Goal: Task Accomplishment & Management: Manage account settings

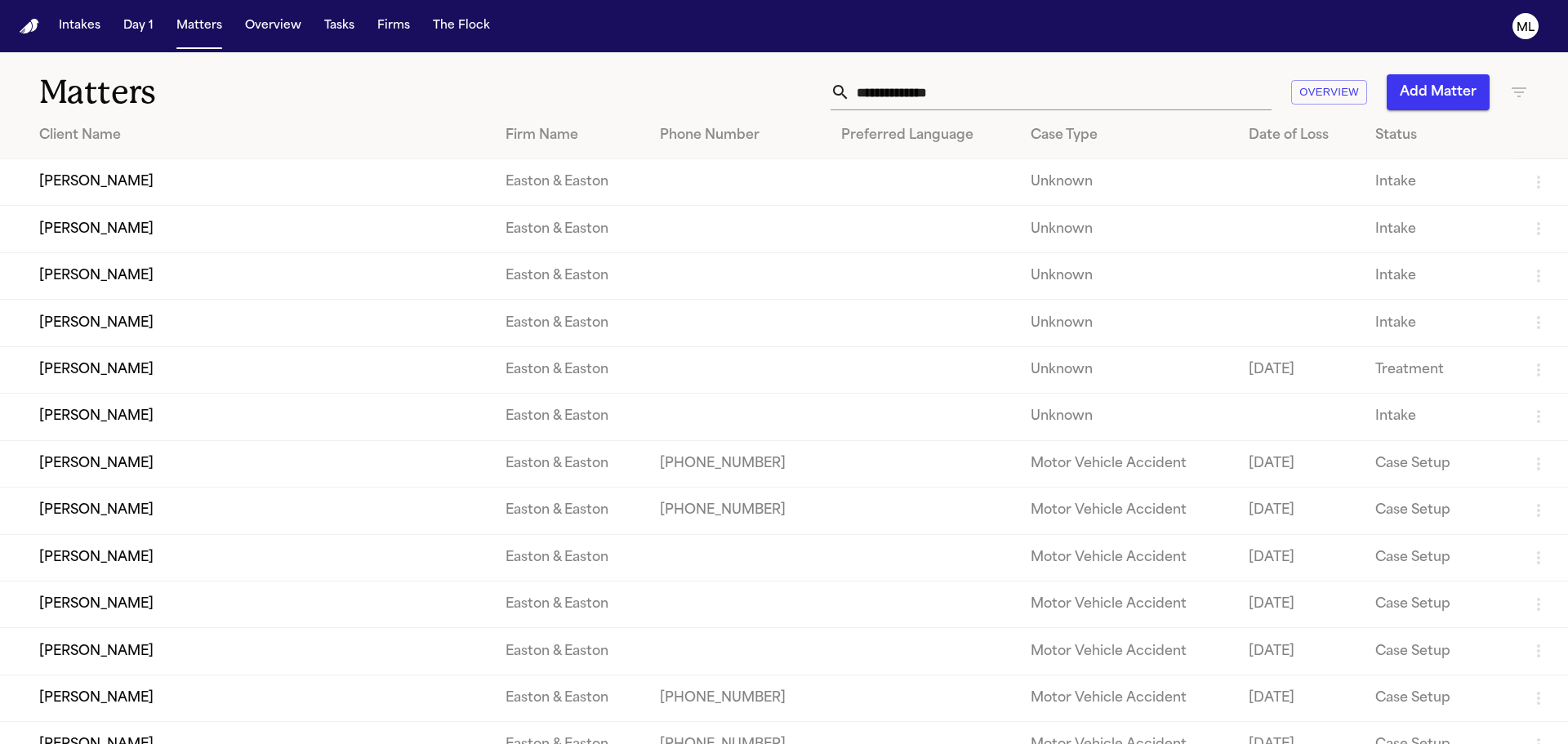
click at [921, 96] on input "text" at bounding box center [1061, 92] width 421 height 36
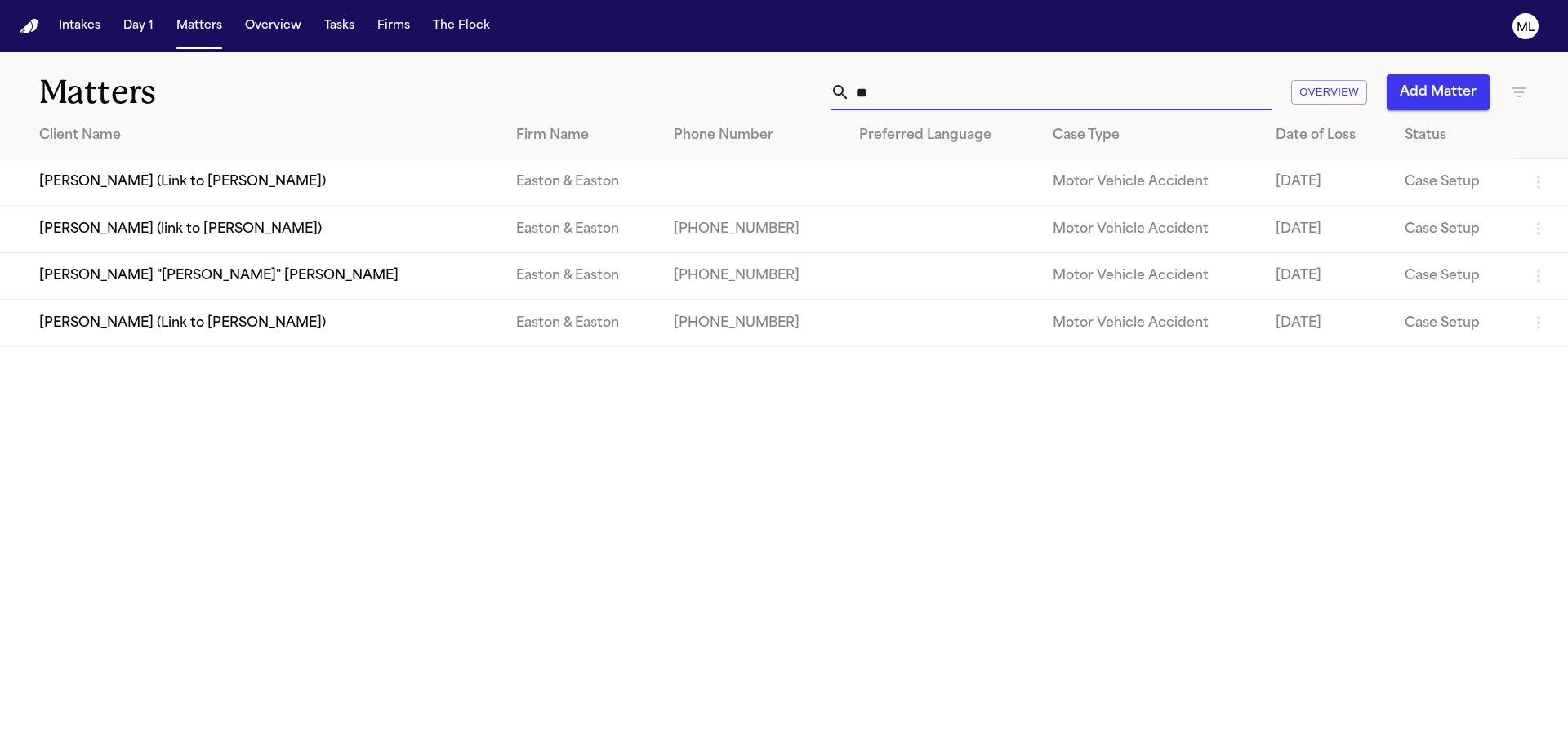
type input "*"
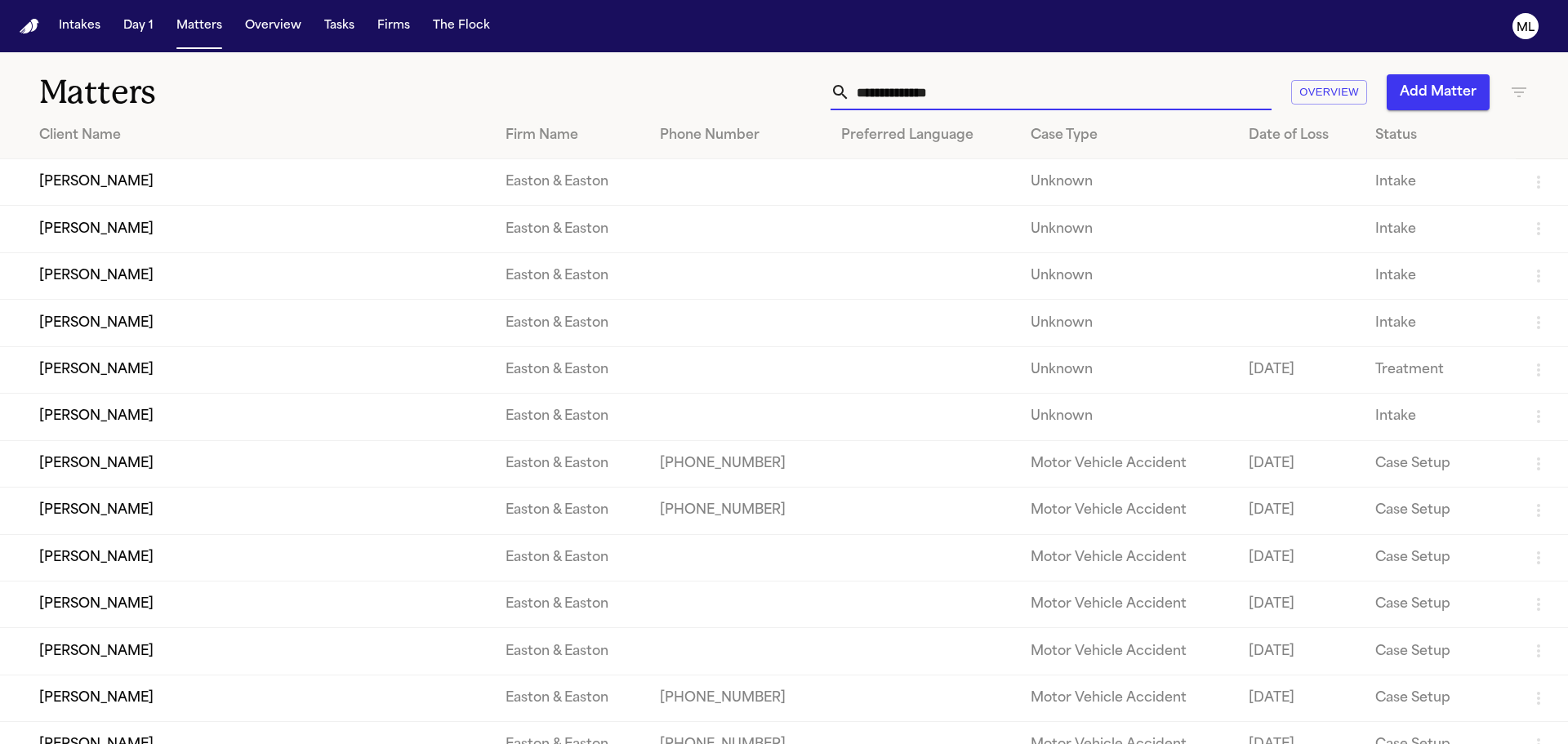
click at [1512, 96] on icon "button" at bounding box center [1519, 92] width 15 height 10
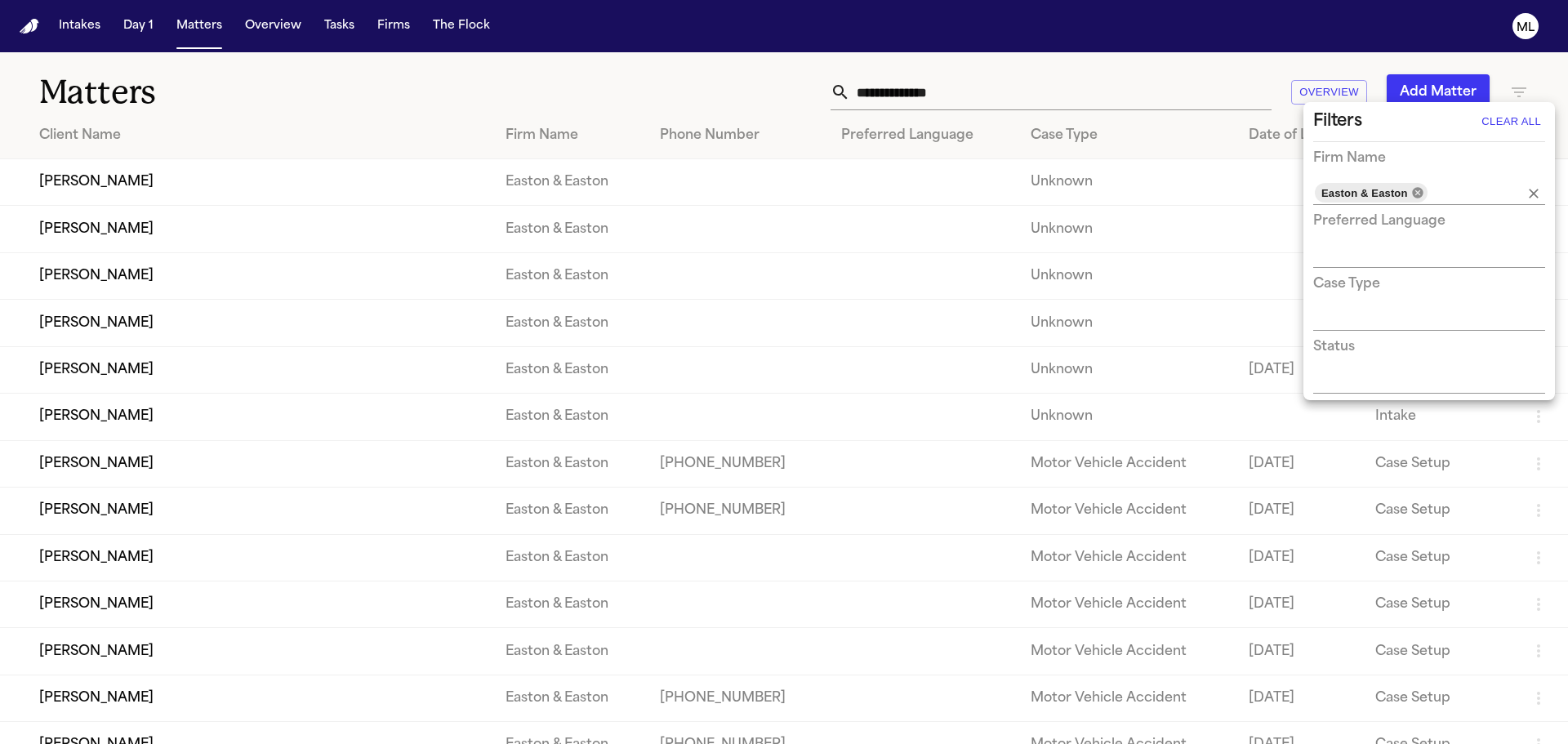
click at [1420, 193] on icon at bounding box center [1417, 192] width 11 height 11
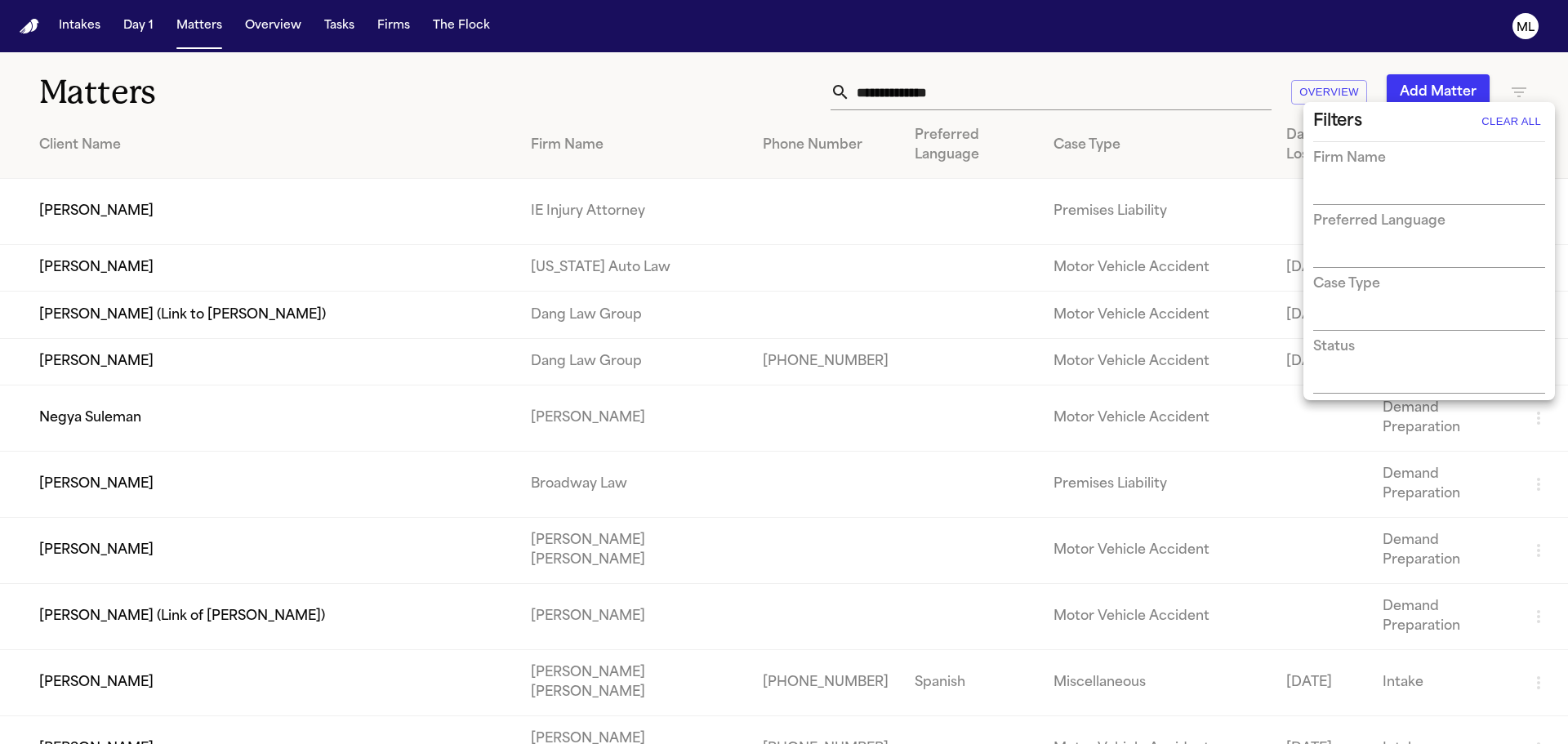
click at [1421, 190] on input "text" at bounding box center [1418, 192] width 208 height 23
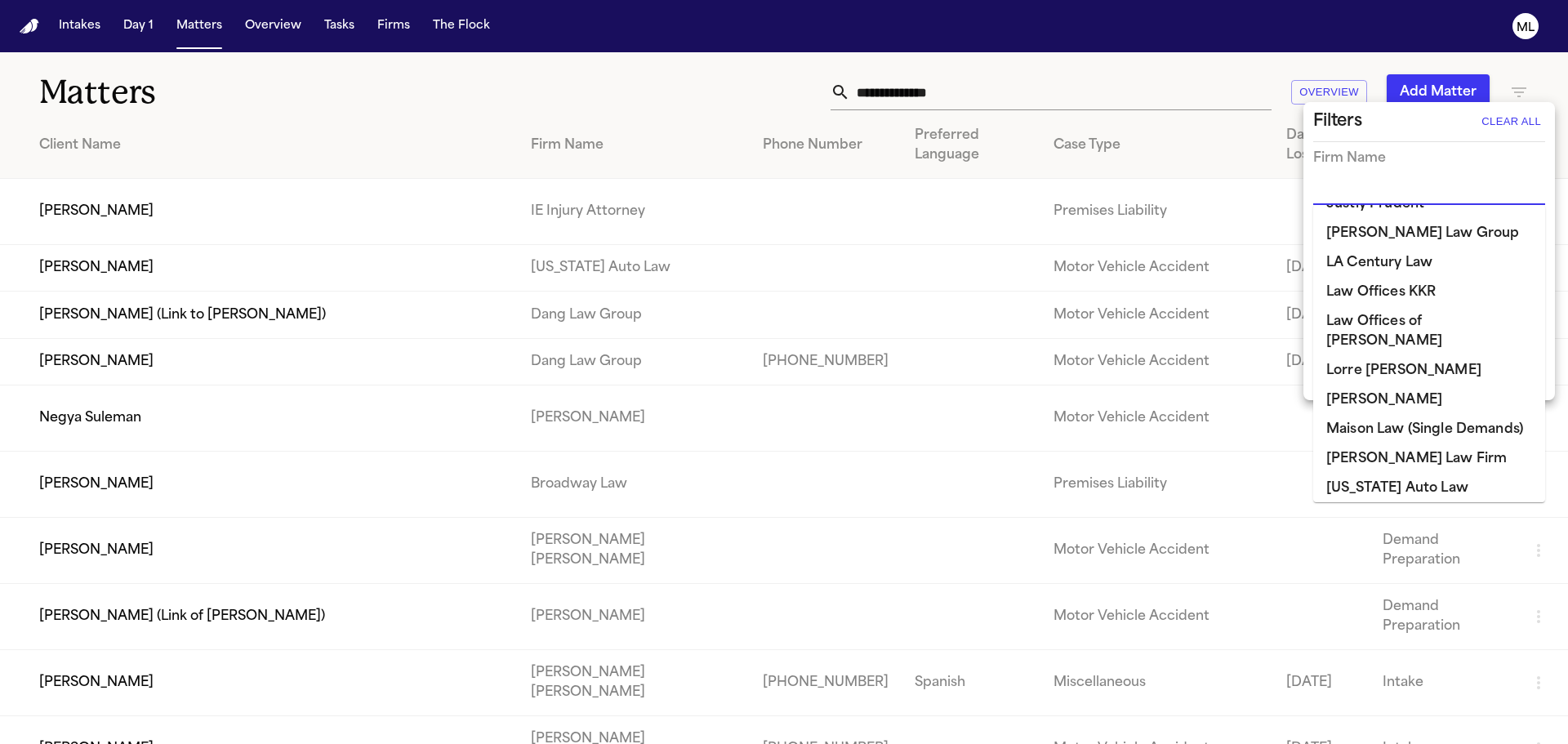
scroll to position [980, 0]
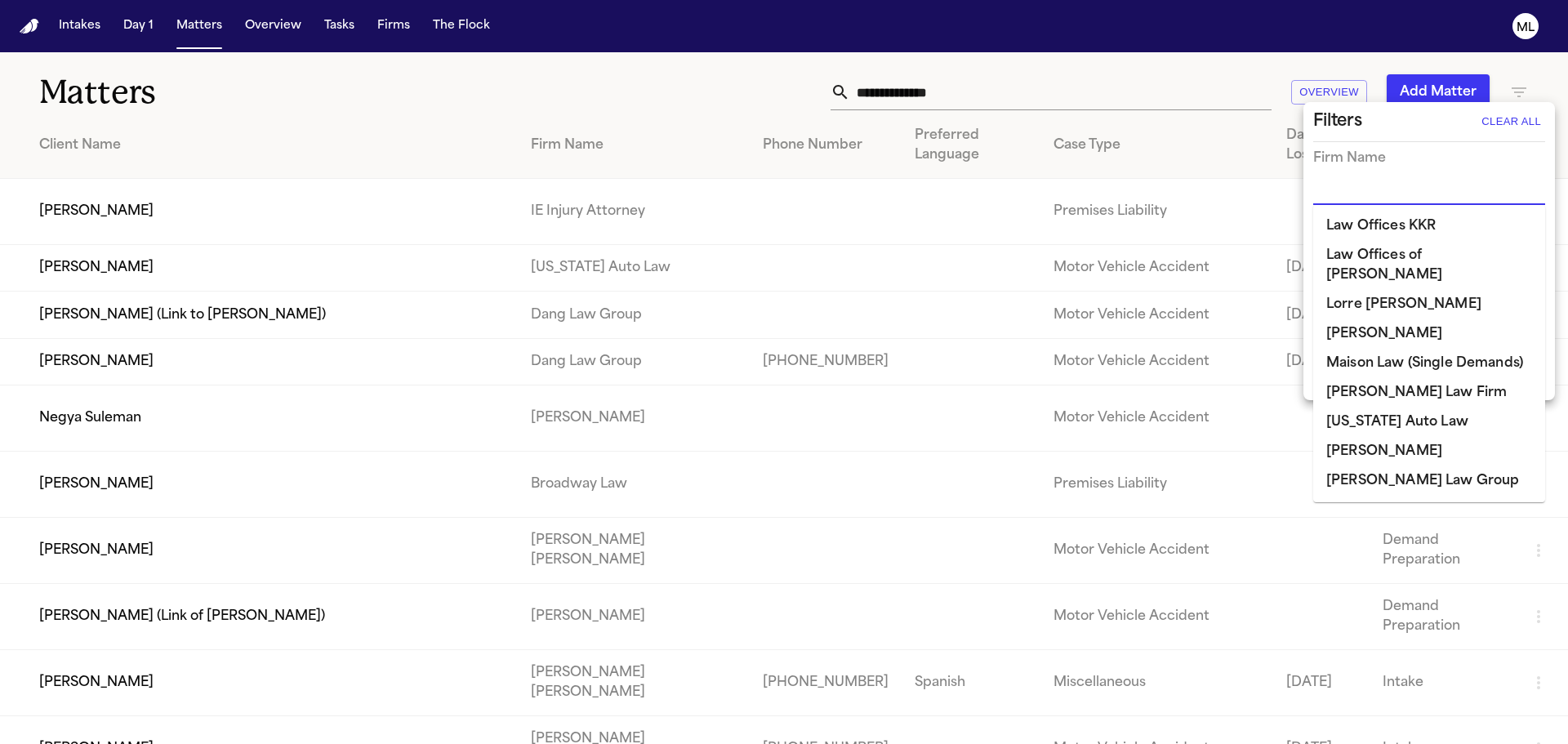
click at [892, 89] on div at bounding box center [784, 372] width 1568 height 744
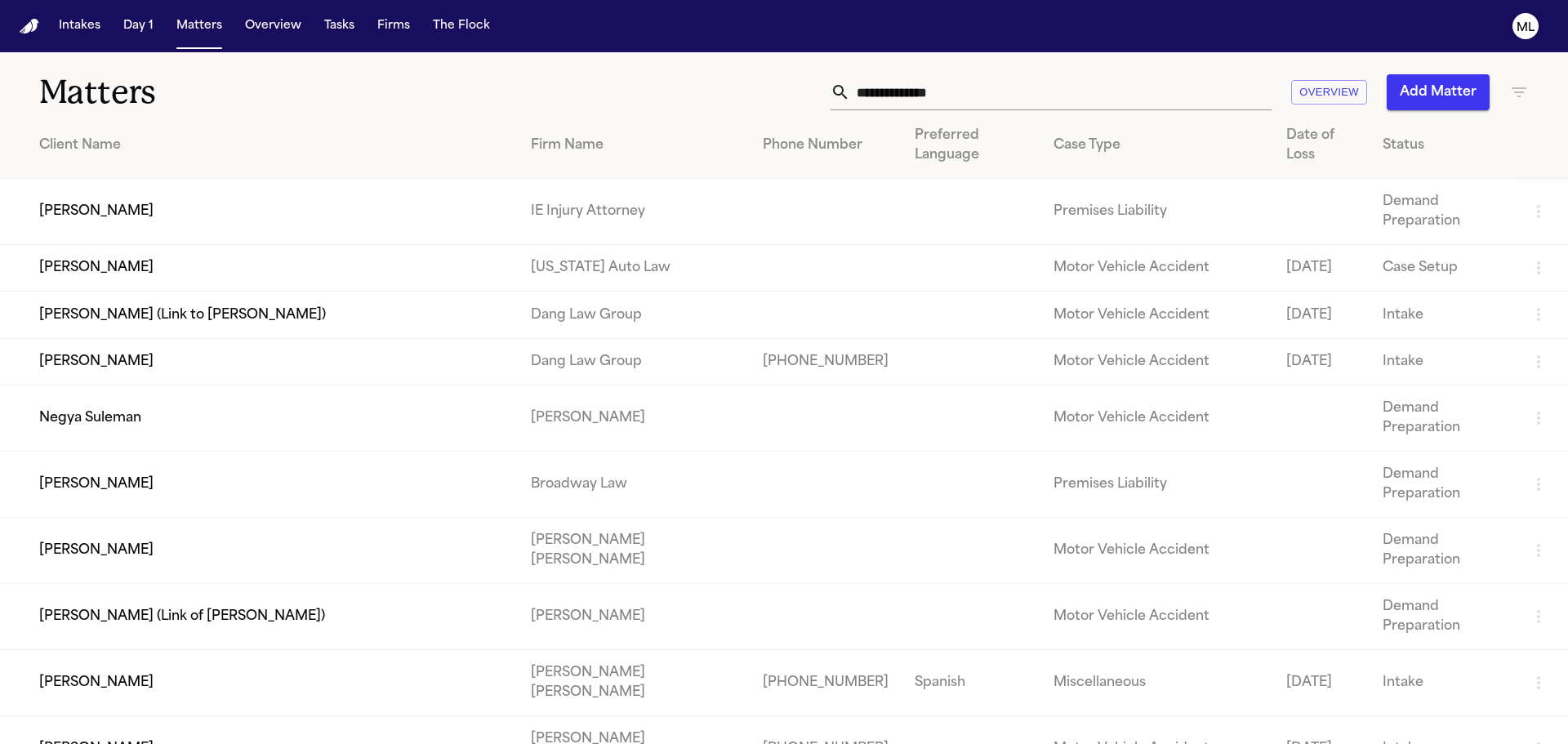
click at [892, 89] on input "text" at bounding box center [1061, 92] width 421 height 36
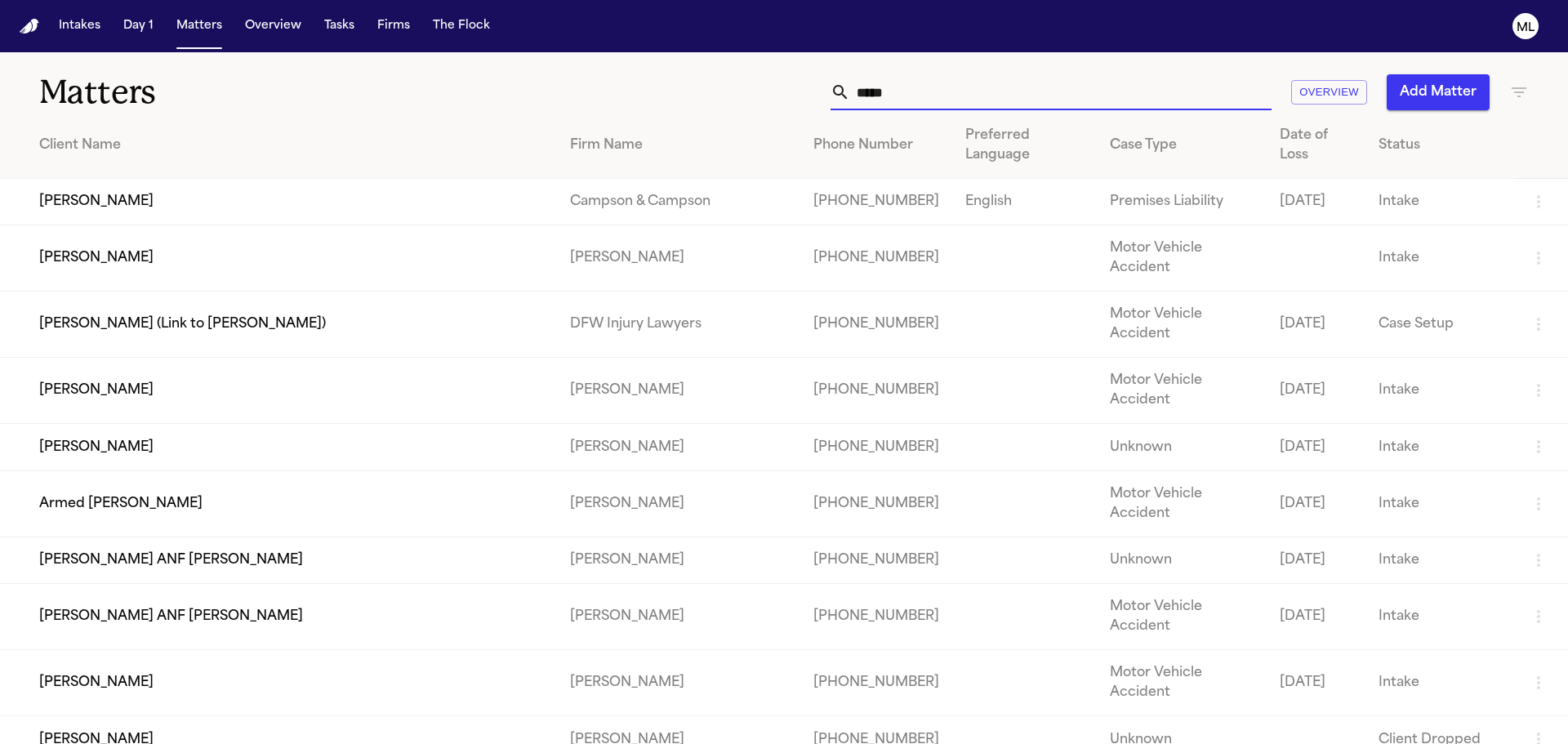
type input "*****"
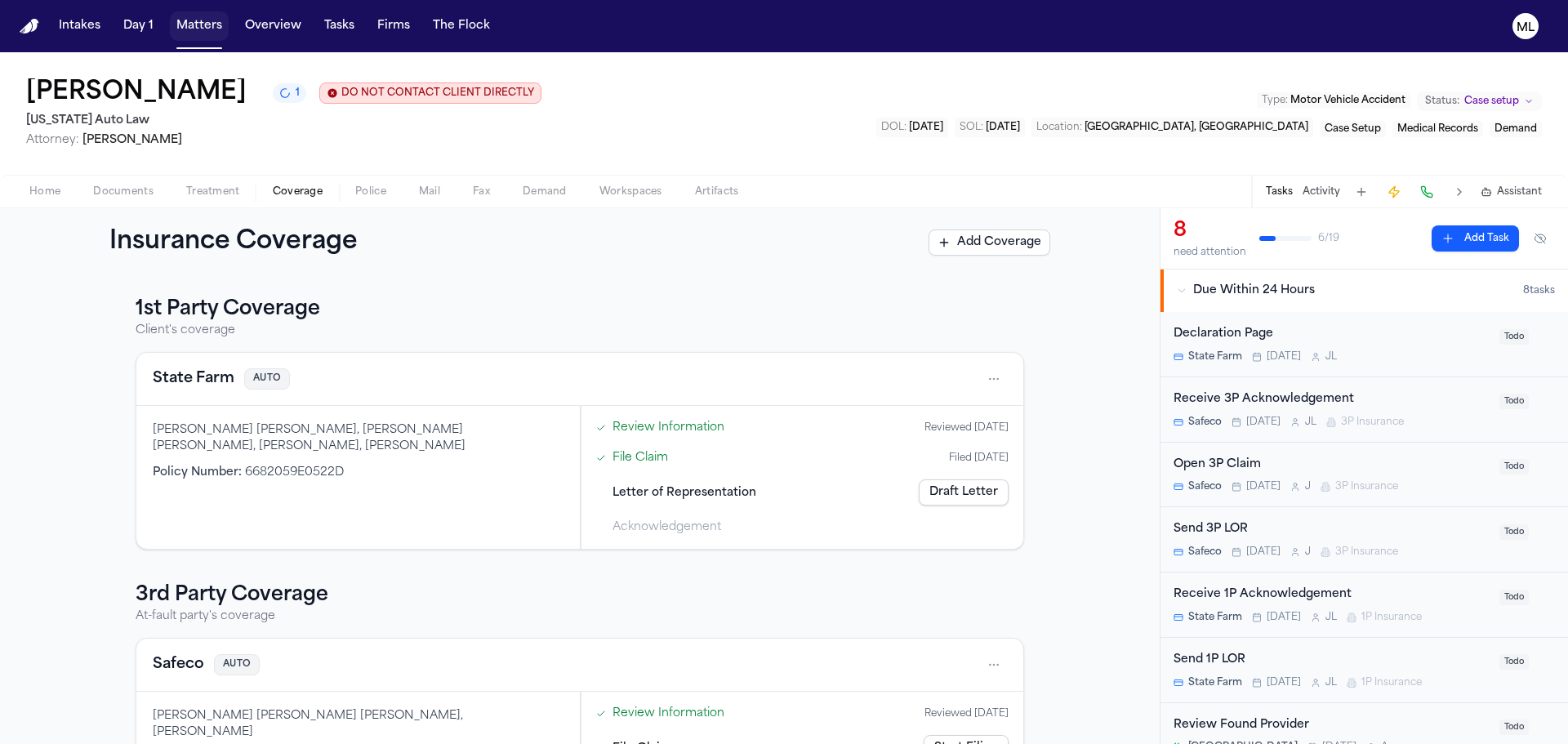
drag, startPoint x: 0, startPoint y: 0, endPoint x: 244, endPoint y: 50, distance: 249.1
click at [201, 28] on button "Matters" at bounding box center [199, 27] width 58 height 30
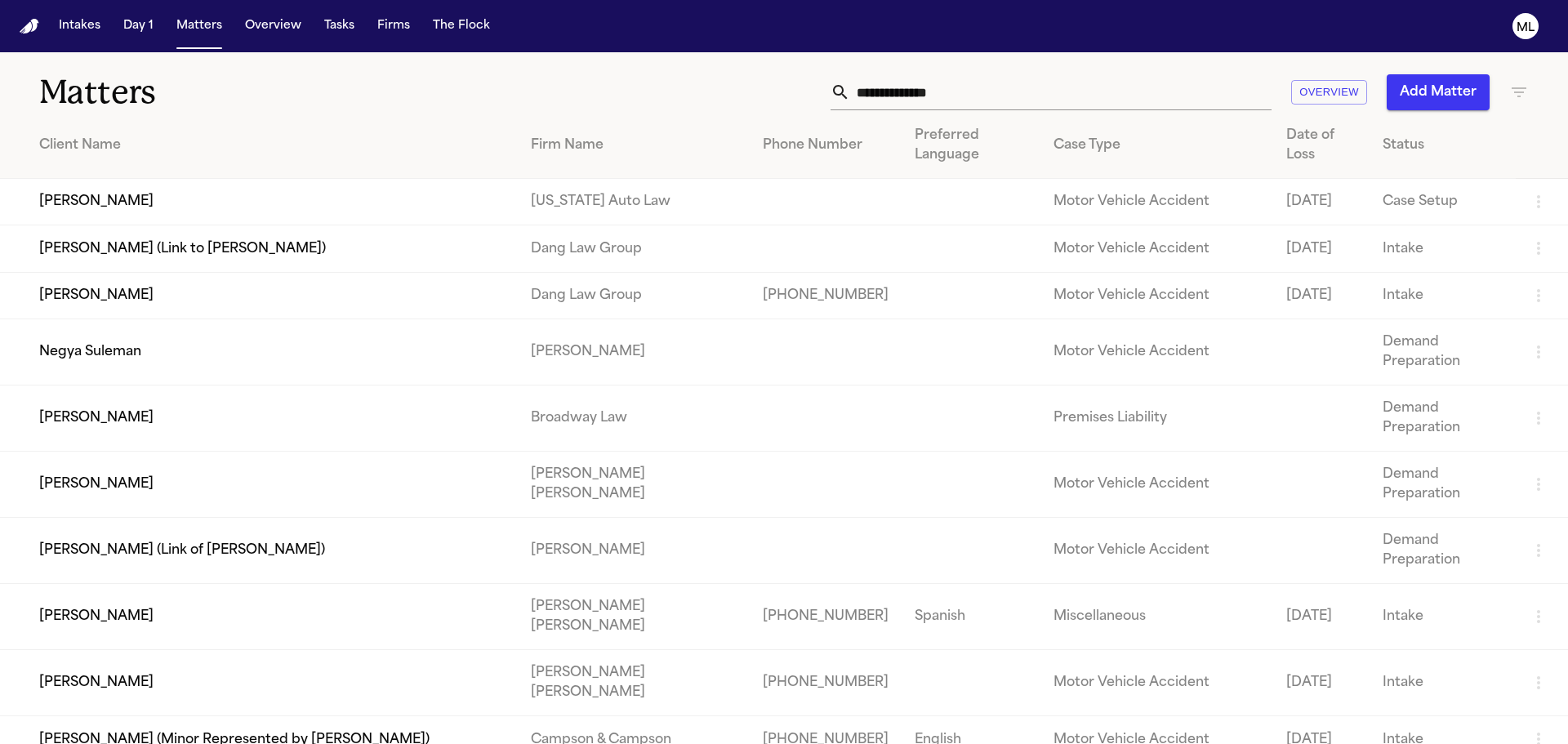
click at [906, 91] on input "text" at bounding box center [1061, 92] width 421 height 36
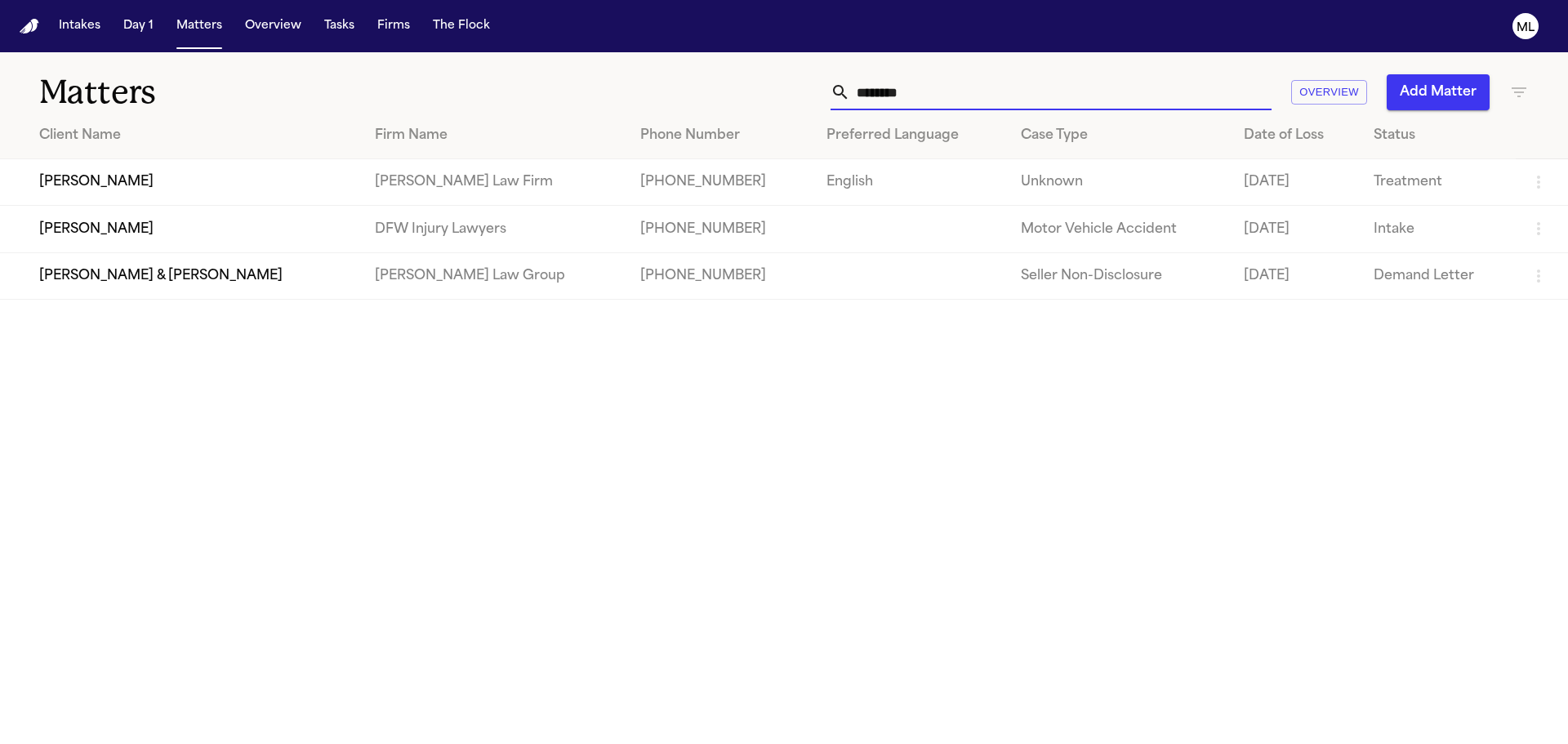
type input "********"
click at [132, 221] on td "[PERSON_NAME]" at bounding box center [181, 229] width 362 height 46
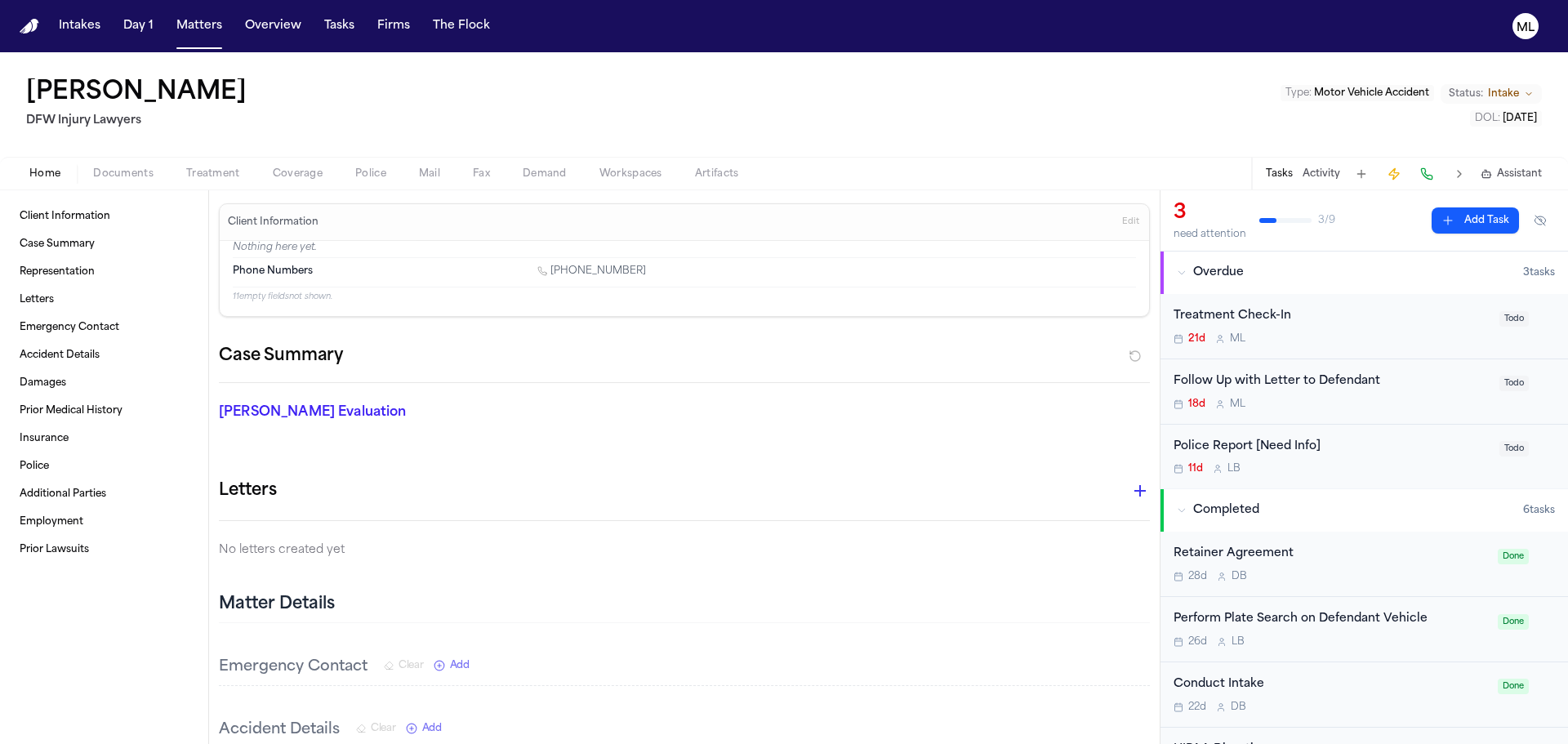
click at [146, 173] on span "Documents" at bounding box center [123, 173] width 60 height 13
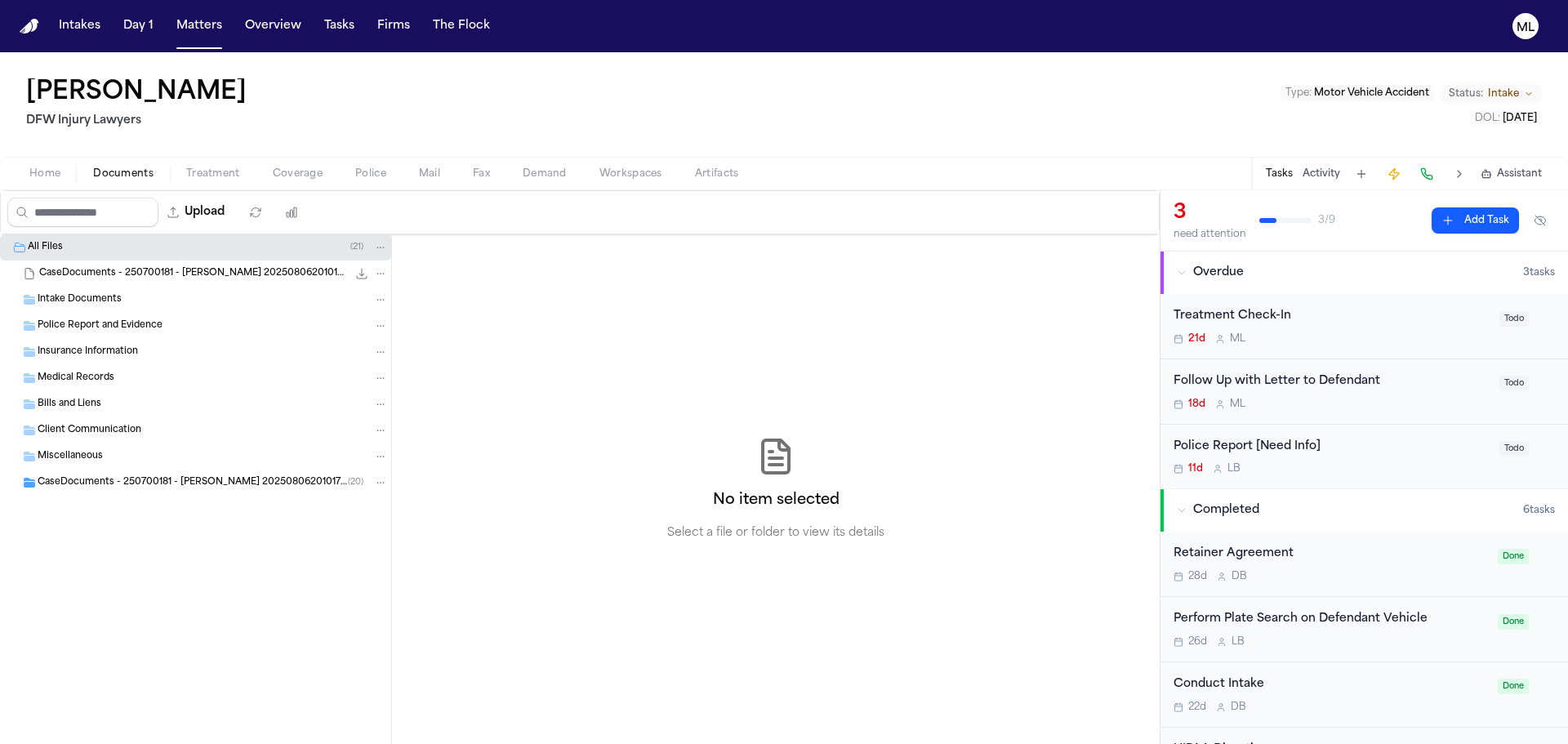
click at [124, 293] on div "Intake Documents" at bounding box center [213, 300] width 350 height 15
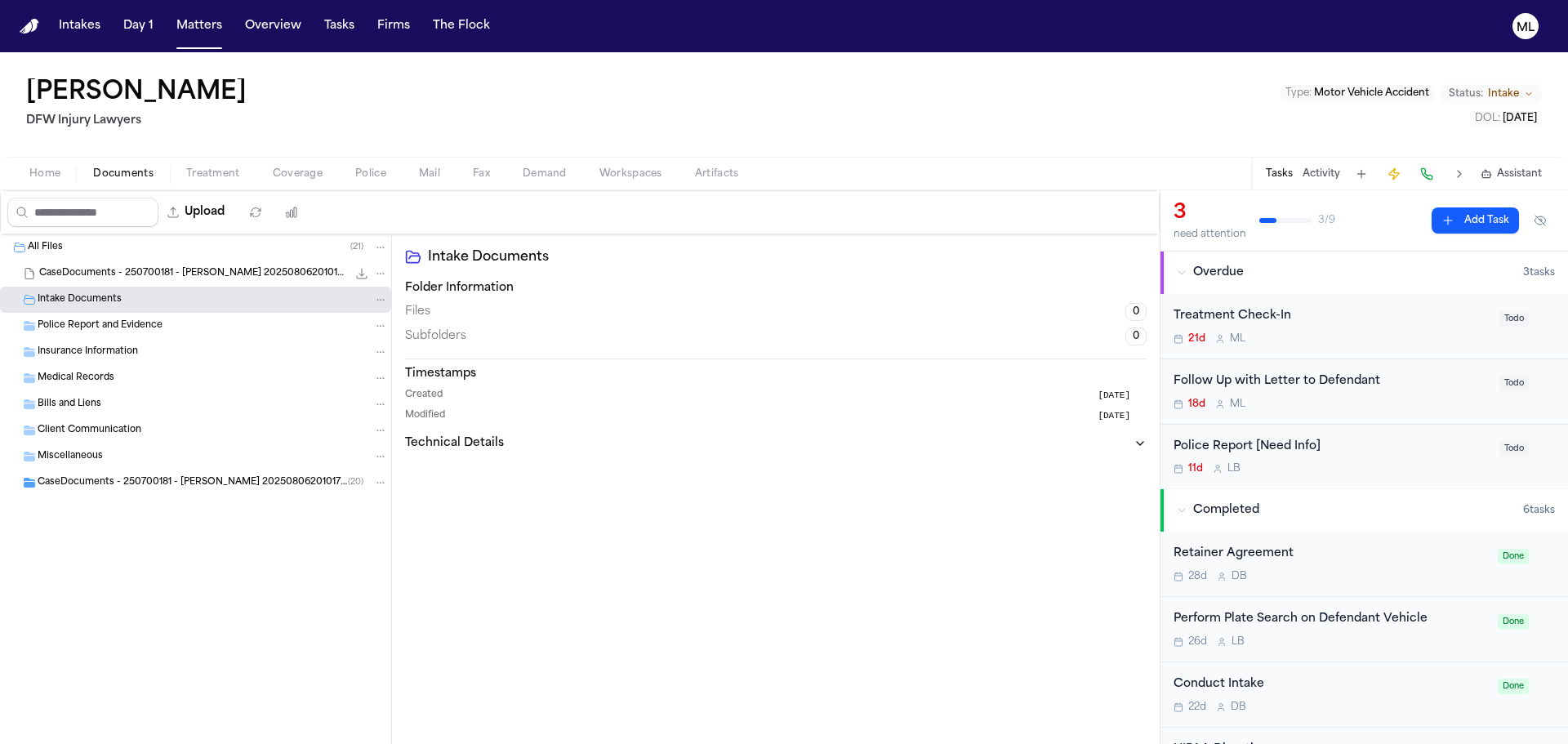
click at [125, 318] on div "Police Report and Evidence" at bounding box center [195, 326] width 391 height 26
click at [125, 296] on div "Intake Documents" at bounding box center [213, 300] width 350 height 15
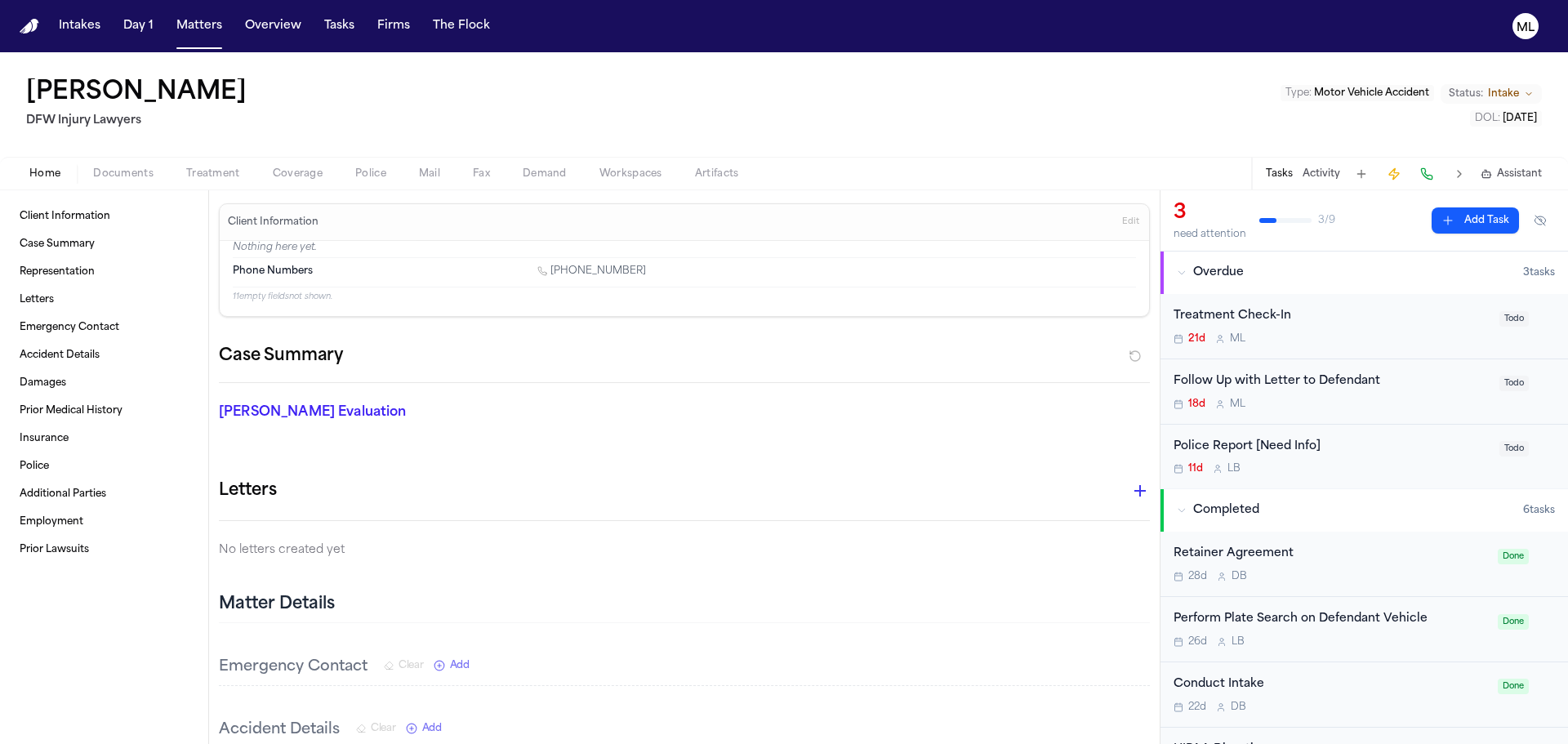
click at [57, 172] on span "Home" at bounding box center [45, 173] width 31 height 13
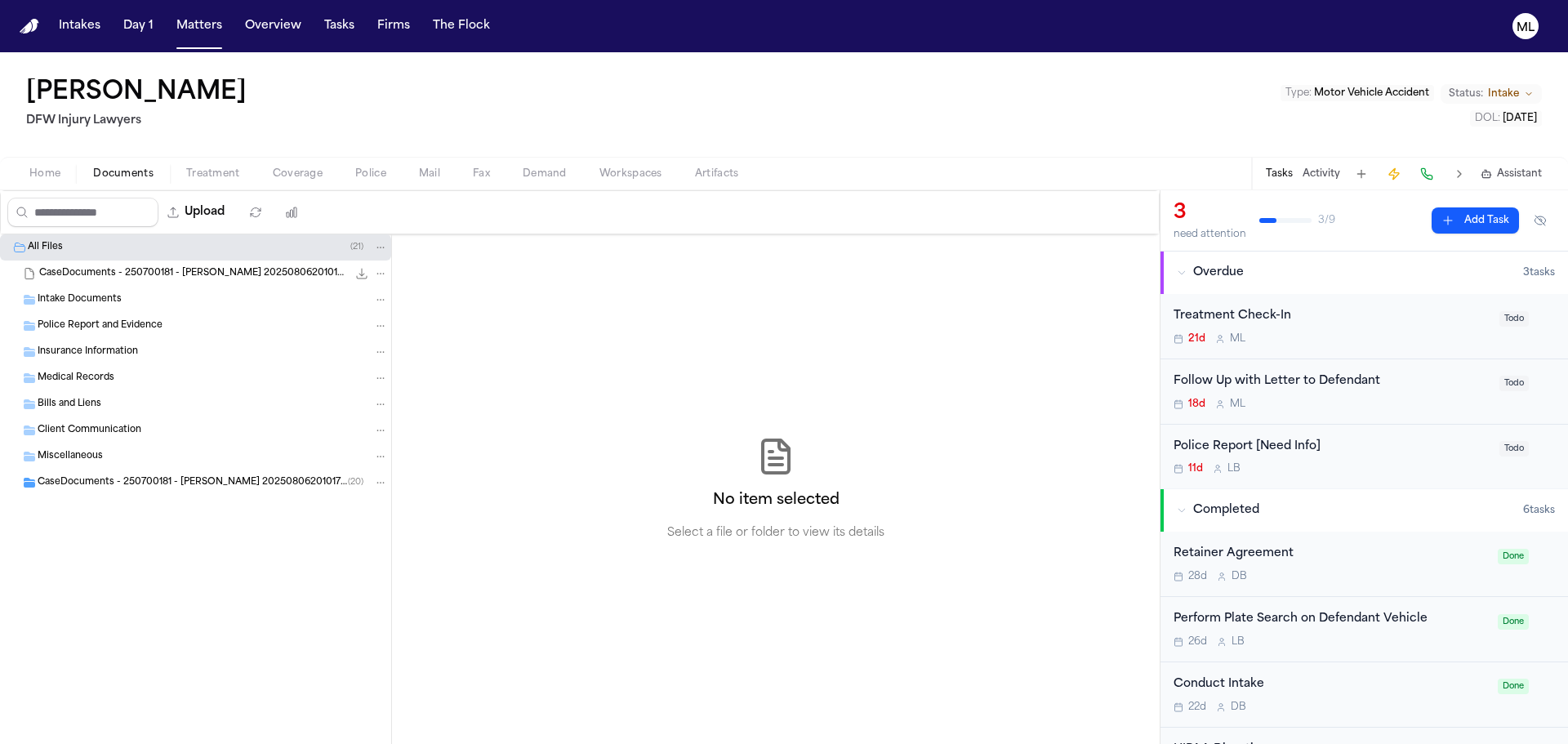
click at [120, 171] on span "Documents" at bounding box center [123, 173] width 60 height 13
click at [1375, 467] on div "11d L B" at bounding box center [1332, 468] width 317 height 13
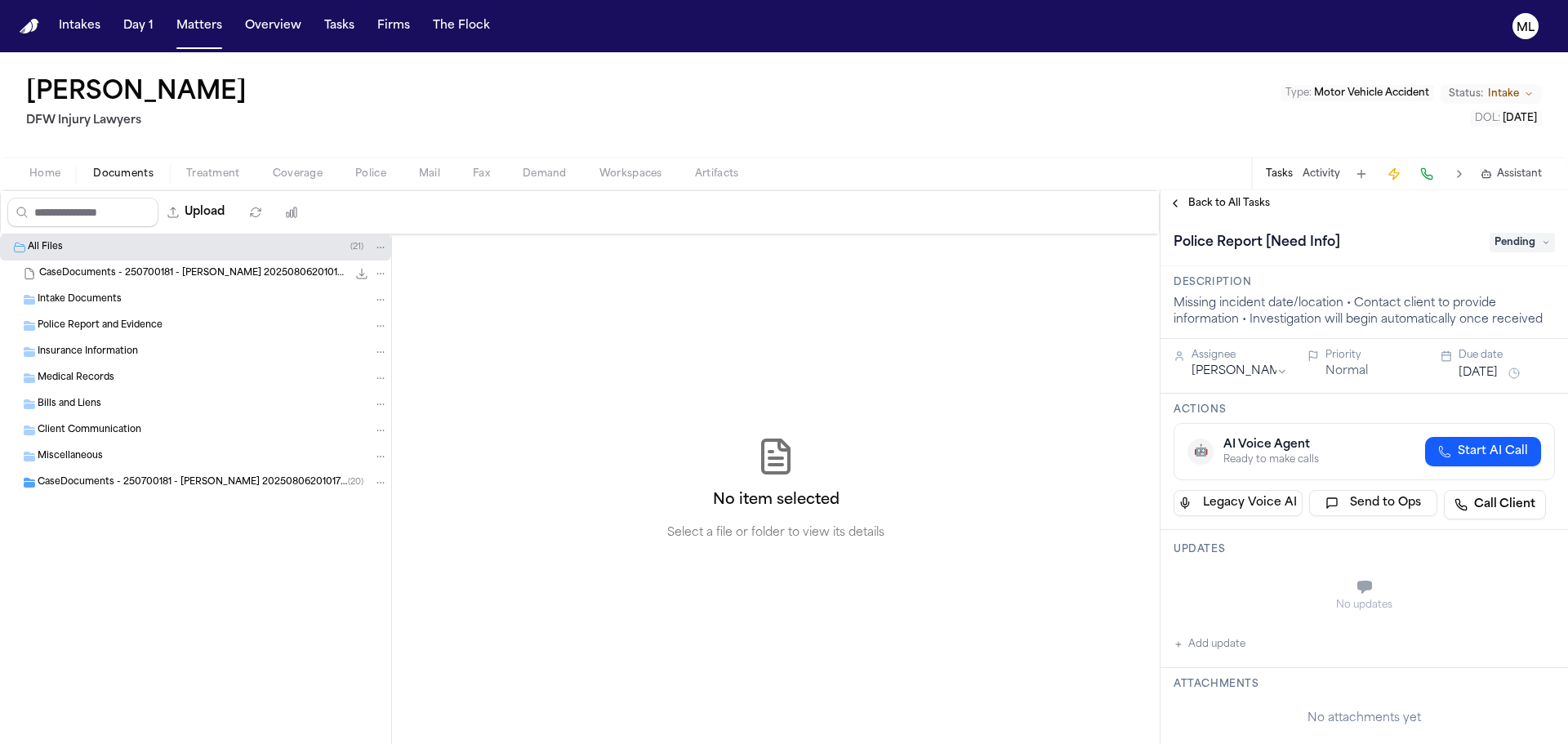
click at [1500, 239] on span "Pending" at bounding box center [1522, 242] width 65 height 20
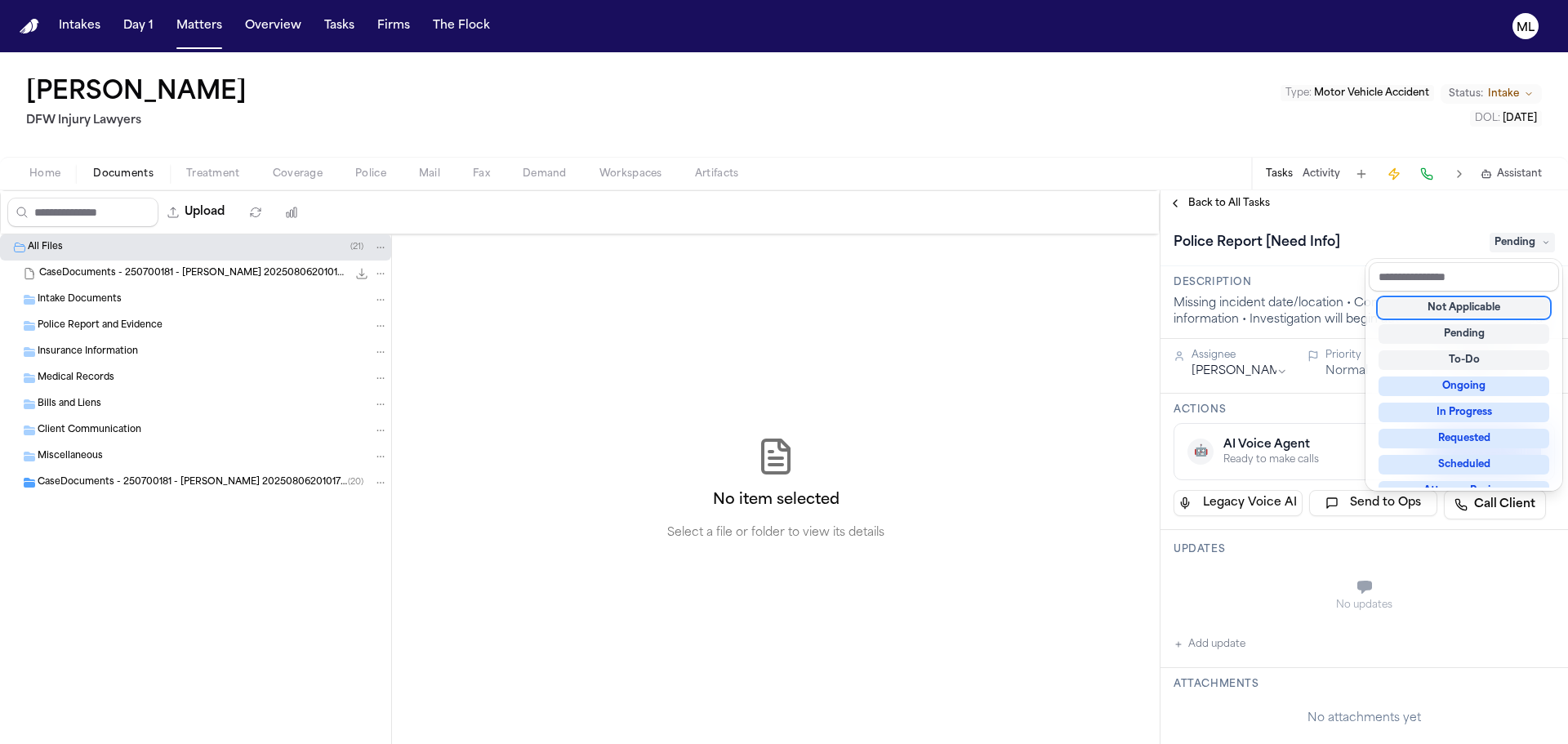
click at [1486, 315] on div "Not Applicable" at bounding box center [1464, 308] width 171 height 20
click at [1199, 204] on div "**********" at bounding box center [1364, 467] width 408 height 554
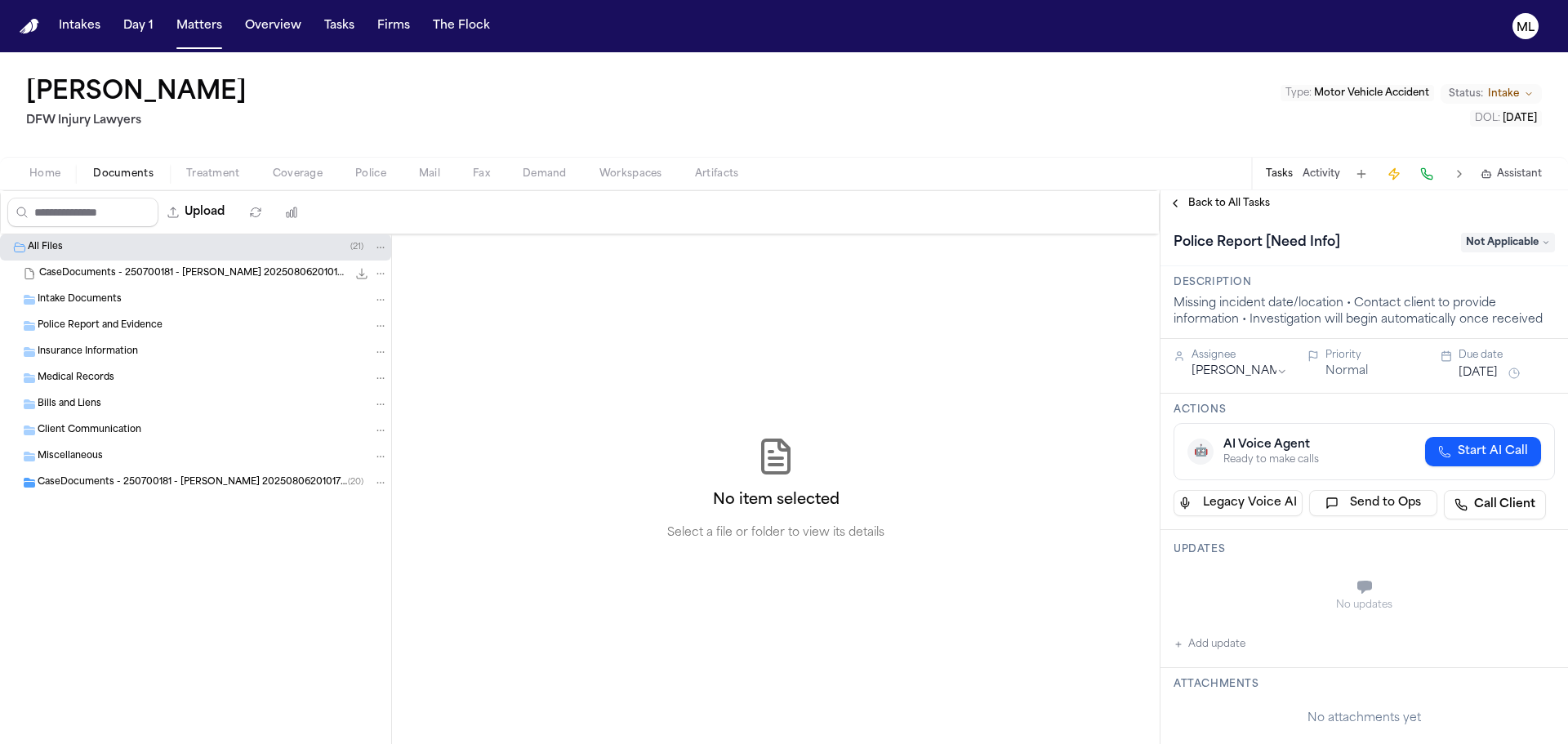
click at [1199, 204] on span "Back to All Tasks" at bounding box center [1229, 203] width 82 height 13
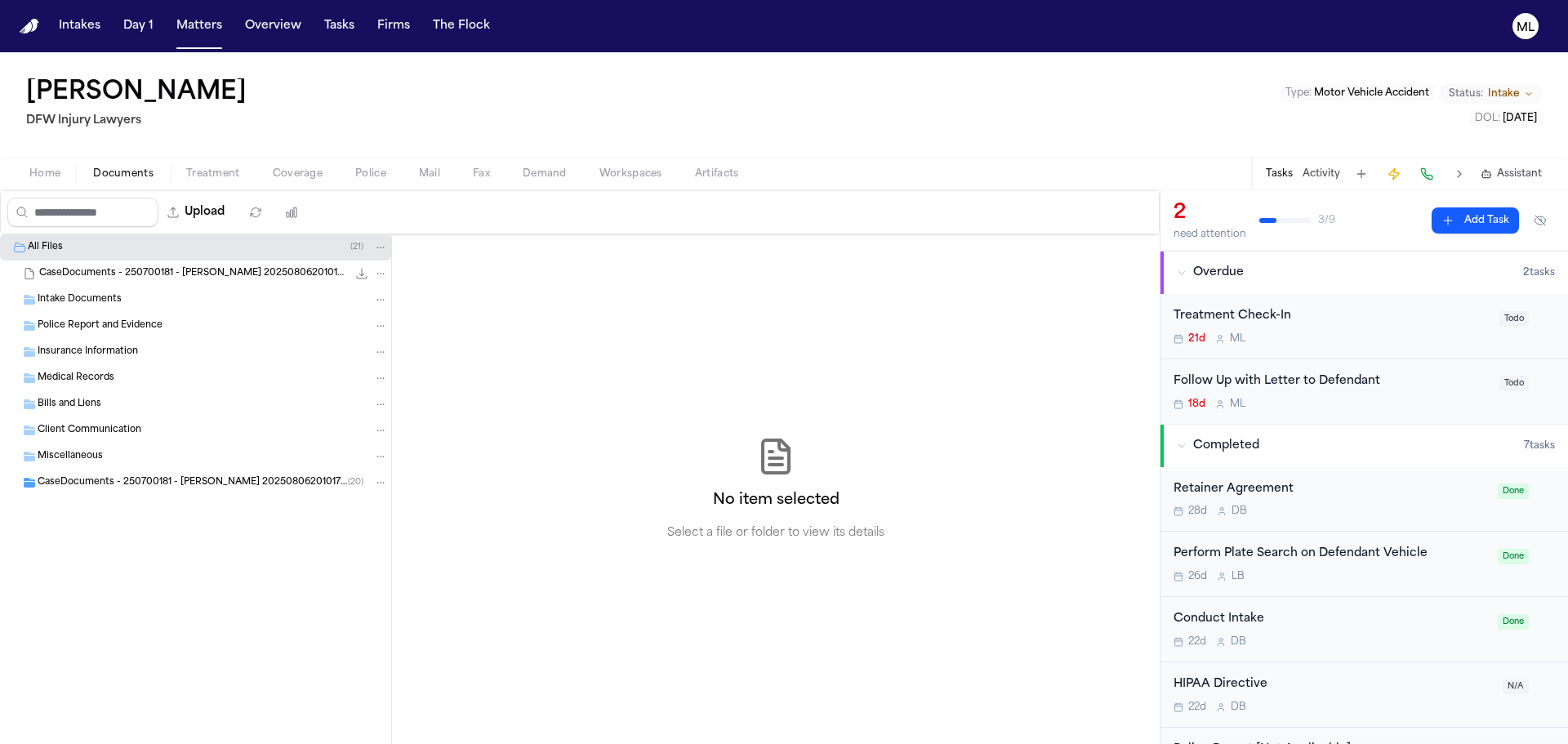
click at [95, 480] on span "CaseDocuments - 250700181 - Howard v. Doe 20250806201017 (unzipped)" at bounding box center [193, 483] width 311 height 14
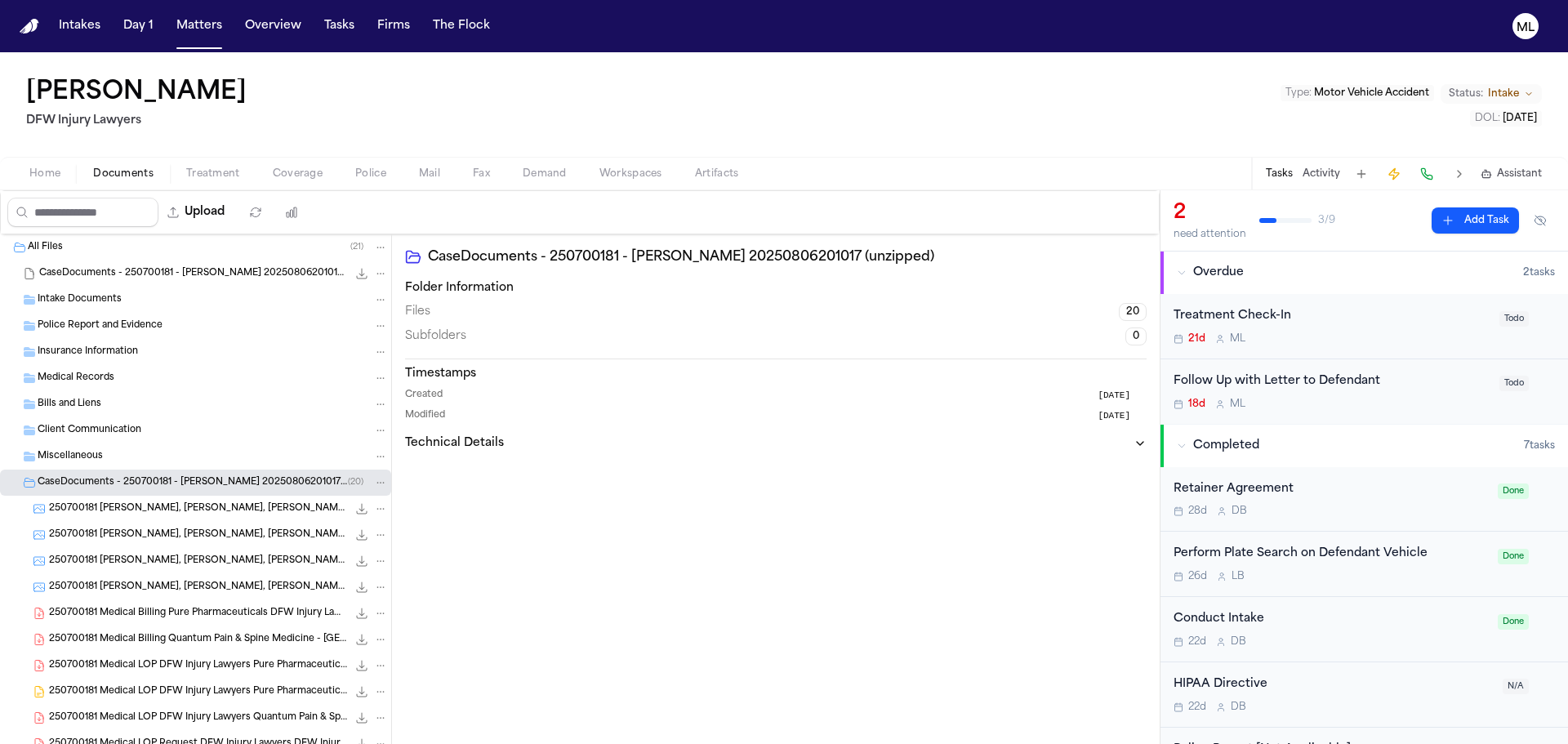
click at [91, 301] on span "Intake Documents" at bounding box center [79, 300] width 84 height 14
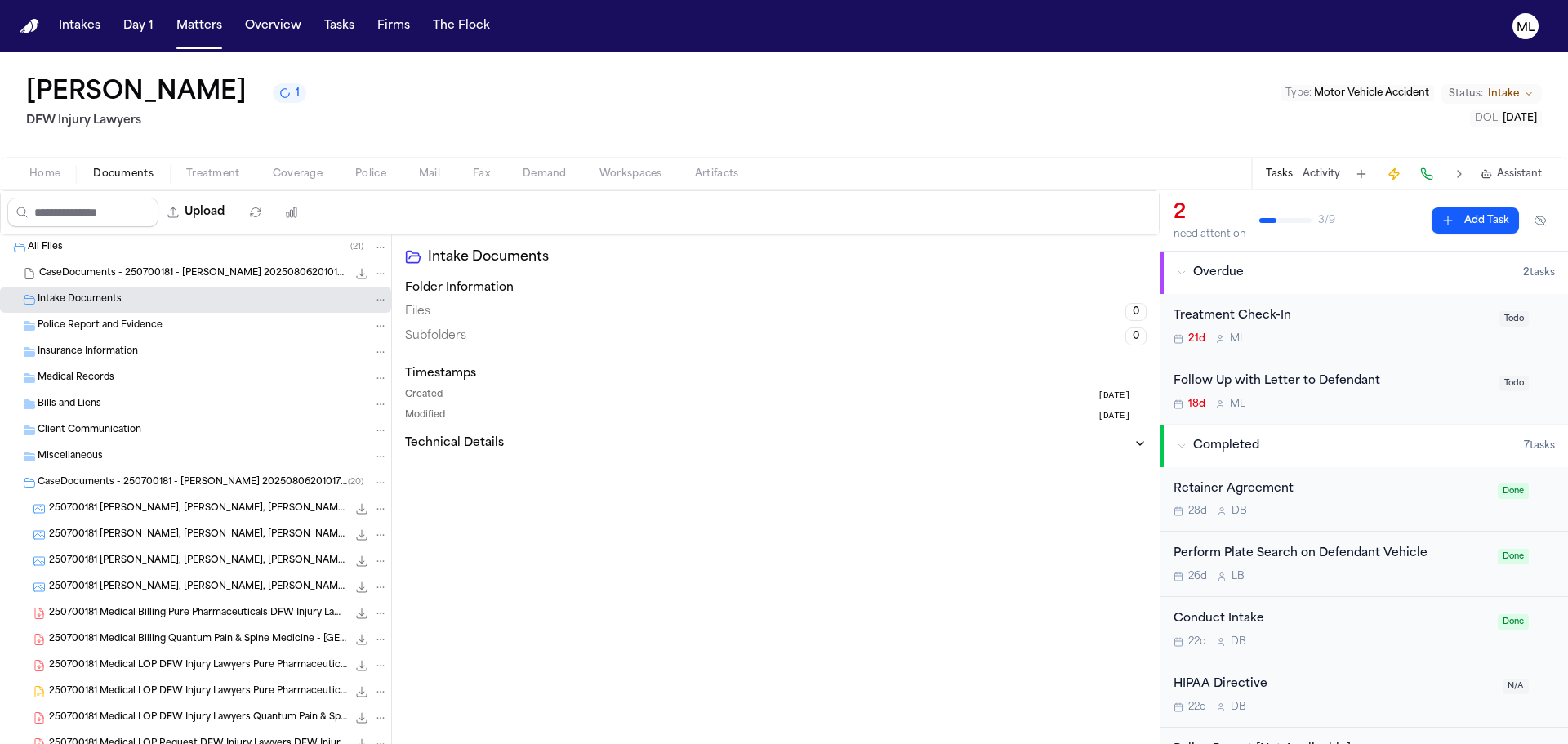
click at [130, 666] on span "250700181 Medical LOP DFW Injury Lawyers Pure Pharmaceuticals 07-21-2025" at bounding box center [198, 666] width 298 height 14
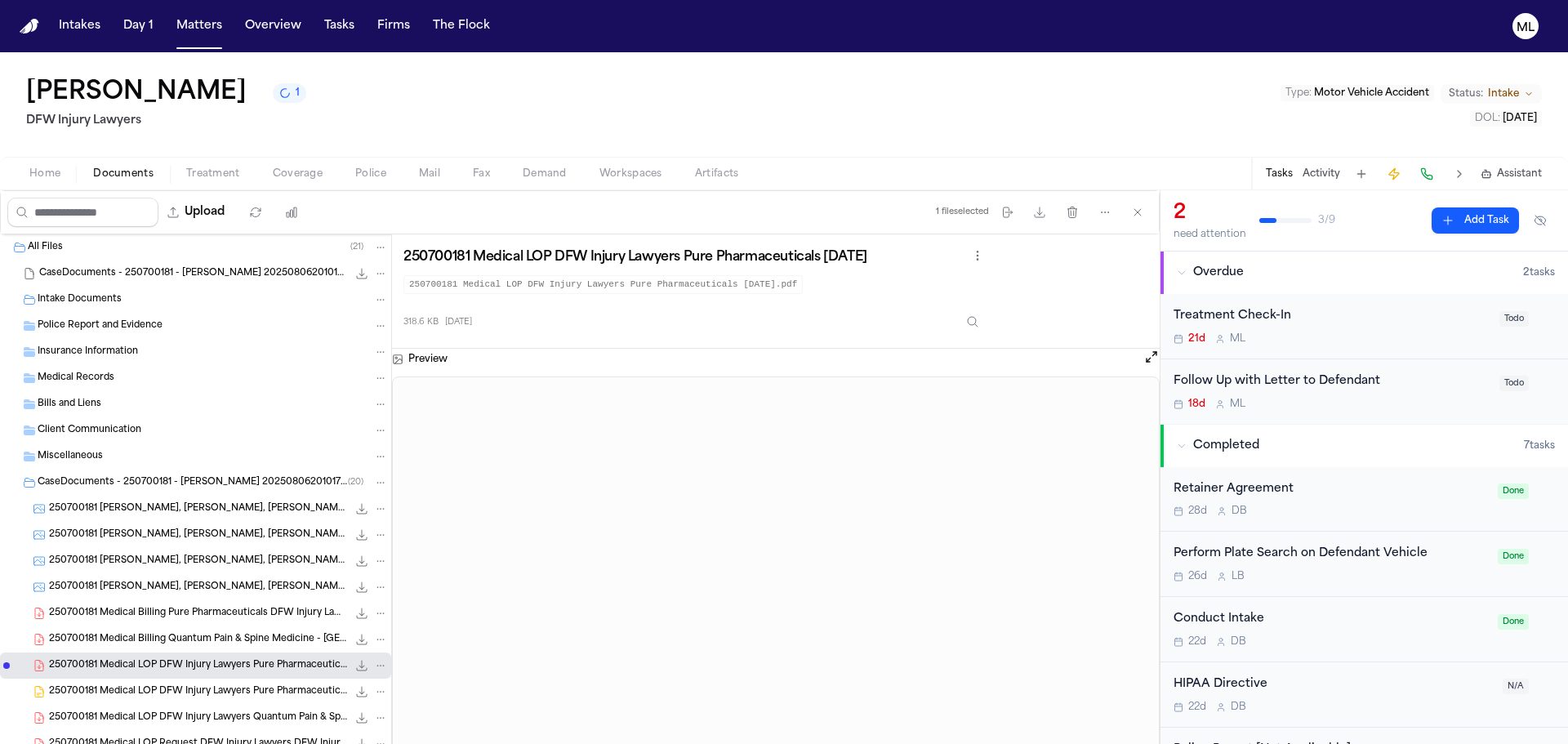
click at [143, 557] on span "250700181 Howard, James Flores, Edwin 07-16-2025 (2)" at bounding box center [198, 562] width 298 height 14
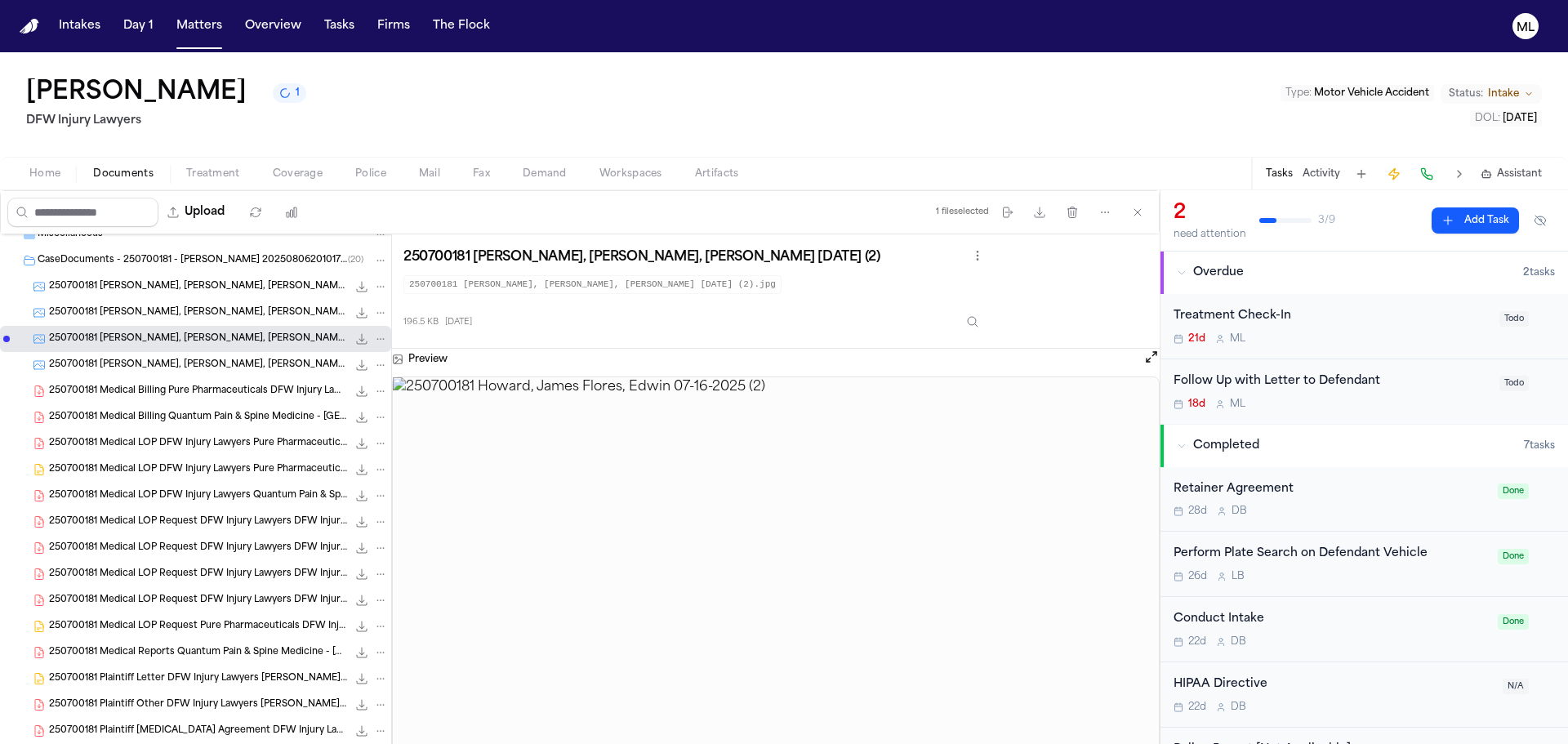
scroll to position [245, 0]
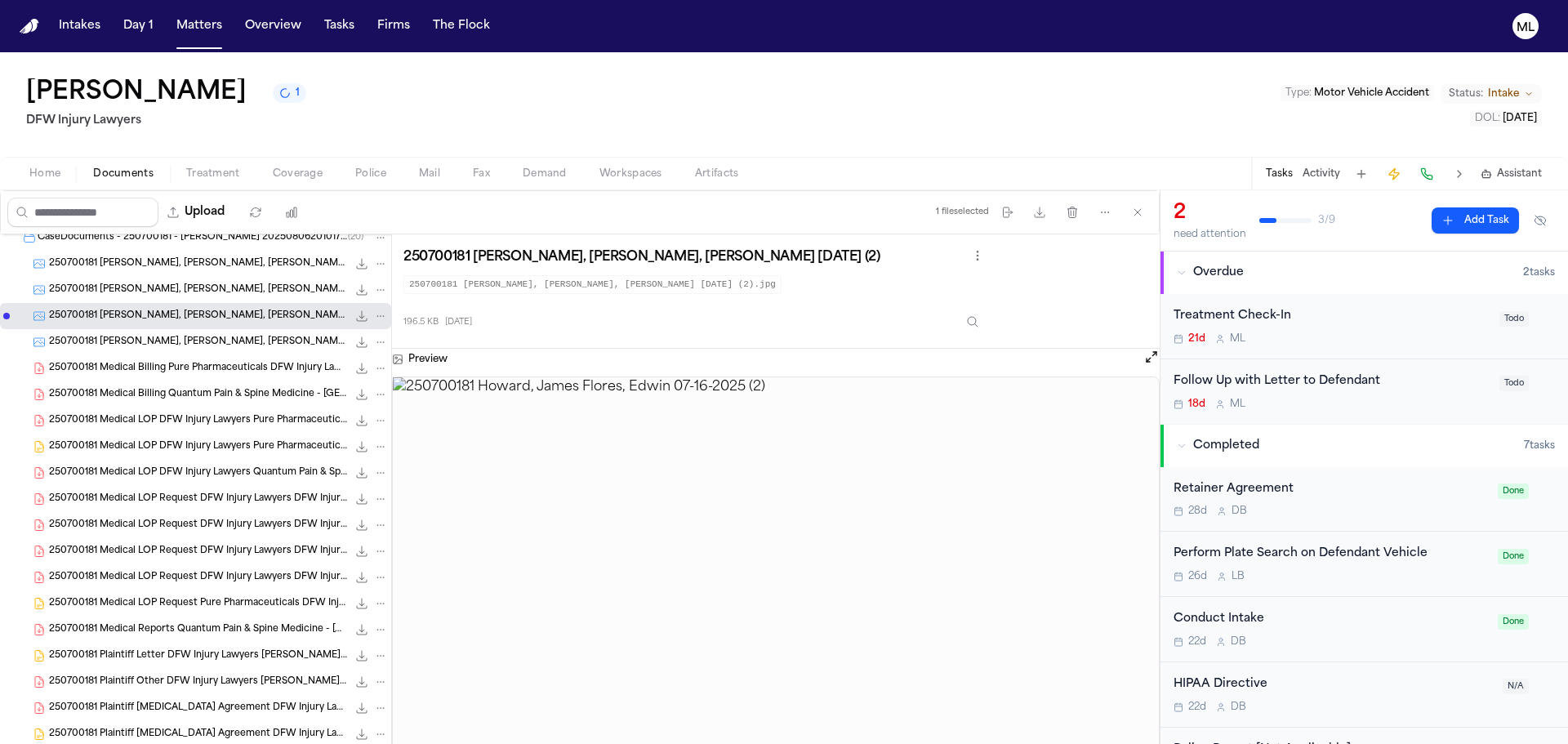
click at [180, 444] on span "250700181 Medical LOP DFW Injury Lawyers Pure Pharmaceuticals 07-21-2025" at bounding box center [198, 447] width 298 height 14
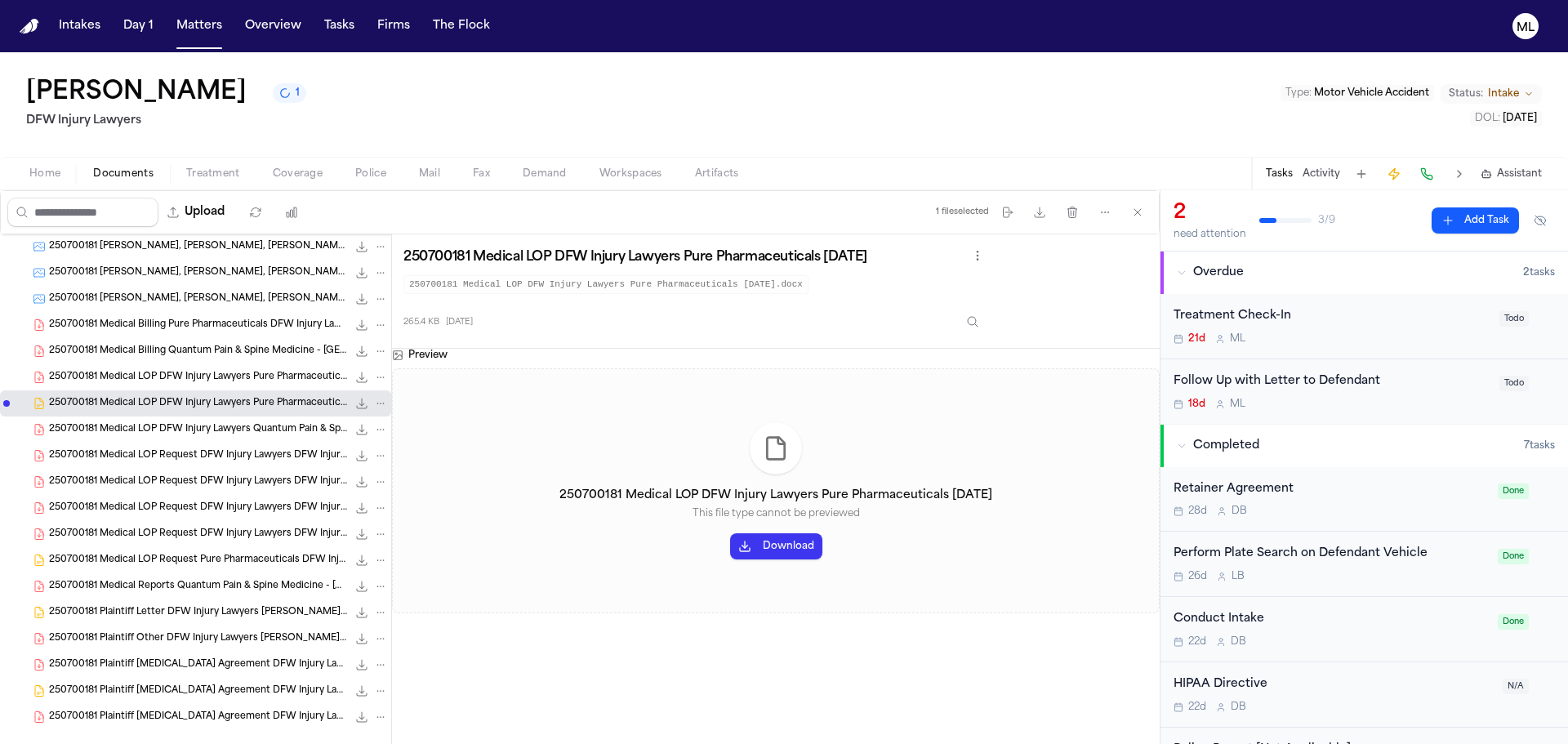
scroll to position [312, 0]
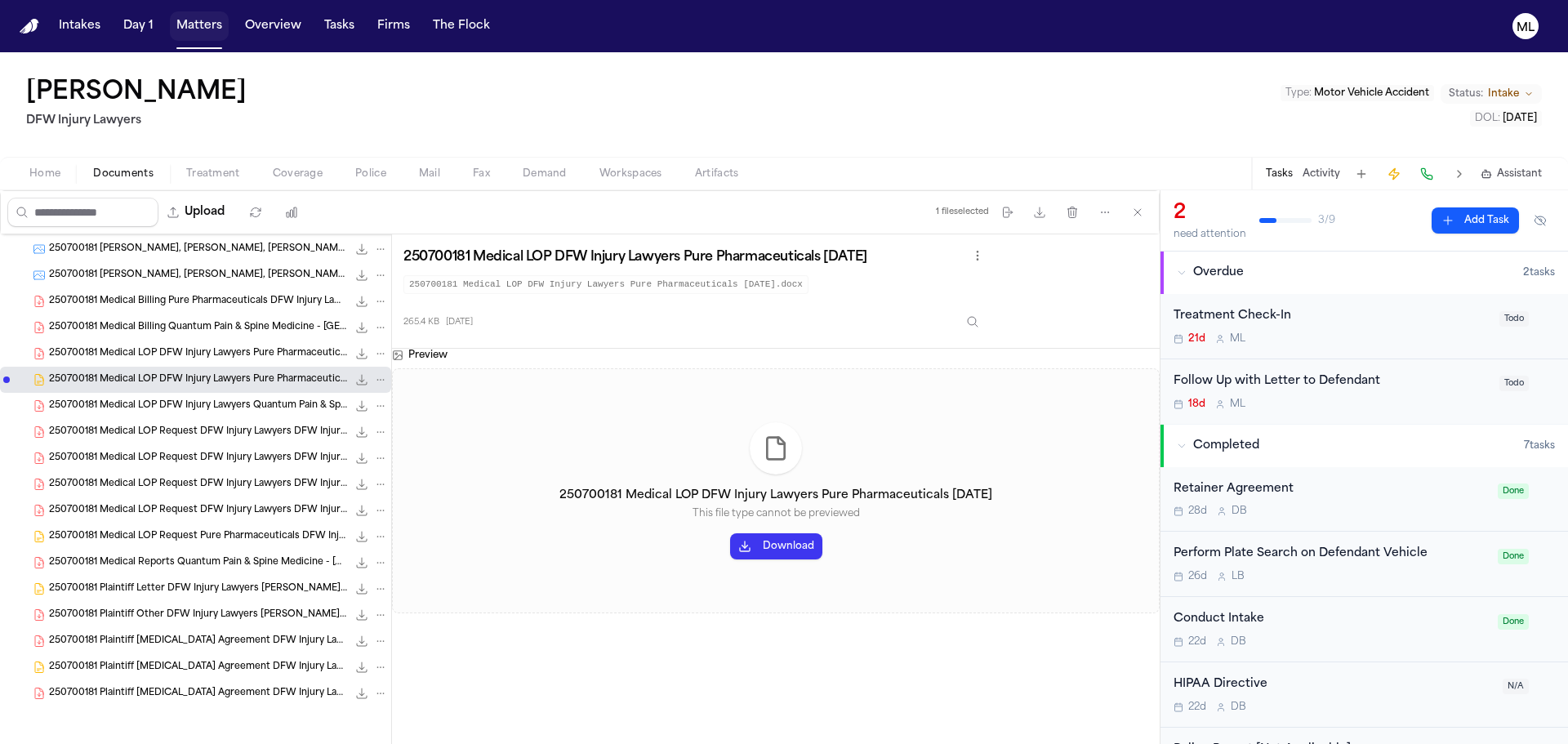
click at [207, 31] on button "Matters" at bounding box center [199, 27] width 58 height 30
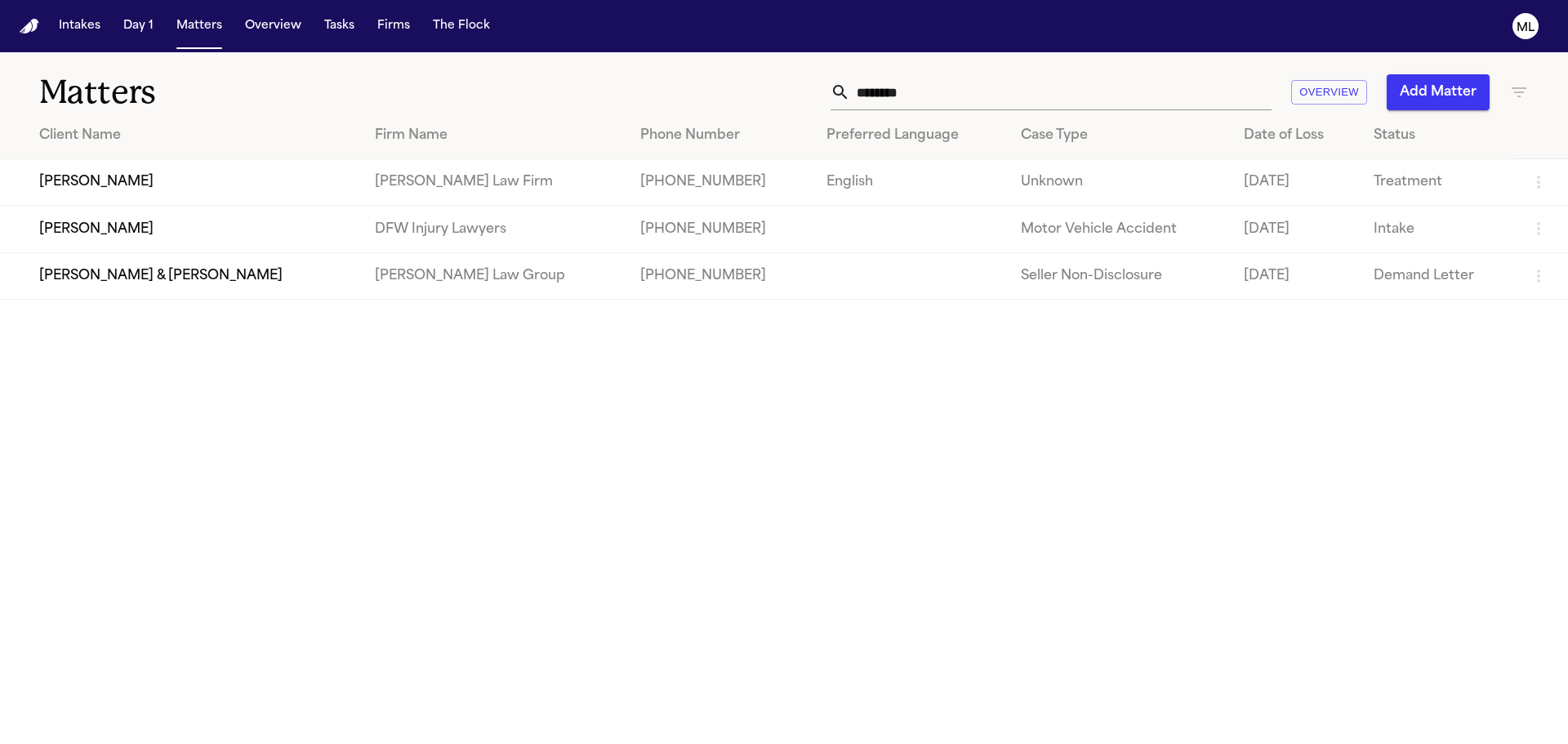
drag, startPoint x: 965, startPoint y: 87, endPoint x: 817, endPoint y: 86, distance: 148.0
click at [802, 96] on div "******** Overview Add Matter" at bounding box center [1001, 92] width 1057 height 36
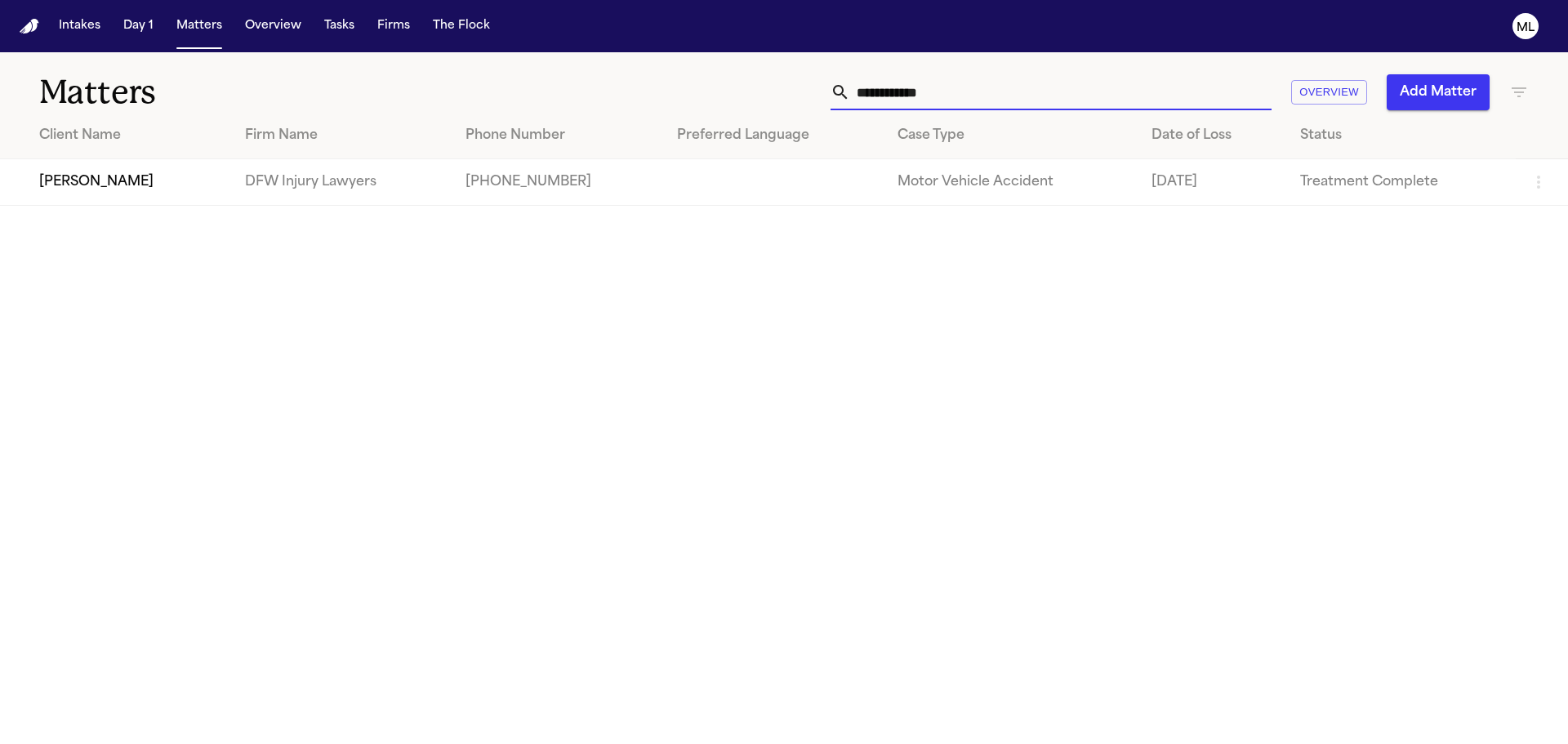
type input "**********"
click at [176, 179] on td "[PERSON_NAME]" at bounding box center [116, 182] width 231 height 46
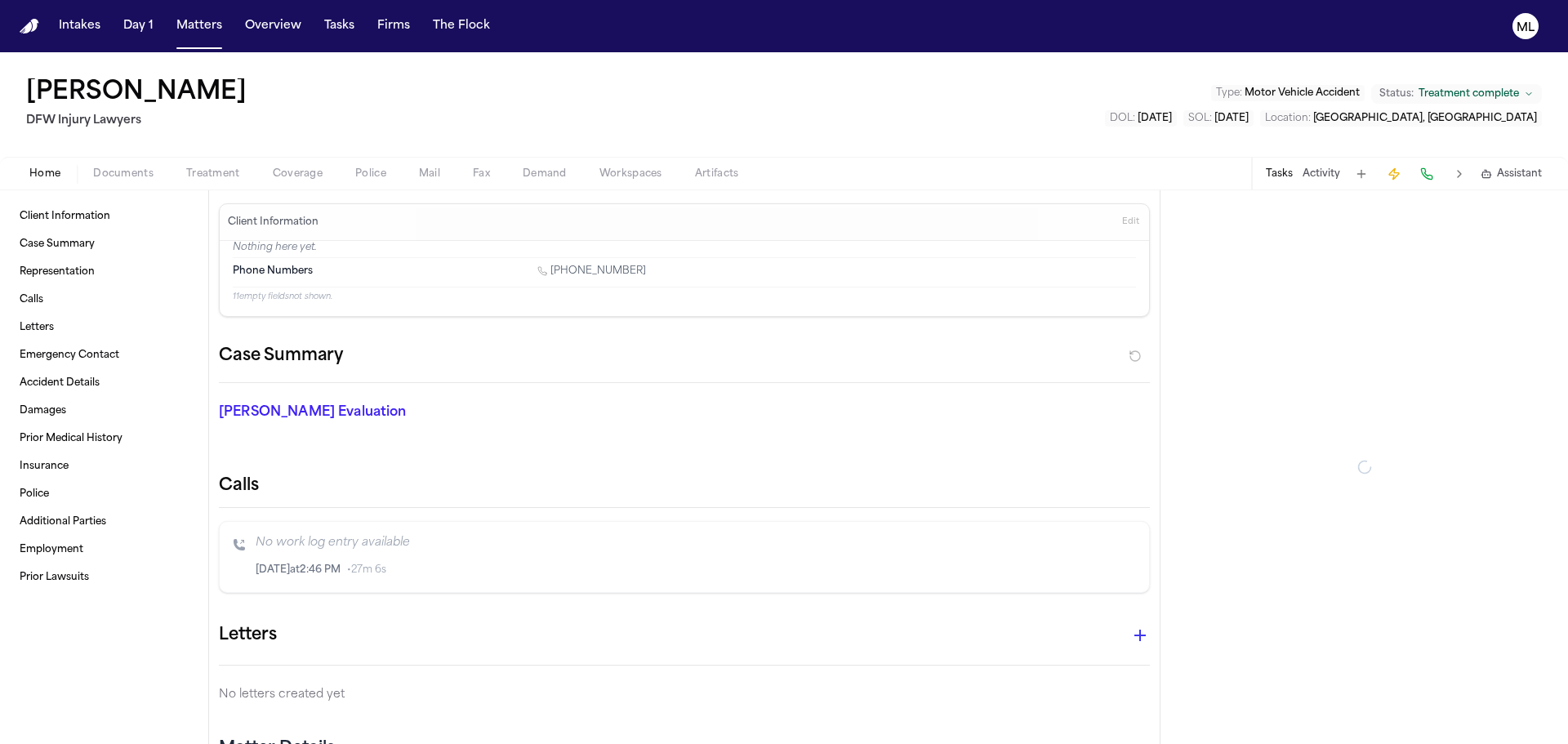
click at [114, 180] on span "Documents" at bounding box center [123, 173] width 60 height 13
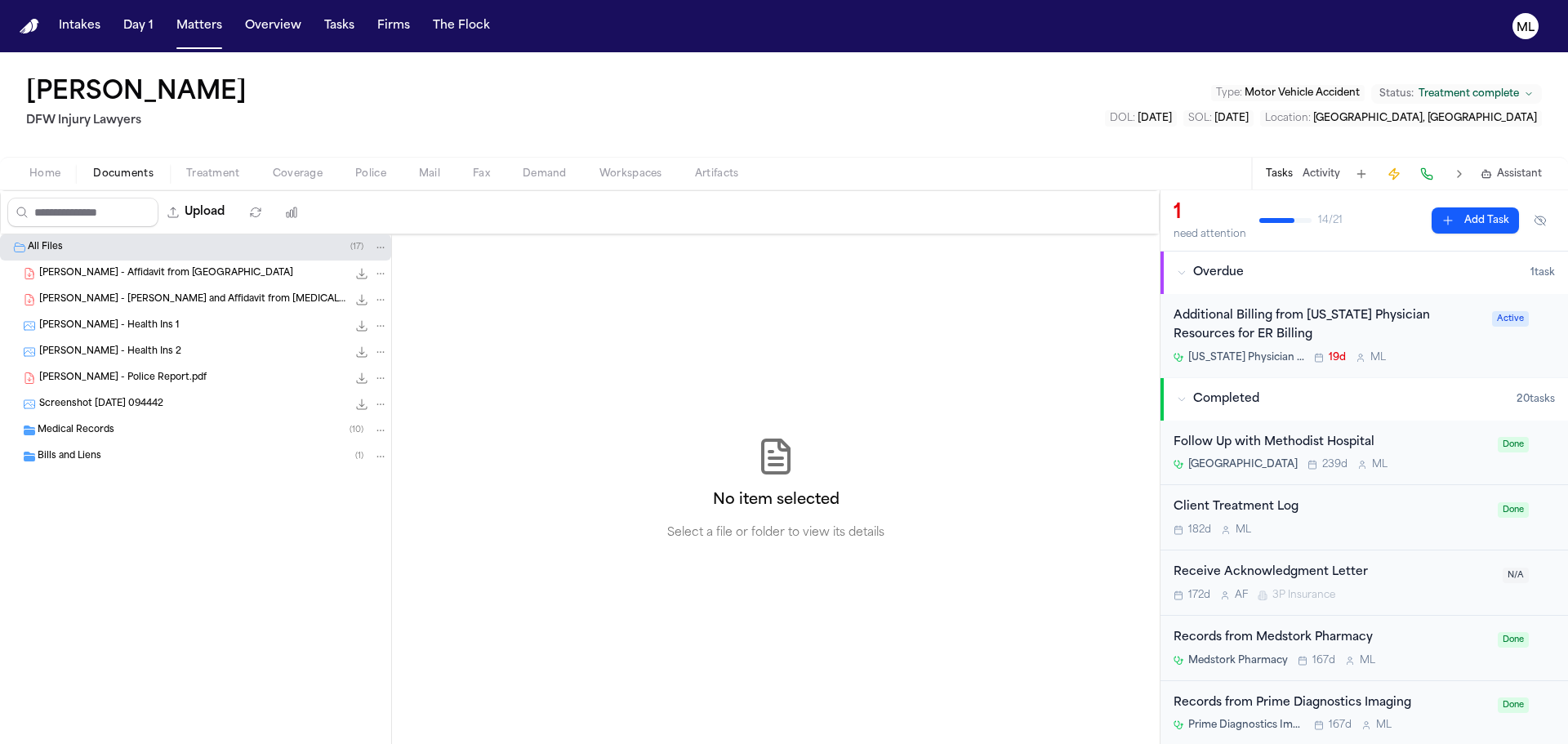
click at [106, 425] on span "Medical Records" at bounding box center [76, 430] width 77 height 14
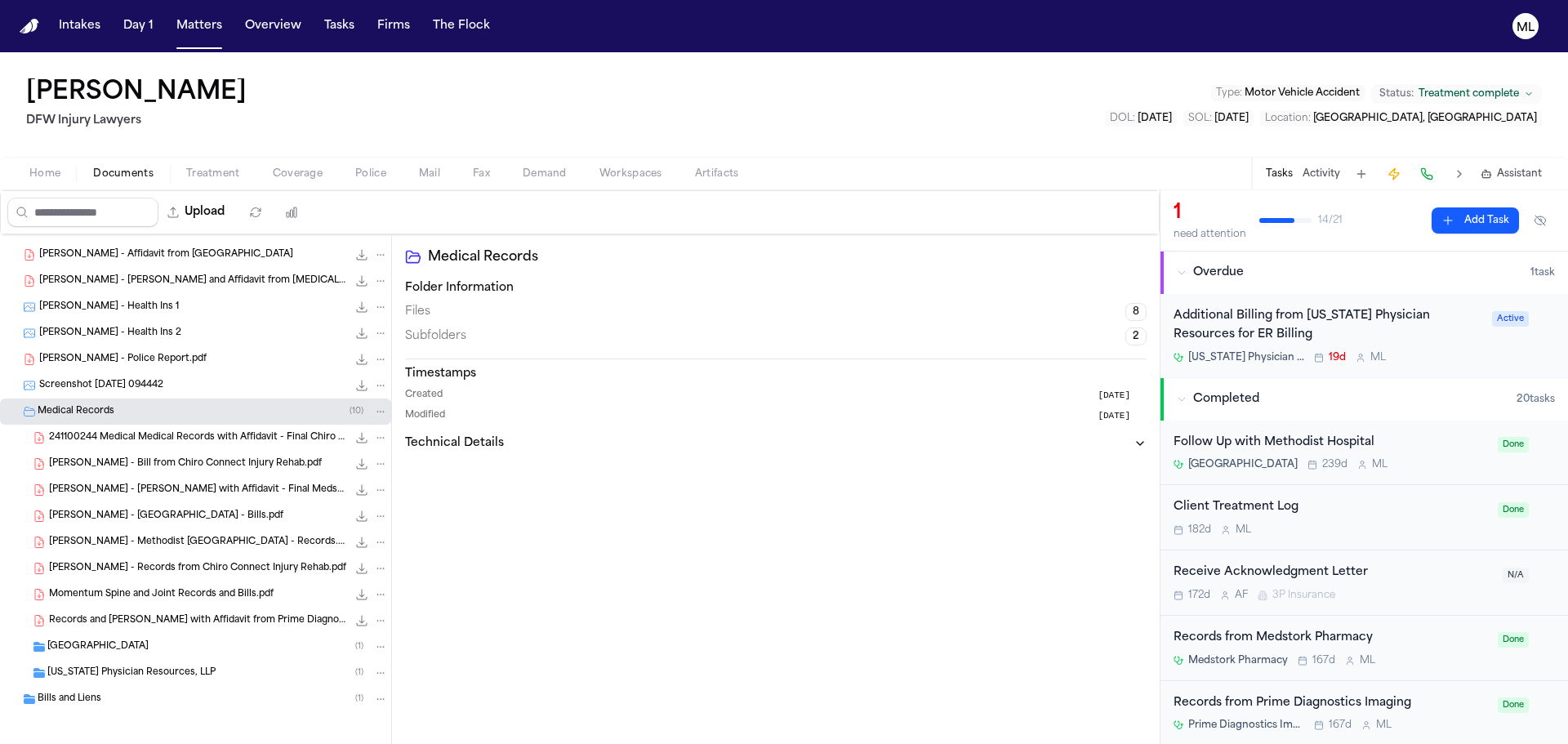
scroll to position [25, 0]
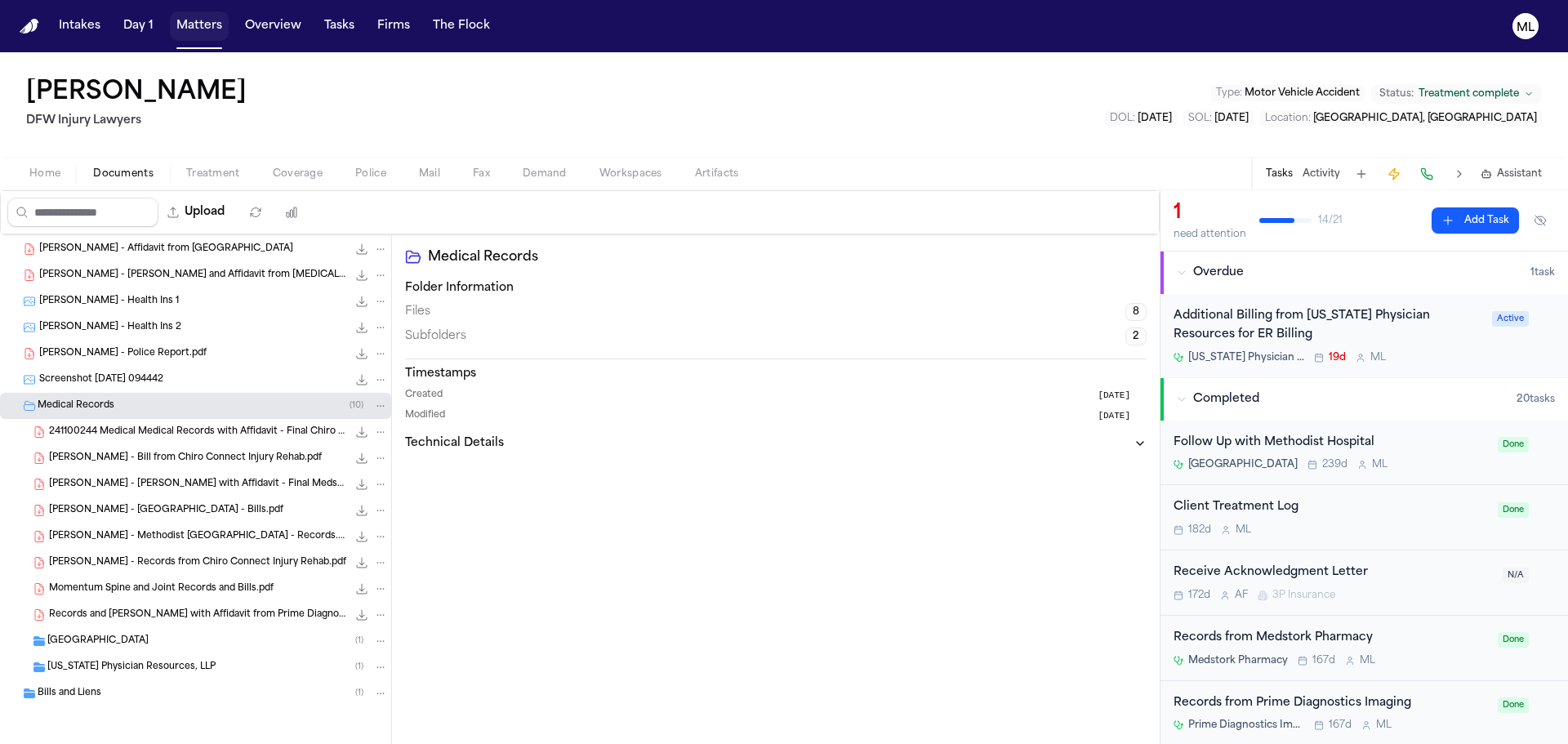
click at [194, 36] on button "Matters" at bounding box center [199, 27] width 58 height 30
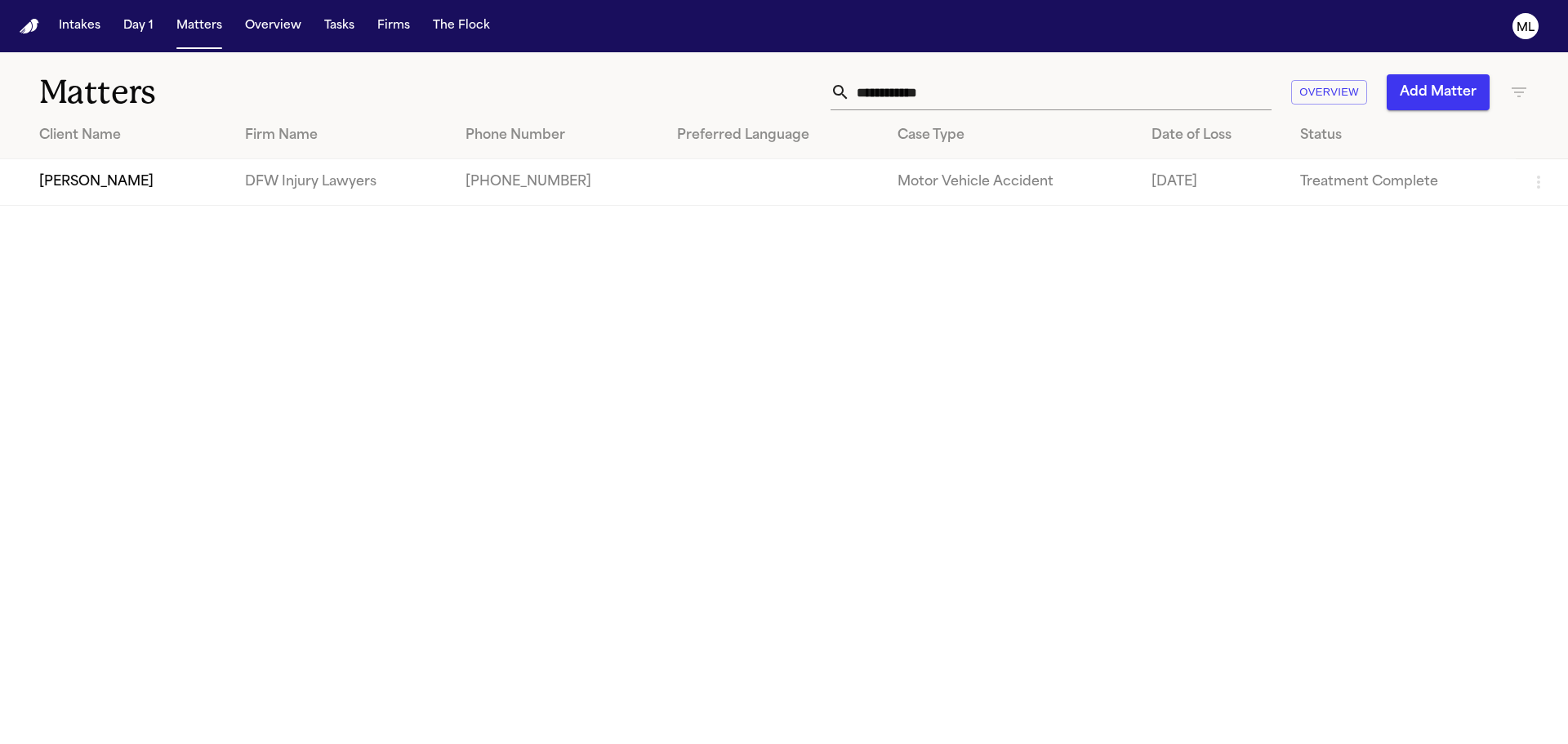
drag, startPoint x: 961, startPoint y: 87, endPoint x: 805, endPoint y: 90, distance: 156.0
click at [805, 90] on div "**********" at bounding box center [1001, 92] width 1057 height 36
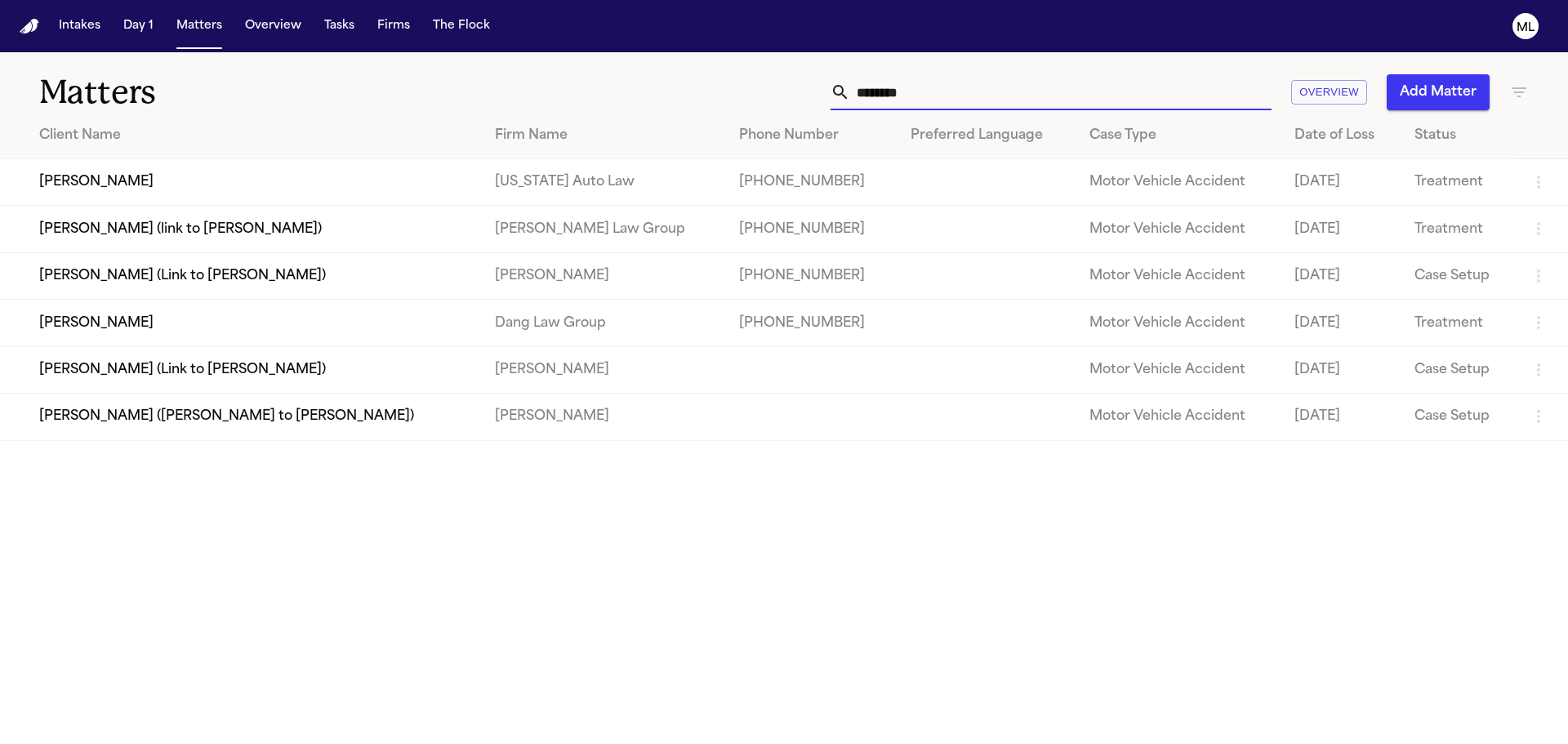
type input "********"
click at [244, 185] on td "[PERSON_NAME]" at bounding box center [240, 182] width 482 height 46
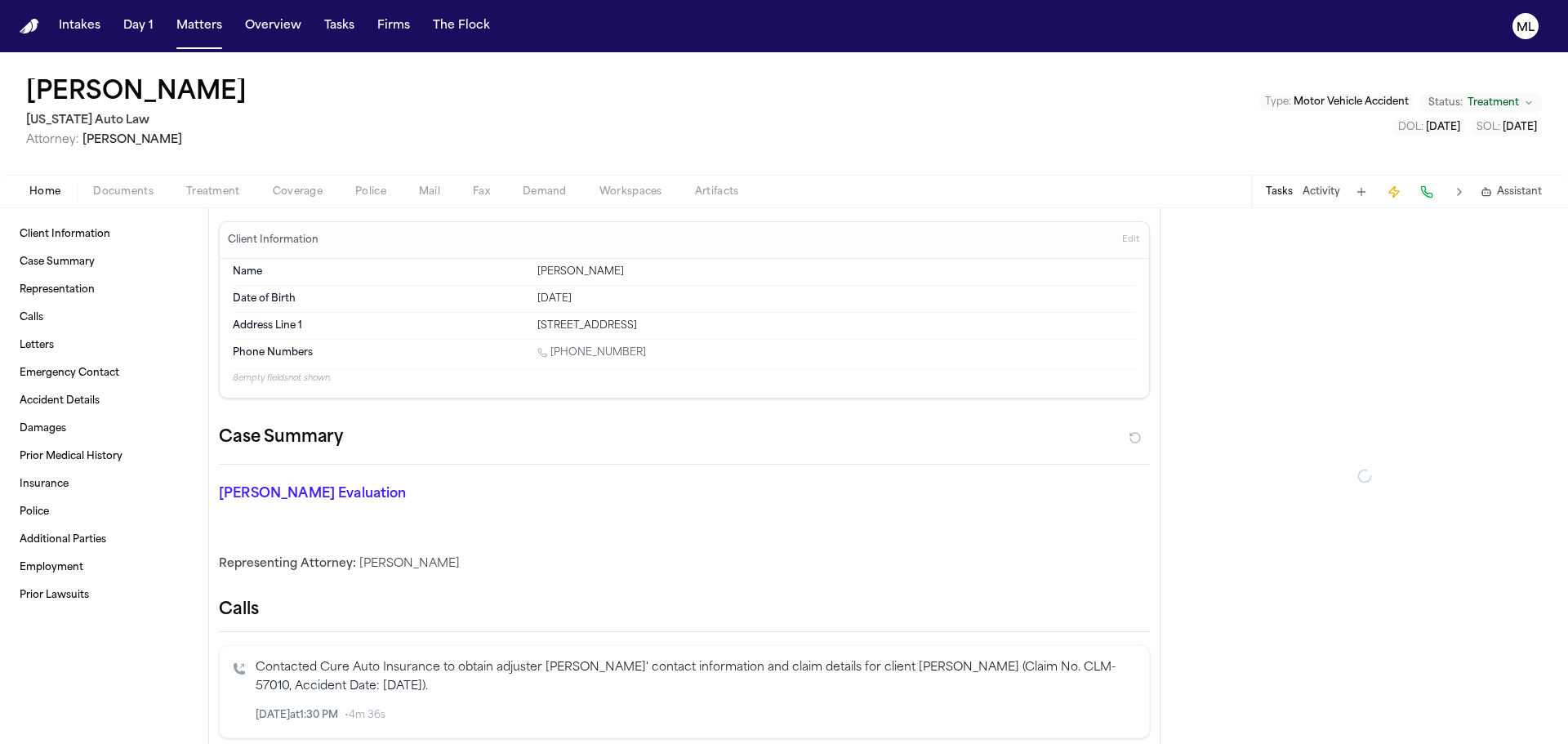
click at [213, 193] on span "Treatment" at bounding box center [213, 191] width 53 height 13
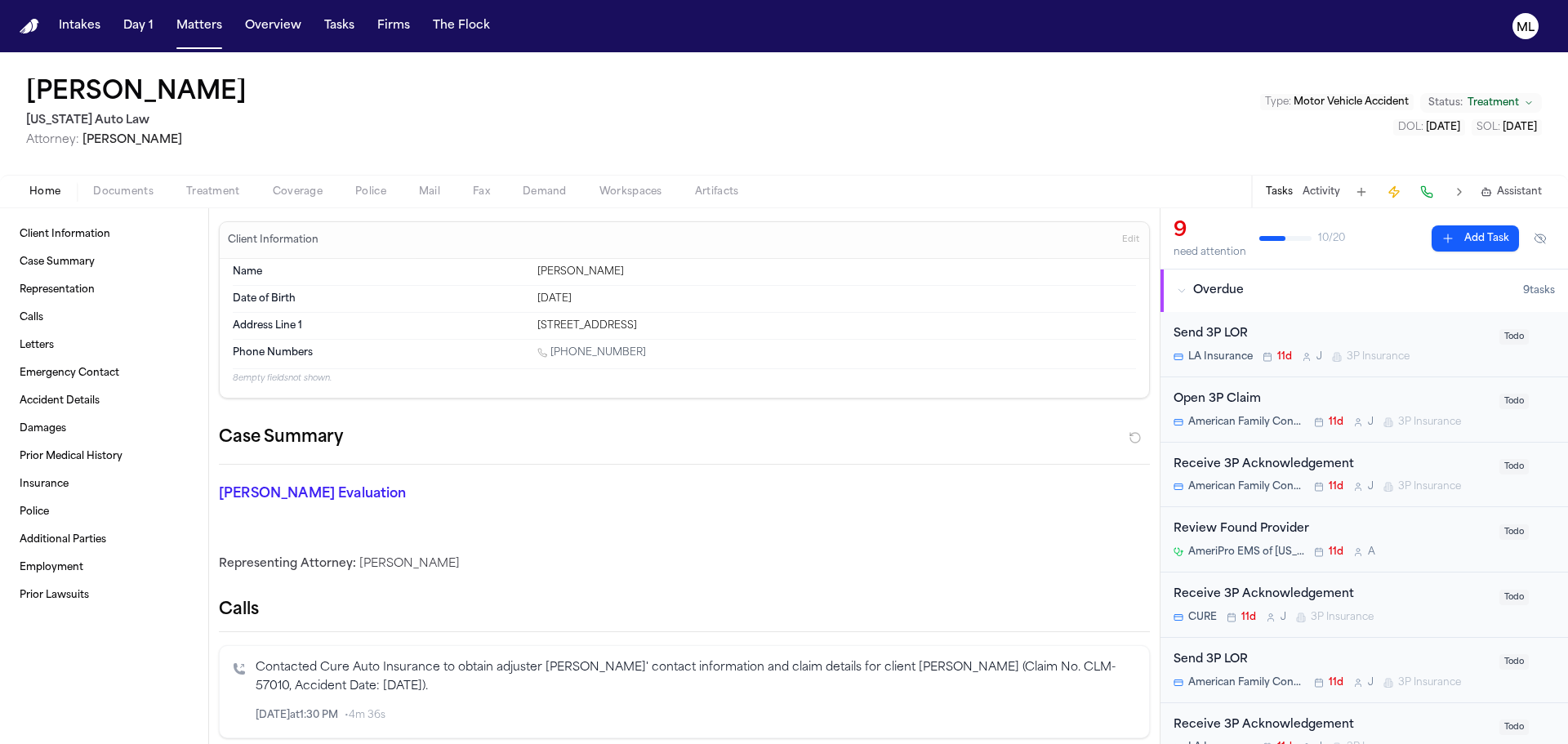
click at [44, 195] on span "Home" at bounding box center [45, 191] width 31 height 13
click at [75, 232] on span "Client Information" at bounding box center [65, 233] width 91 height 13
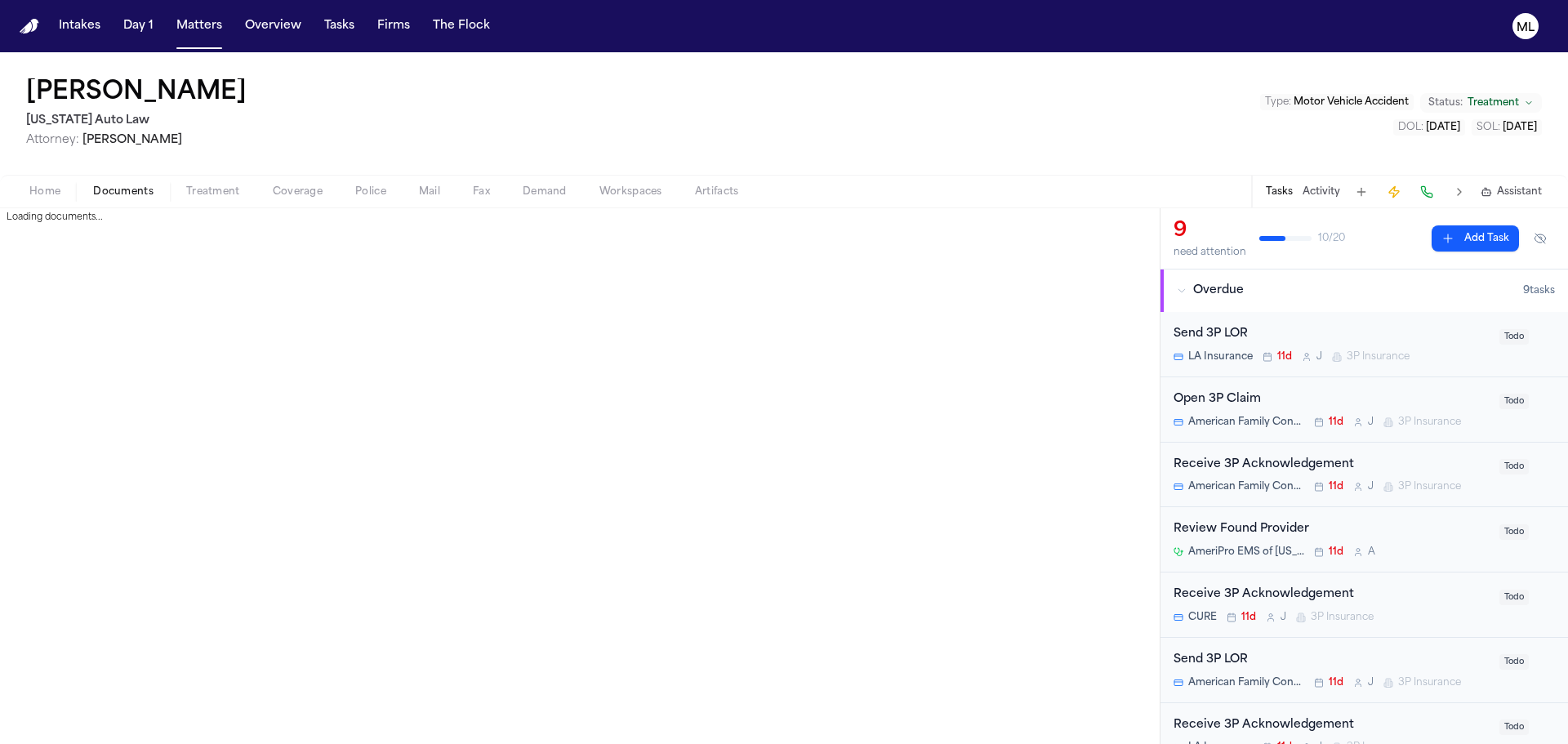
click at [126, 195] on span "Documents" at bounding box center [123, 191] width 60 height 13
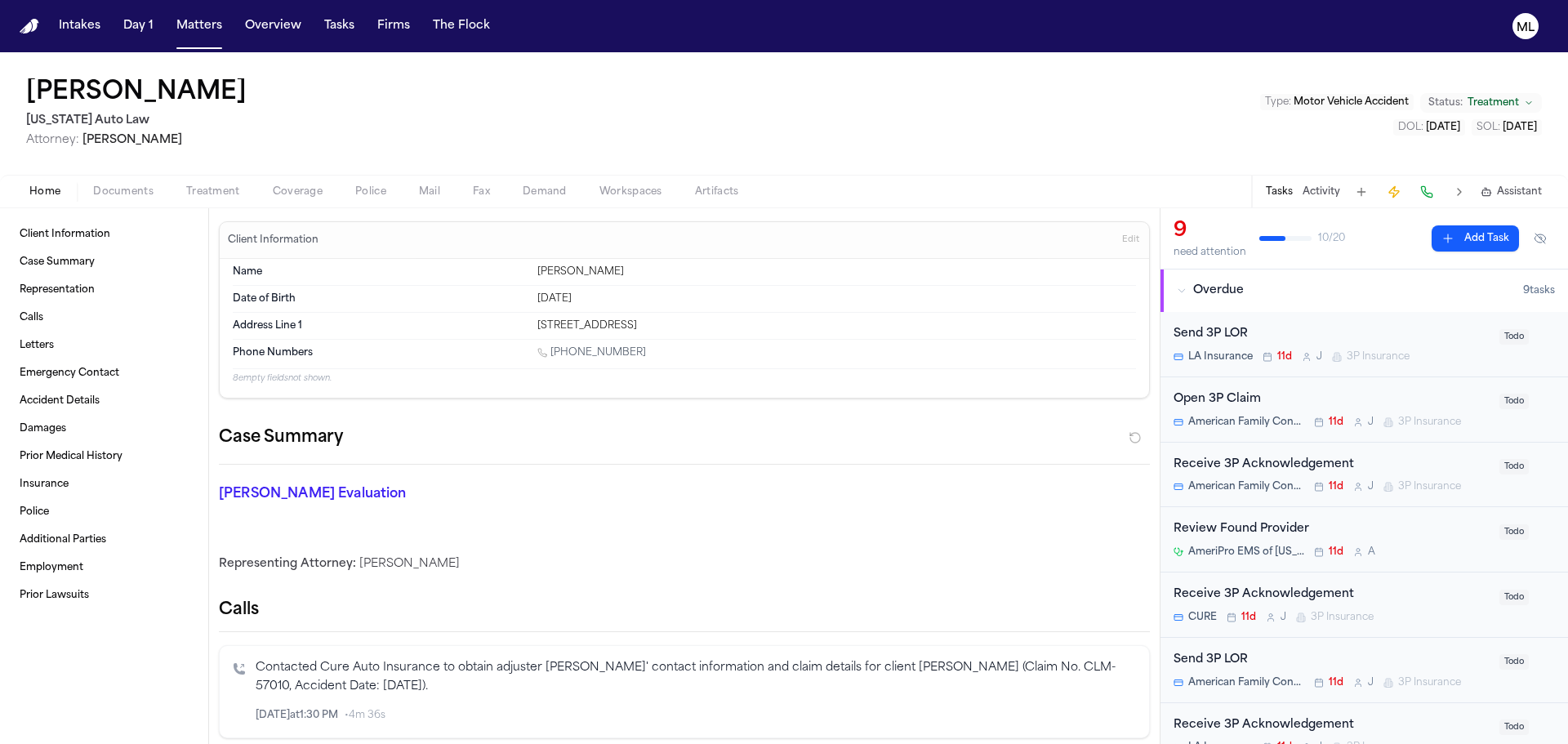
click at [46, 192] on span "Home" at bounding box center [45, 191] width 31 height 13
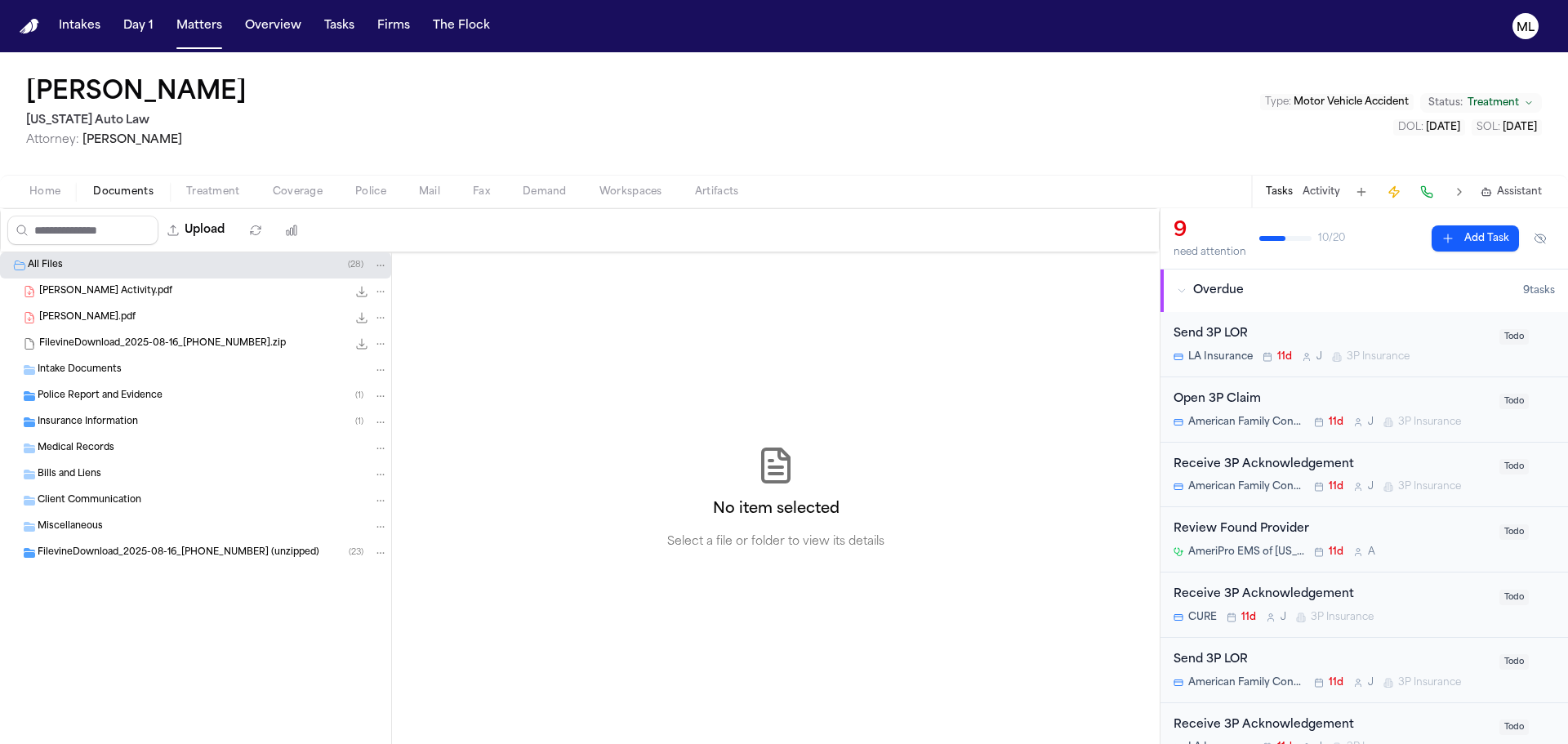
click at [123, 190] on span "Documents" at bounding box center [123, 191] width 60 height 13
click at [116, 310] on div "Boyer, Aaron Intake.pdf 254.5 KB • PDF" at bounding box center [214, 318] width 349 height 17
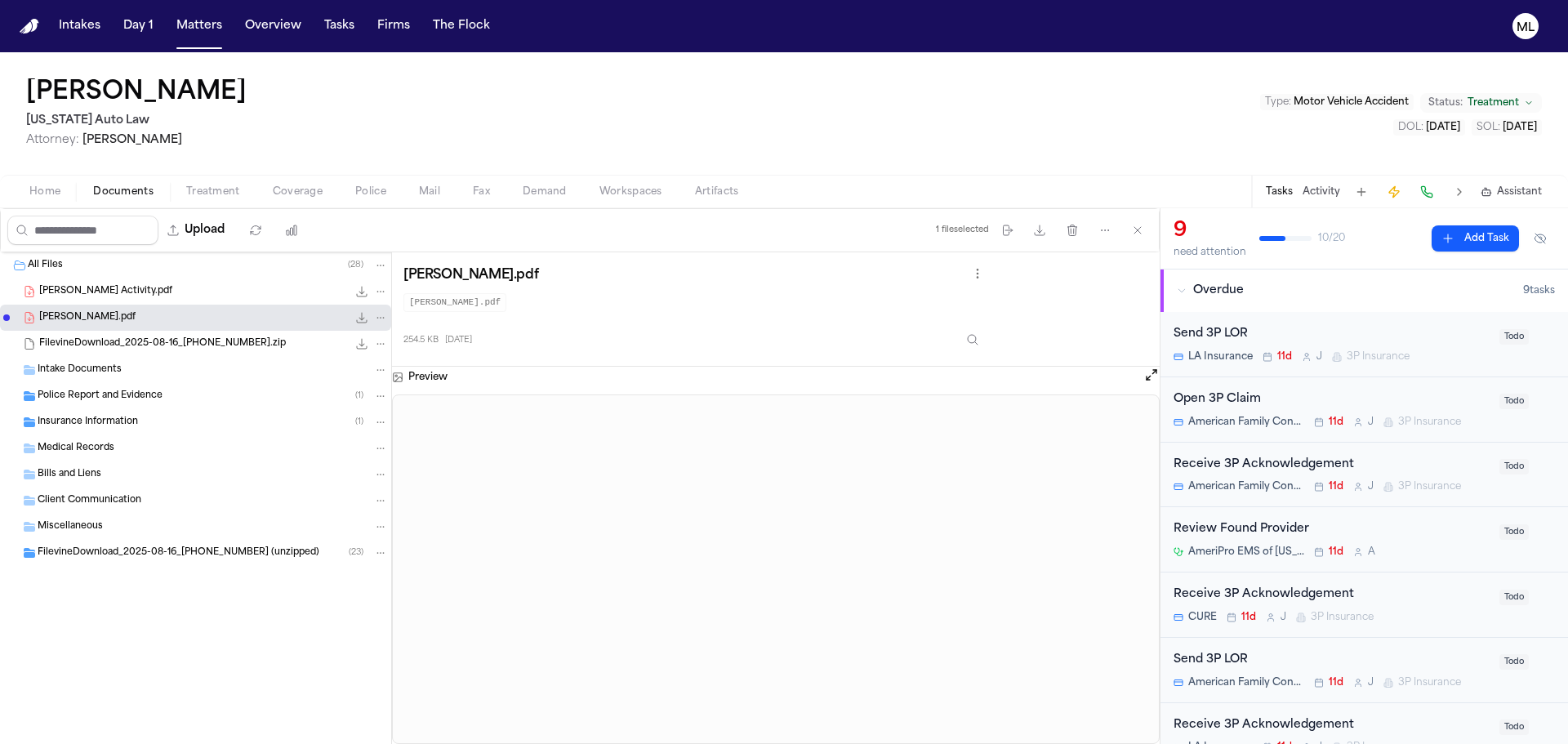
click at [53, 194] on span "Home" at bounding box center [45, 191] width 31 height 13
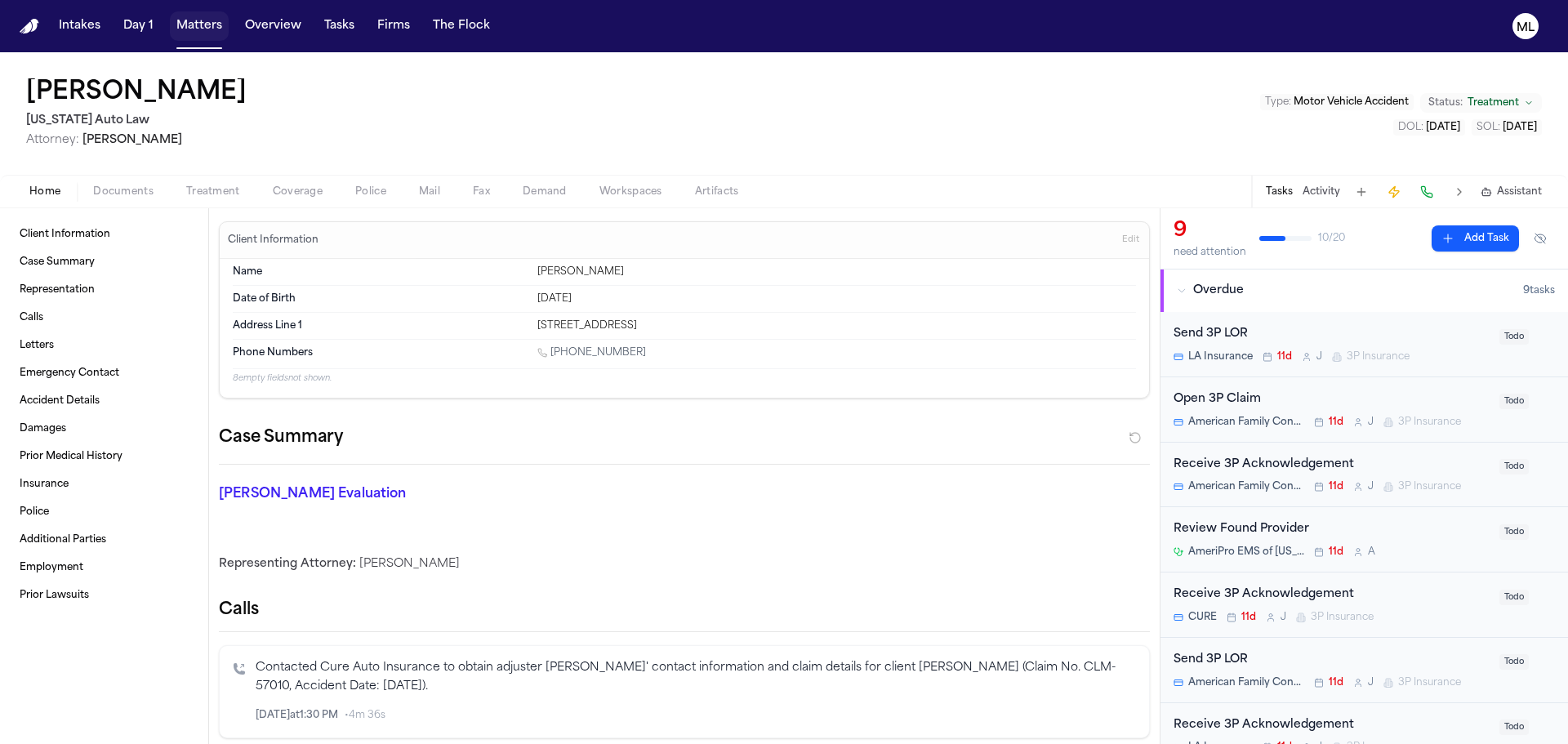
click at [185, 33] on button "Matters" at bounding box center [199, 27] width 58 height 30
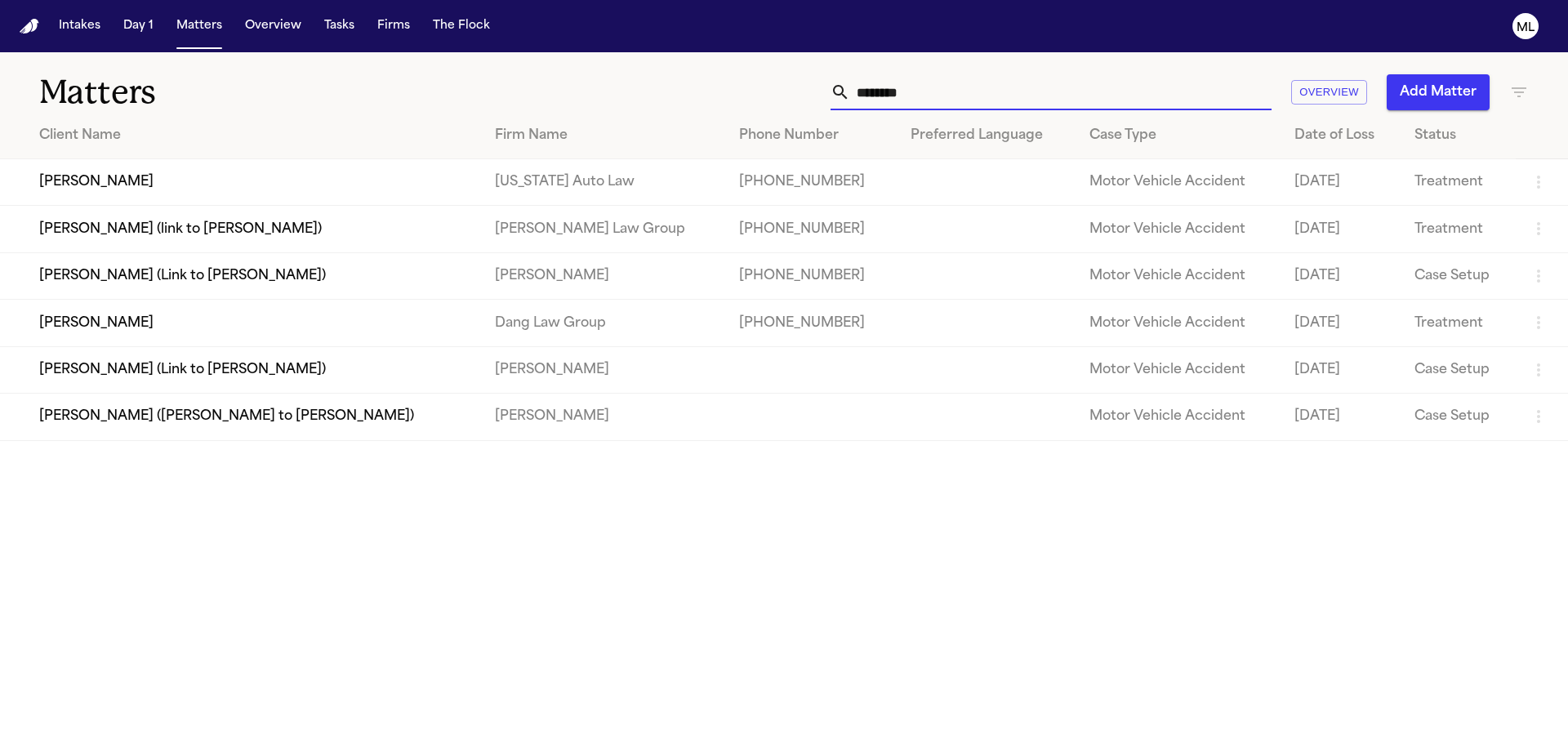
drag, startPoint x: 807, startPoint y: 101, endPoint x: 744, endPoint y: 102, distance: 63.0
click at [744, 102] on div "******** Overview Add Matter" at bounding box center [1001, 92] width 1057 height 36
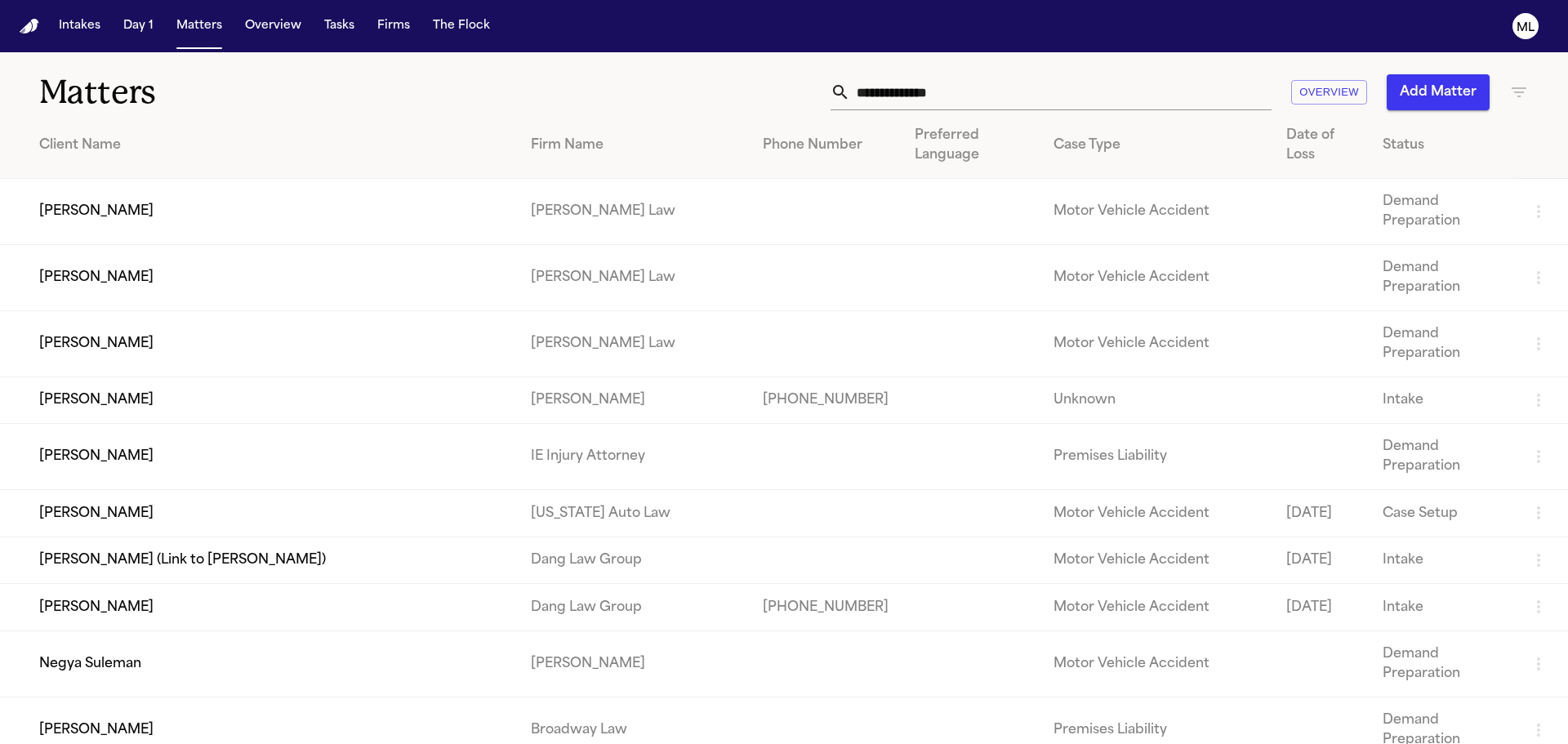
click at [917, 88] on input "text" at bounding box center [1061, 92] width 421 height 36
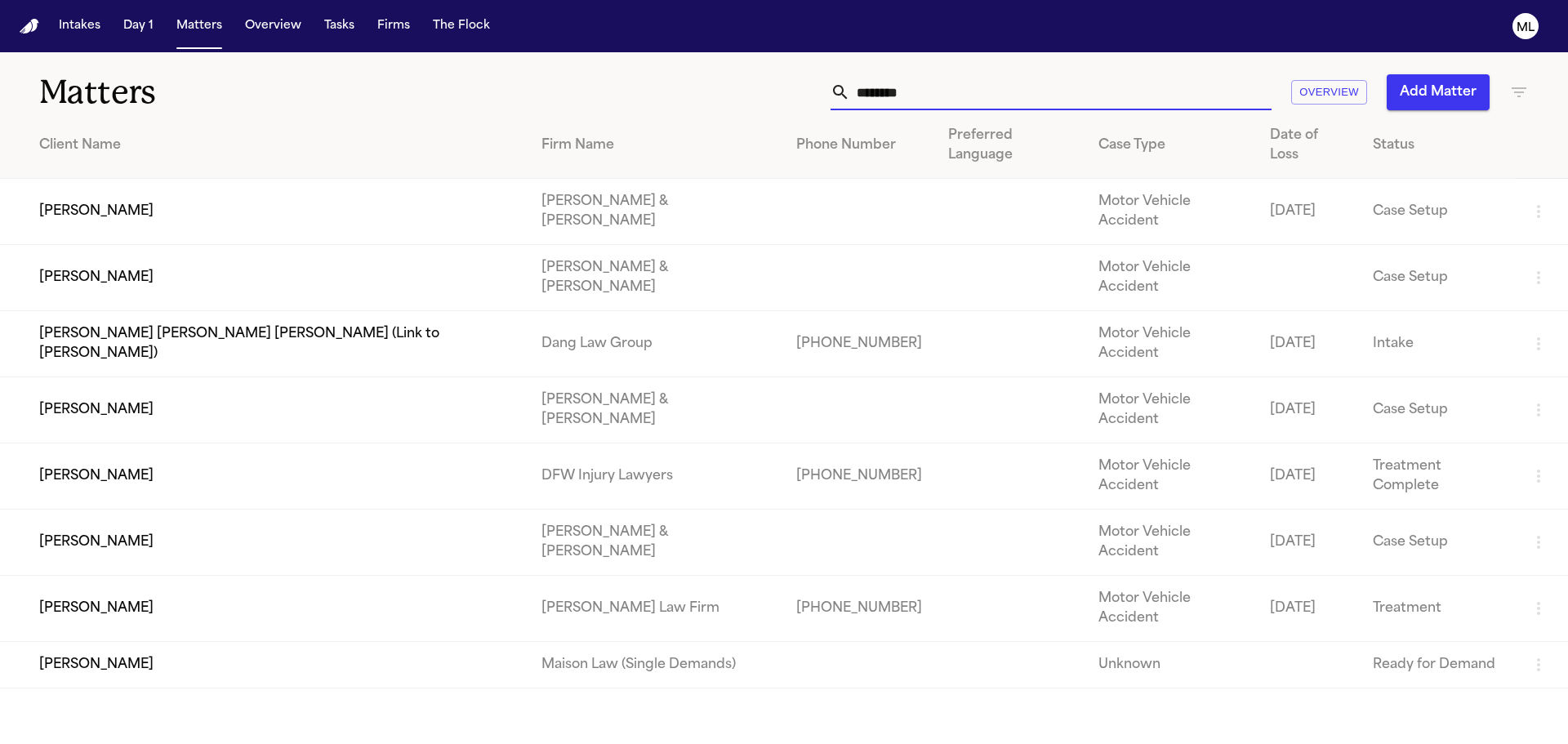
type input "*******"
click at [114, 443] on td "[PERSON_NAME]" at bounding box center [264, 476] width 528 height 66
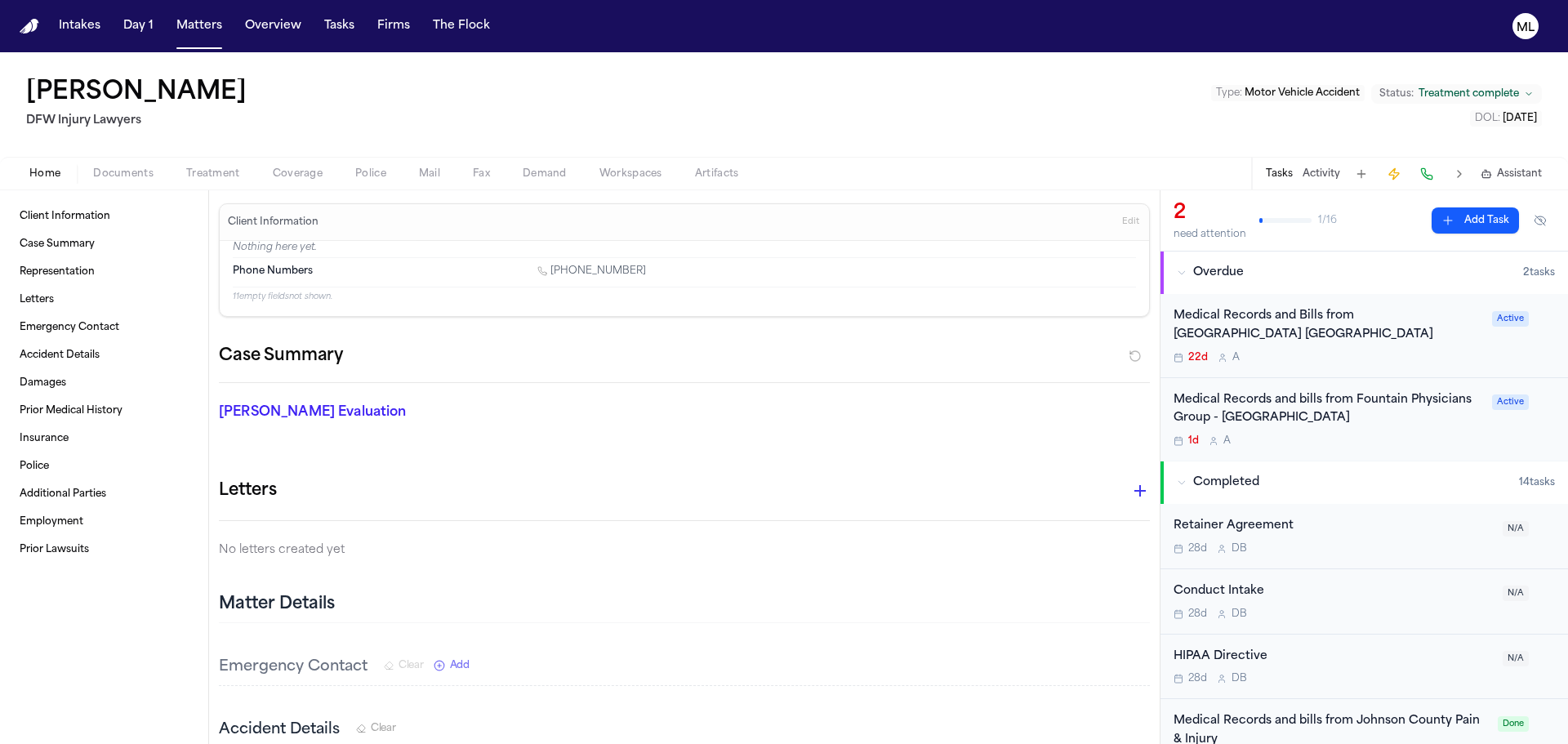
click at [1386, 363] on div "22d A" at bounding box center [1328, 357] width 309 height 13
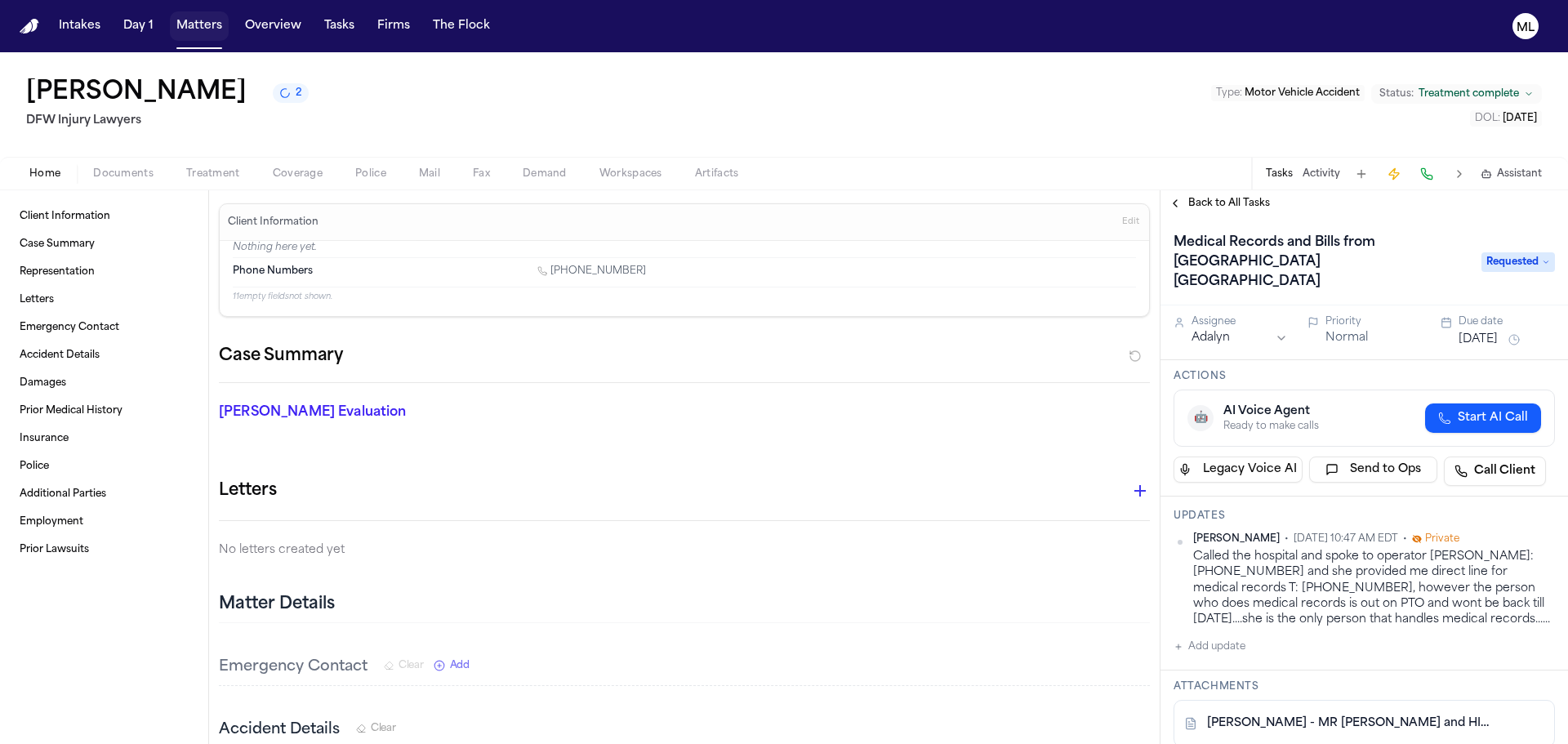
drag, startPoint x: 187, startPoint y: 29, endPoint x: 220, endPoint y: 28, distance: 33.0
click at [187, 29] on button "Matters" at bounding box center [199, 27] width 58 height 30
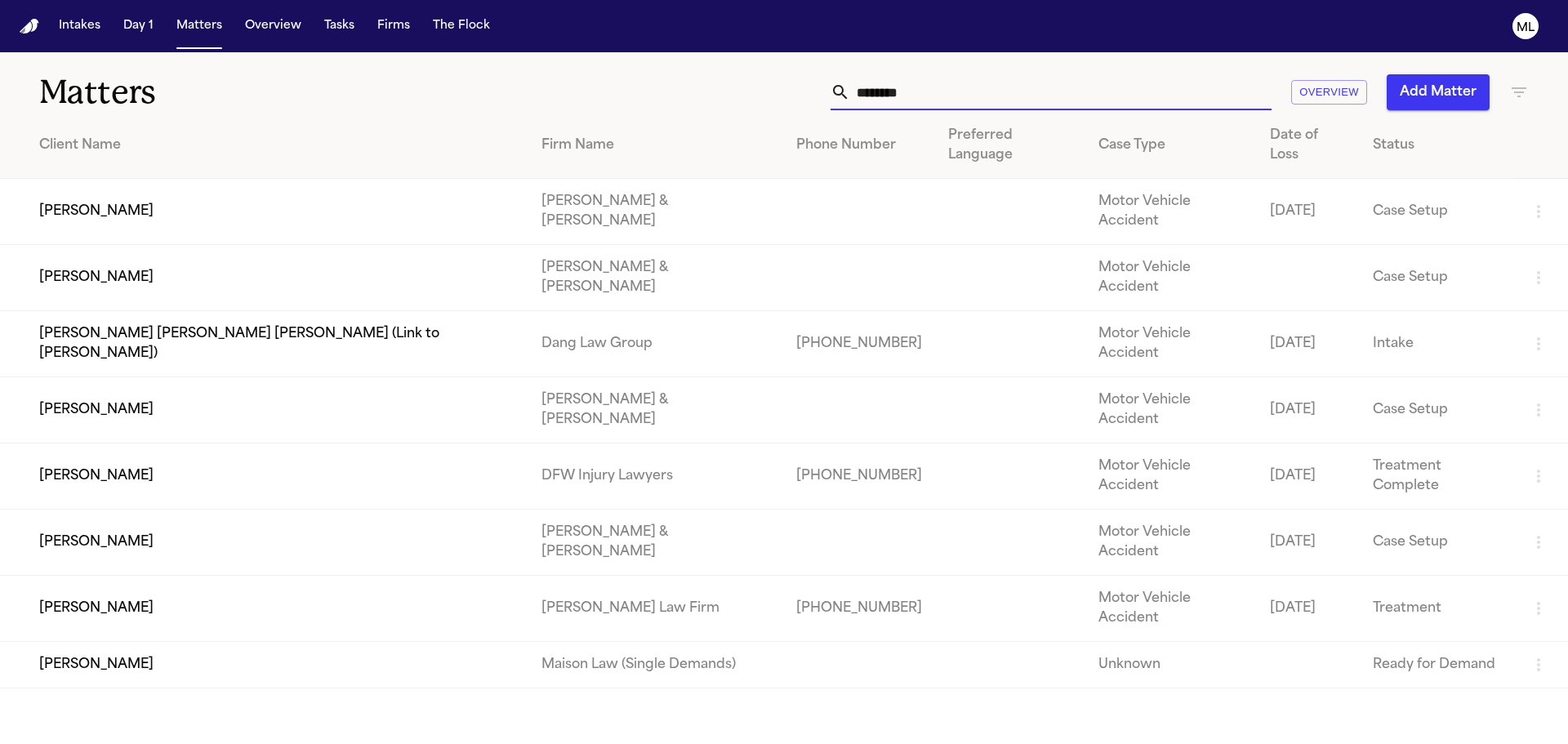
drag, startPoint x: 928, startPoint y: 101, endPoint x: 794, endPoint y: 89, distance: 134.5
click at [789, 93] on div "******* Overview Add Matter" at bounding box center [1001, 92] width 1057 height 36
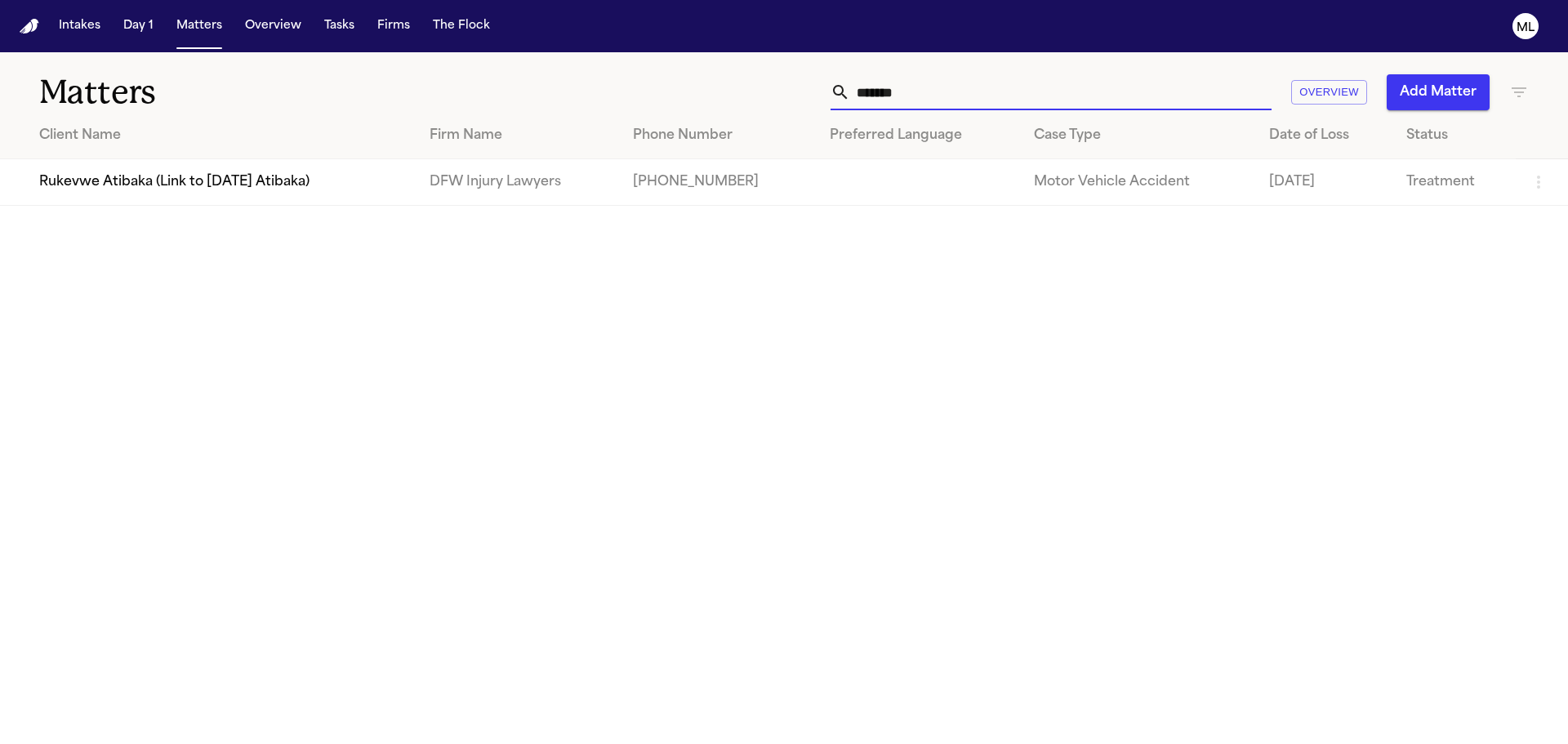
type input "*******"
click at [289, 191] on td "Rukevwe Atibaka (Link to [DATE] Atibaka)" at bounding box center [208, 182] width 416 height 46
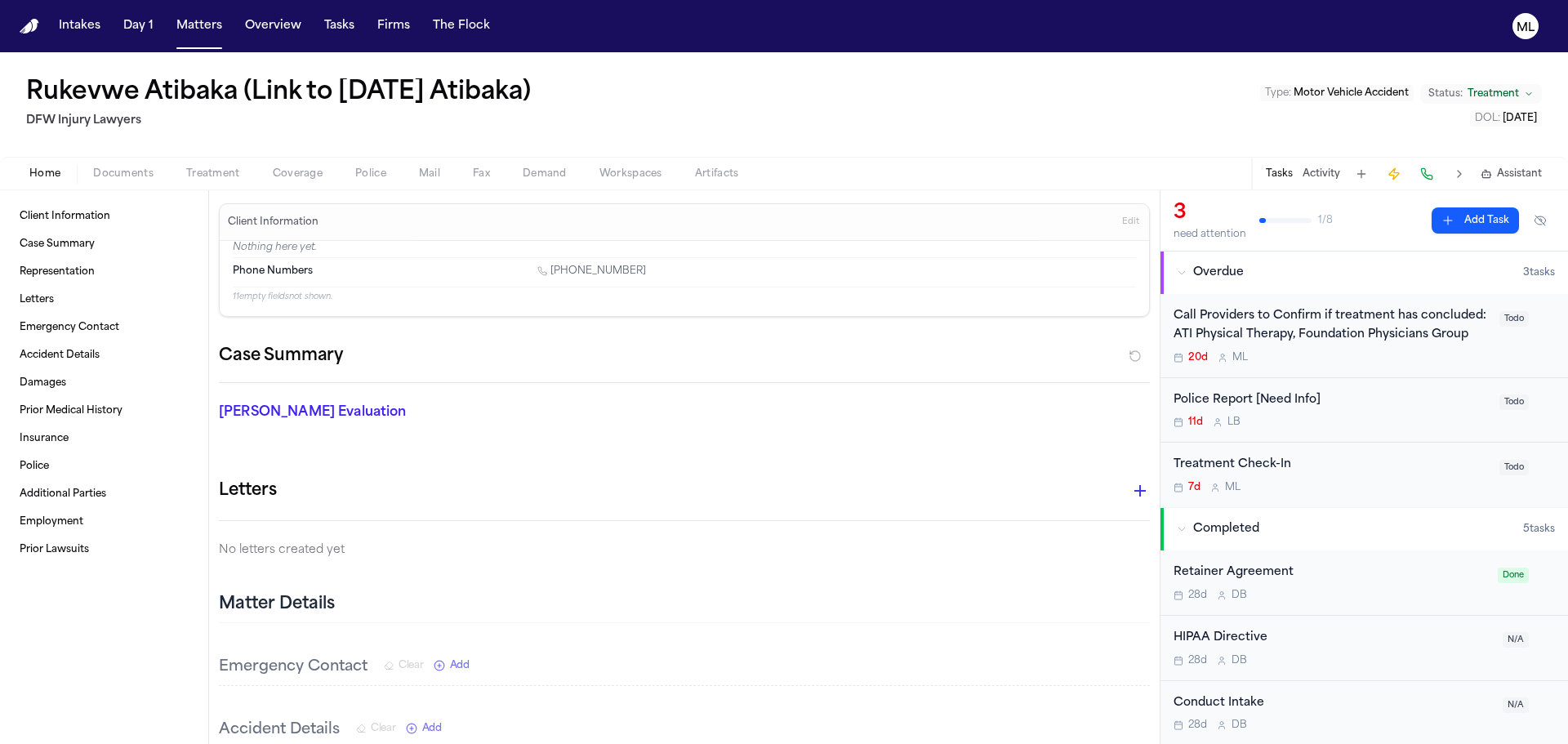
click at [1360, 364] on div "20d M L" at bounding box center [1332, 357] width 317 height 13
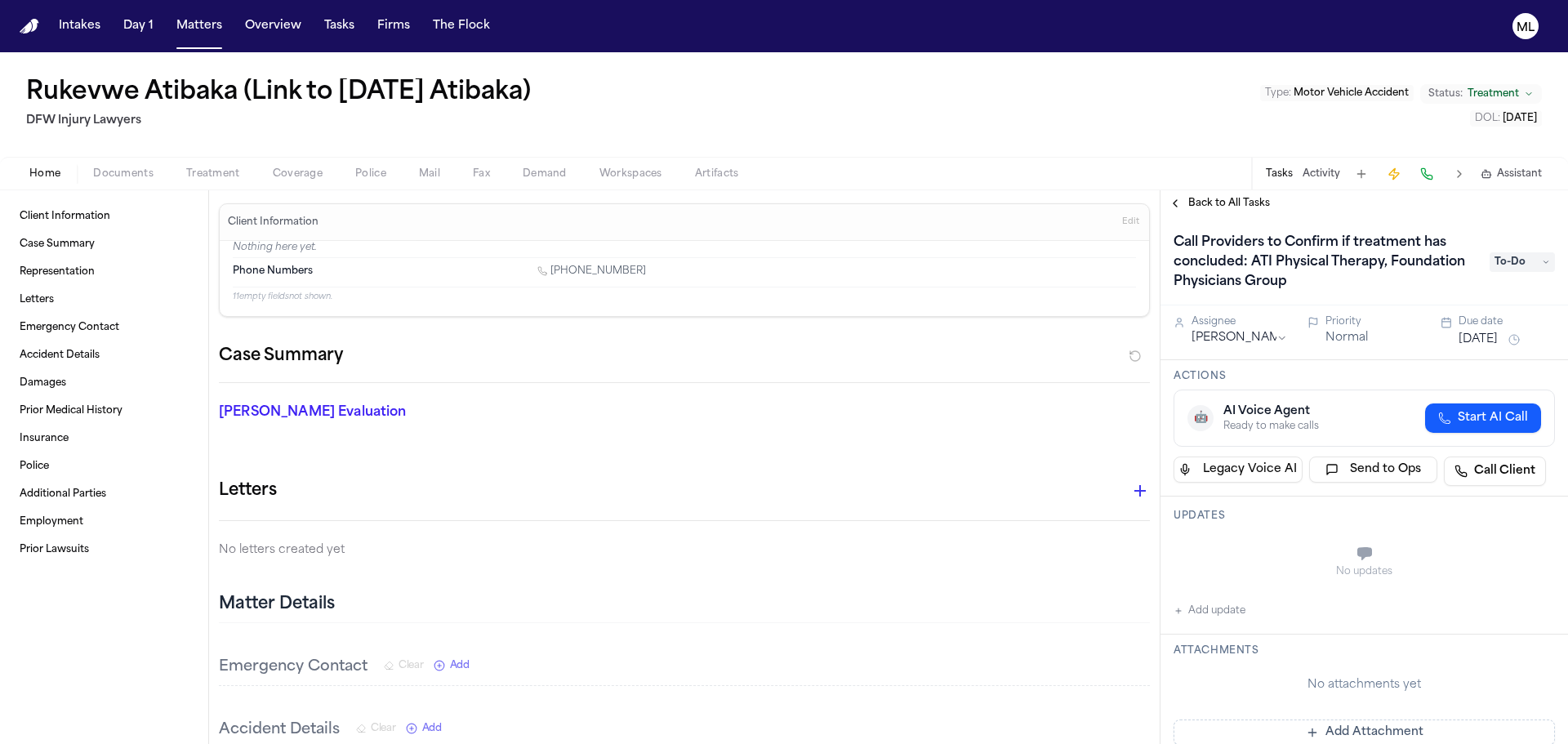
click at [1495, 264] on span "To-Do" at bounding box center [1522, 262] width 65 height 20
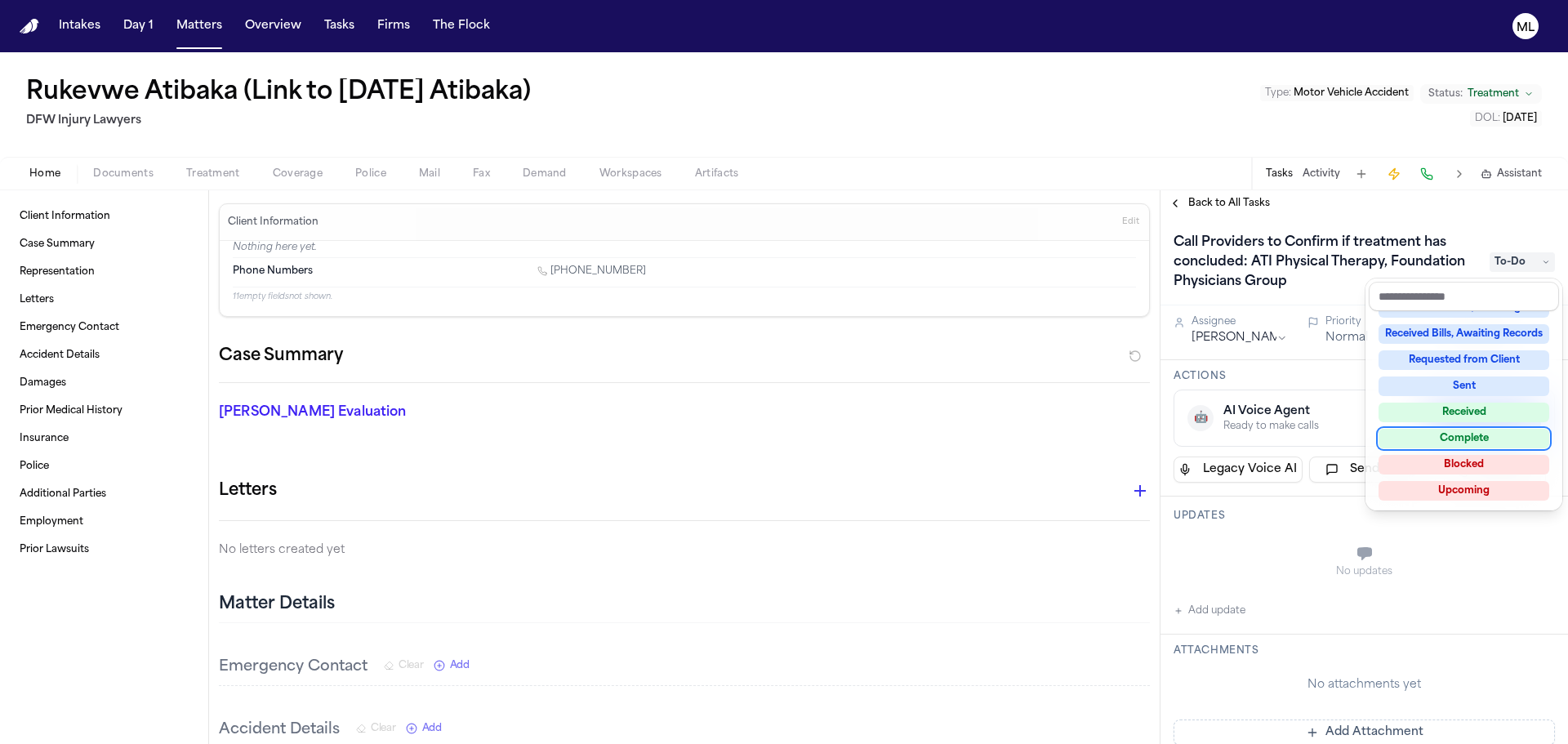
click at [1419, 443] on div "Complete" at bounding box center [1464, 438] width 171 height 20
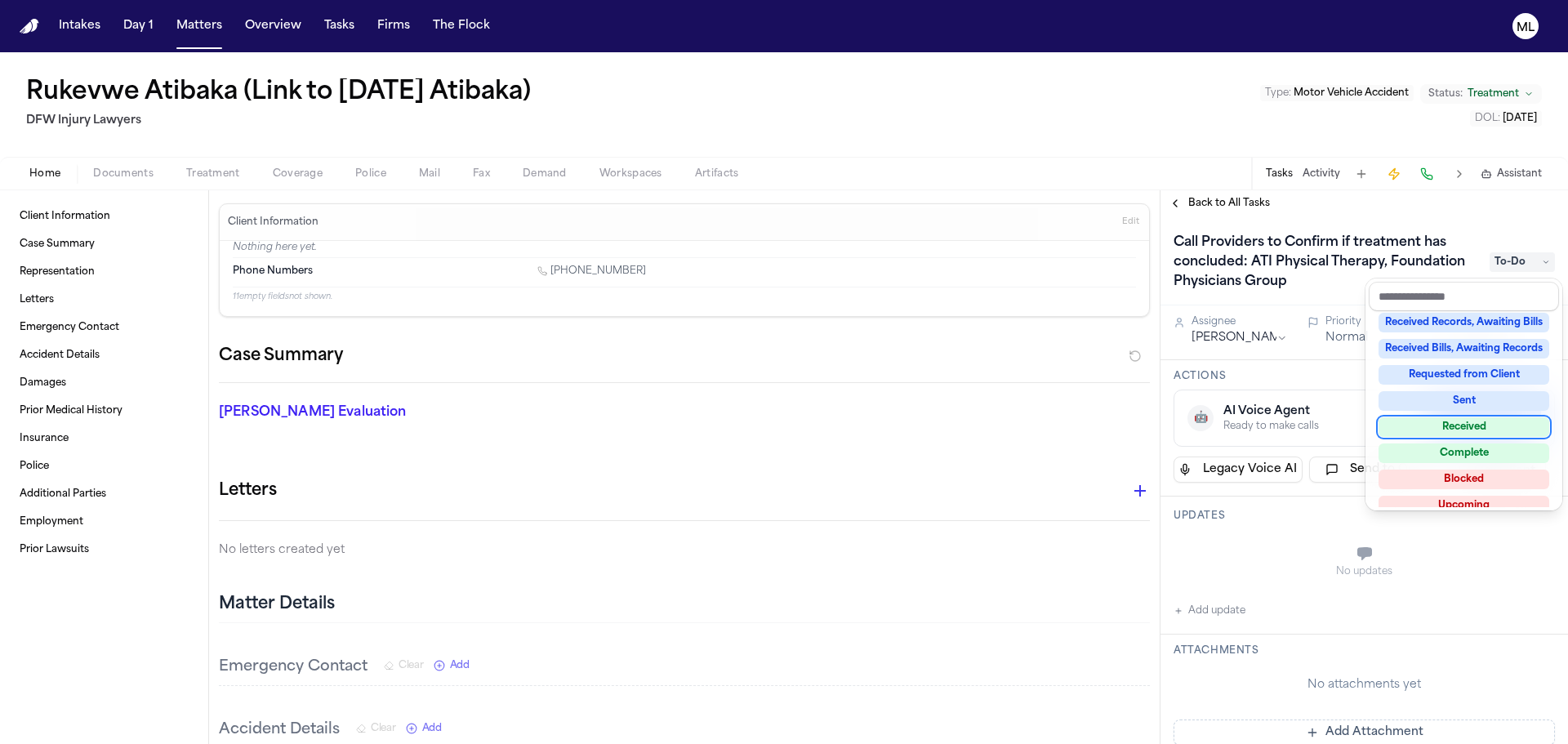
click at [1210, 200] on div "Back to All Tasks Call Providers to Confirm if treatment has concluded: ATI Phy…" at bounding box center [1364, 467] width 408 height 554
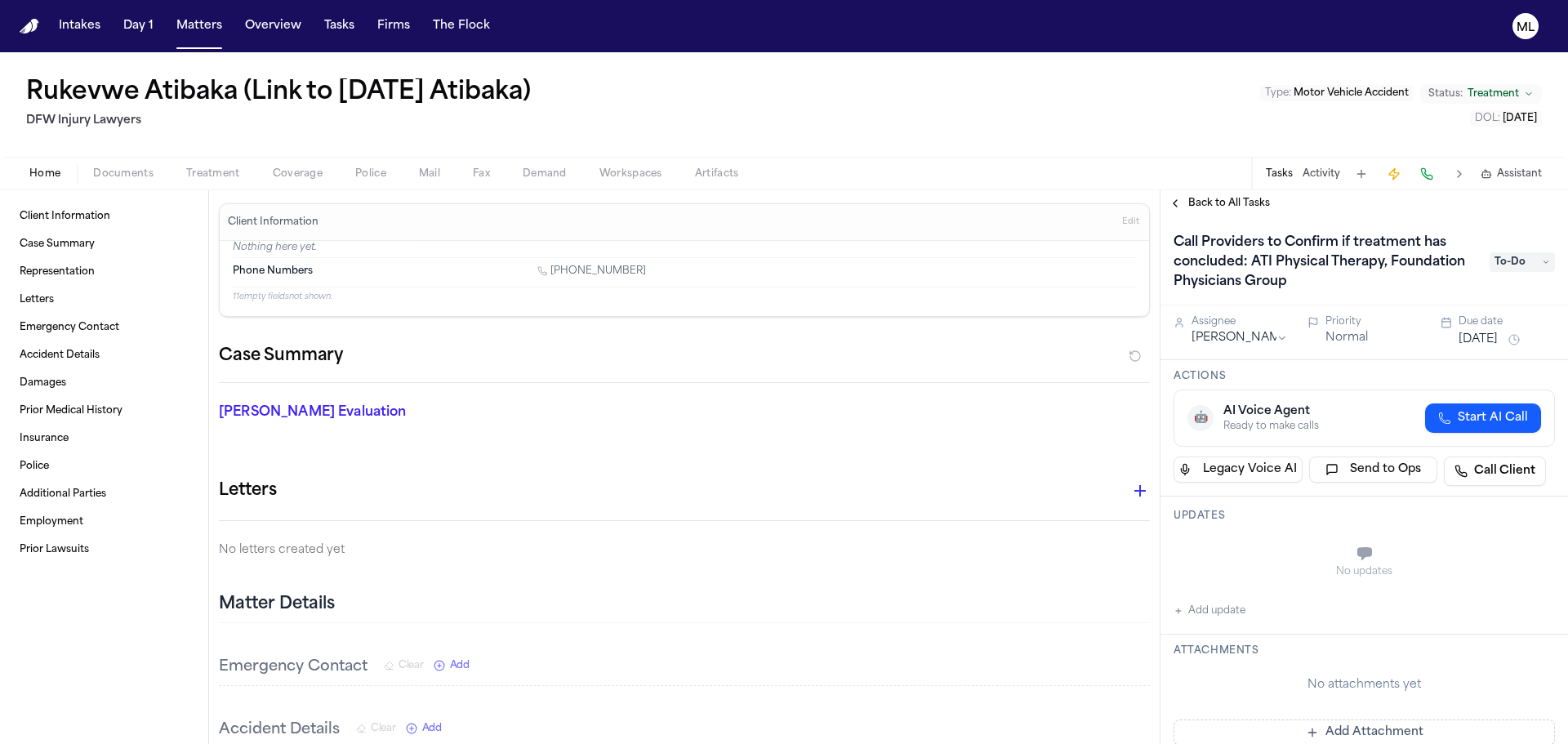
click at [1210, 200] on span "Back to All Tasks" at bounding box center [1229, 203] width 82 height 13
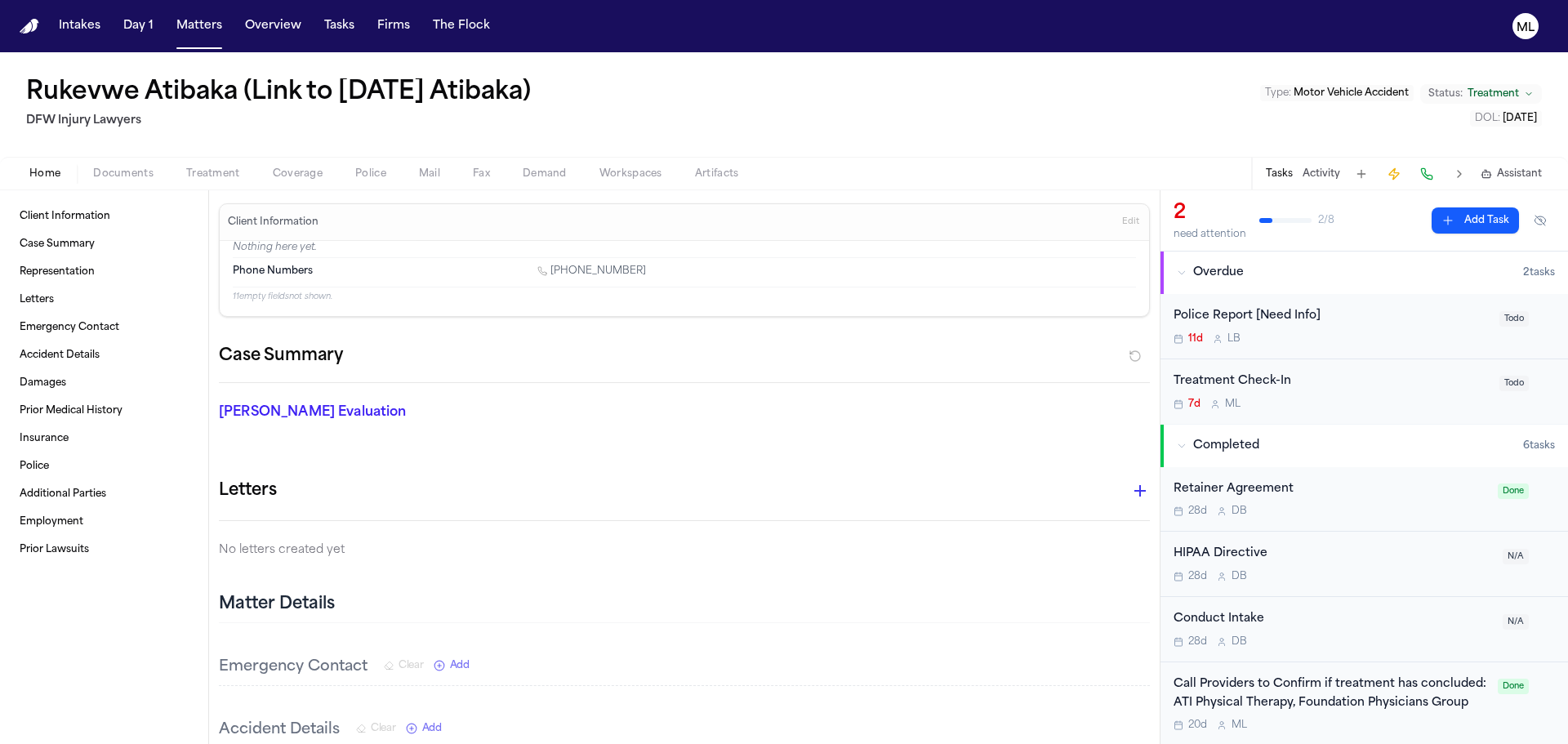
click at [1397, 326] on div "Police Report [Need Info] 11d L B" at bounding box center [1332, 326] width 317 height 39
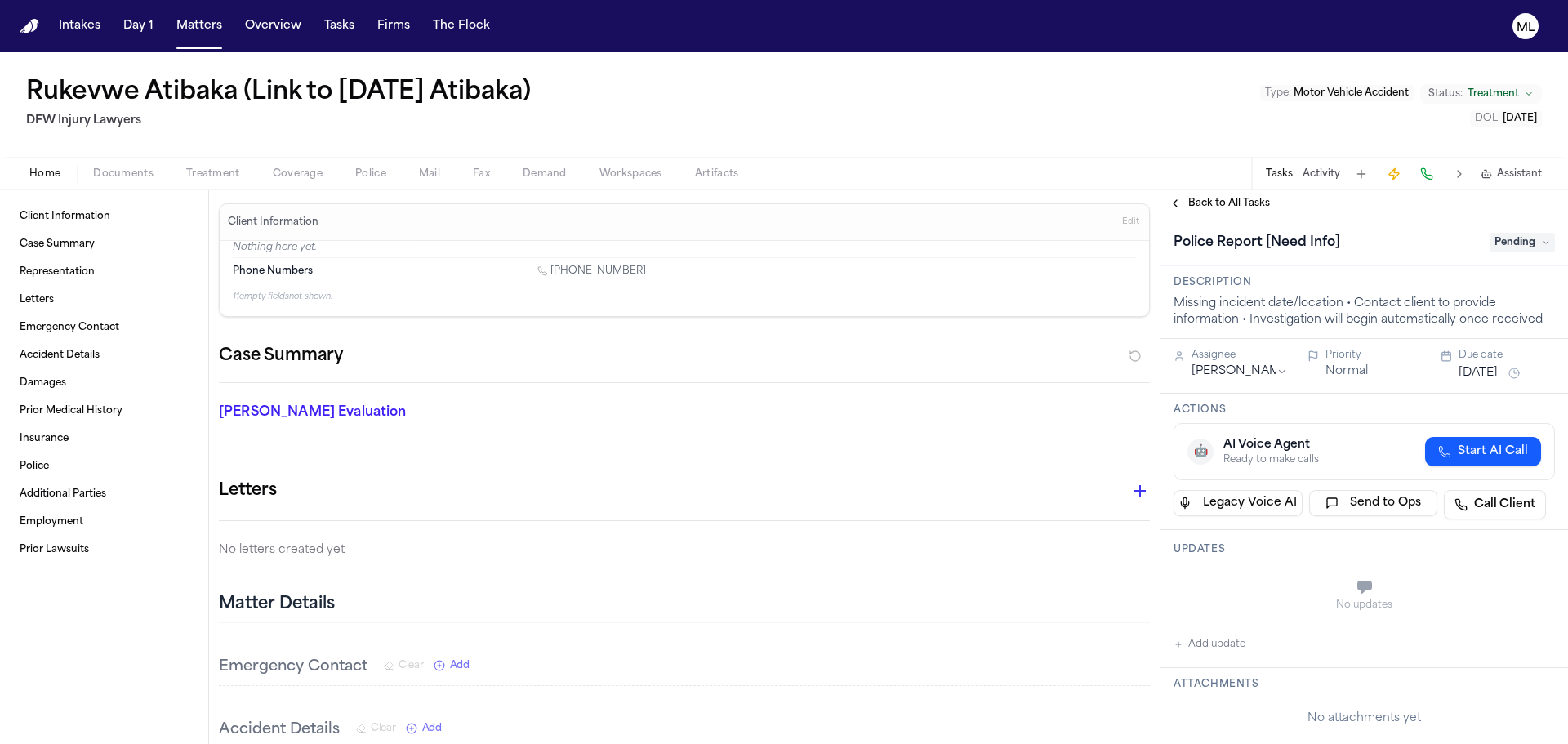
click at [1500, 244] on span "Pending" at bounding box center [1522, 242] width 65 height 20
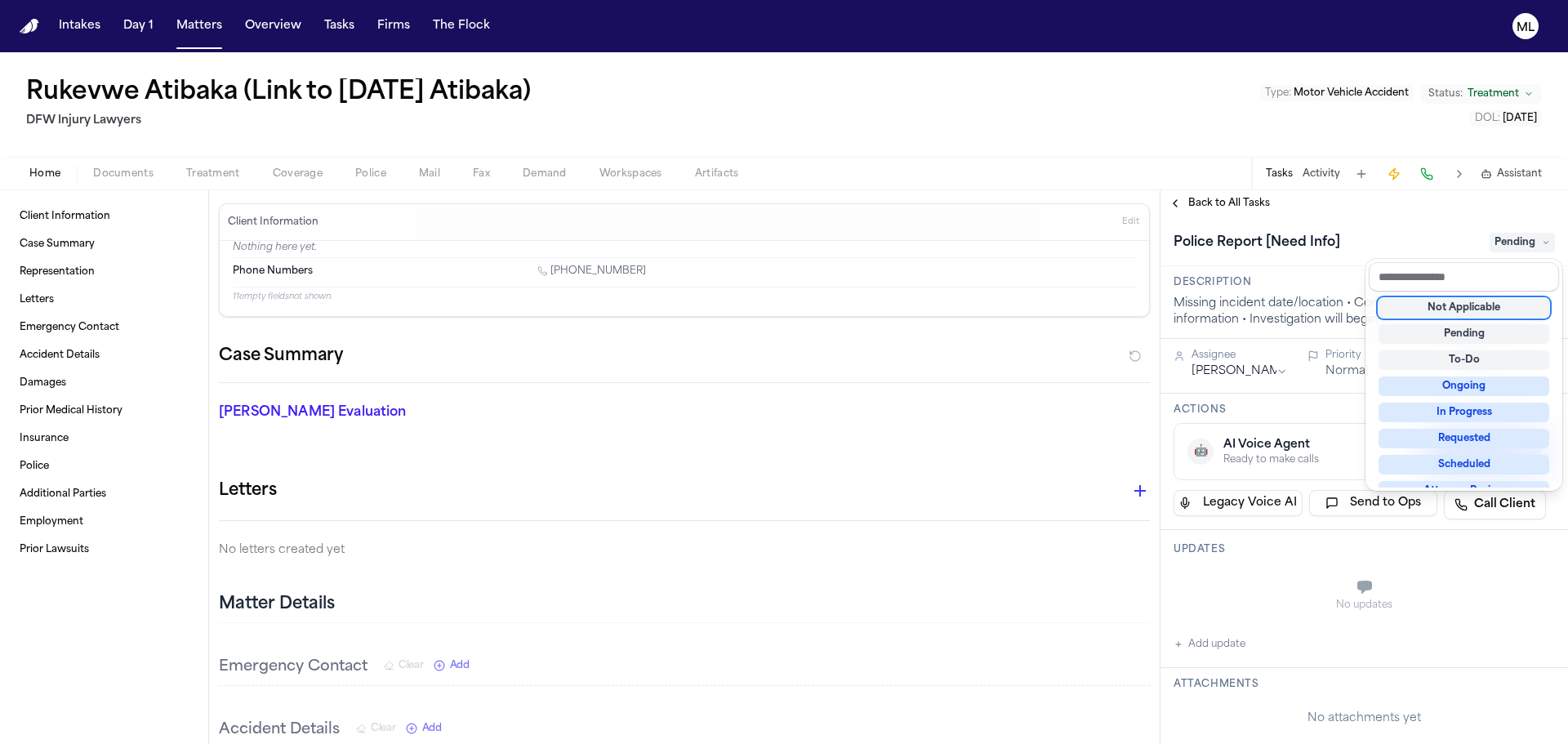
click at [1459, 308] on div "Not Applicable" at bounding box center [1464, 308] width 171 height 20
click at [1241, 204] on div "**********" at bounding box center [1364, 467] width 408 height 554
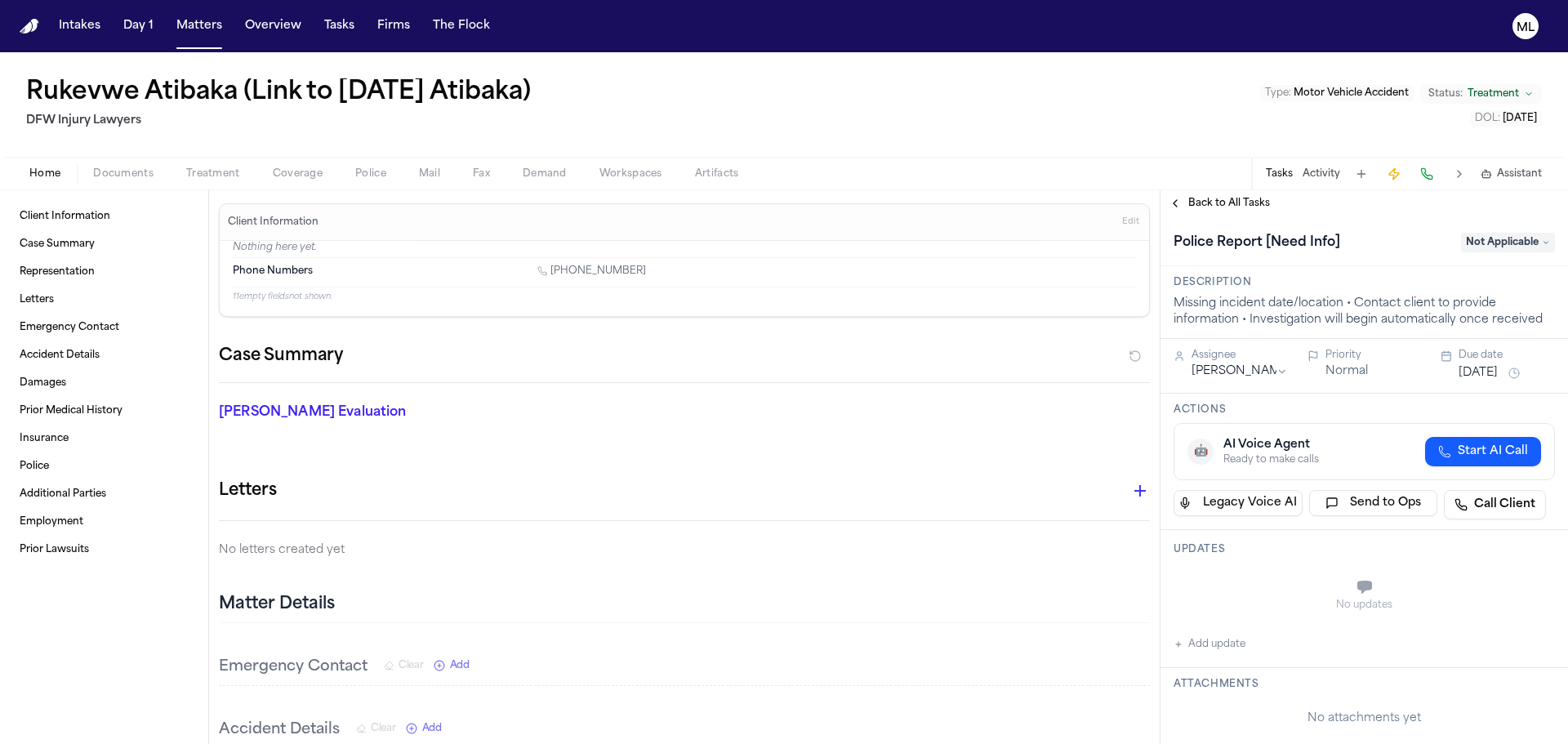
click at [1241, 204] on span "Back to All Tasks" at bounding box center [1229, 203] width 82 height 13
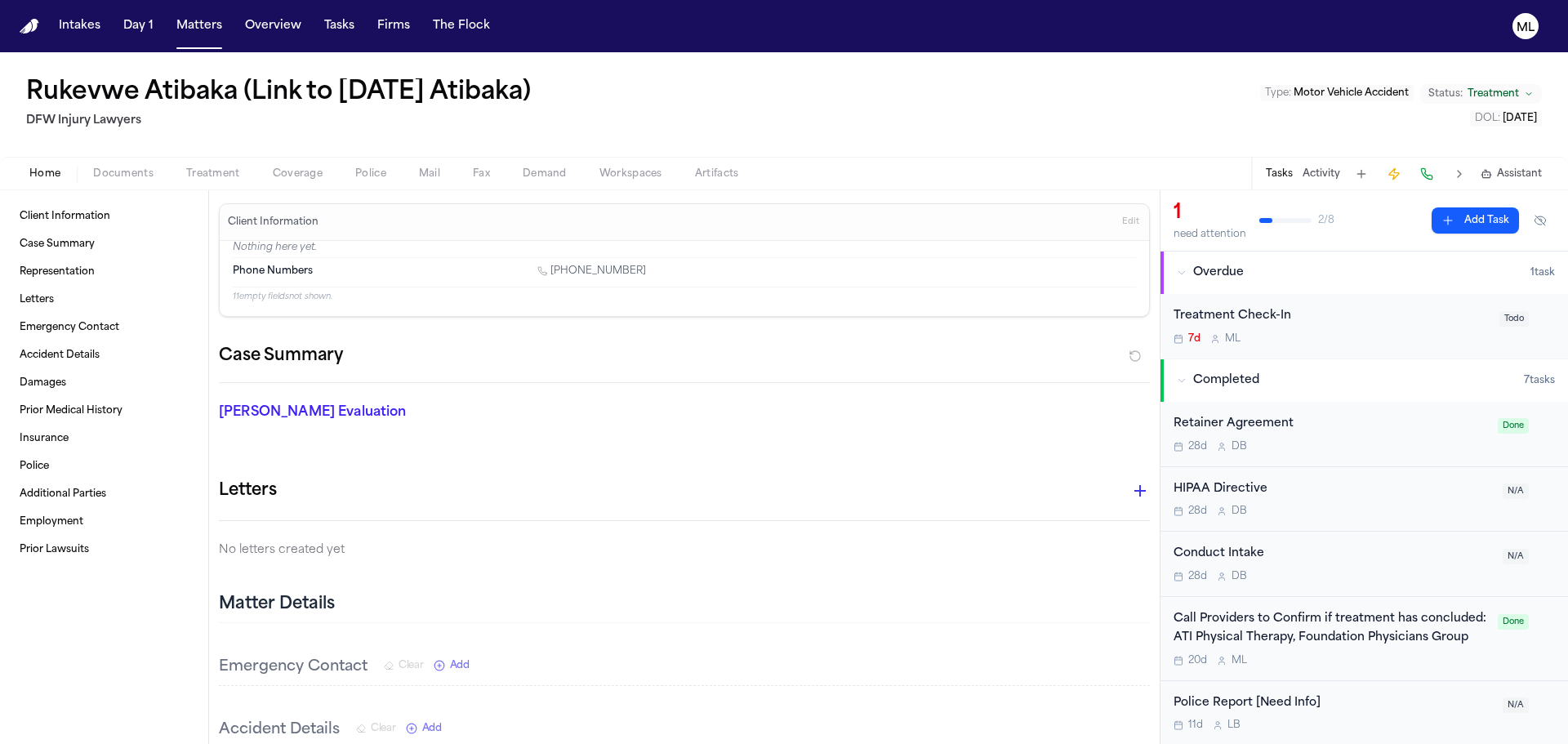
click at [1408, 326] on div "Treatment Check-In 7d M L" at bounding box center [1332, 326] width 317 height 39
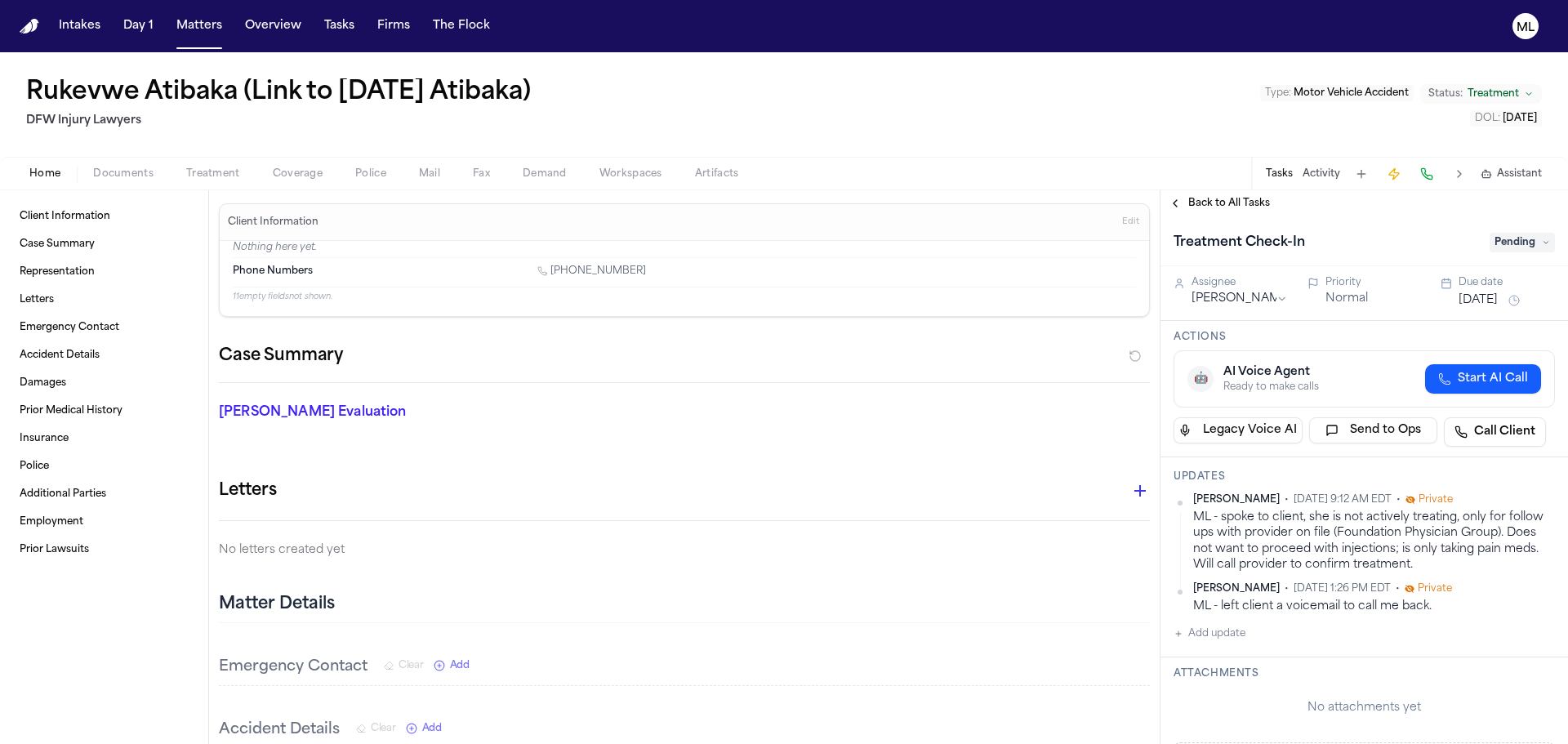
click at [1229, 631] on button "Add update" at bounding box center [1209, 634] width 72 height 20
click at [1230, 637] on textarea "Add your update" at bounding box center [1374, 646] width 349 height 33
type textarea "**********"
click at [1516, 688] on button "Add" at bounding box center [1532, 687] width 34 height 20
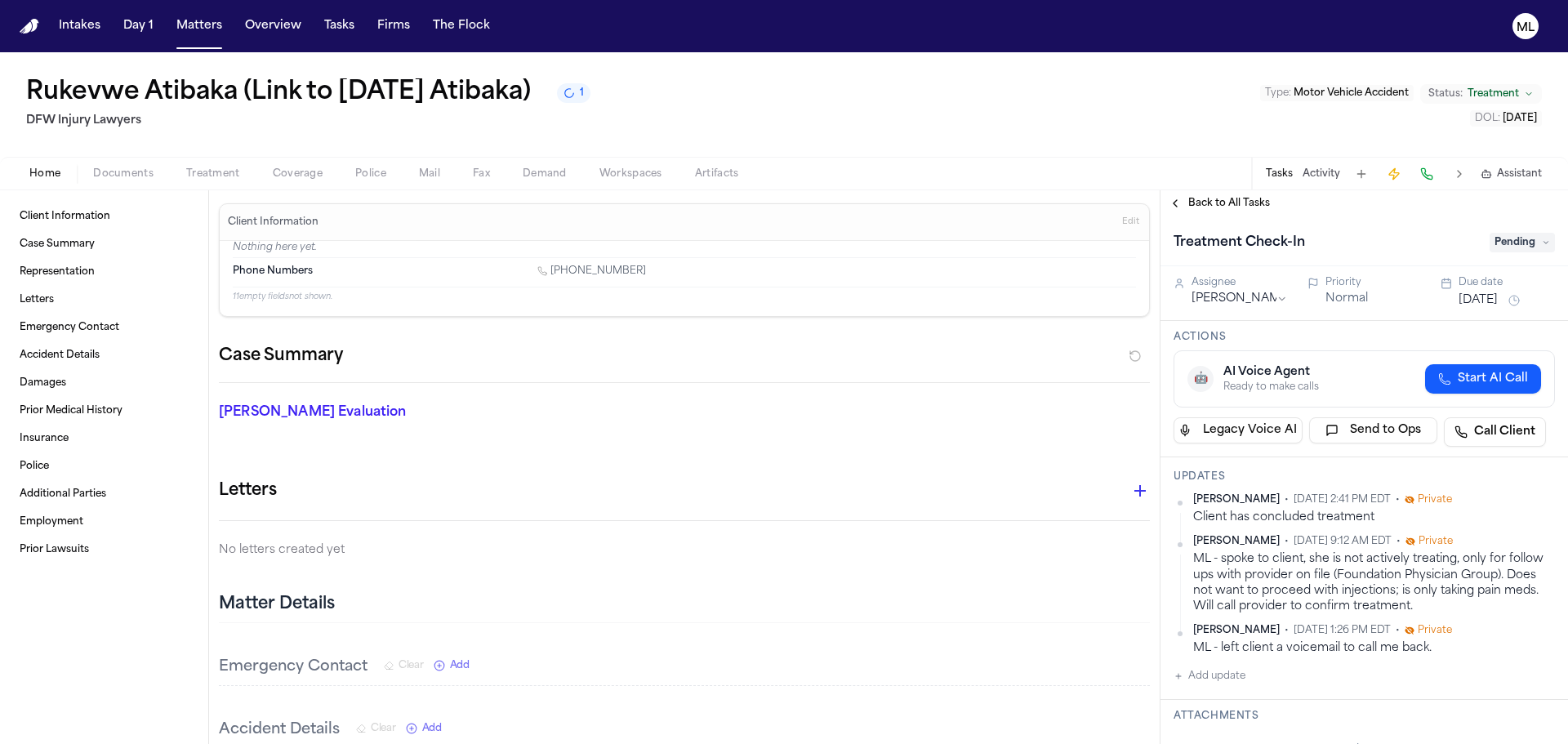
click at [1497, 241] on span "Pending" at bounding box center [1522, 242] width 65 height 20
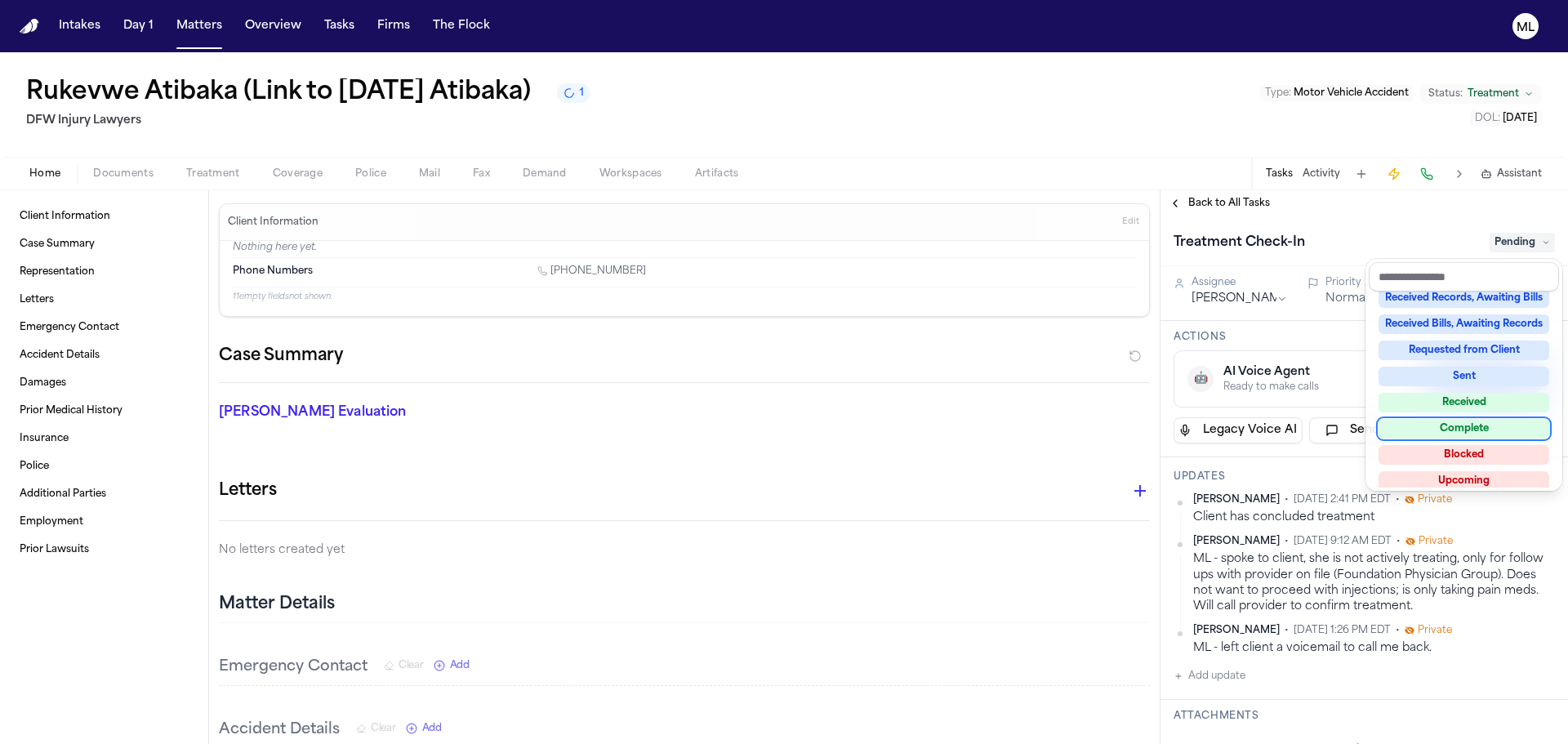
click at [1454, 431] on div "Complete" at bounding box center [1464, 429] width 171 height 20
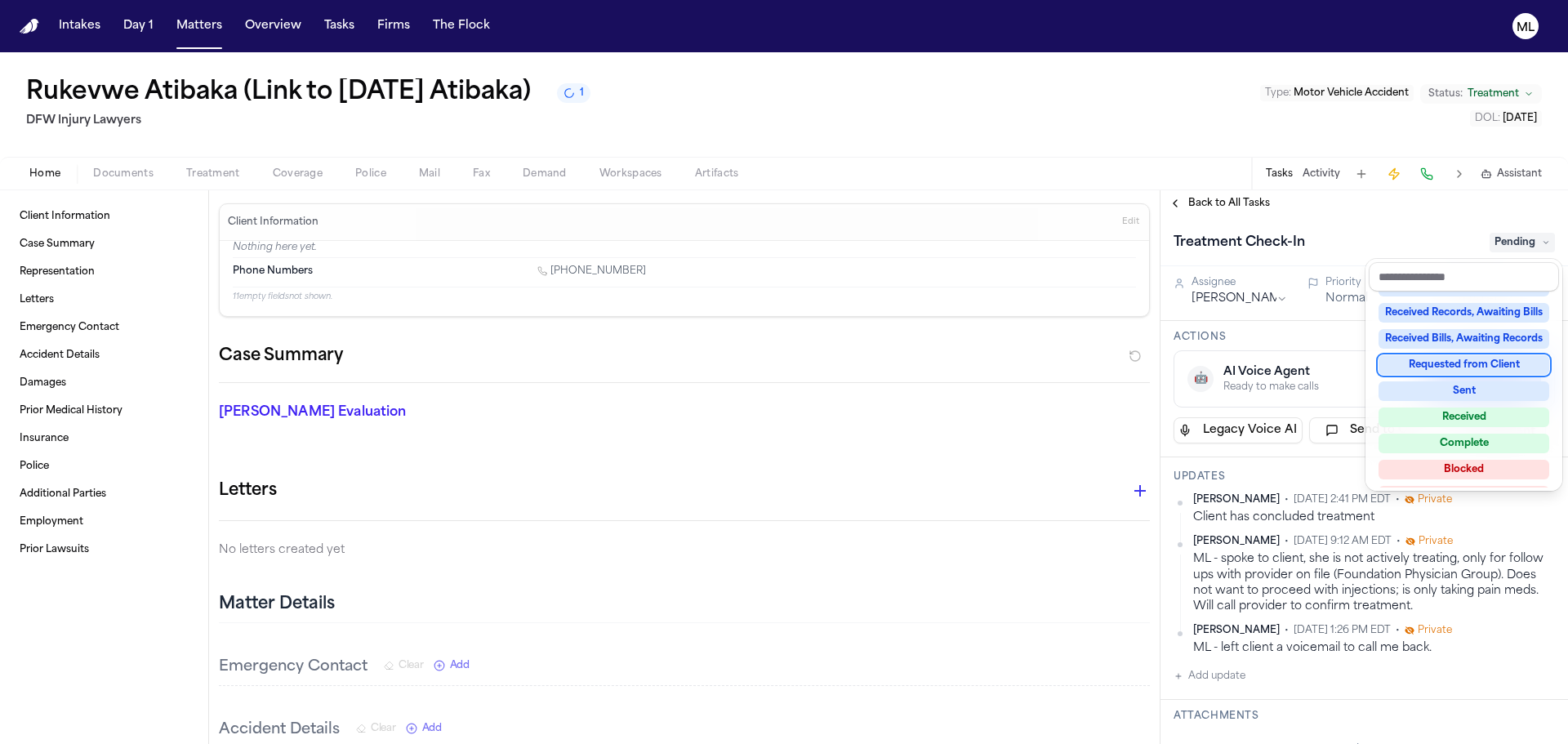
click at [1213, 207] on div "Back to All Tasks Treatment Check-In Pending Assignee Michelle Landazabal Prior…" at bounding box center [1364, 467] width 408 height 554
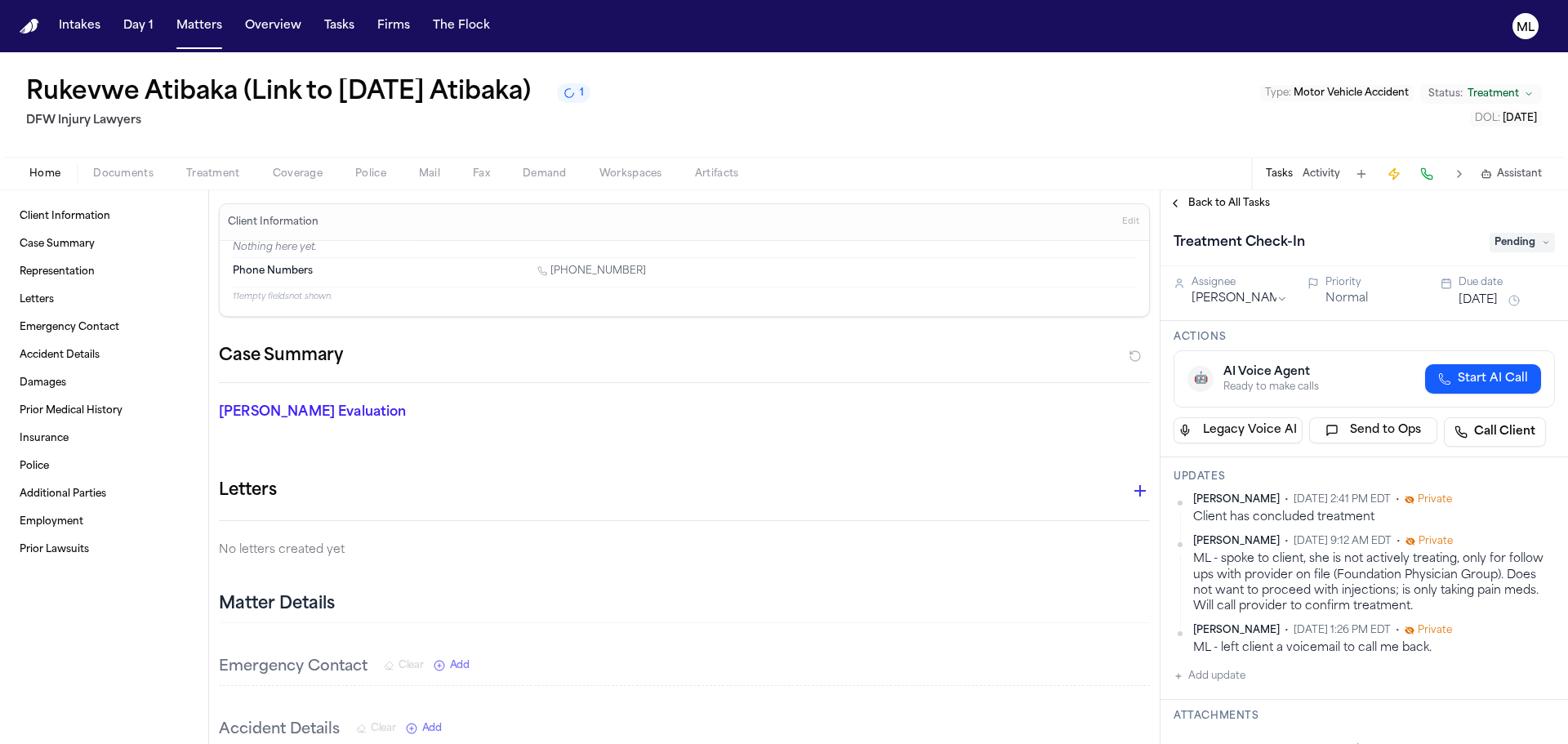
click at [1217, 206] on span "Back to All Tasks" at bounding box center [1229, 203] width 82 height 13
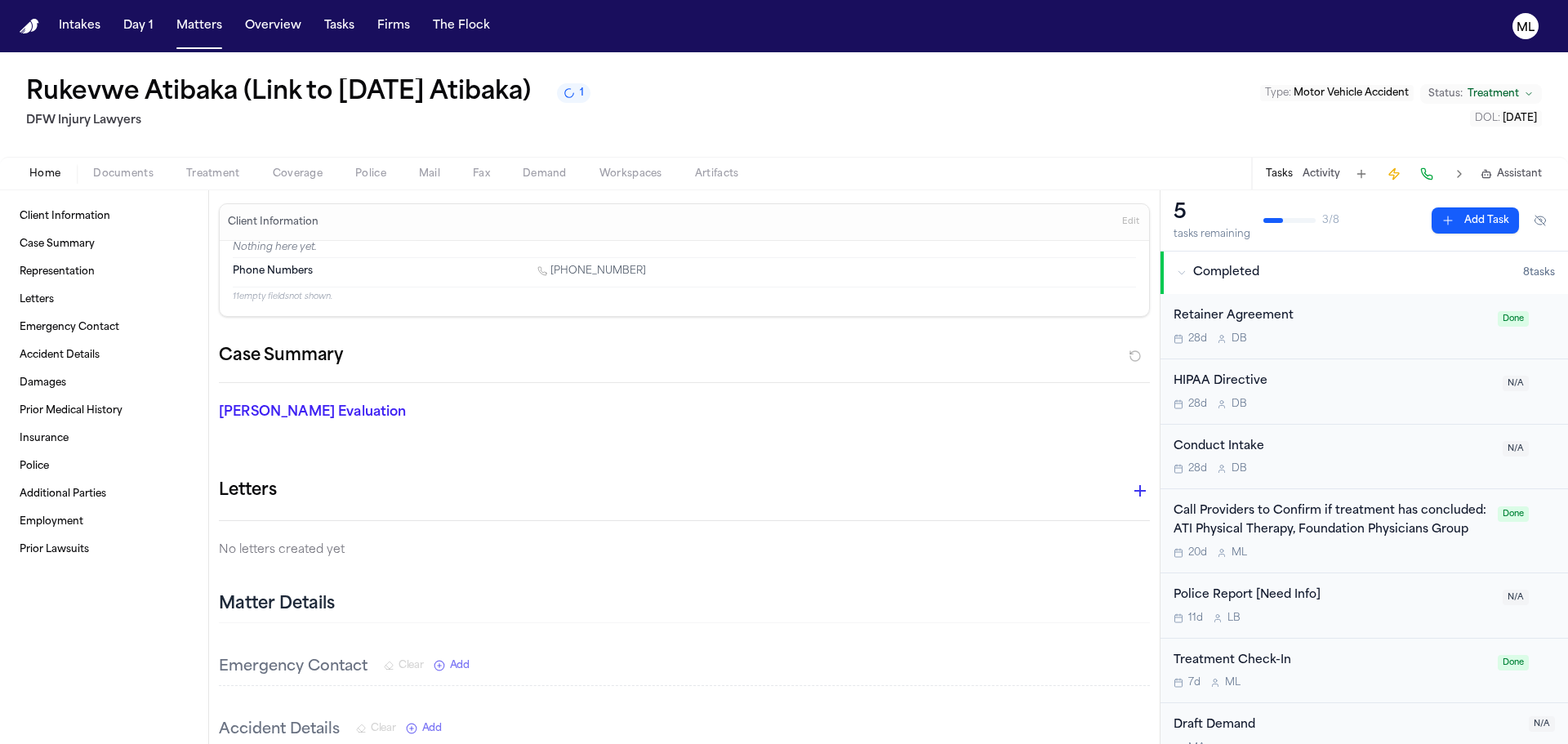
click at [1324, 162] on div "Tasks Activity Assistant" at bounding box center [1403, 173] width 304 height 32
click at [1322, 174] on button "Activity" at bounding box center [1322, 173] width 38 height 13
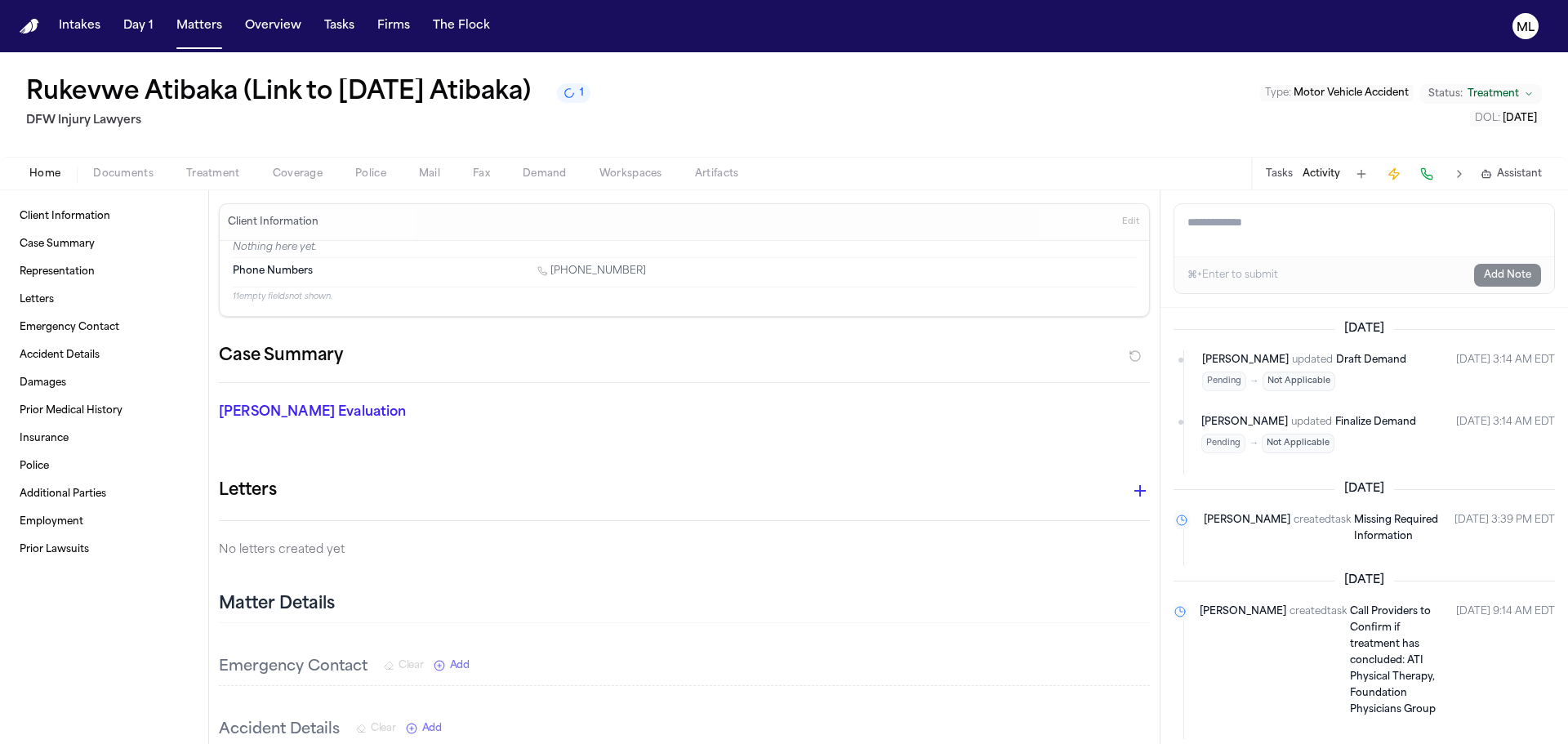
click at [1244, 231] on textarea "Add a note to this matter" at bounding box center [1364, 230] width 380 height 52
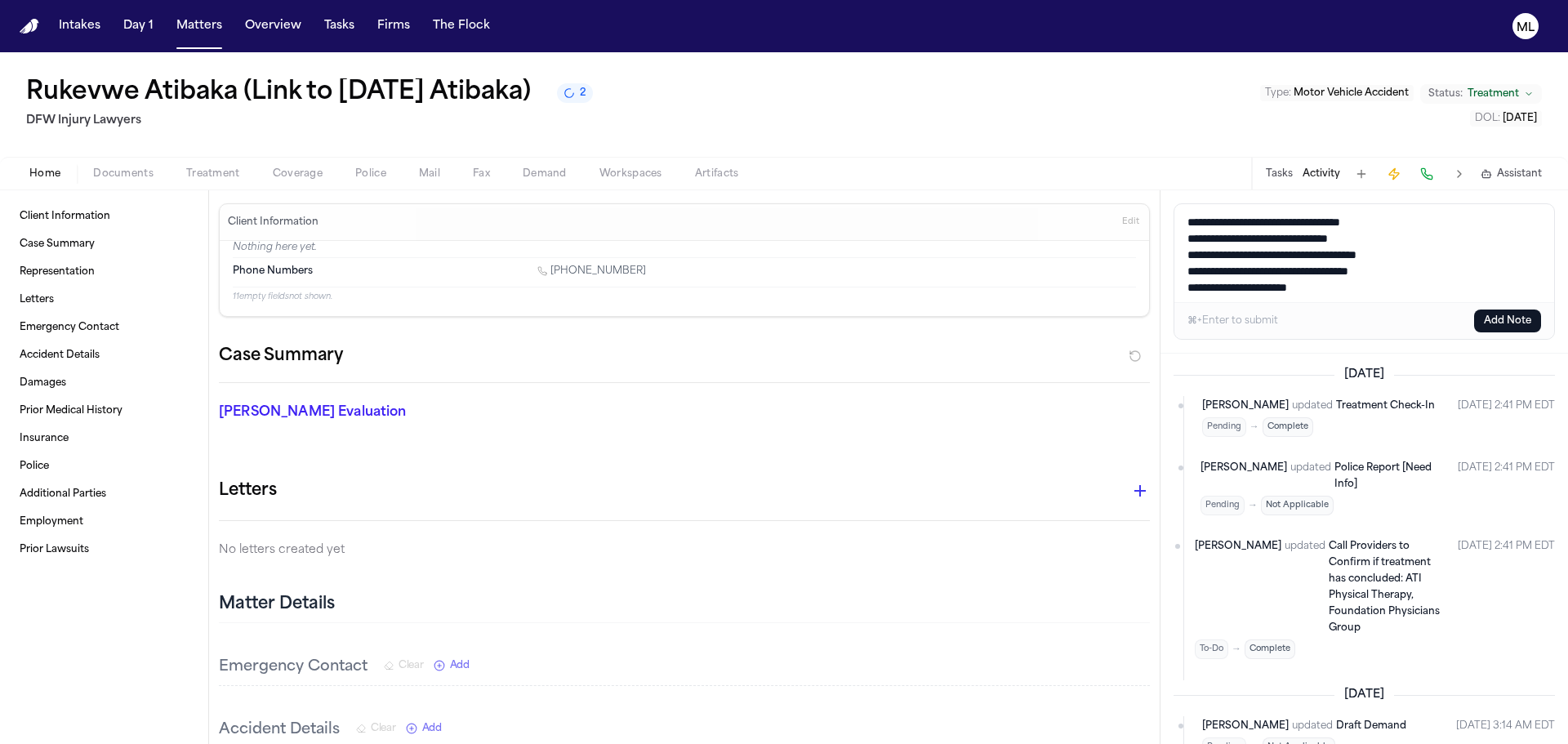
type textarea "**********"
drag, startPoint x: 1379, startPoint y: 291, endPoint x: 1146, endPoint y: 213, distance: 245.7
click at [1146, 213] on div "**********" at bounding box center [784, 467] width 1568 height 554
click at [1484, 318] on button "Add Note" at bounding box center [1508, 321] width 67 height 23
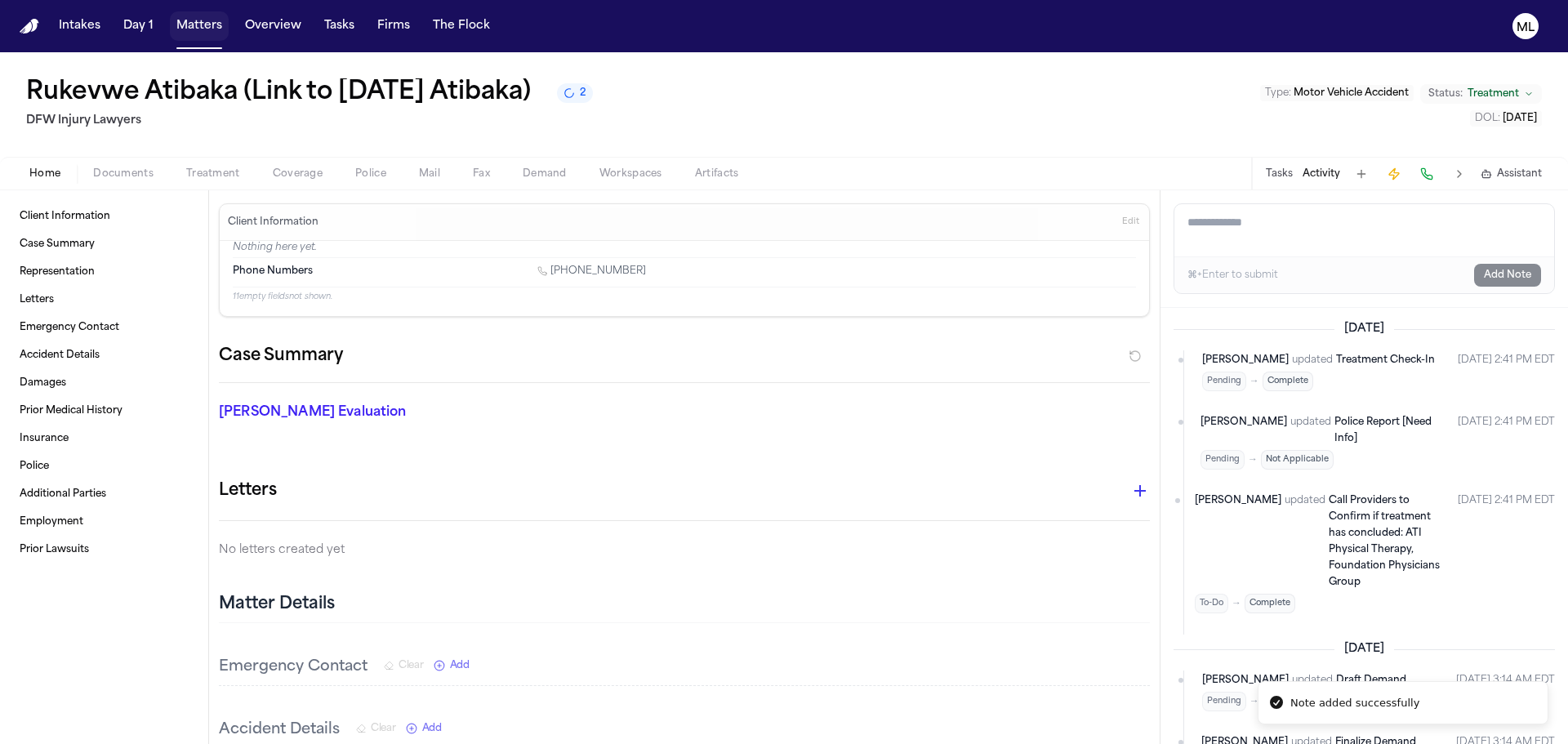
click at [207, 25] on button "Matters" at bounding box center [199, 27] width 58 height 30
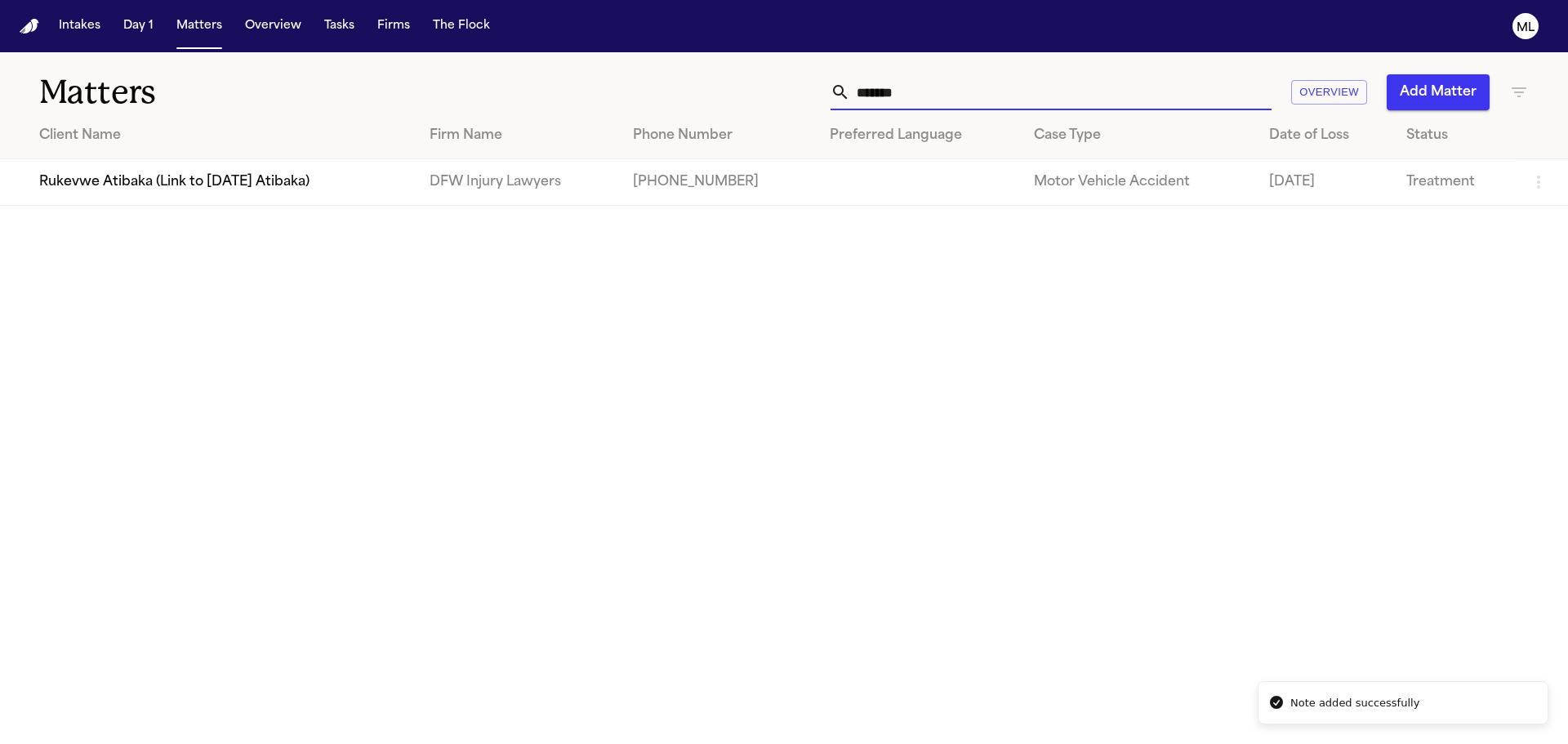
drag, startPoint x: 1047, startPoint y: 100, endPoint x: 692, endPoint y: 87, distance: 355.2
click at [692, 87] on div "******* Overview Add Matter" at bounding box center [1001, 92] width 1057 height 36
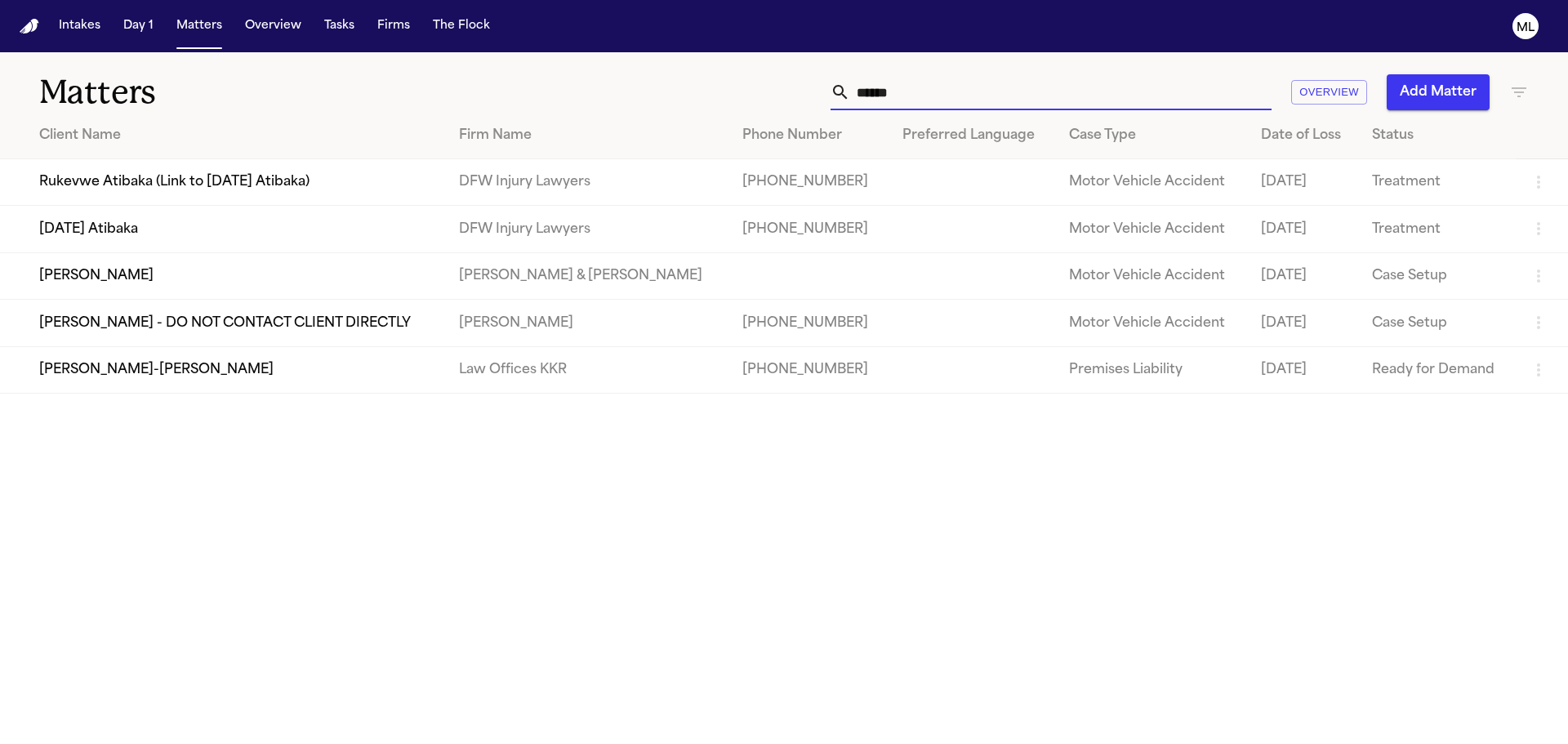
type input "******"
click at [227, 232] on td "[DATE] Atibaka" at bounding box center [223, 229] width 446 height 46
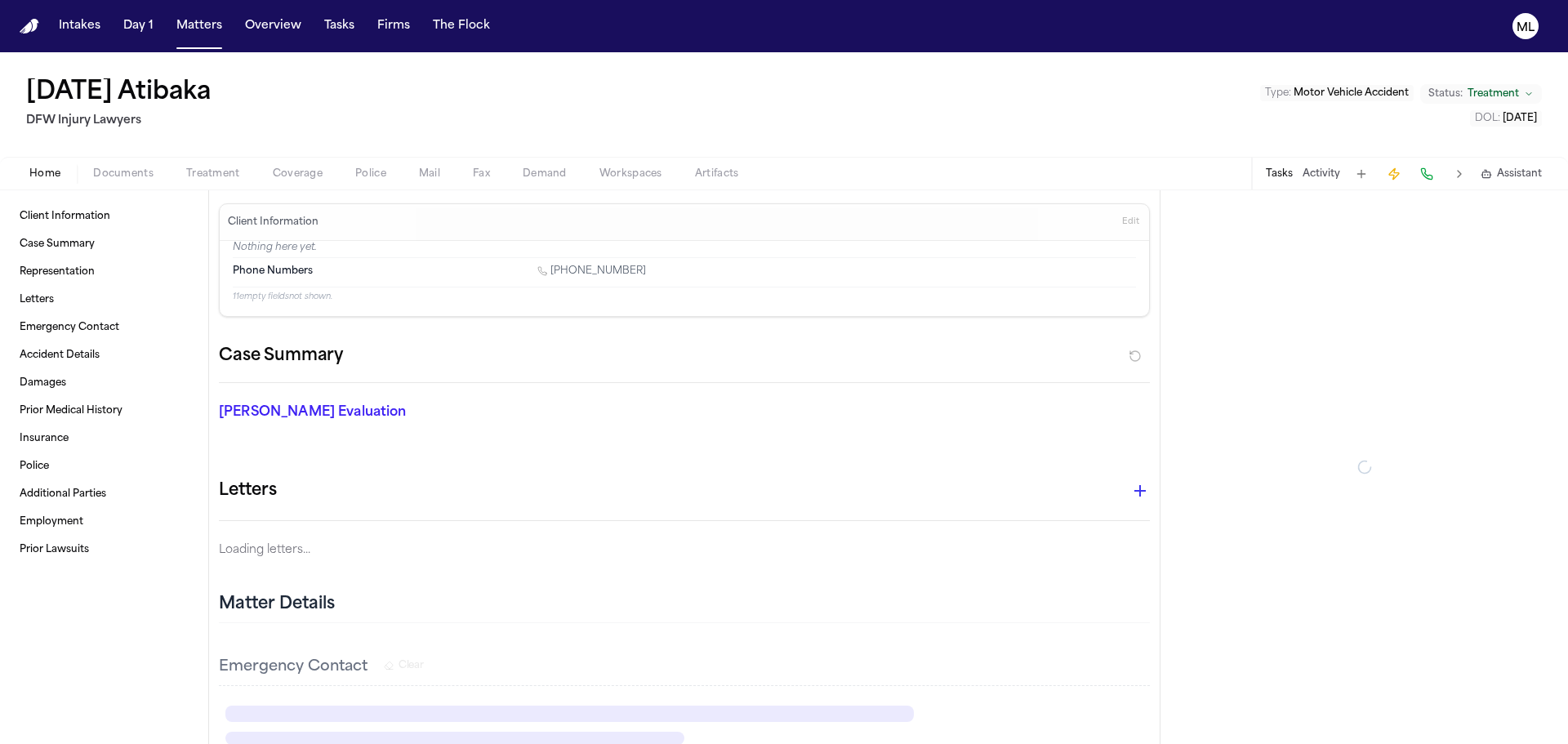
click at [1318, 166] on div "Tasks Activity Assistant" at bounding box center [1403, 173] width 304 height 32
click at [1313, 174] on button "Activity" at bounding box center [1322, 173] width 38 height 13
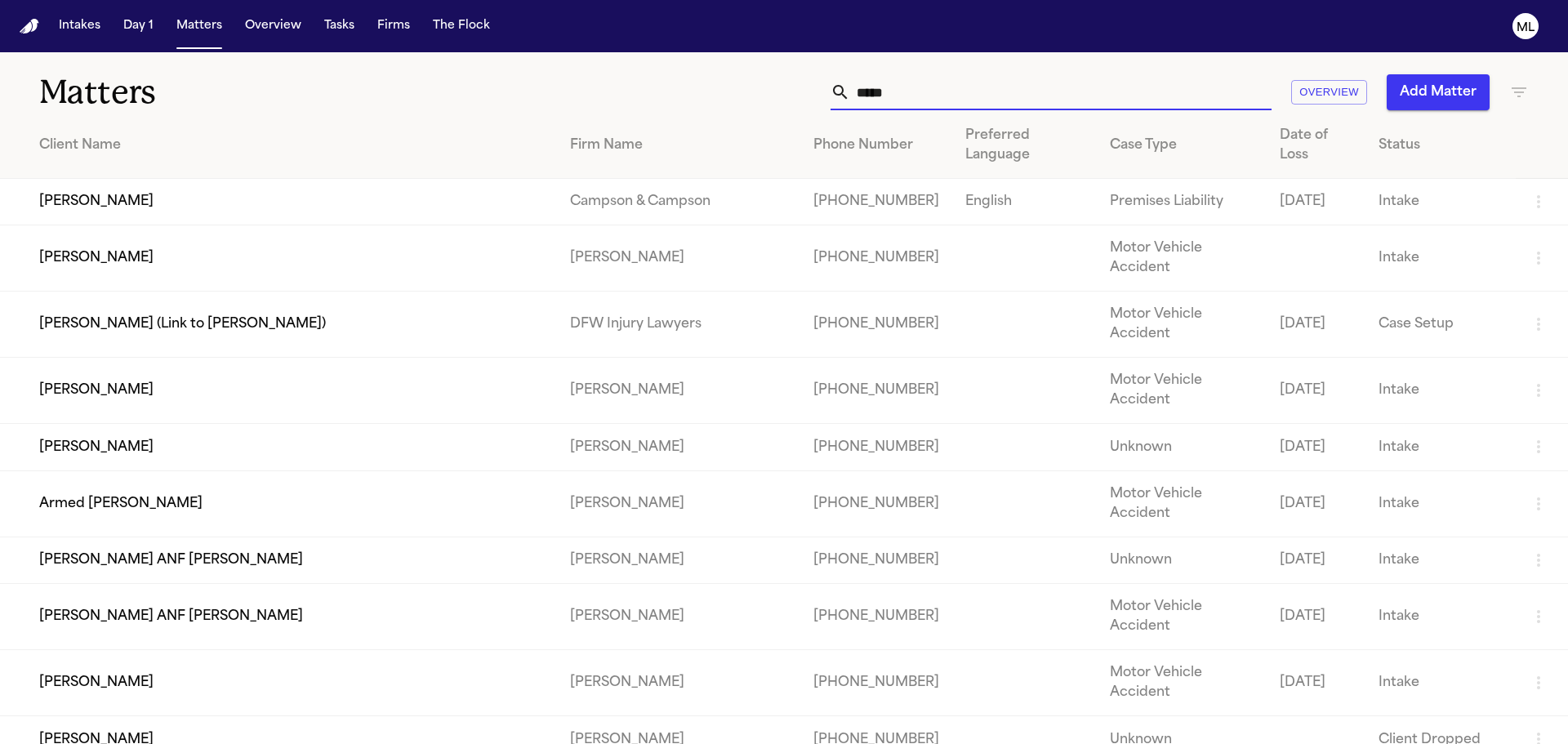
drag, startPoint x: 920, startPoint y: 99, endPoint x: 806, endPoint y: 86, distance: 114.7
click at [806, 87] on div "***** Overview Add Matter" at bounding box center [1001, 92] width 1057 height 36
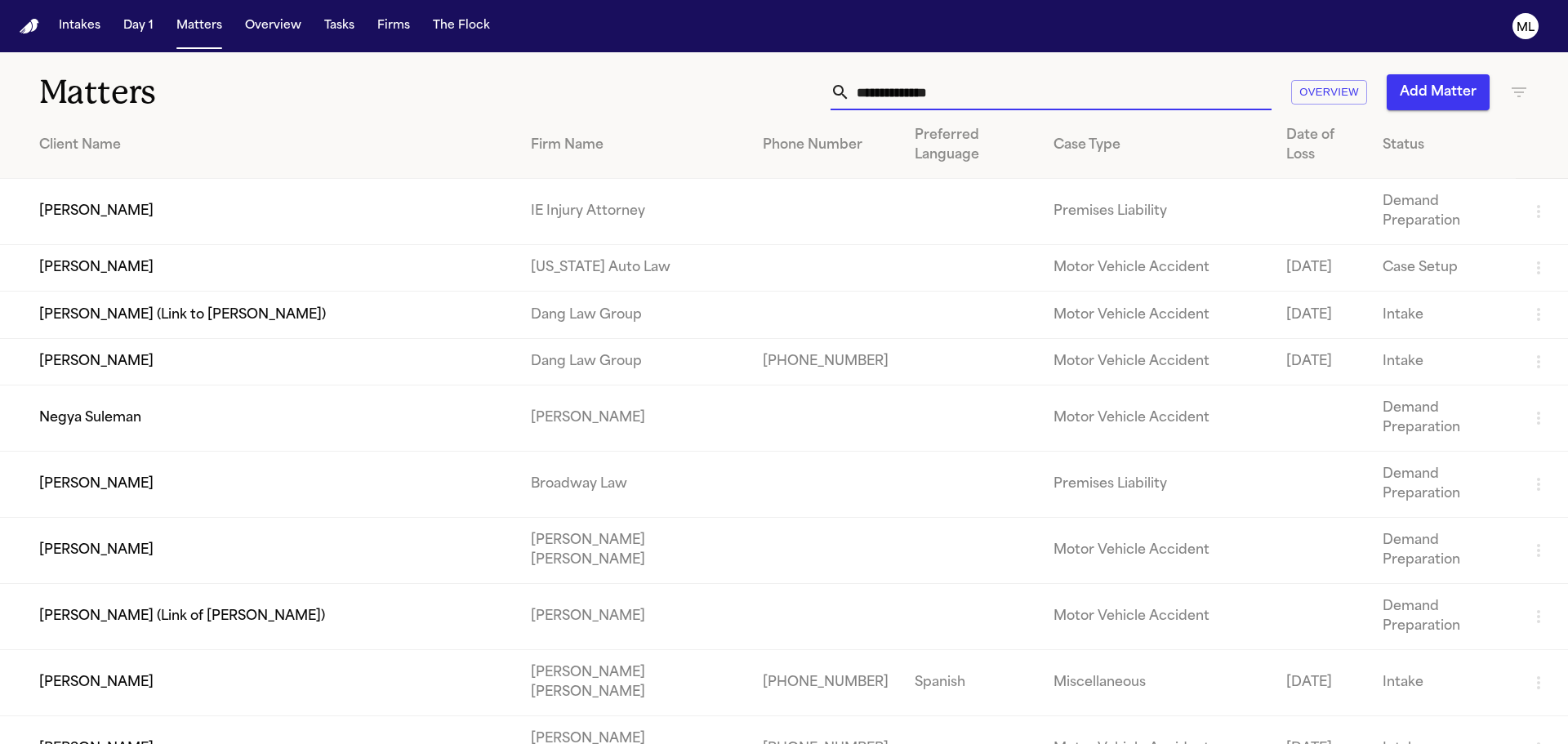
click at [940, 96] on input "text" at bounding box center [1061, 92] width 421 height 36
click at [963, 89] on input "text" at bounding box center [1061, 92] width 421 height 36
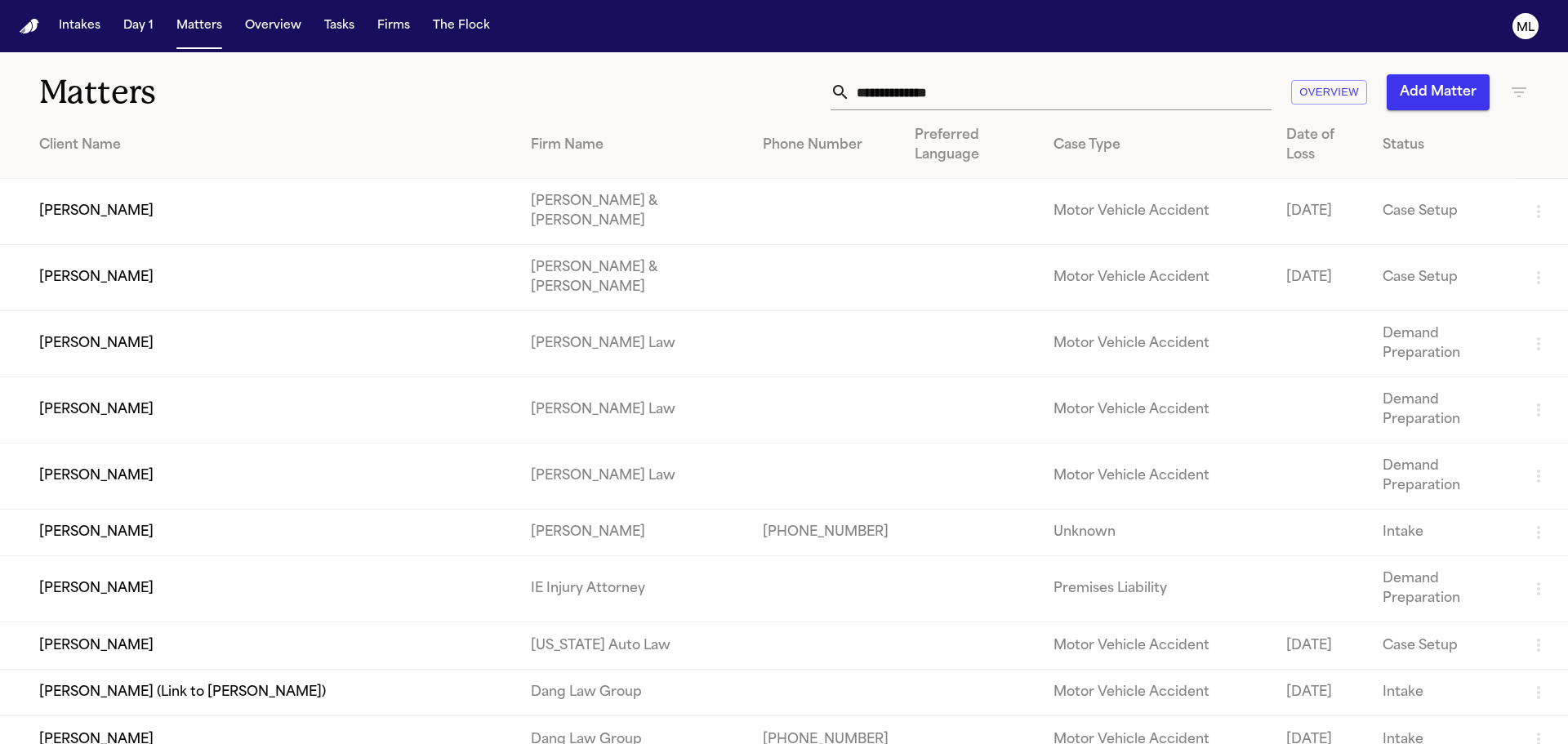
click at [963, 89] on input "text" at bounding box center [1061, 92] width 421 height 36
type input "*"
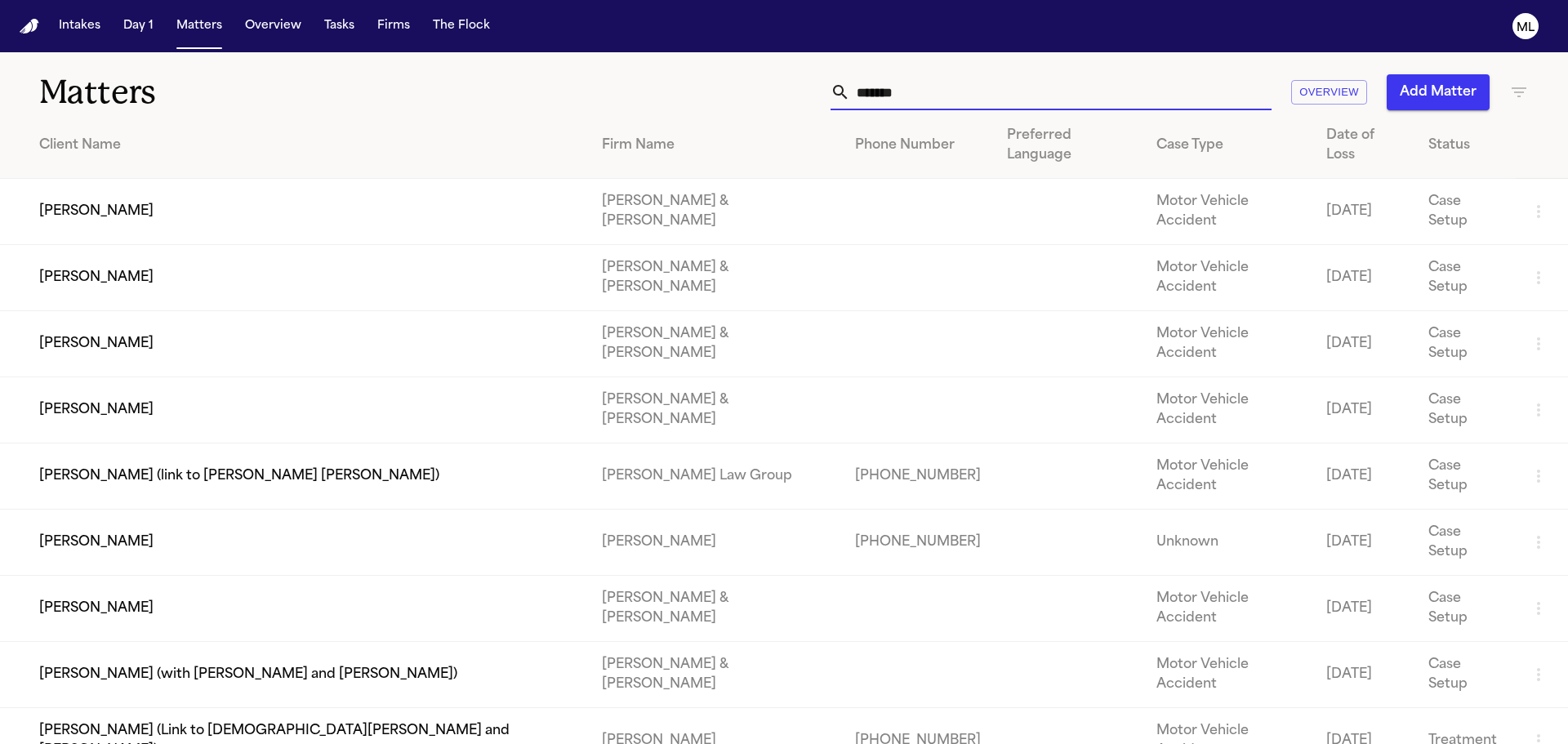
type input "*******"
click at [325, 510] on td "[PERSON_NAME]" at bounding box center [294, 542] width 589 height 66
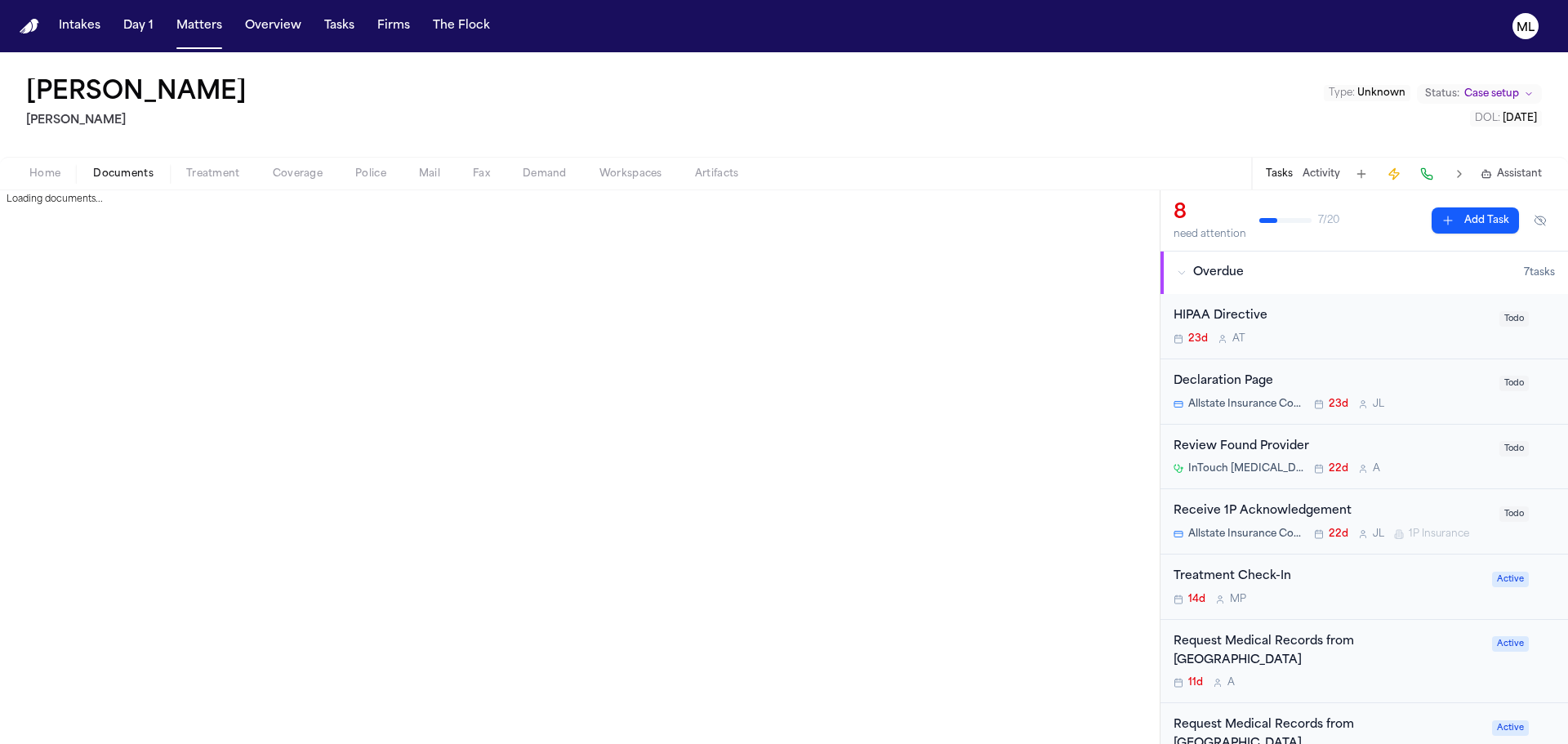
click at [134, 180] on span "Documents" at bounding box center [123, 173] width 60 height 13
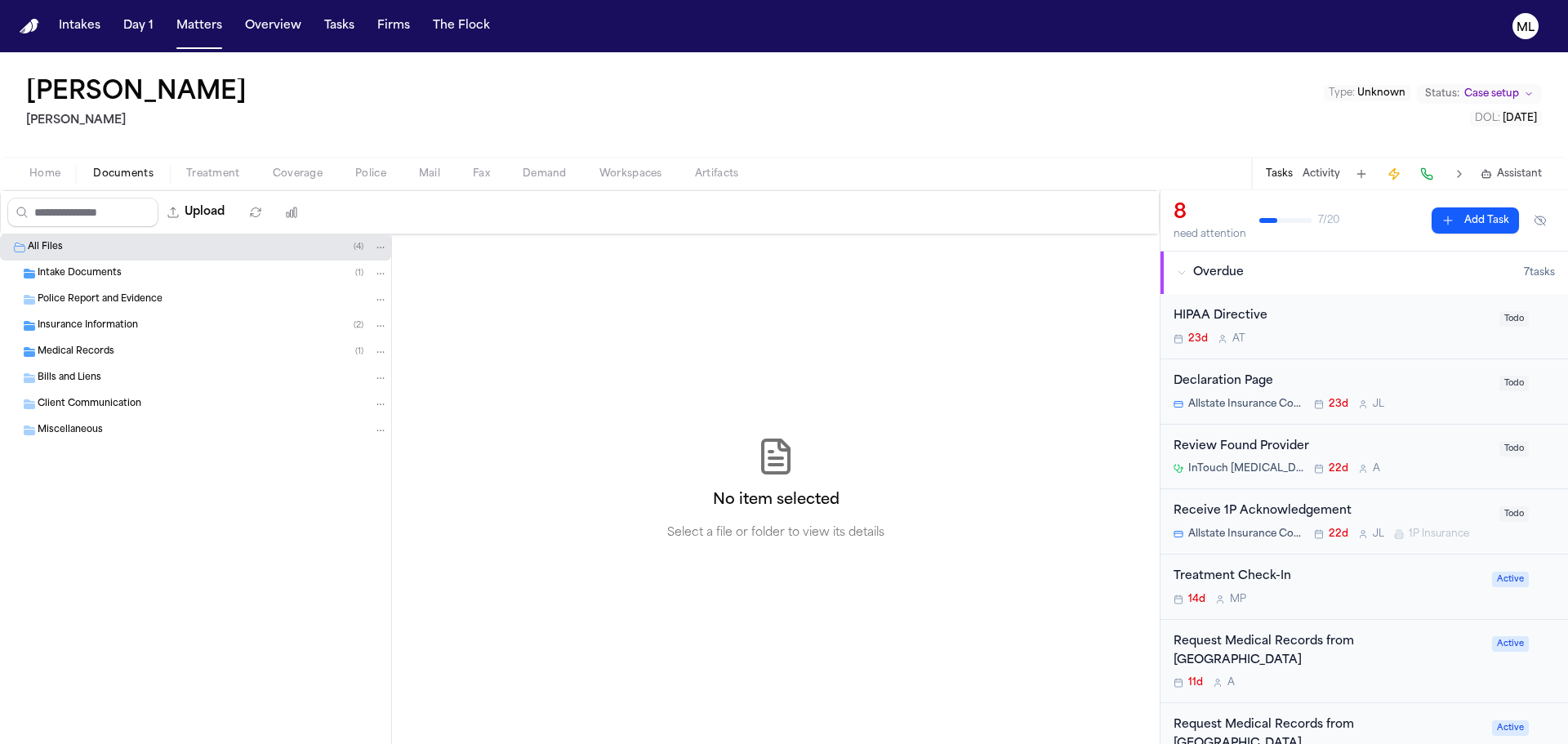
click at [129, 326] on span "Insurance Information" at bounding box center [88, 326] width 101 height 14
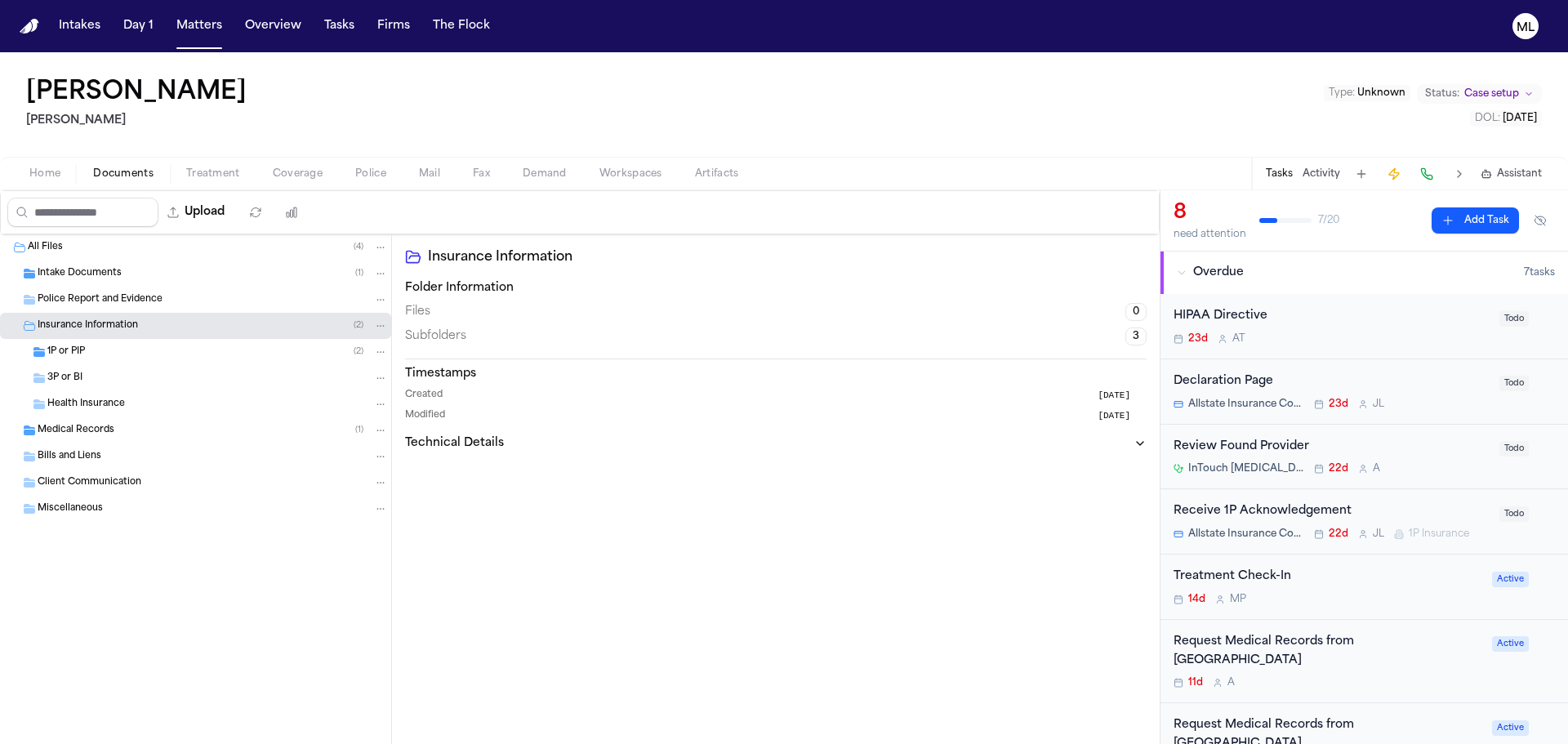
click at [131, 347] on div "1P or PIP ( 2 )" at bounding box center [218, 351] width 340 height 15
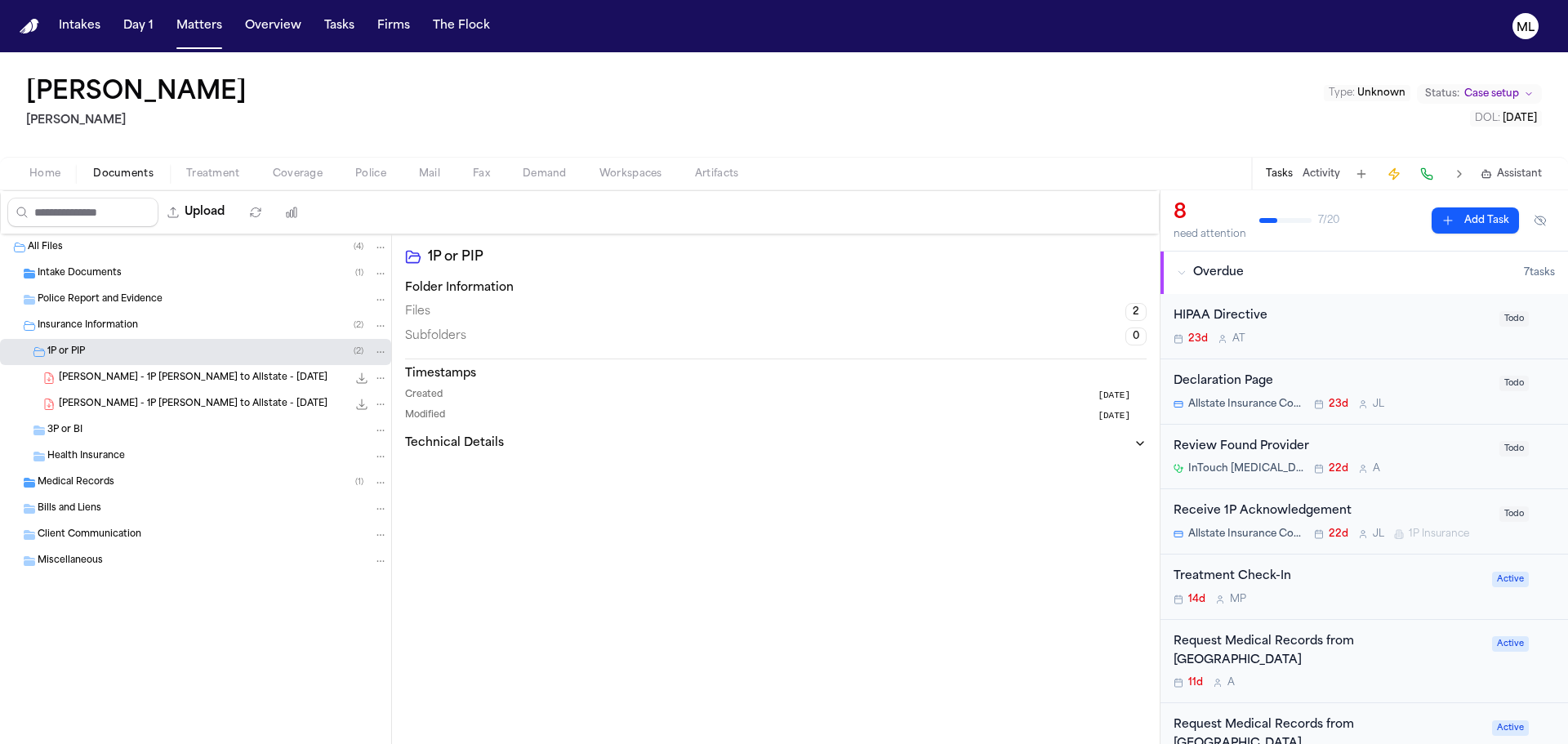
click at [138, 374] on span "B. Knowles - 1P LOR to Allstate - 8.11.25" at bounding box center [193, 379] width 269 height 14
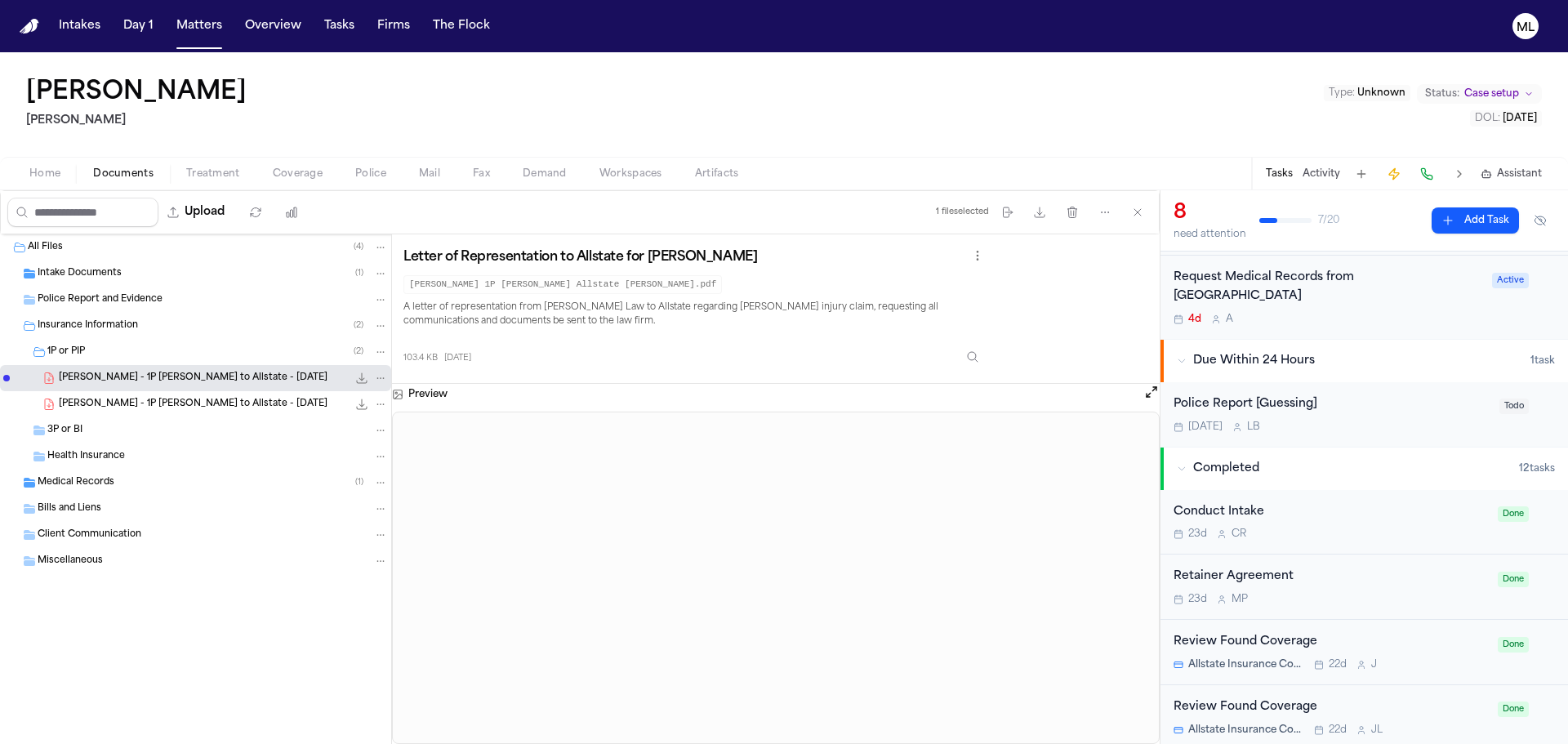
scroll to position [409, 0]
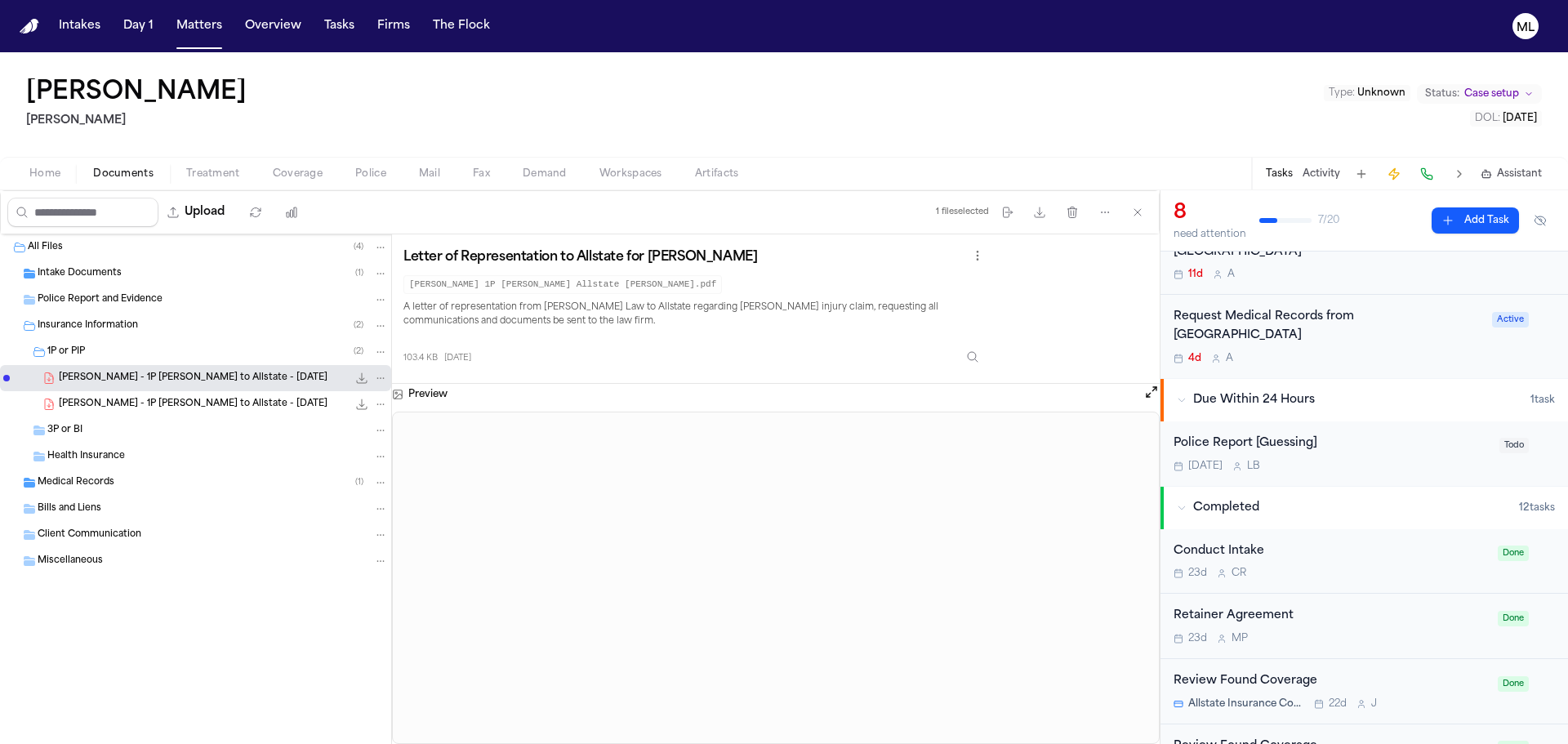
click at [1389, 460] on div "Today L B" at bounding box center [1332, 466] width 317 height 13
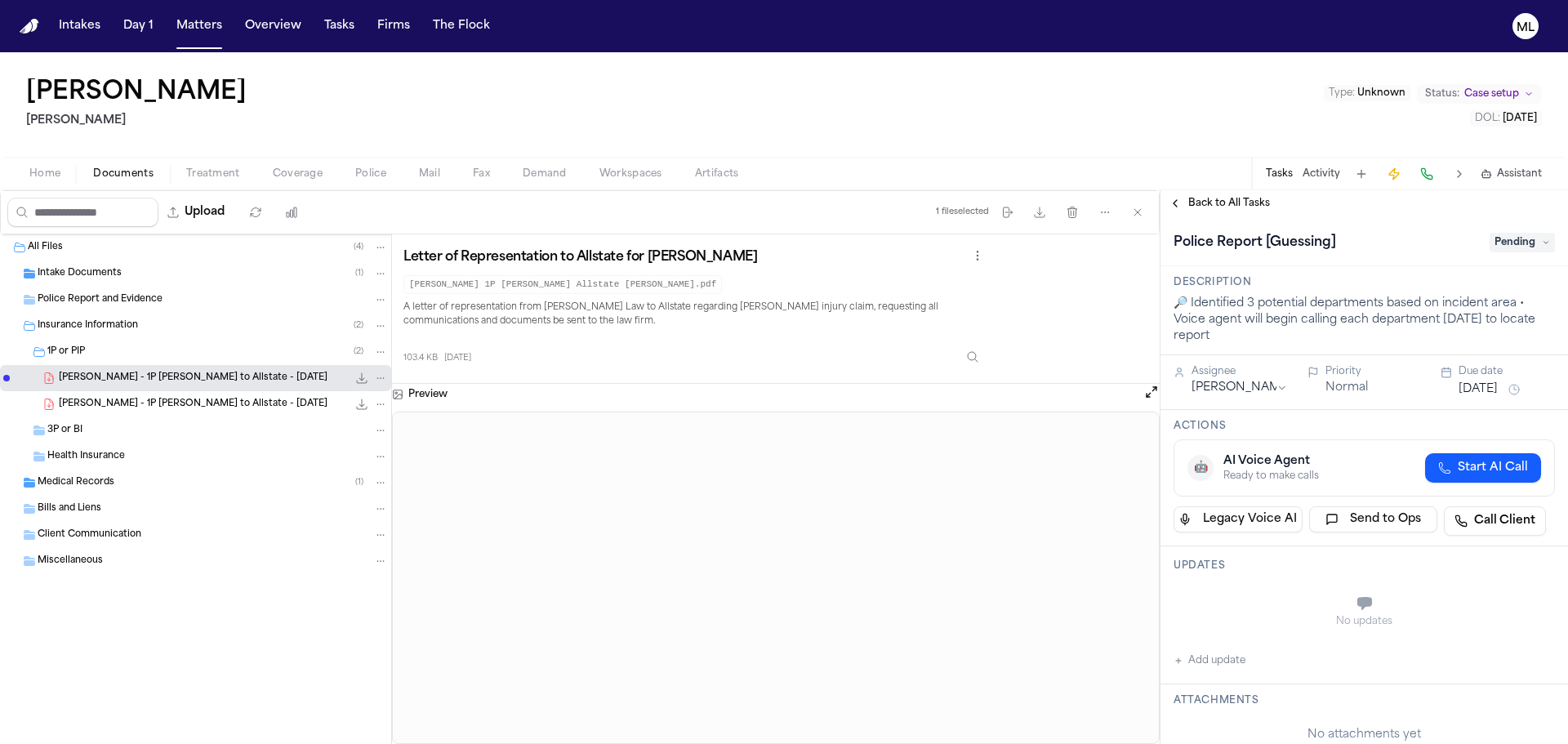
click at [1201, 200] on span "Back to All Tasks" at bounding box center [1229, 203] width 82 height 13
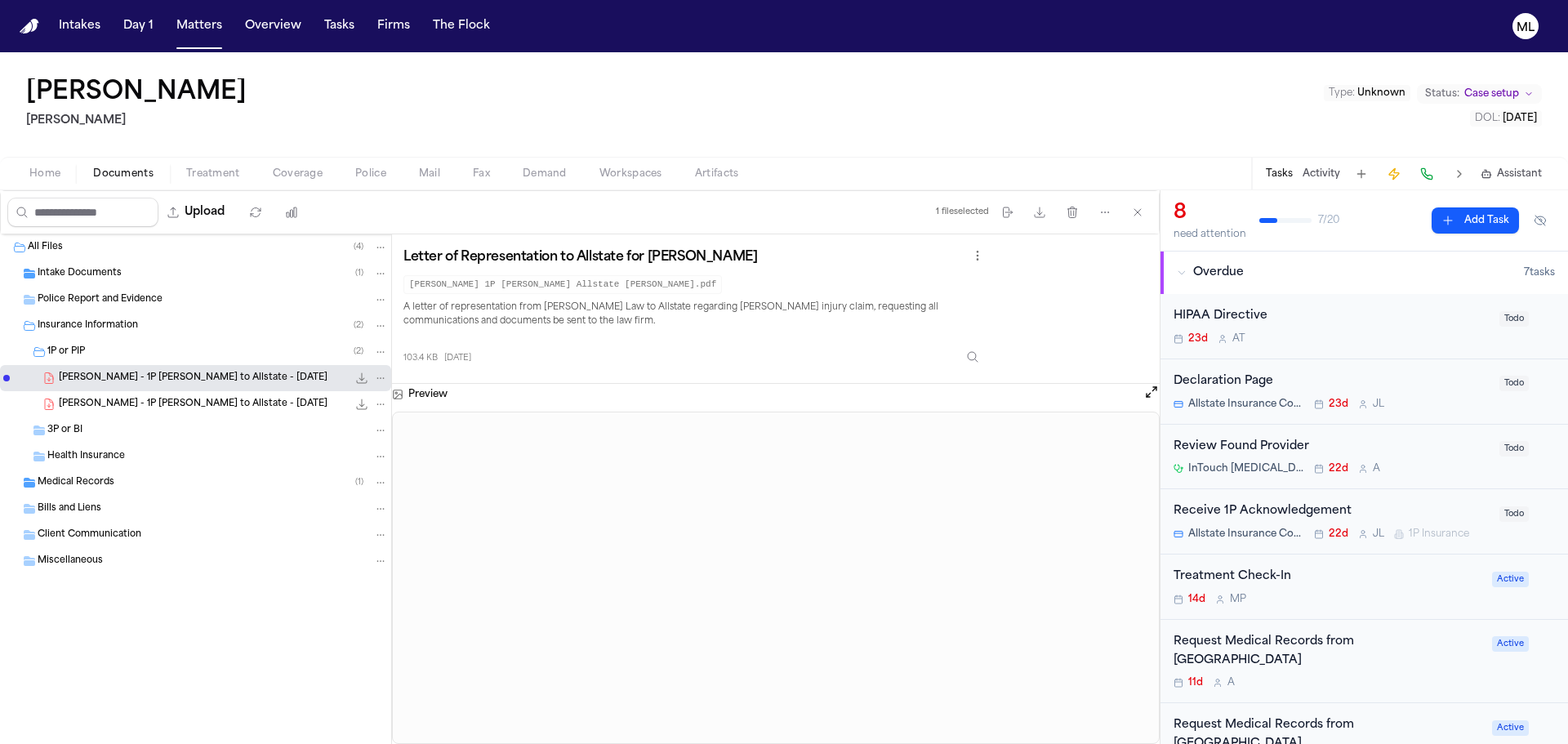
click at [123, 269] on div "Intake Documents ( 1 )" at bounding box center [213, 273] width 350 height 15
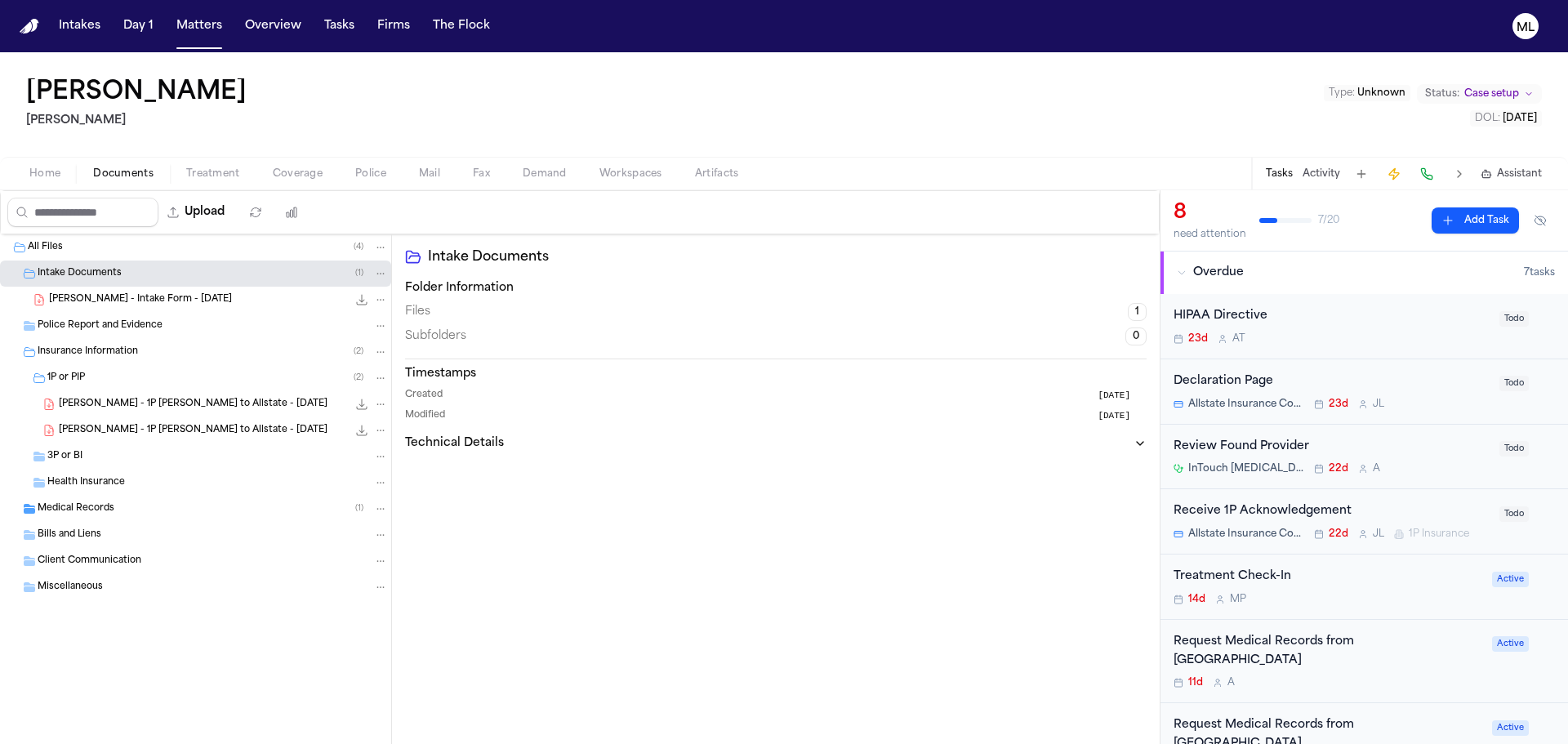
click at [128, 302] on span "B. Knowles - Intake Form - 8.9.25" at bounding box center [140, 300] width 183 height 14
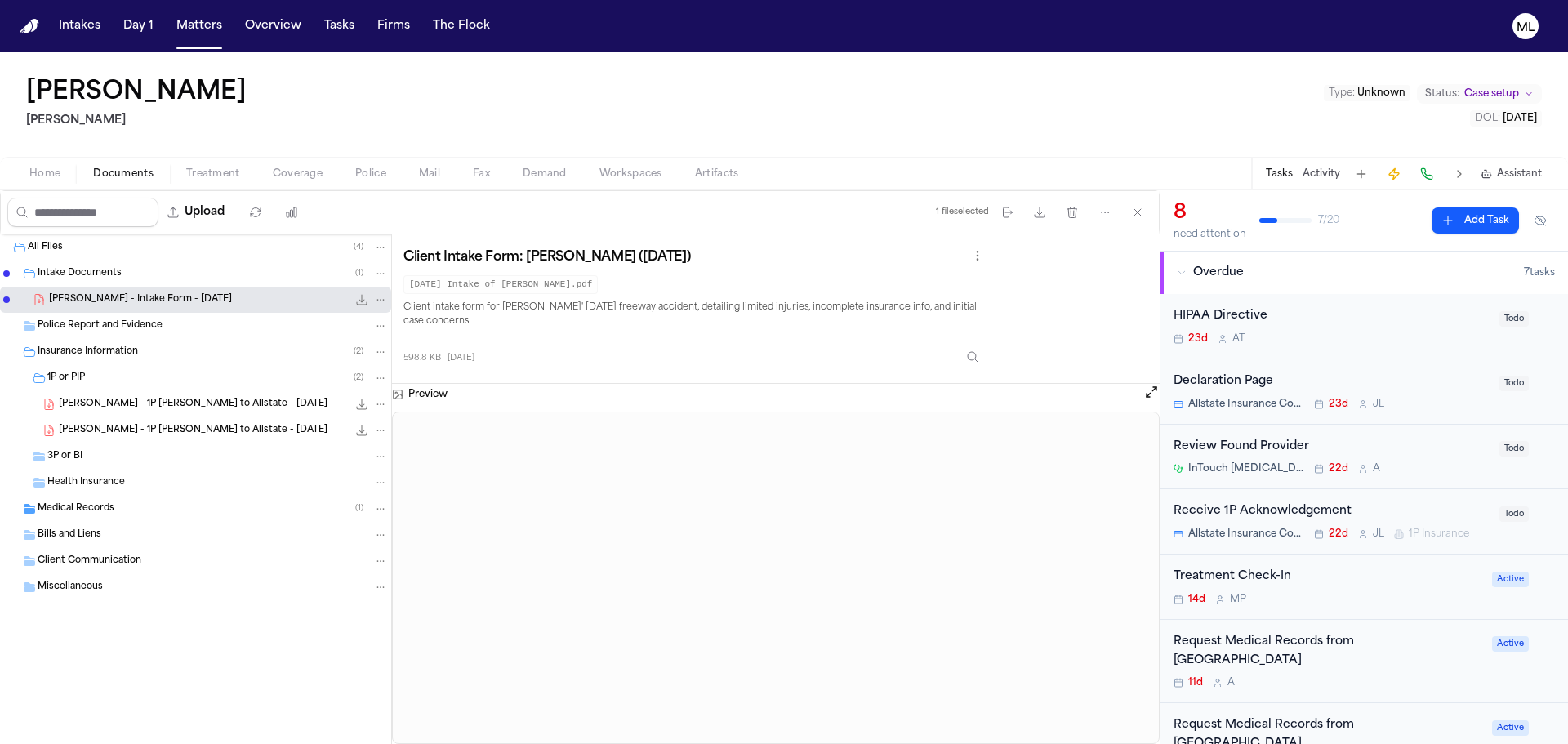
click at [1380, 569] on div "Treatment Check-In" at bounding box center [1328, 577] width 309 height 19
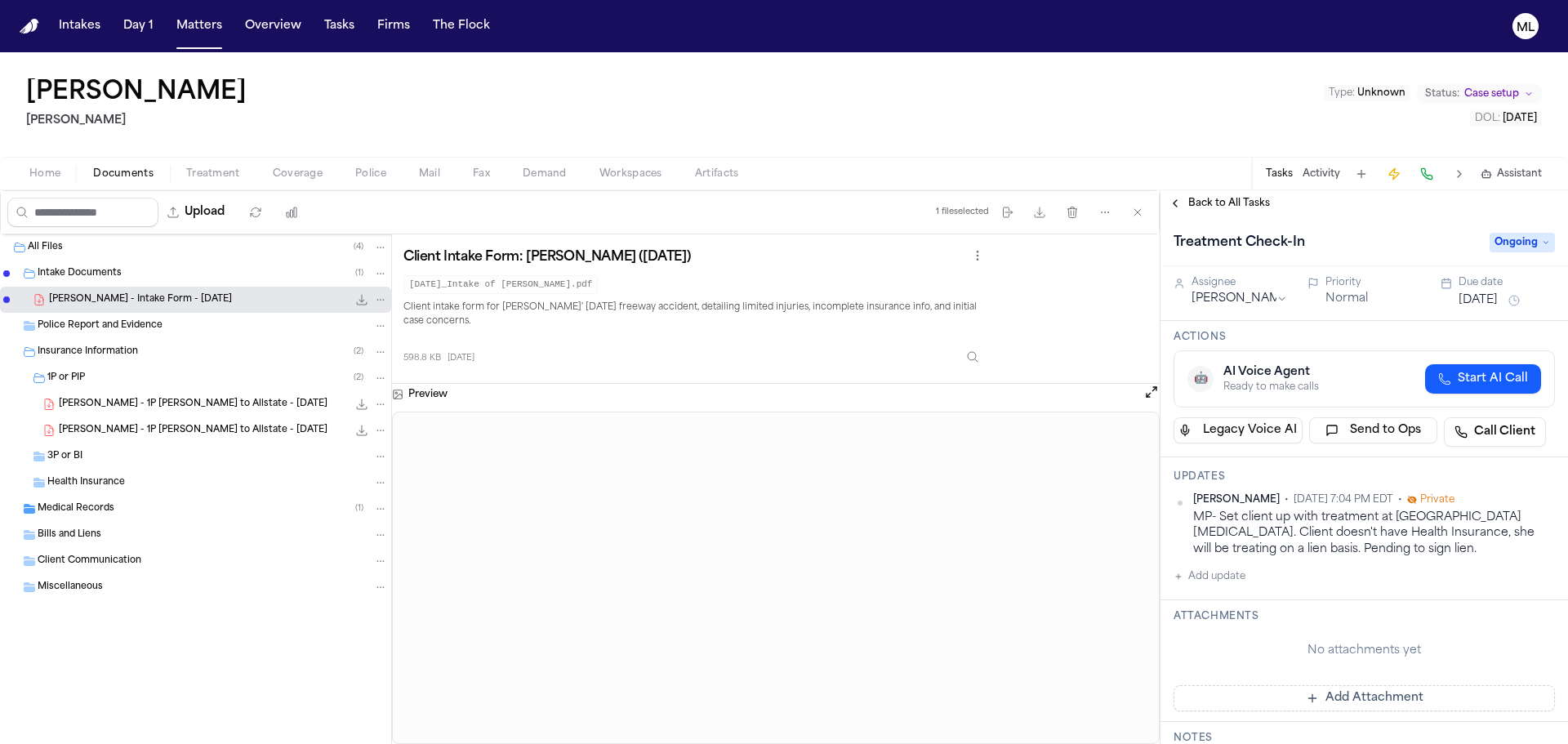
click at [1214, 209] on span "Back to All Tasks" at bounding box center [1229, 203] width 82 height 13
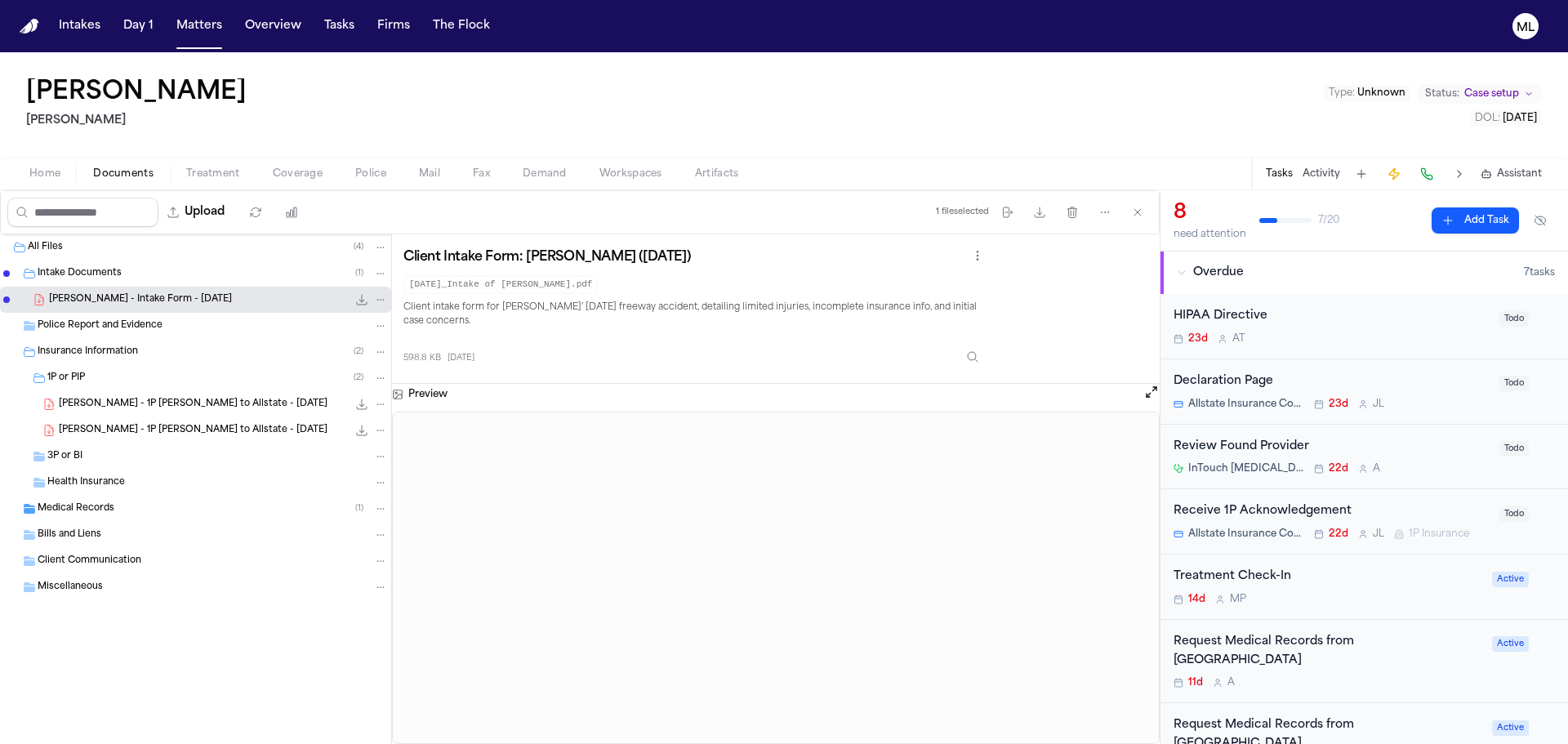
click at [1351, 594] on div "14d M P" at bounding box center [1328, 599] width 309 height 13
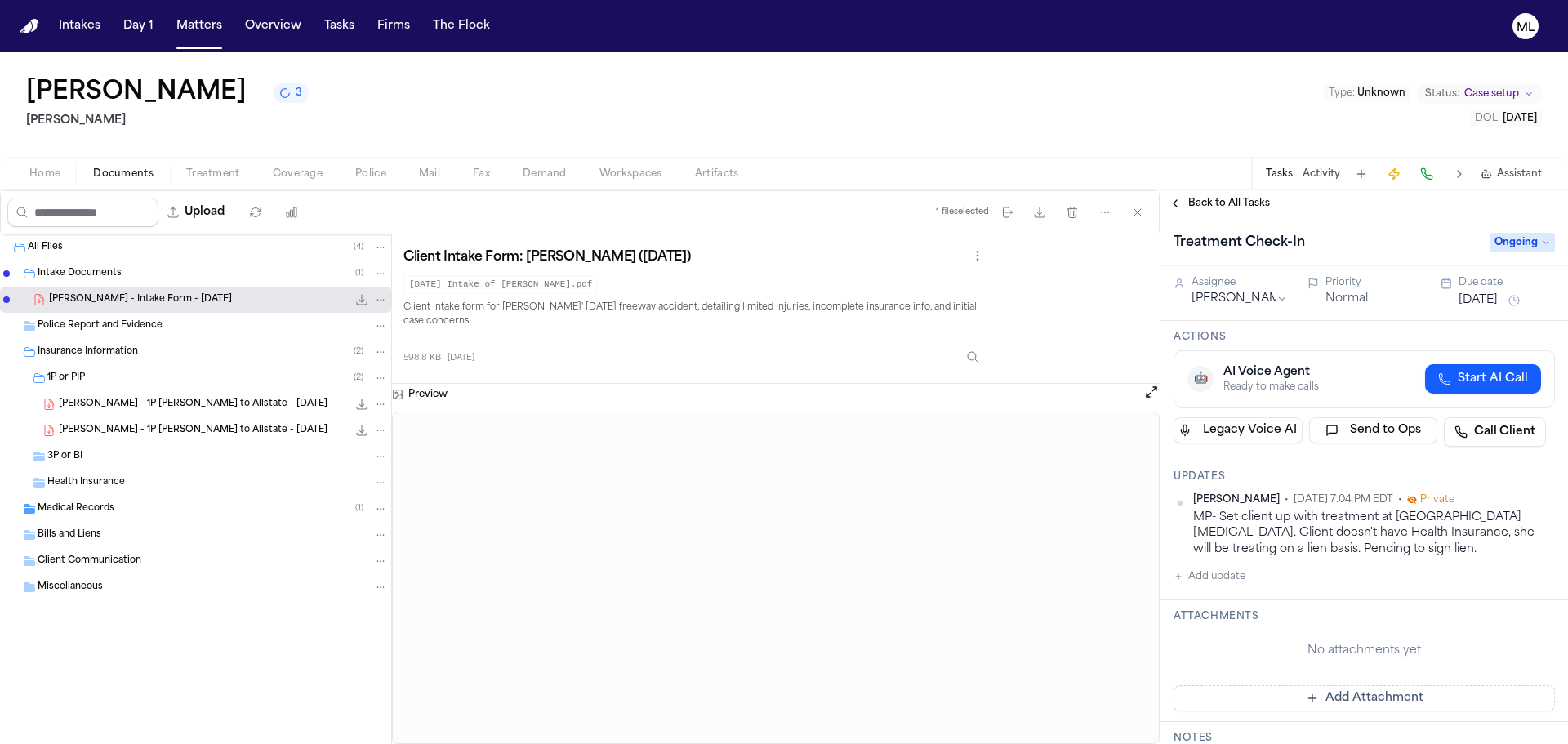
click at [1192, 579] on button "Add update" at bounding box center [1209, 577] width 72 height 20
click at [1257, 581] on textarea "Add your update" at bounding box center [1374, 590] width 349 height 33
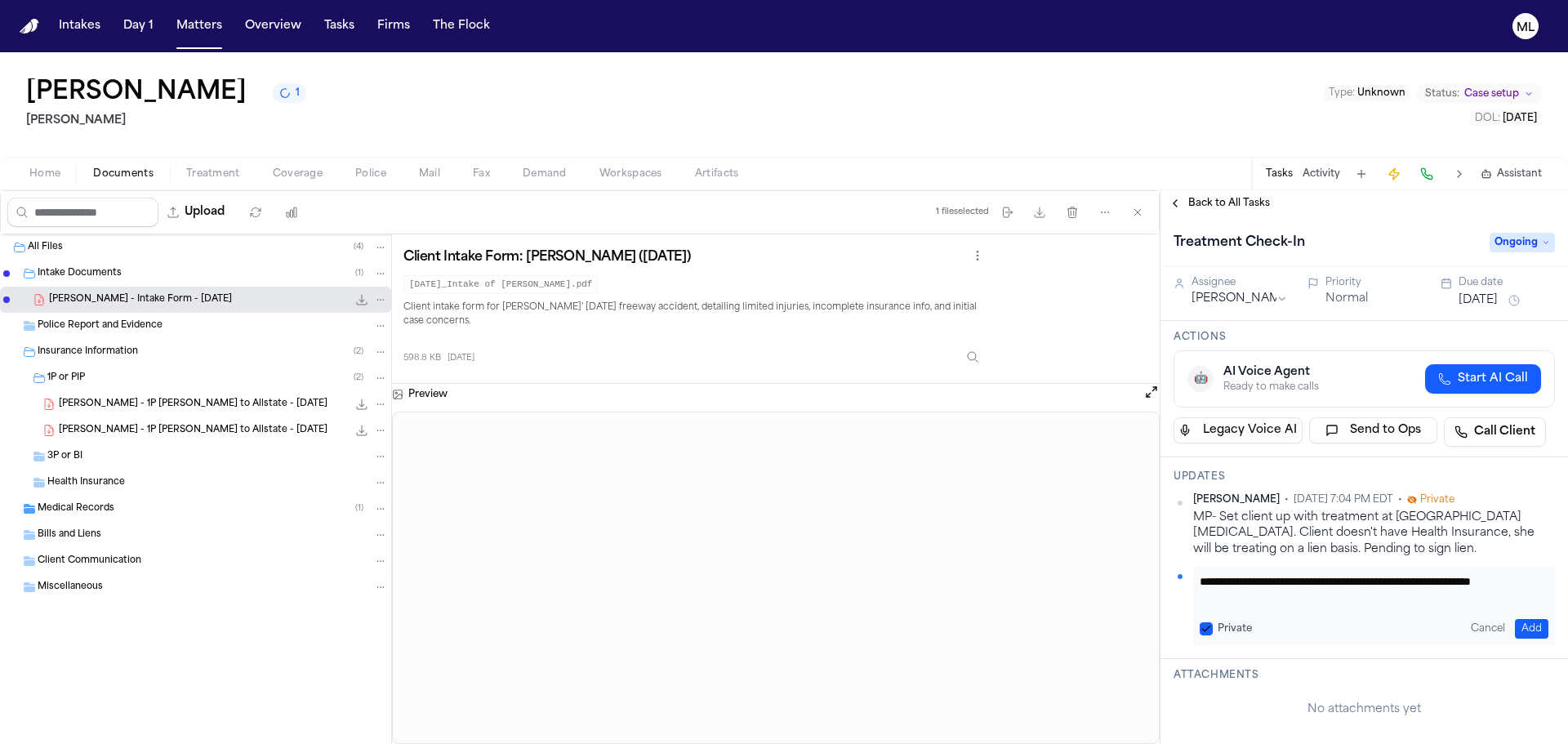
type textarea "**********"
click at [1498, 298] on button "Aug 19, 2025" at bounding box center [1479, 301] width 40 height 17
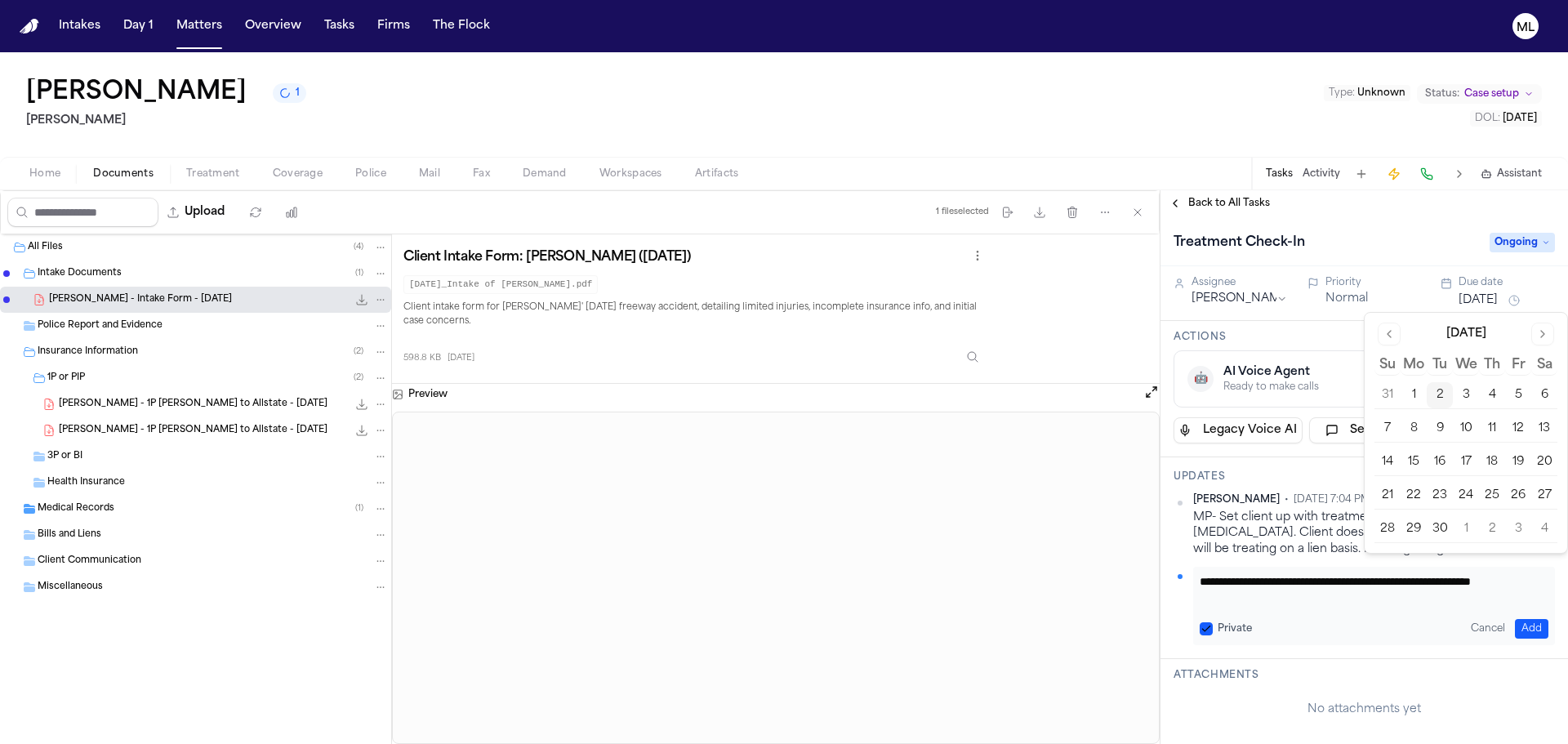
click at [1457, 423] on button "10" at bounding box center [1466, 428] width 26 height 26
click at [1257, 317] on div "Assignee Michelle Pimienta Priority Normal Due date Sep 10, 2025" at bounding box center [1364, 293] width 408 height 54
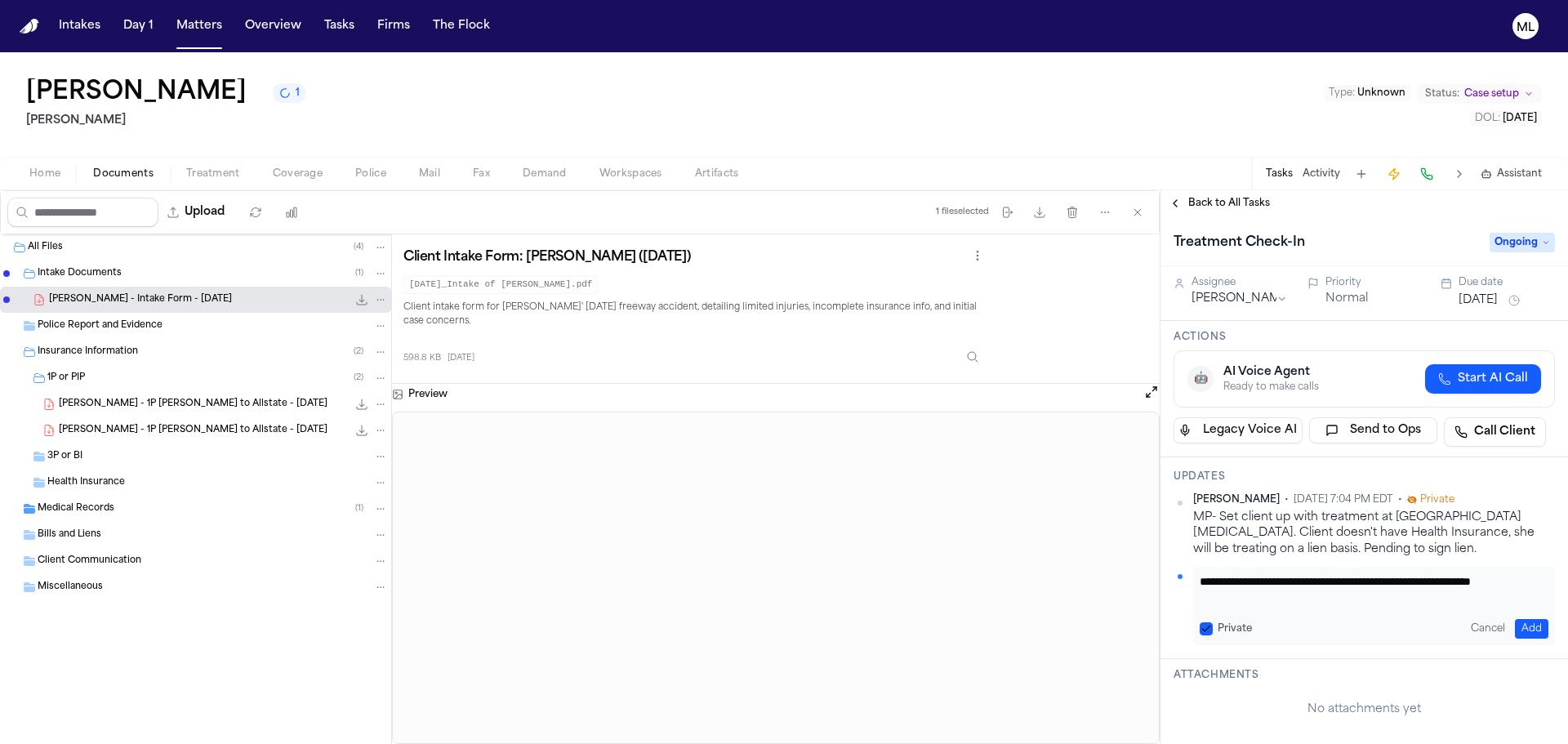
click at [1263, 287] on div "Assignee" at bounding box center [1240, 282] width 96 height 13
click at [1259, 293] on html "Intakes Day 1 Matters Overview Tasks Firms The Flock ML Brittany Knowles 1 Gamm…" at bounding box center [784, 372] width 1568 height 744
click at [1523, 634] on button "Add" at bounding box center [1532, 629] width 34 height 20
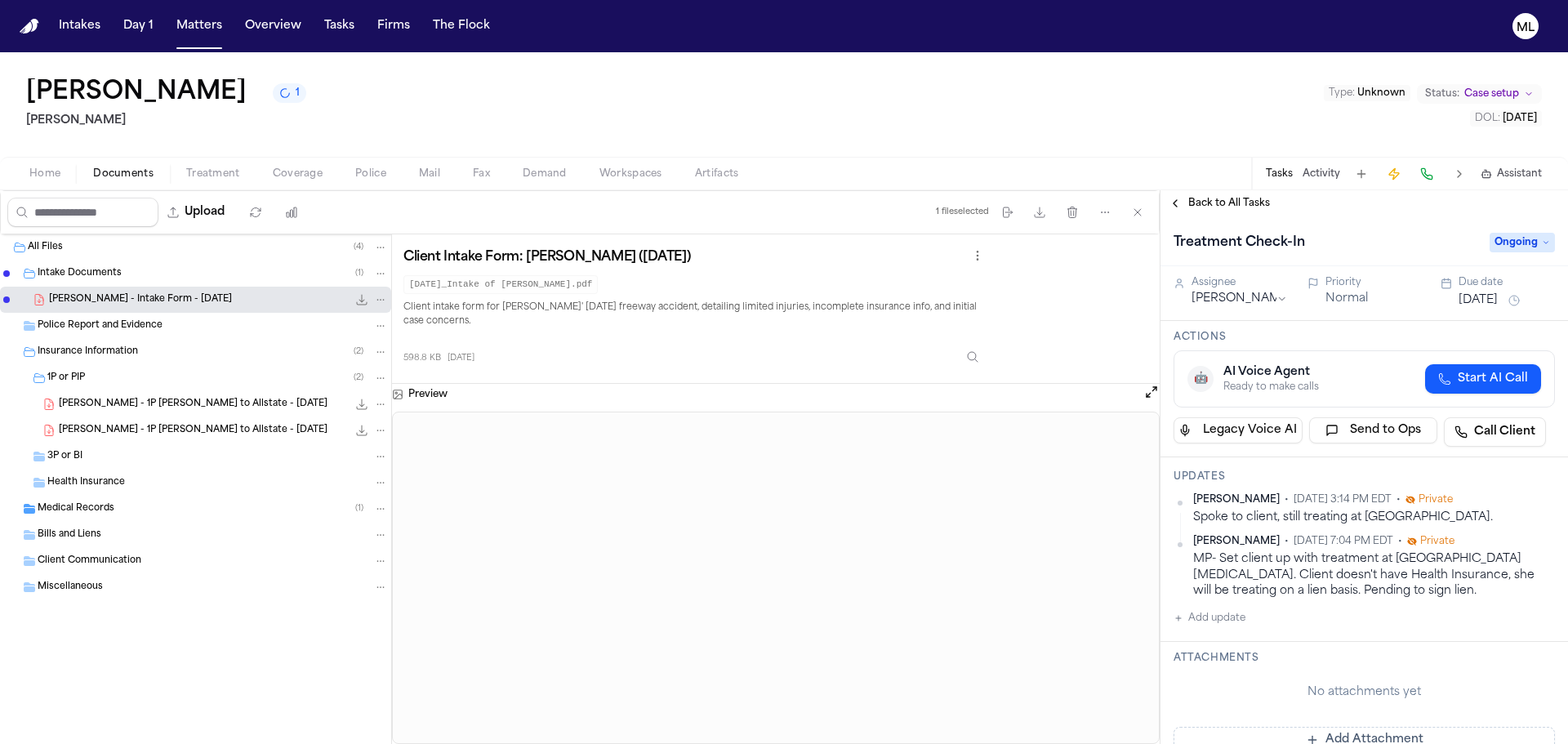
click at [1221, 209] on span "Back to All Tasks" at bounding box center [1229, 203] width 82 height 13
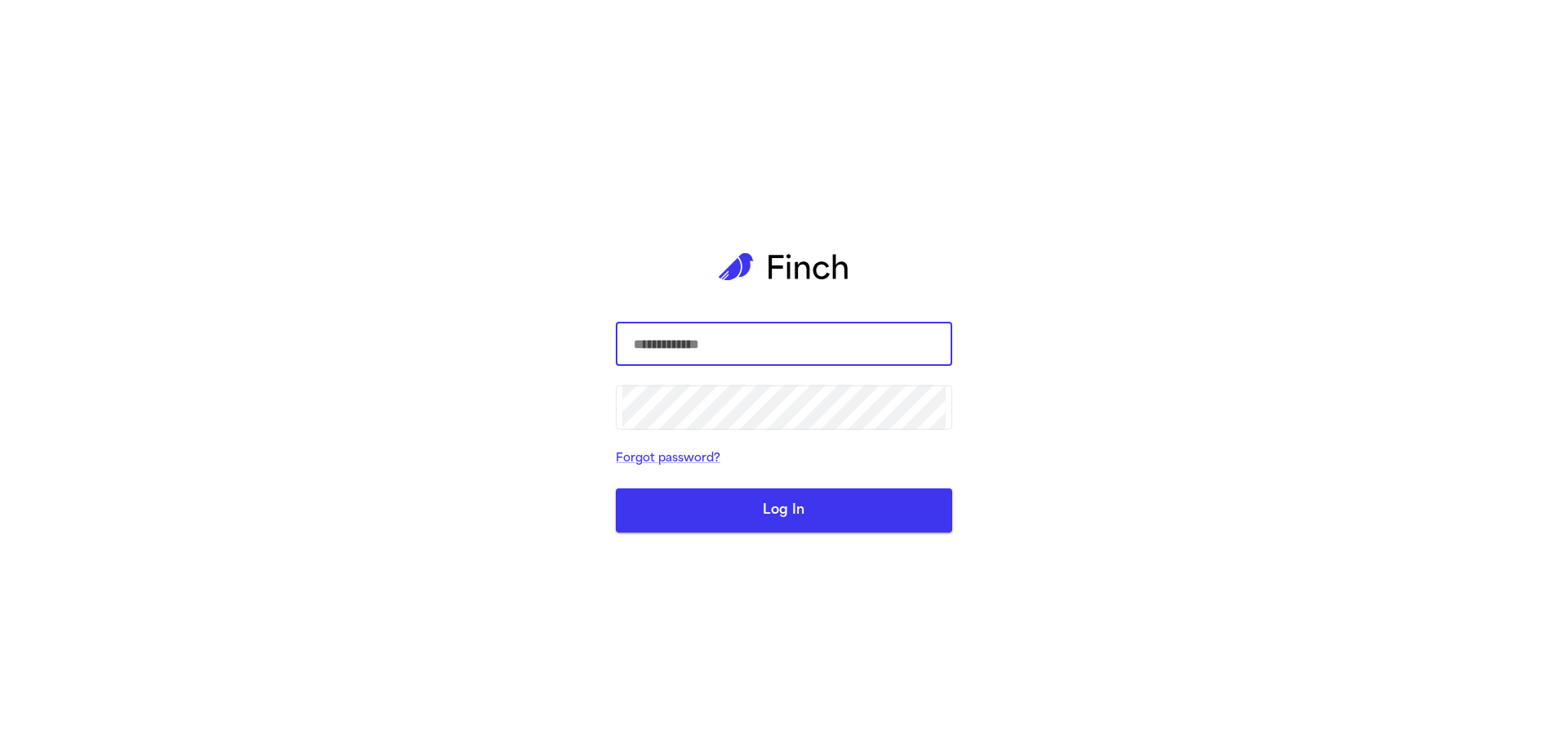
type input "**********"
click at [757, 511] on button "Log In" at bounding box center [784, 511] width 336 height 45
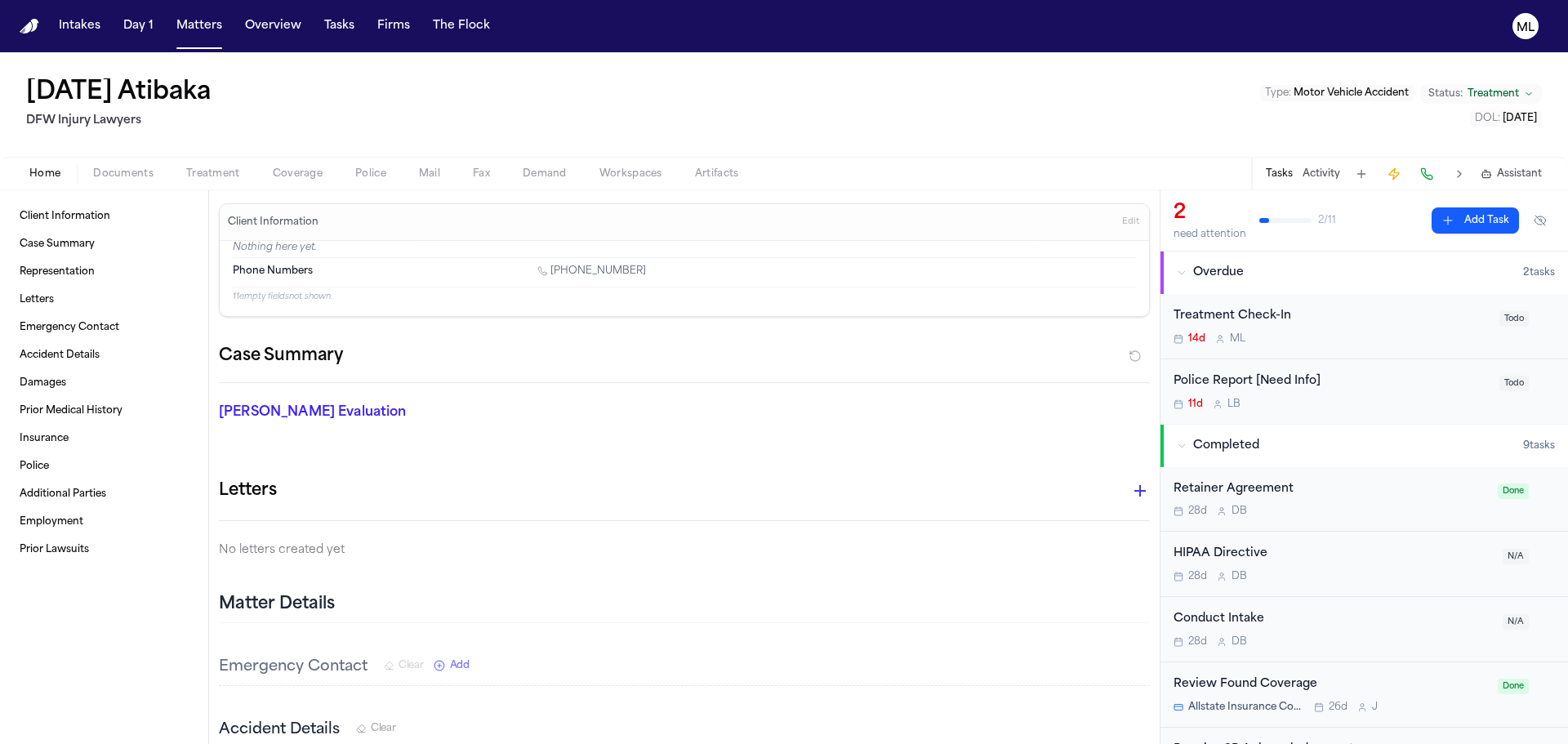
click at [1346, 328] on div "Treatment Check-In 14d M L" at bounding box center [1332, 326] width 317 height 39
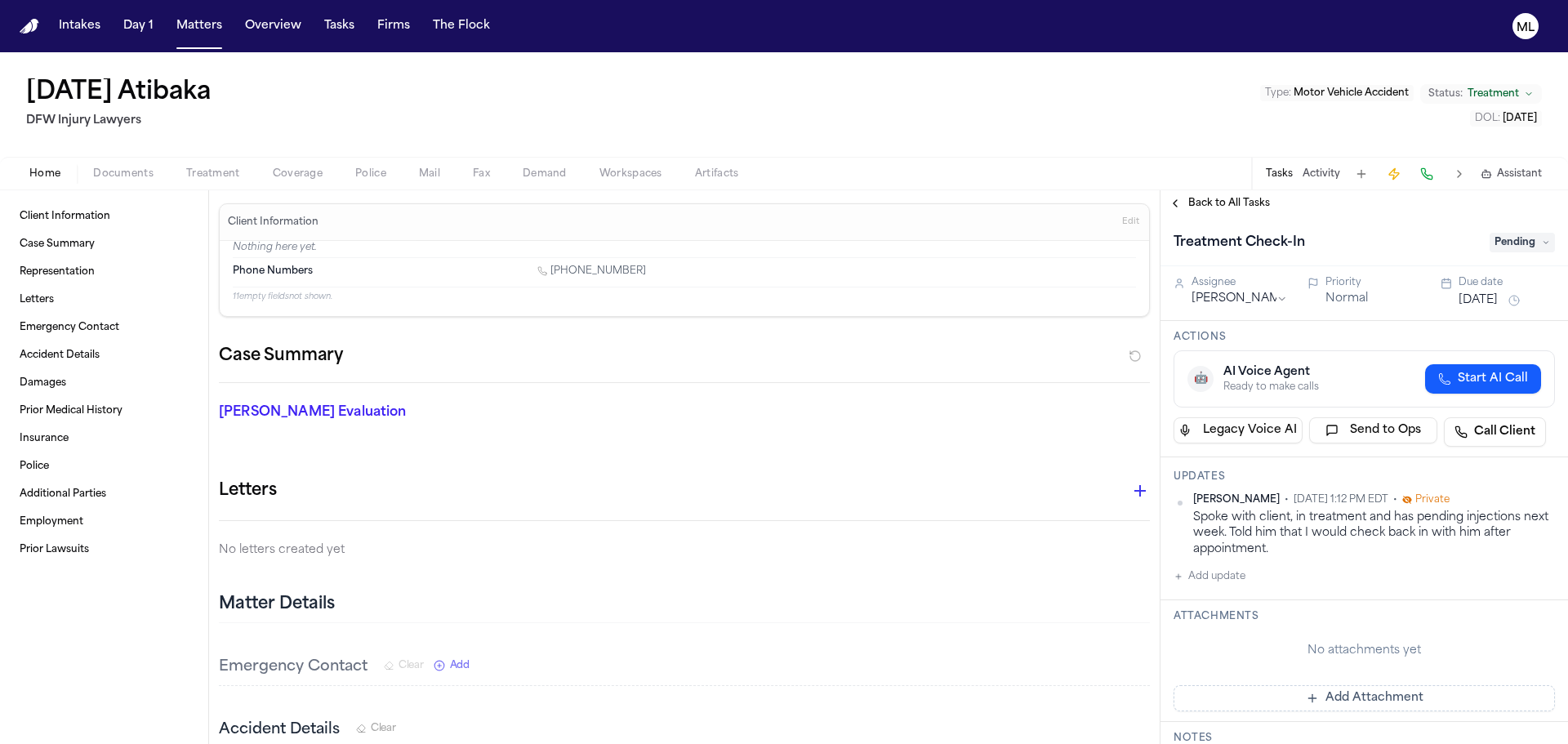
click at [1207, 577] on button "Add update" at bounding box center [1209, 577] width 72 height 20
click at [1207, 577] on textarea "Add your update" at bounding box center [1374, 590] width 349 height 33
type textarea "**********"
click at [1516, 630] on button "Add" at bounding box center [1532, 629] width 34 height 20
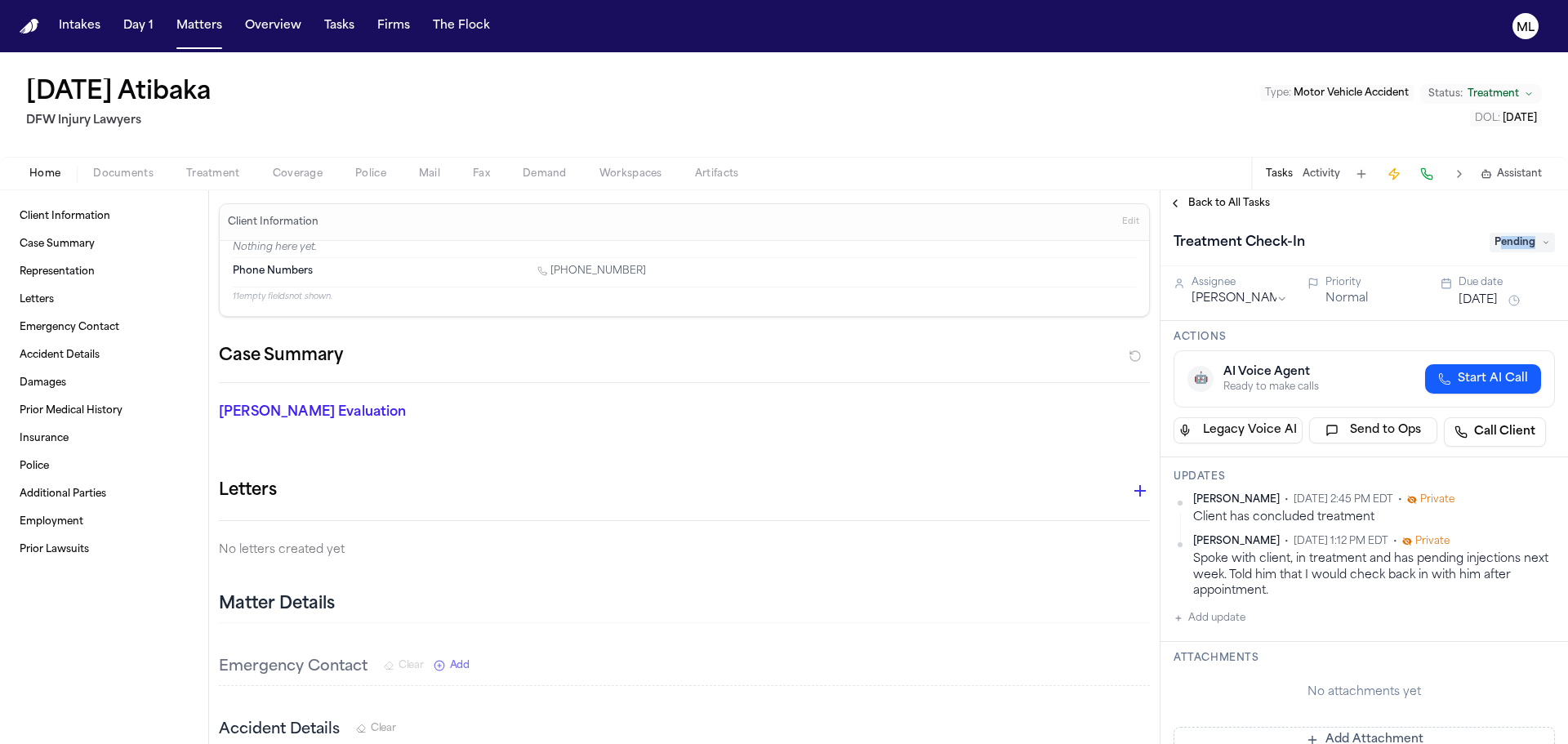
click at [1491, 248] on span "Pending" at bounding box center [1522, 242] width 65 height 20
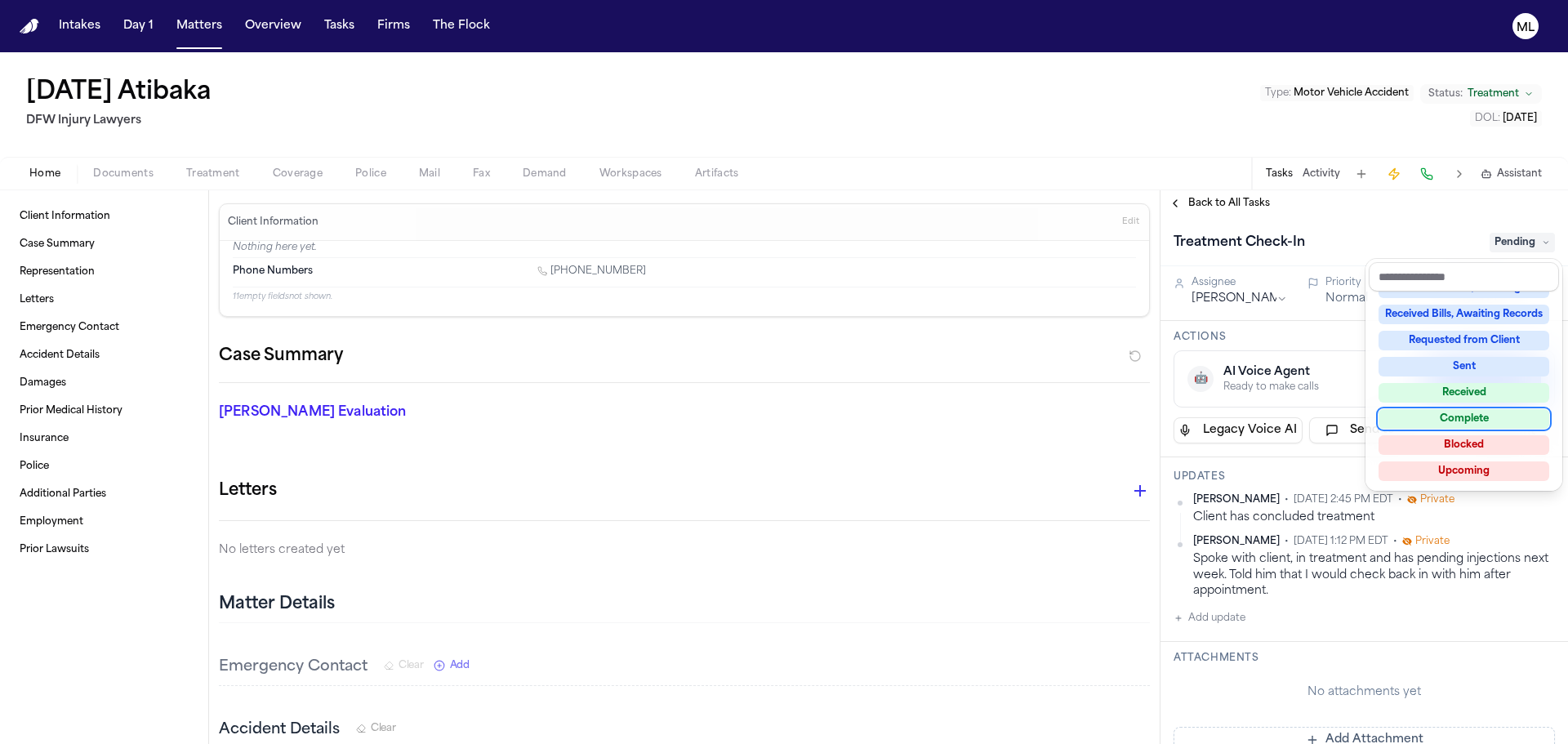
click at [1476, 419] on div "Complete" at bounding box center [1464, 419] width 171 height 20
click at [1227, 204] on div "Back to All Tasks Treatment Check-In Pending Assignee Michelle Landazabal Prior…" at bounding box center [1364, 467] width 408 height 554
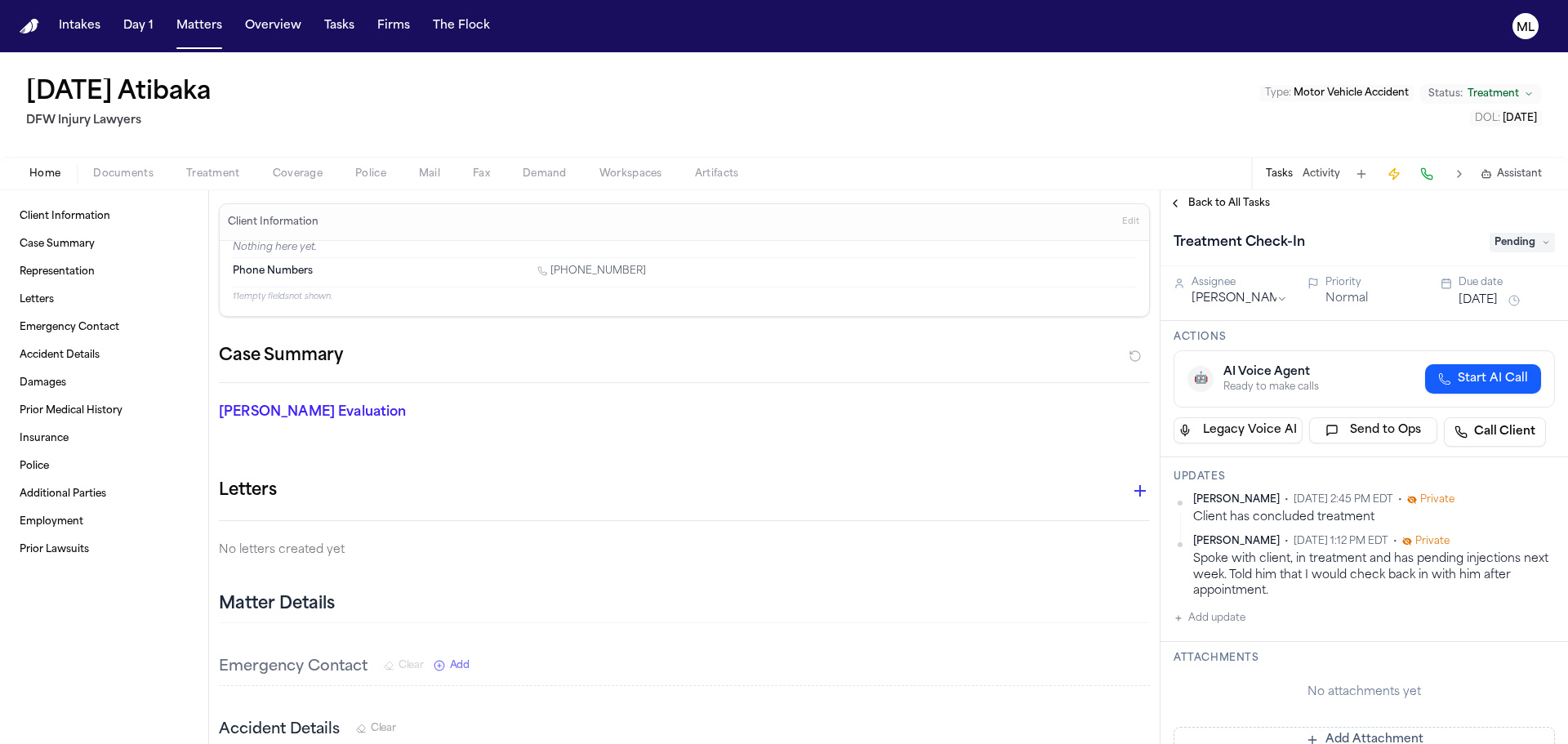
click at [1238, 195] on div "Back to All Tasks" at bounding box center [1364, 203] width 408 height 26
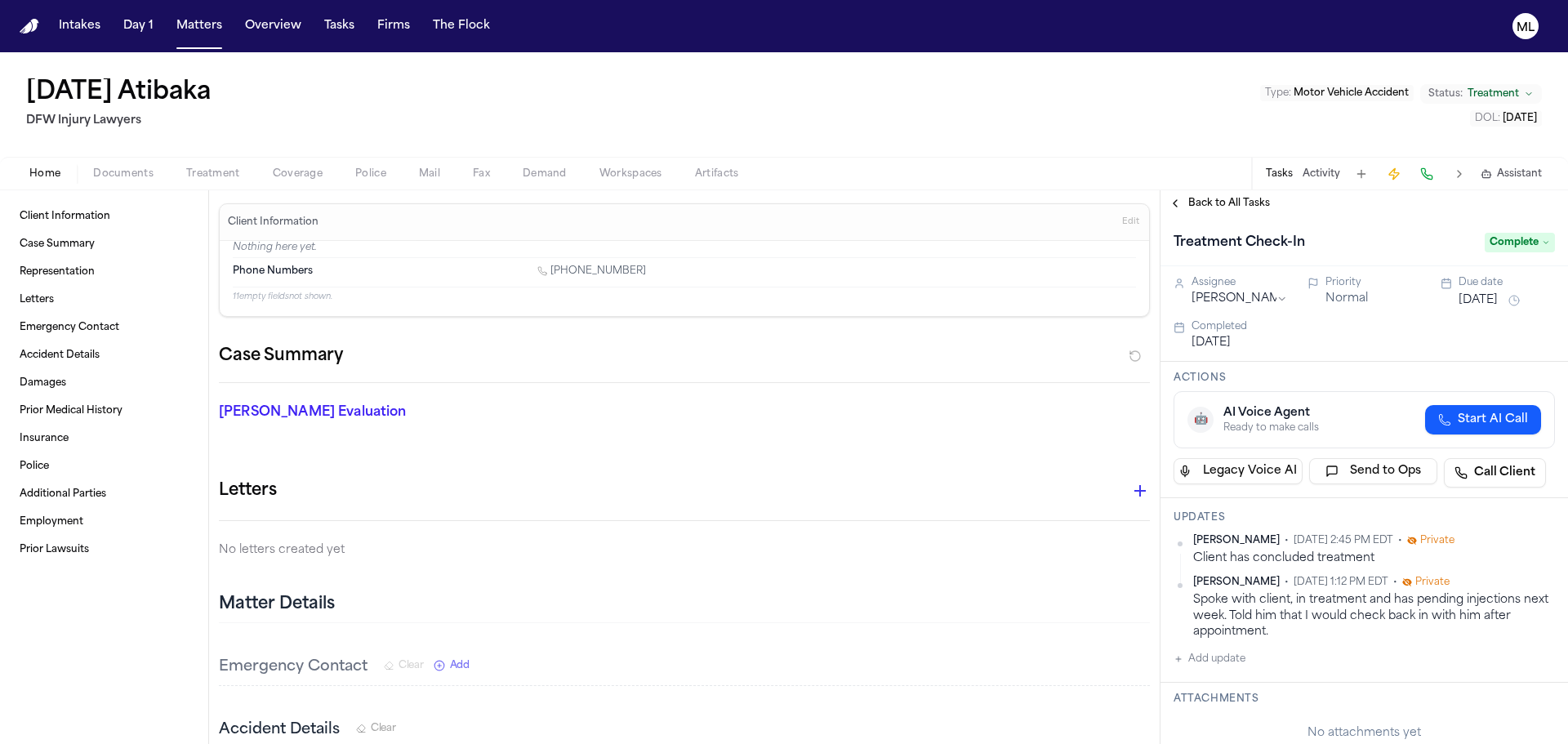
click at [1217, 205] on span "Back to All Tasks" at bounding box center [1229, 203] width 82 height 13
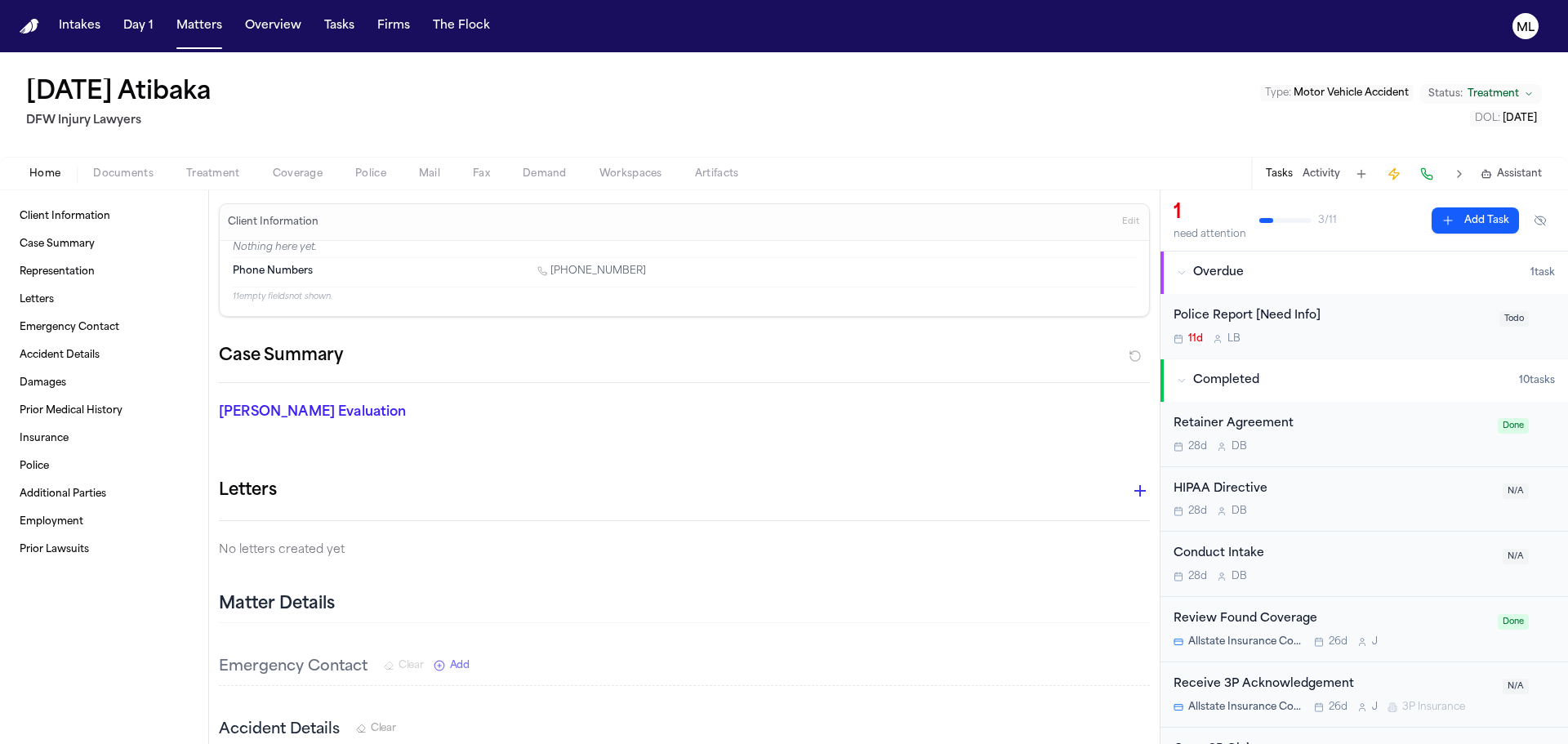
click at [1305, 173] on button "Activity" at bounding box center [1322, 173] width 38 height 13
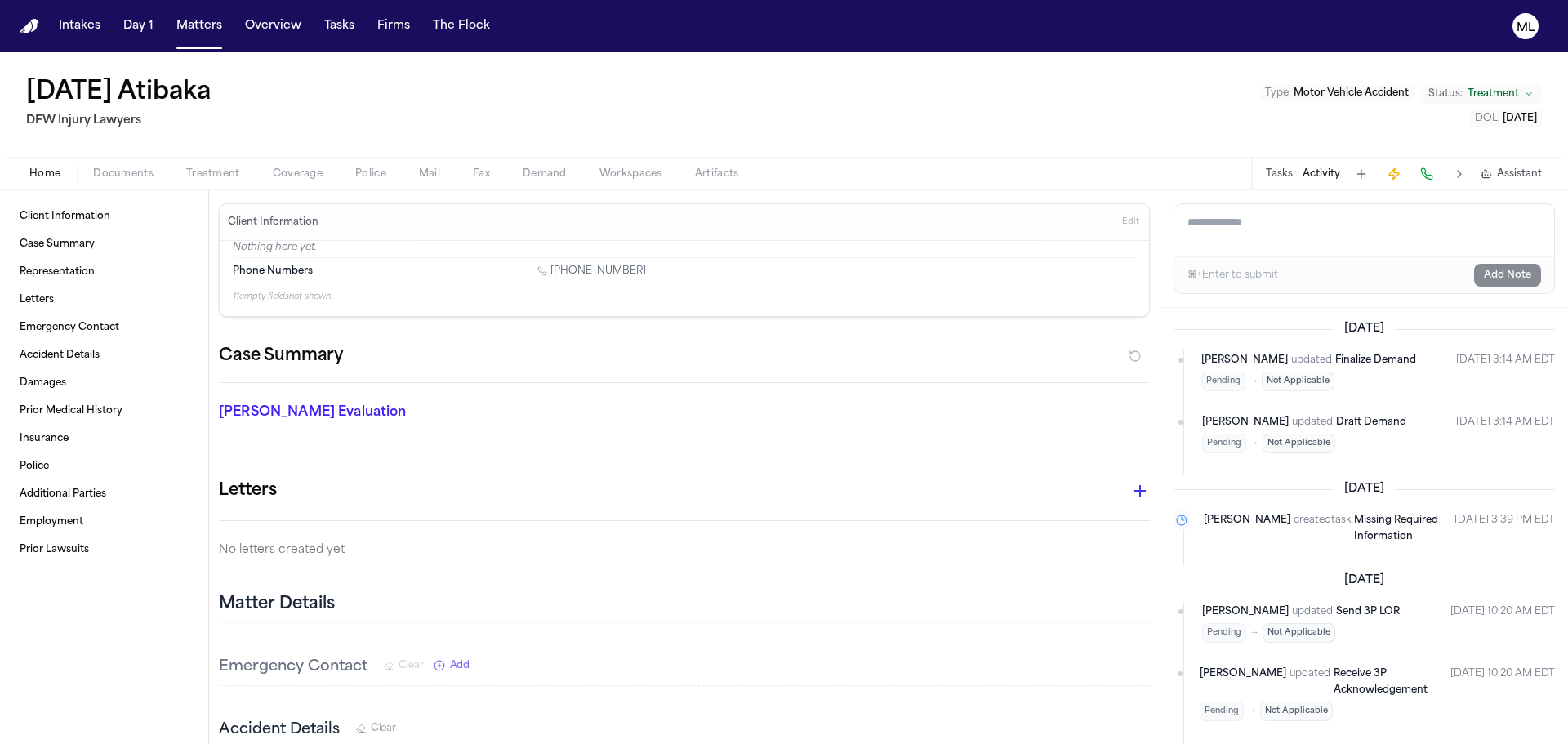
click at [1254, 218] on textarea "Add a note to this matter" at bounding box center [1364, 230] width 380 height 52
paste textarea "**********"
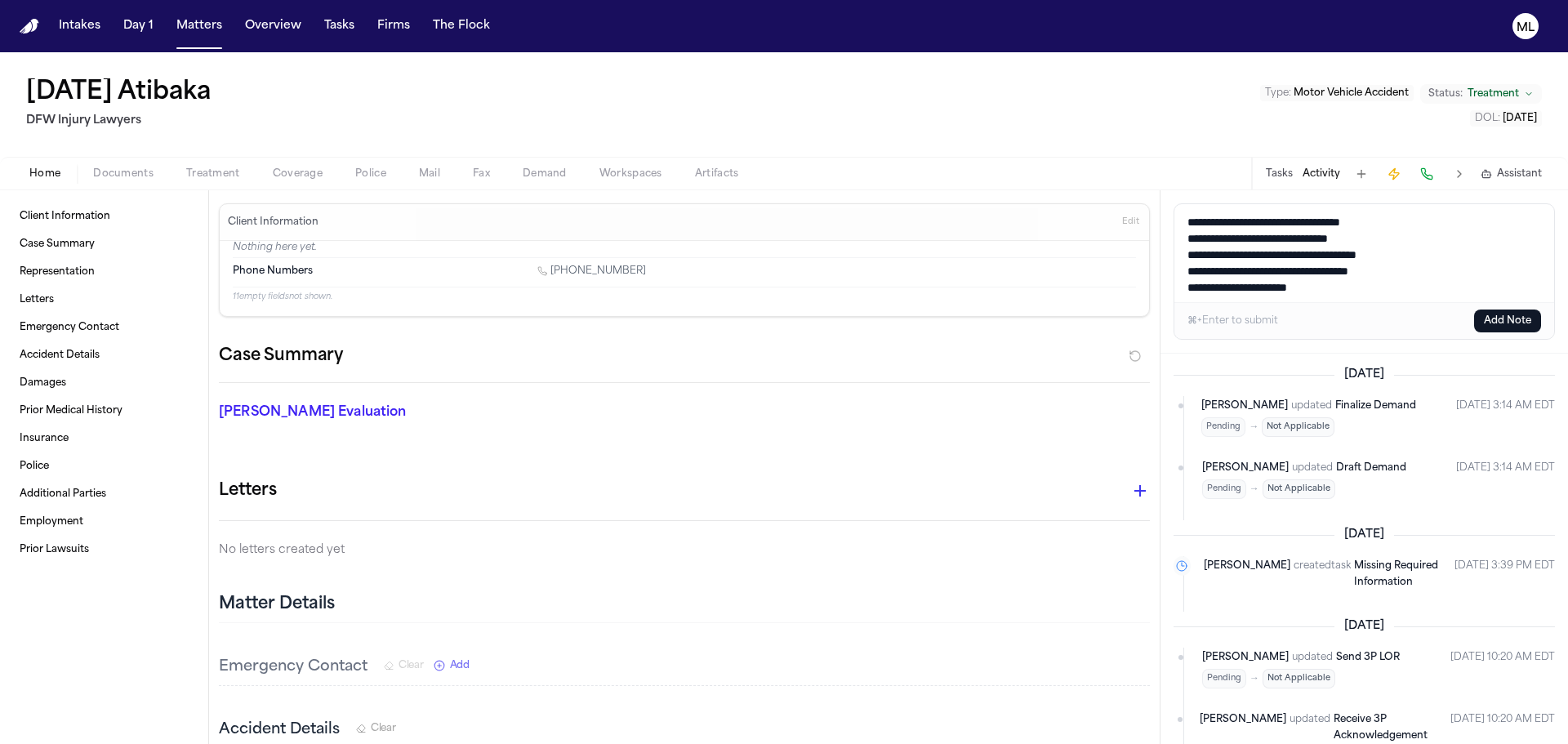
type textarea "**********"
click at [1505, 324] on button "Add Note" at bounding box center [1508, 321] width 67 height 23
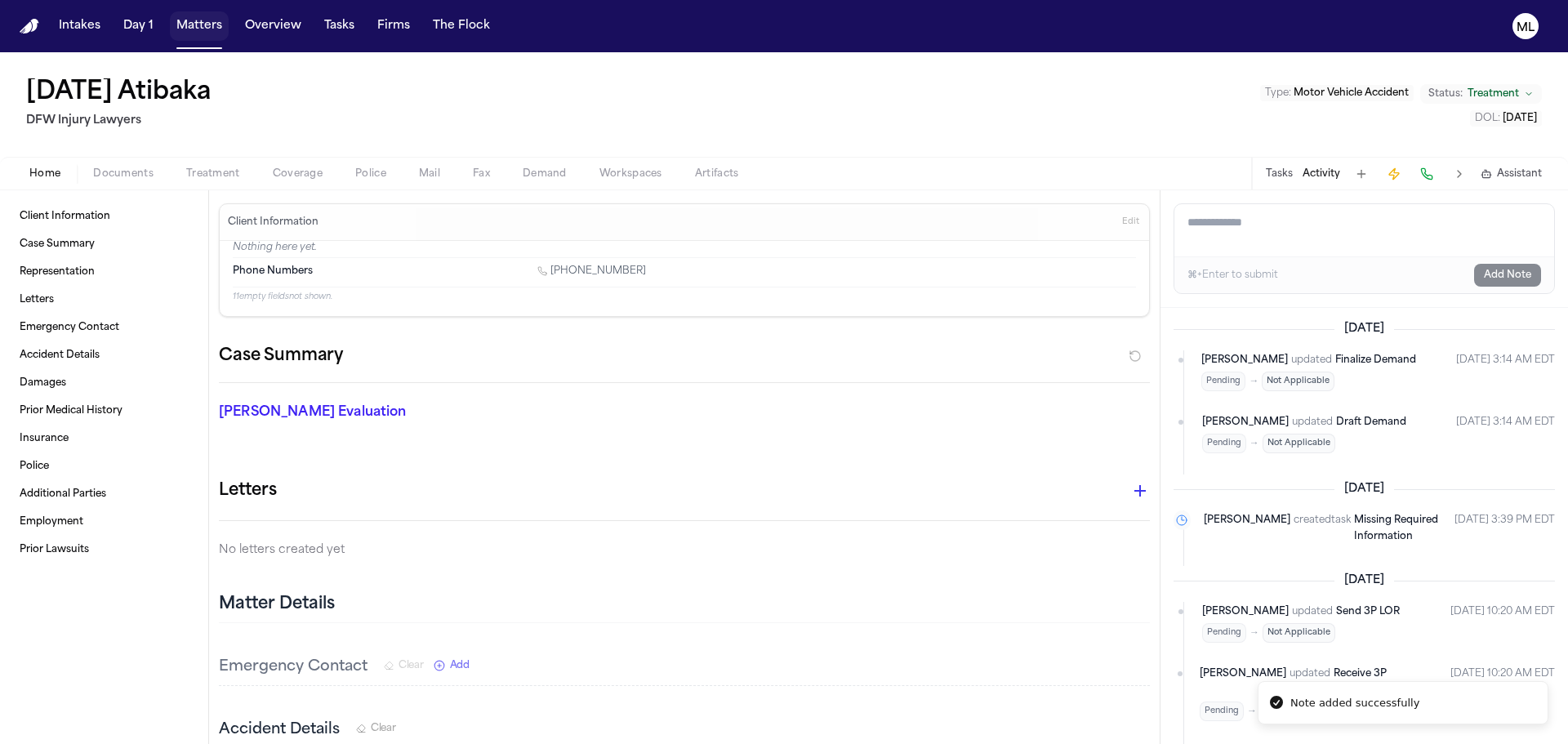
click at [194, 30] on button "Matters" at bounding box center [199, 27] width 58 height 30
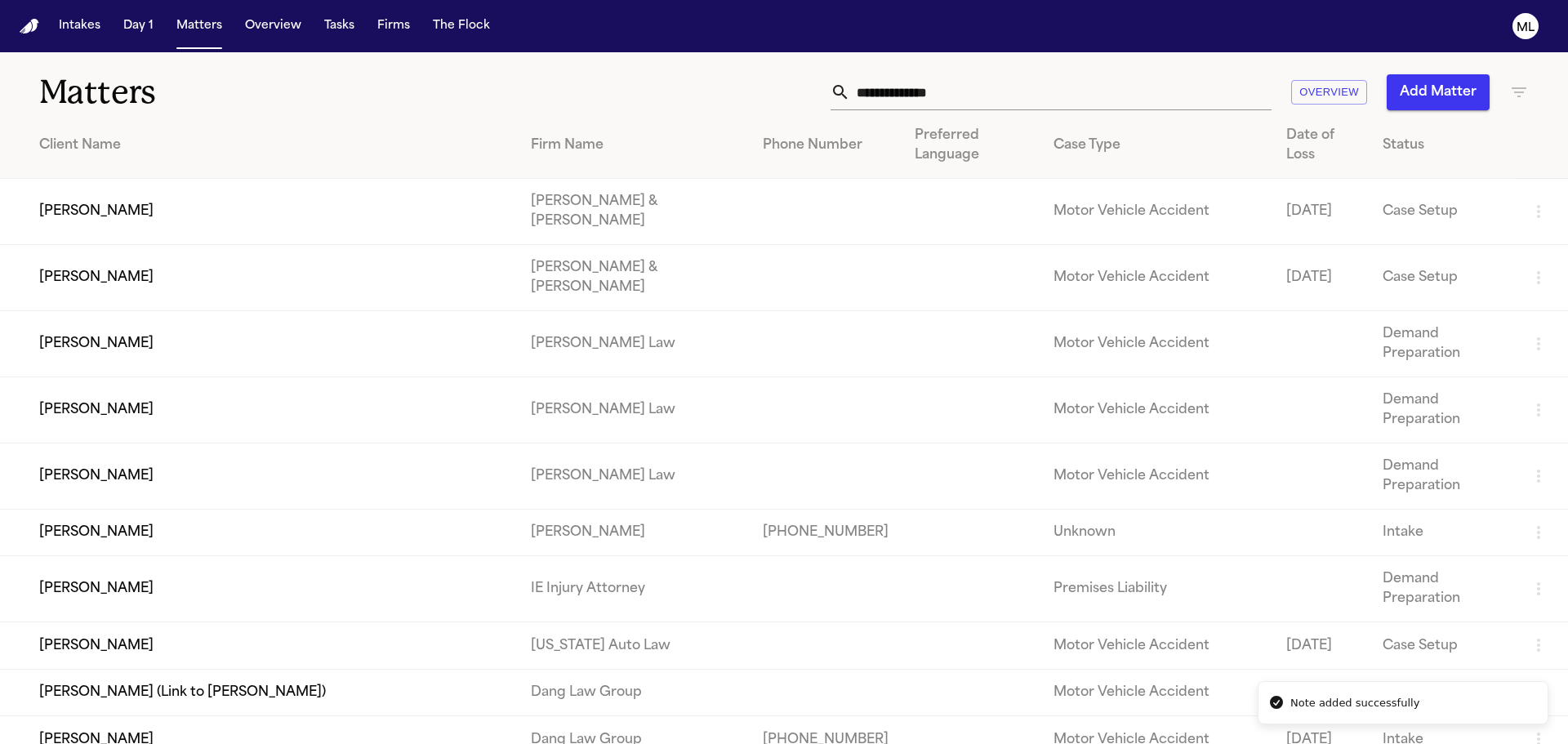
click at [1022, 105] on input "text" at bounding box center [1061, 92] width 421 height 36
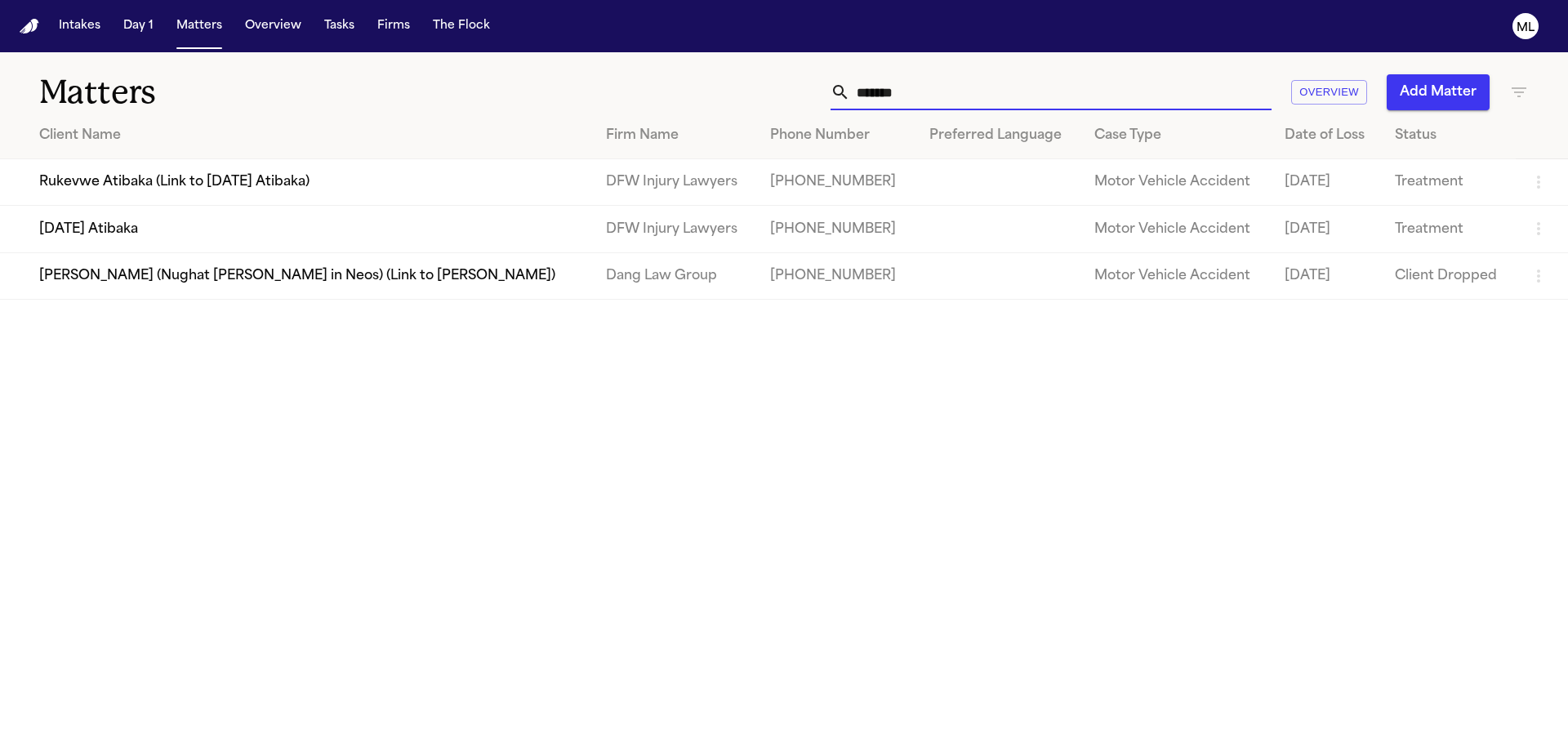
type input "*******"
click at [206, 176] on td "Rukevwe Atibaka (Link to [DATE] Atibaka)" at bounding box center [296, 182] width 593 height 46
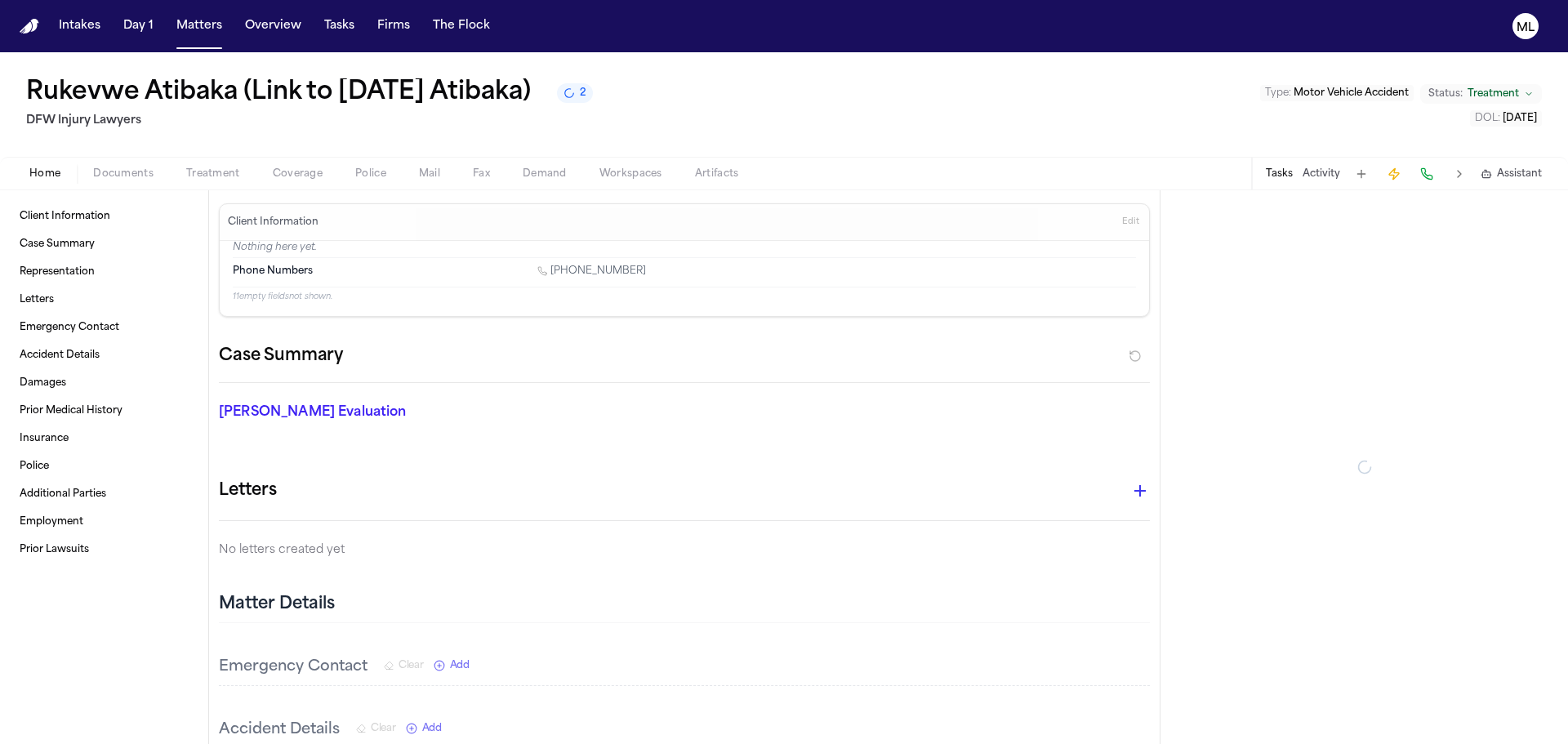
click at [1513, 86] on button "Status: Treatment" at bounding box center [1481, 94] width 122 height 20
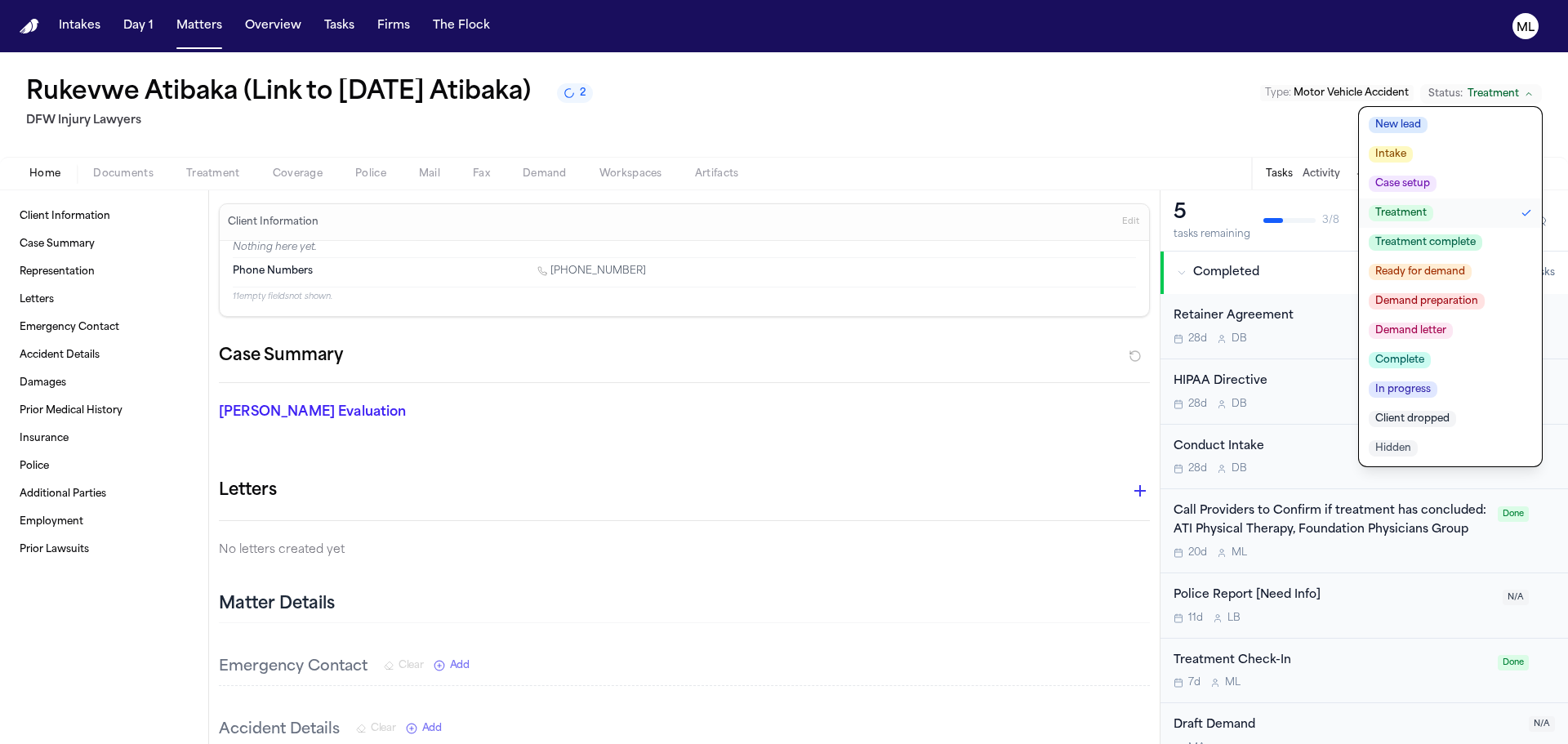
click at [1457, 232] on button "Treatment complete" at bounding box center [1450, 242] width 183 height 30
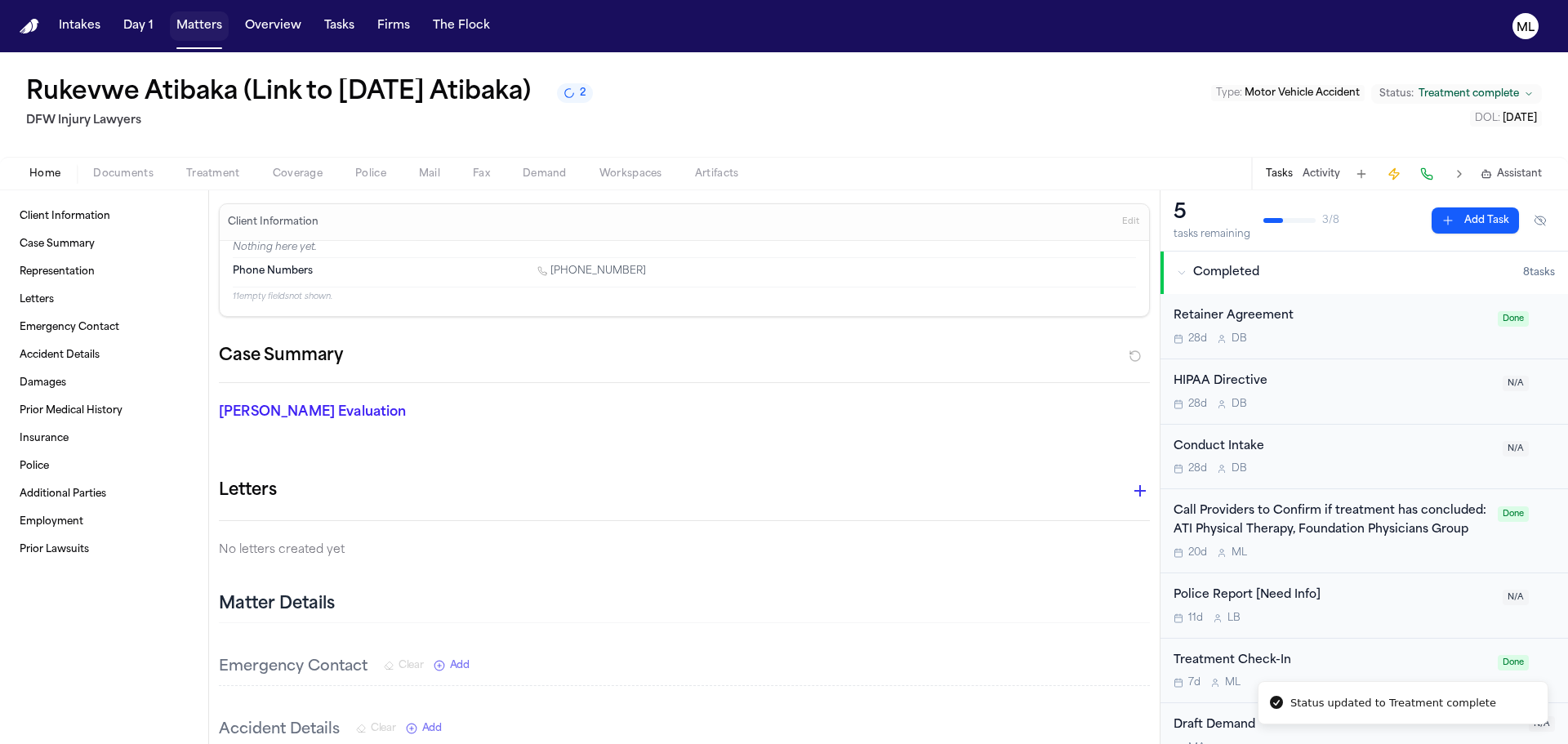
click at [195, 25] on button "Matters" at bounding box center [199, 27] width 58 height 30
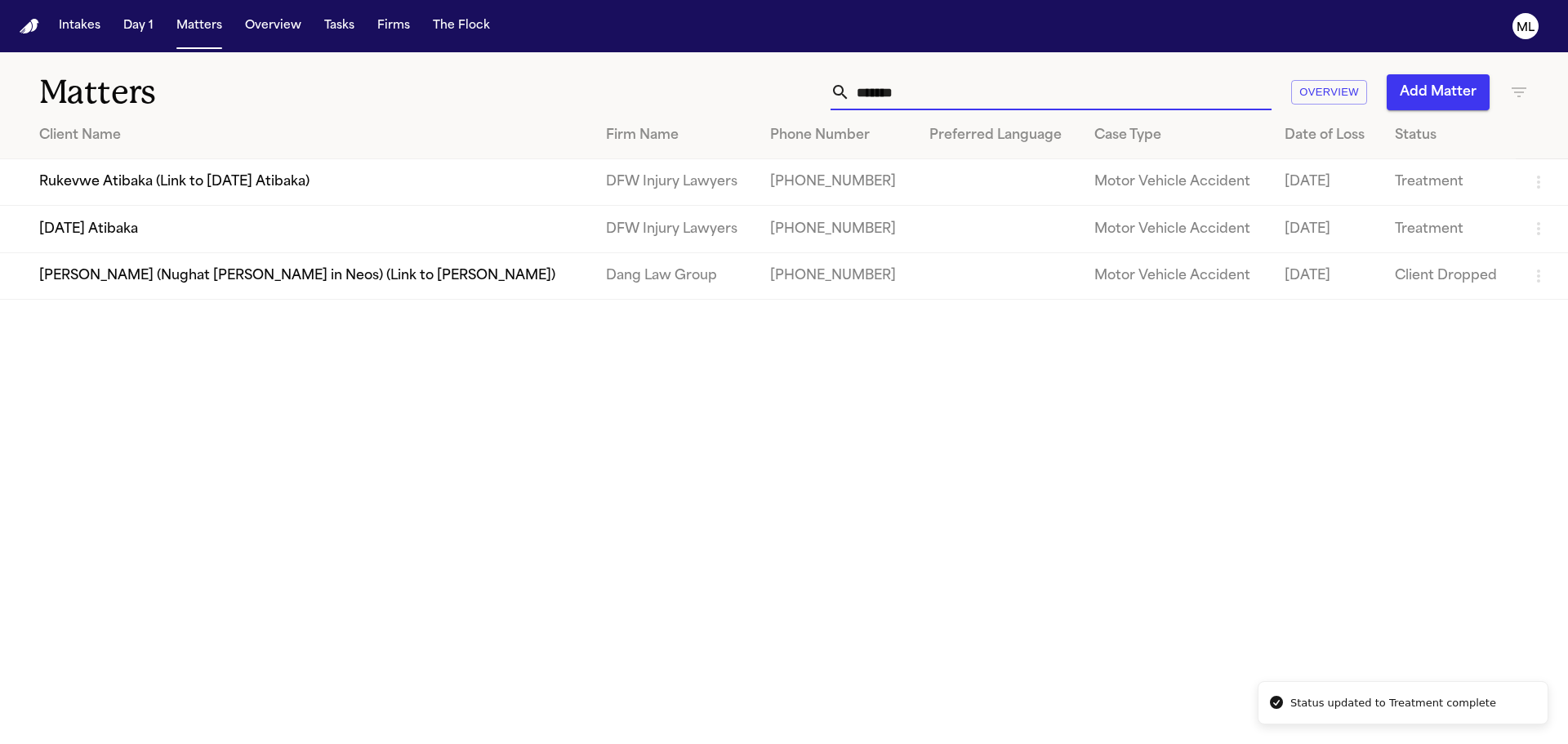
drag, startPoint x: 872, startPoint y: 100, endPoint x: 732, endPoint y: 86, distance: 140.7
click at [732, 86] on div "******* Overview Add Matter" at bounding box center [1001, 92] width 1057 height 36
drag, startPoint x: 938, startPoint y: 87, endPoint x: 783, endPoint y: 91, distance: 155.1
click at [783, 91] on div "******* Overview Add Matter" at bounding box center [1001, 92] width 1057 height 36
click at [259, 221] on td "[DATE] Atibaka" at bounding box center [296, 229] width 593 height 46
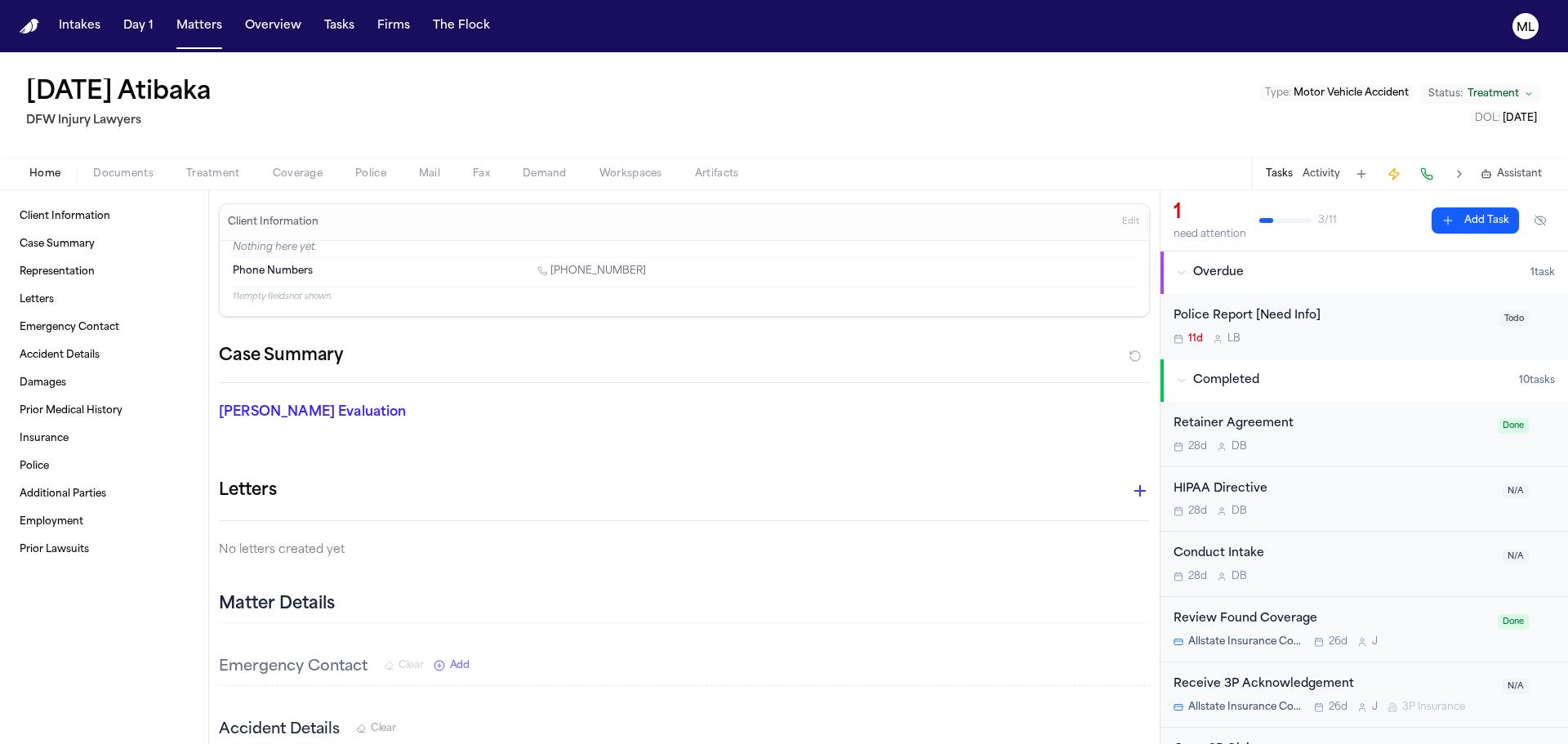
click at [1490, 91] on span "Treatment" at bounding box center [1494, 93] width 51 height 13
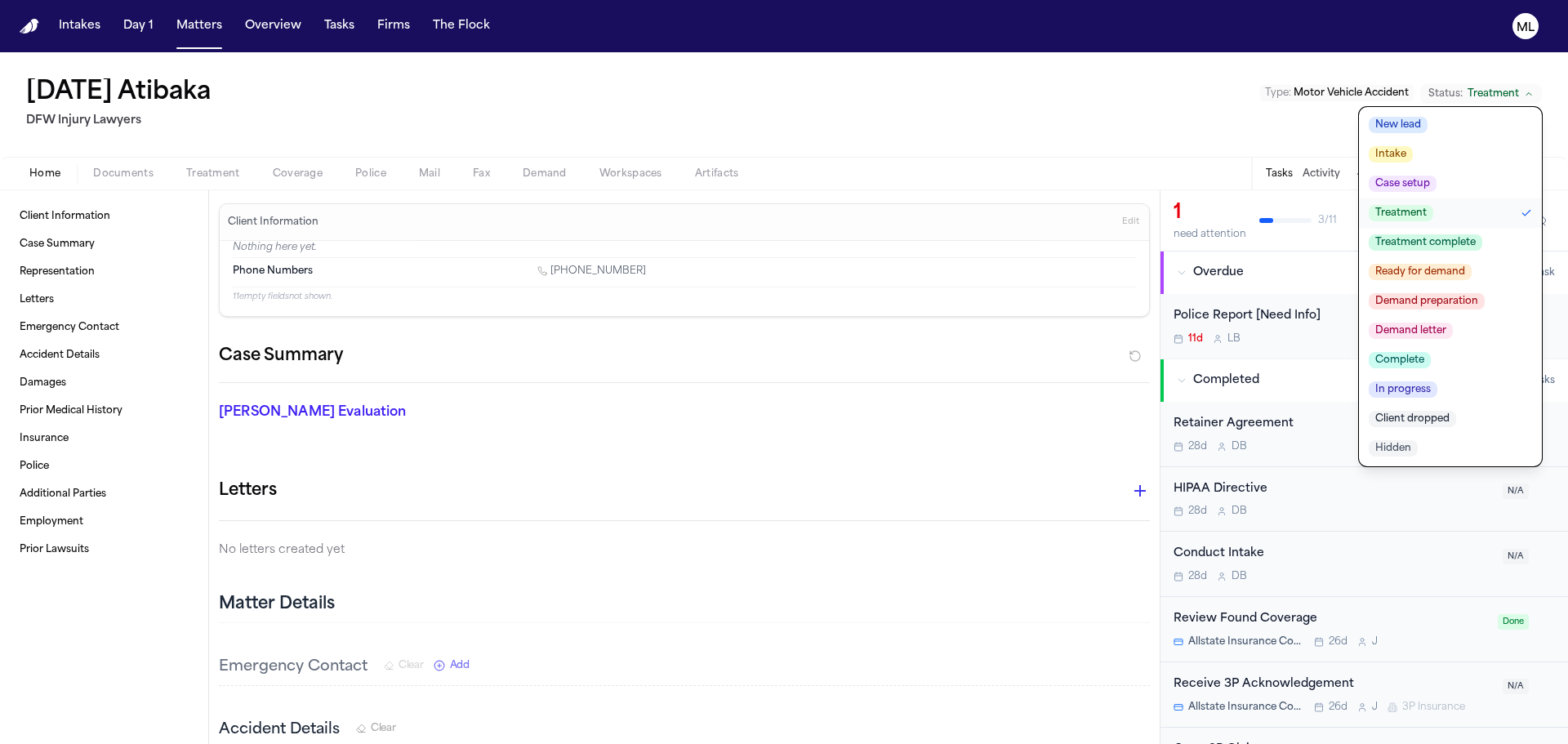
click at [1430, 242] on span "Treatment complete" at bounding box center [1426, 242] width 114 height 17
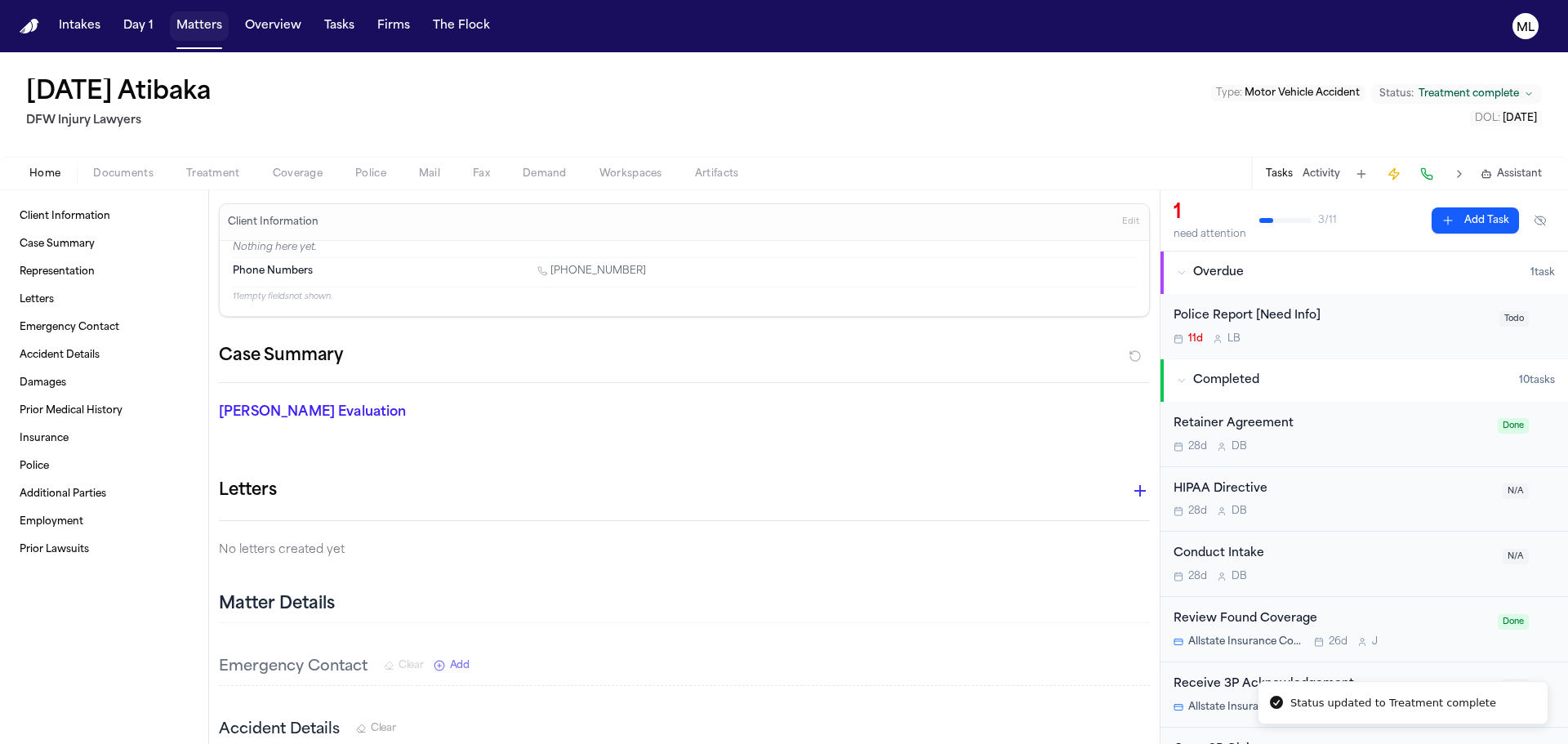
click at [206, 34] on button "Matters" at bounding box center [199, 27] width 58 height 30
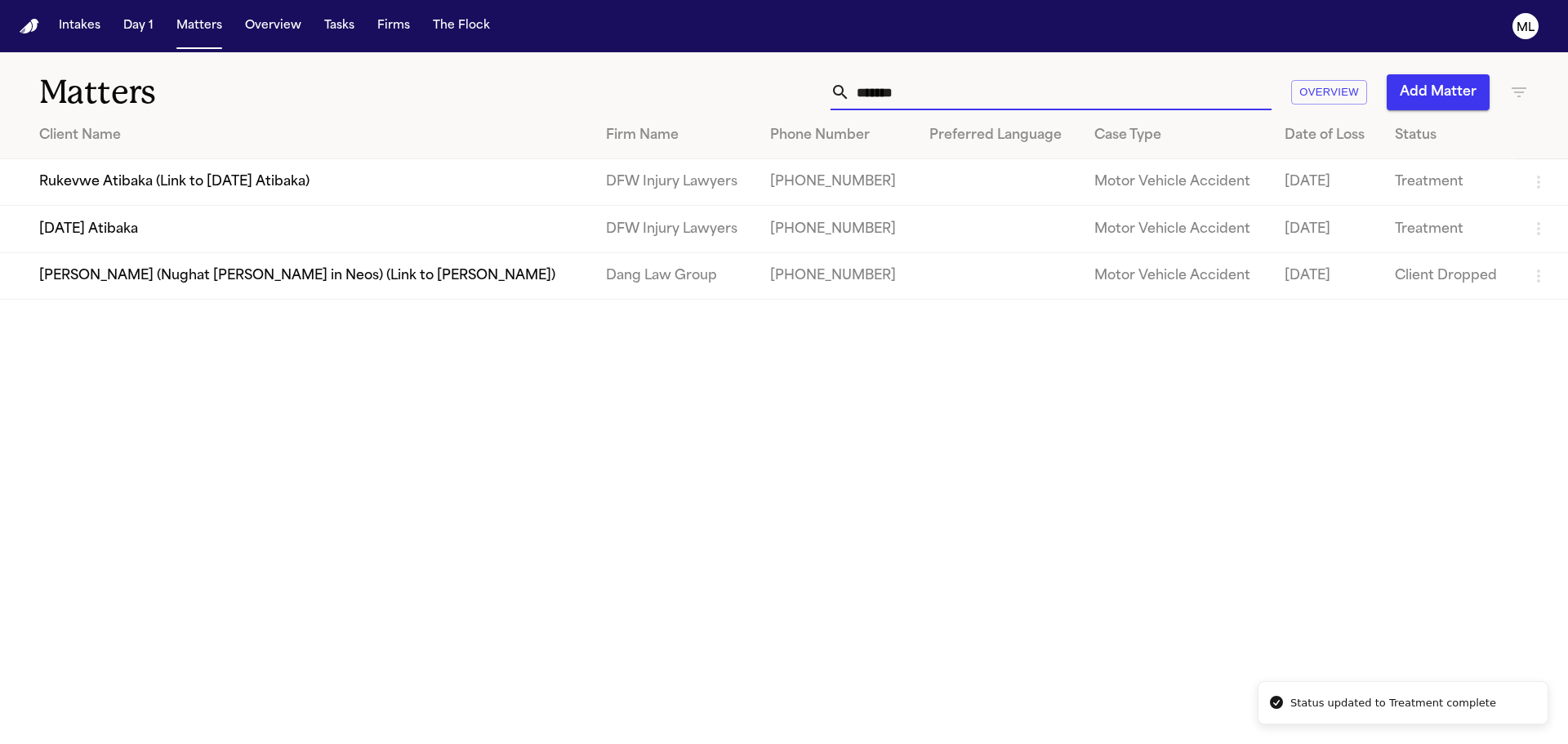
click at [1042, 100] on input "*******" at bounding box center [1061, 92] width 421 height 36
click at [240, 185] on td "Rukevwe Atibaka (Link to [DATE] Atibaka)" at bounding box center [296, 182] width 593 height 46
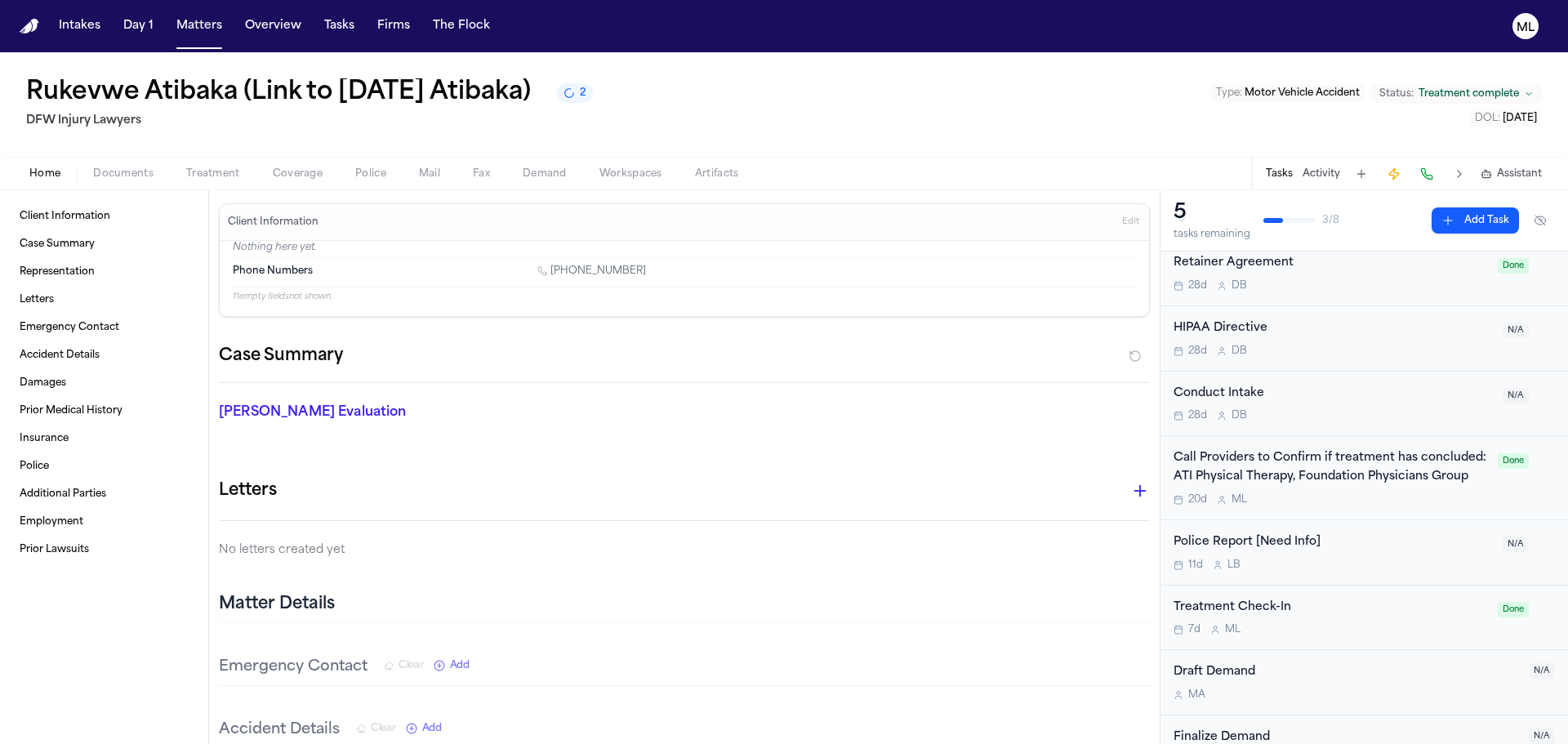
scroll to position [108, 0]
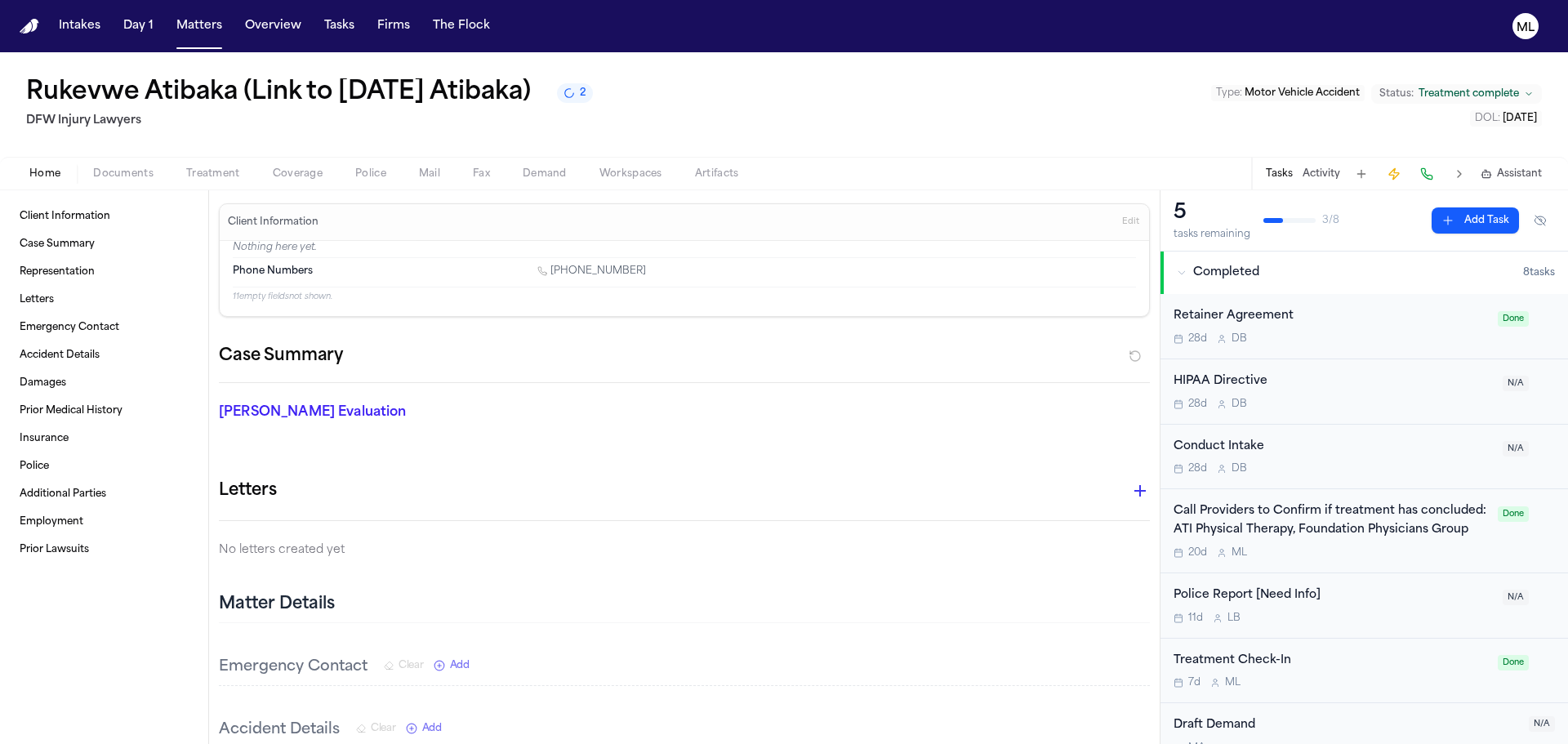
click at [204, 39] on button "Matters" at bounding box center [199, 27] width 58 height 30
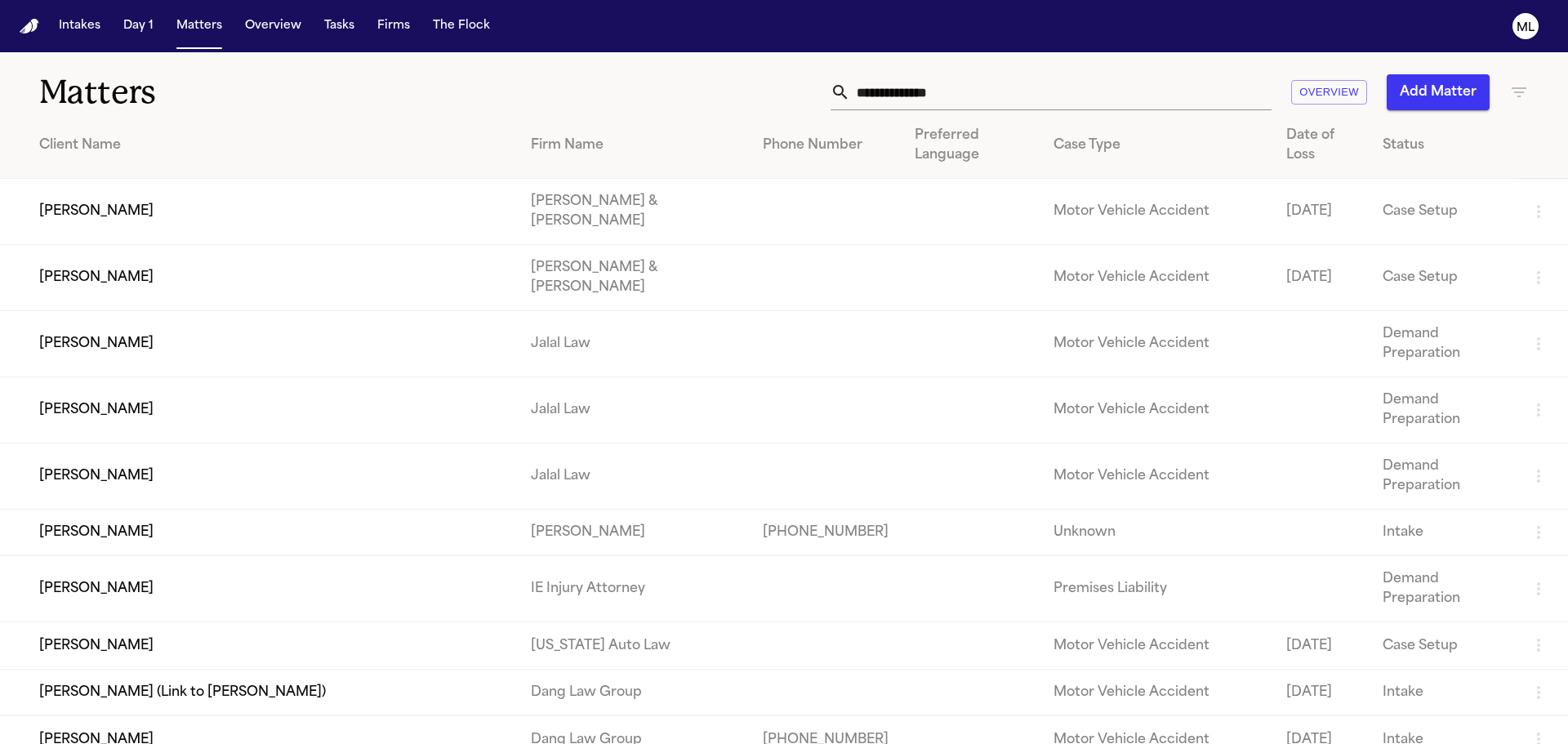
click at [963, 74] on input "text" at bounding box center [1061, 92] width 421 height 36
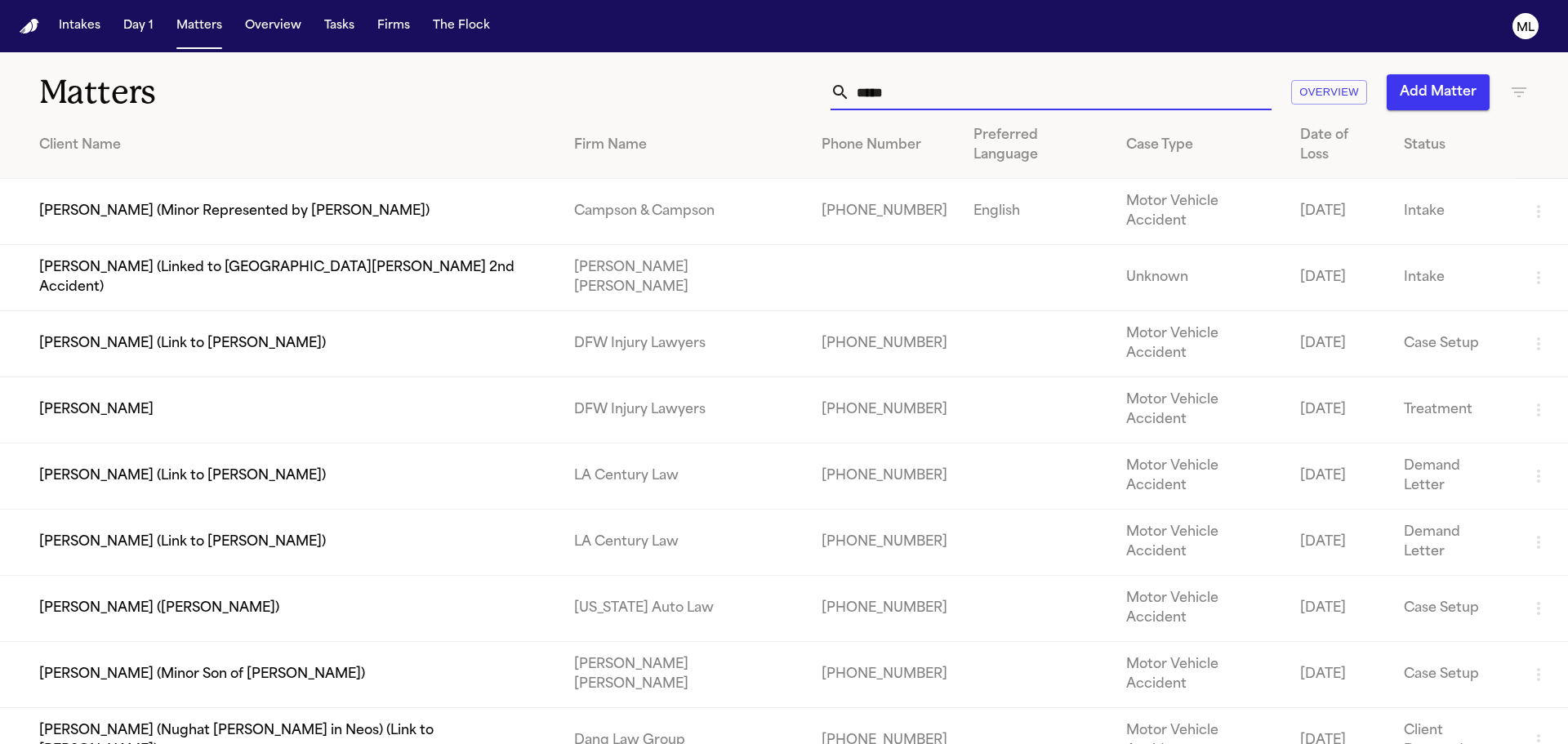
type input "*****"
click at [349, 377] on td "[PERSON_NAME]" at bounding box center [280, 410] width 561 height 66
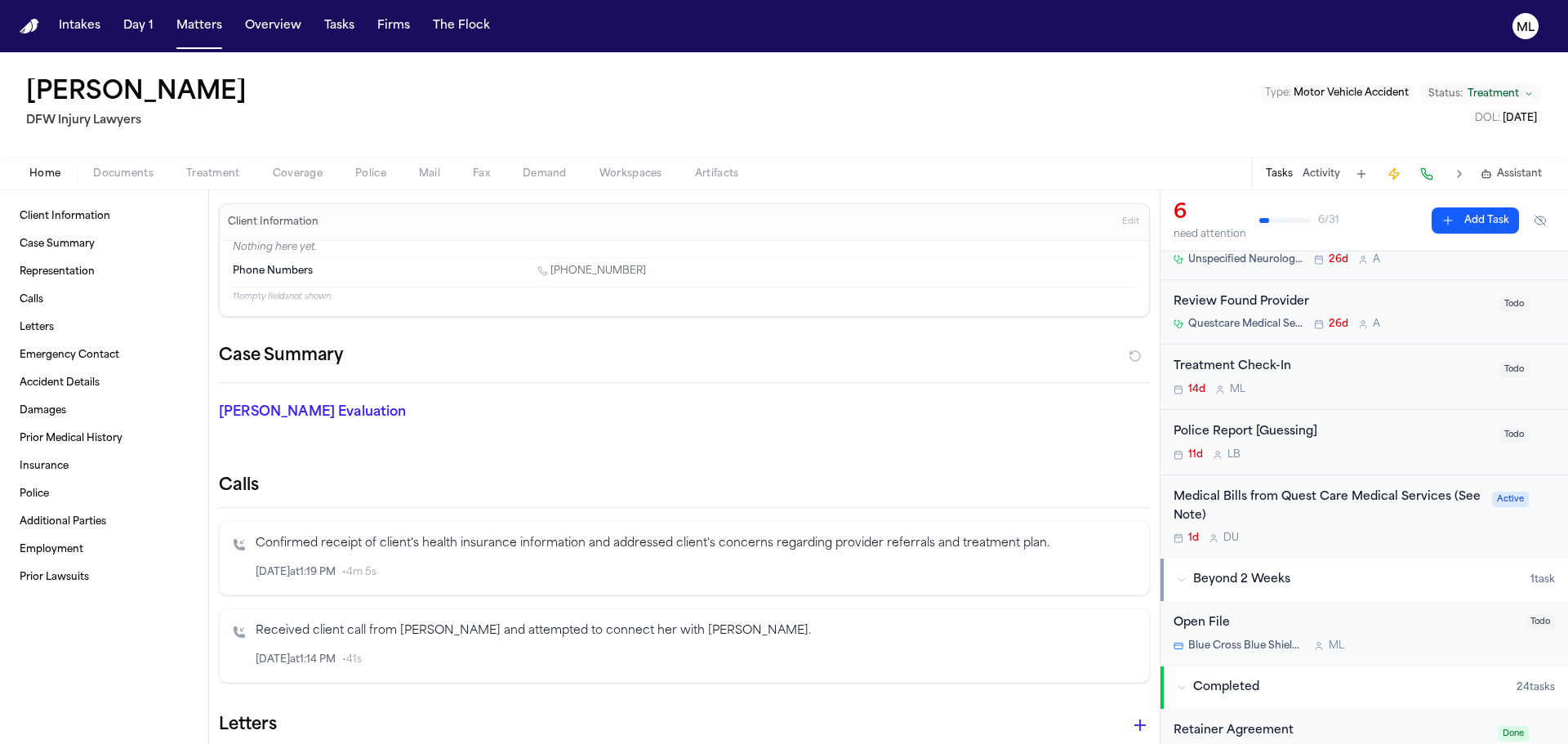
scroll to position [163, 0]
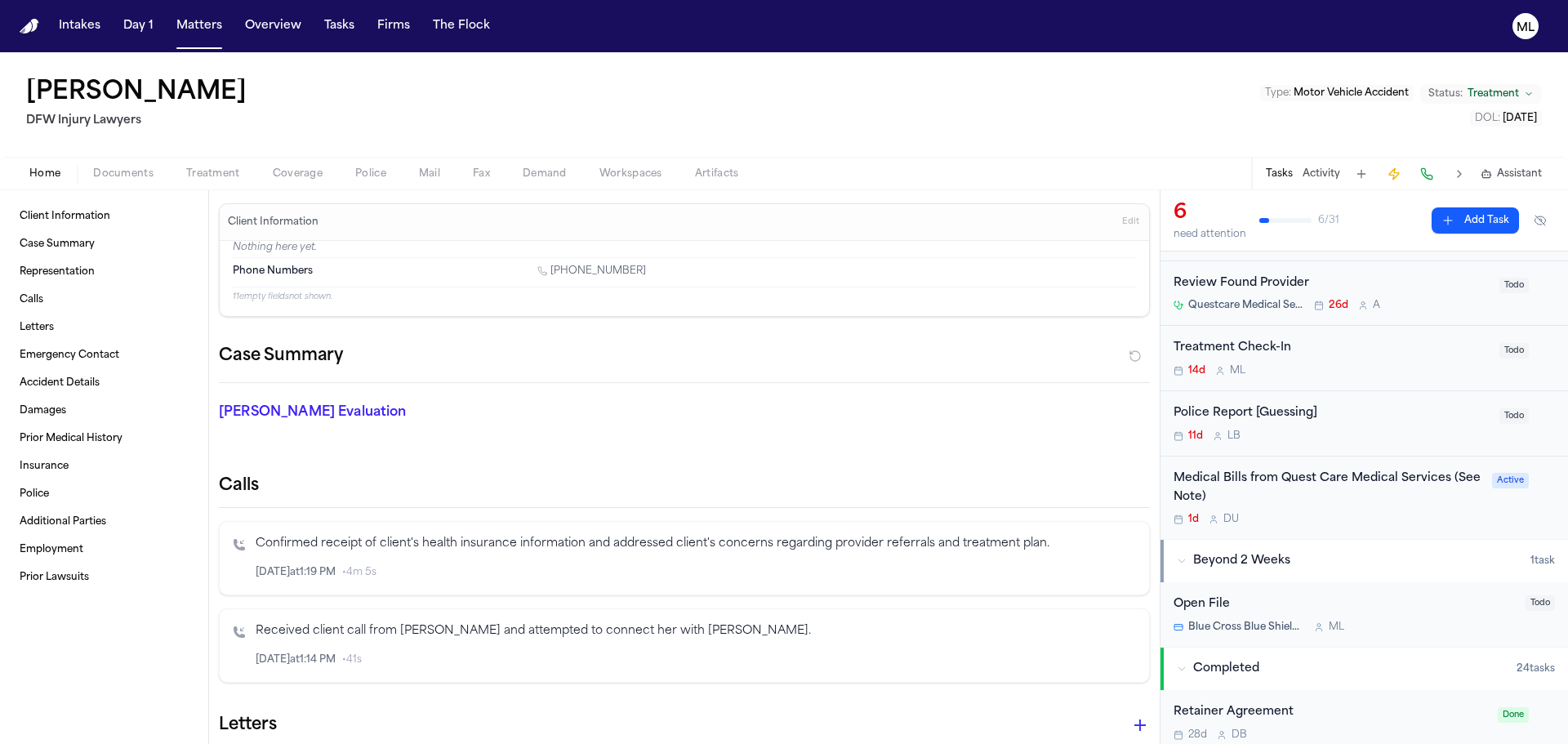
click at [1351, 511] on div "Medical Bills from Quest Care Medical Services (See Note) 1d D U" at bounding box center [1328, 499] width 309 height 57
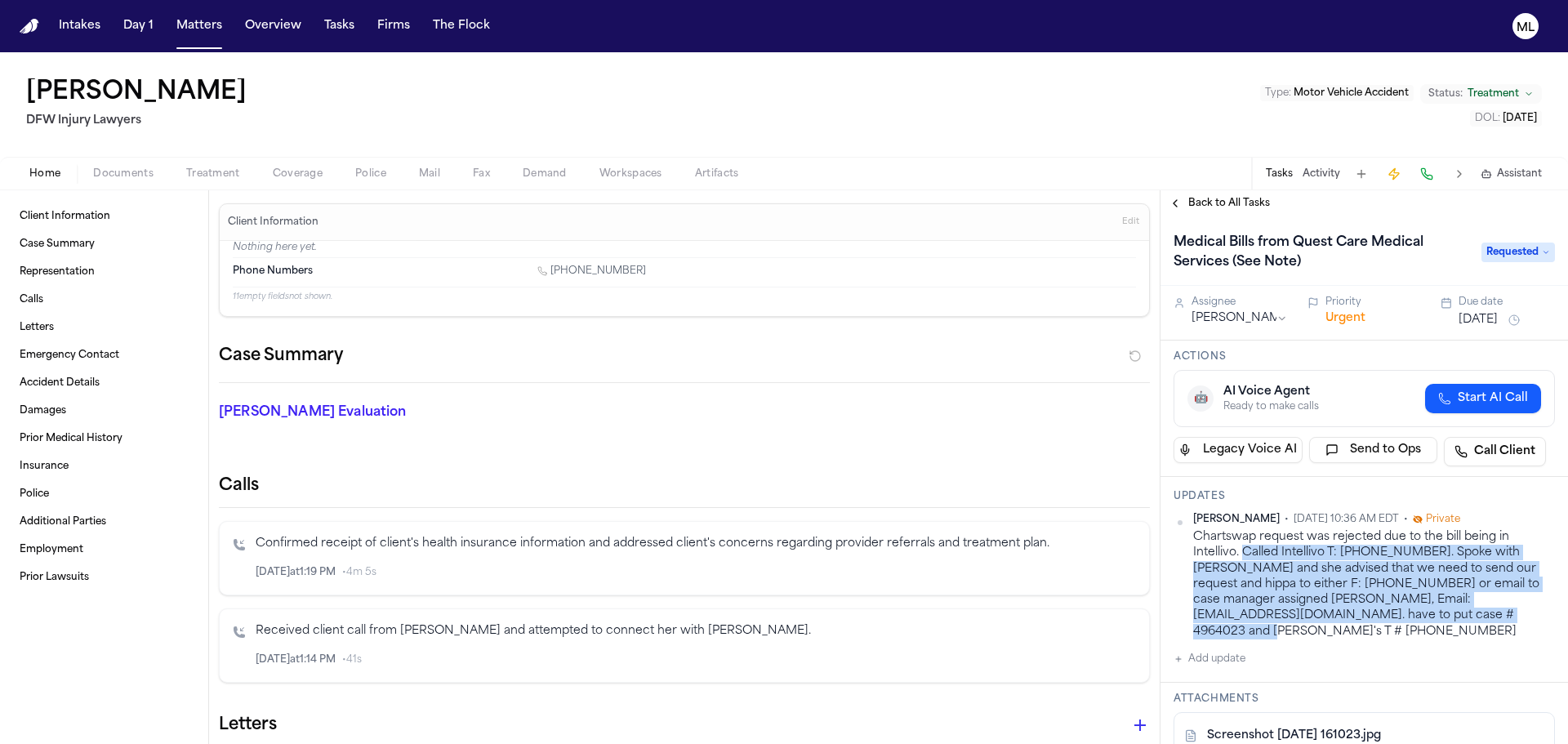
drag, startPoint x: 1435, startPoint y: 618, endPoint x: 1245, endPoint y: 554, distance: 200.5
click at [1245, 554] on div "Chartswap request was rejected due to the bill being in Intellivo. Called Intel…" at bounding box center [1374, 584] width 362 height 110
copy div "Called Intellivo T: [PHONE_NUMBER]. Spoke with [PERSON_NAME] and she advised th…"
click at [180, 23] on button "Matters" at bounding box center [199, 27] width 58 height 30
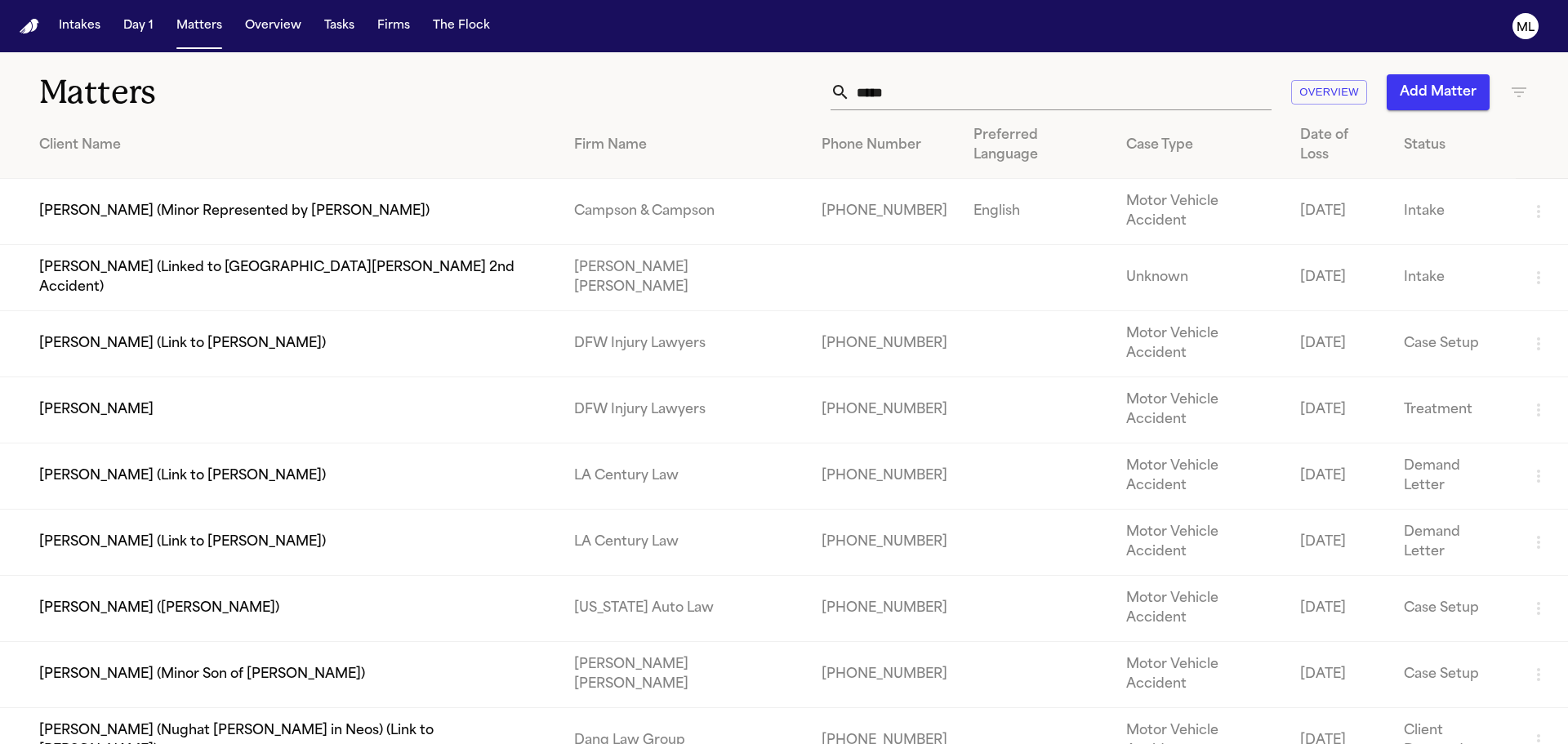
drag, startPoint x: 970, startPoint y: 95, endPoint x: 796, endPoint y: 89, distance: 174.1
click at [796, 89] on div "***** Overview Add Matter" at bounding box center [1001, 92] width 1057 height 36
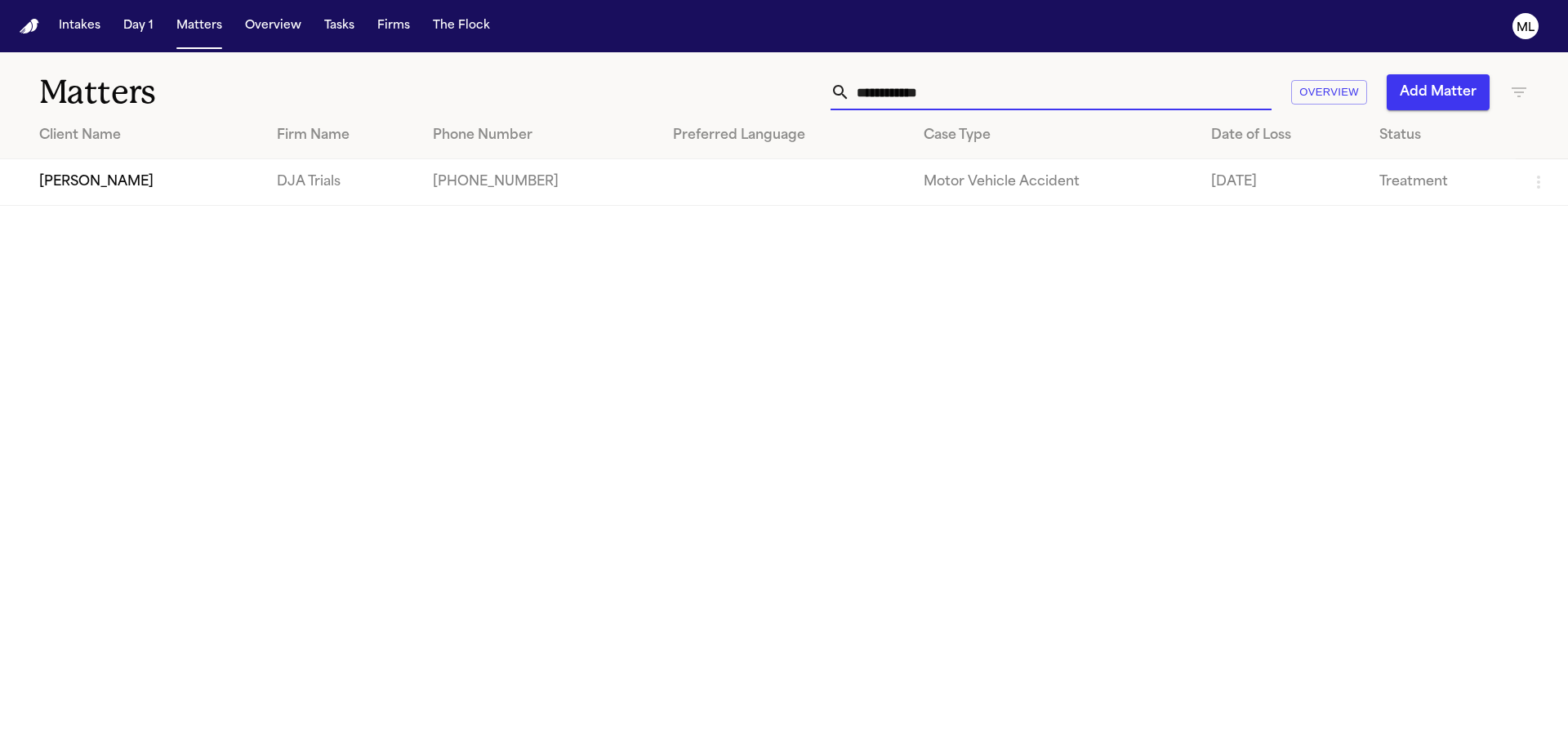
type input "**********"
click at [97, 175] on td "[PERSON_NAME]" at bounding box center [132, 182] width 264 height 46
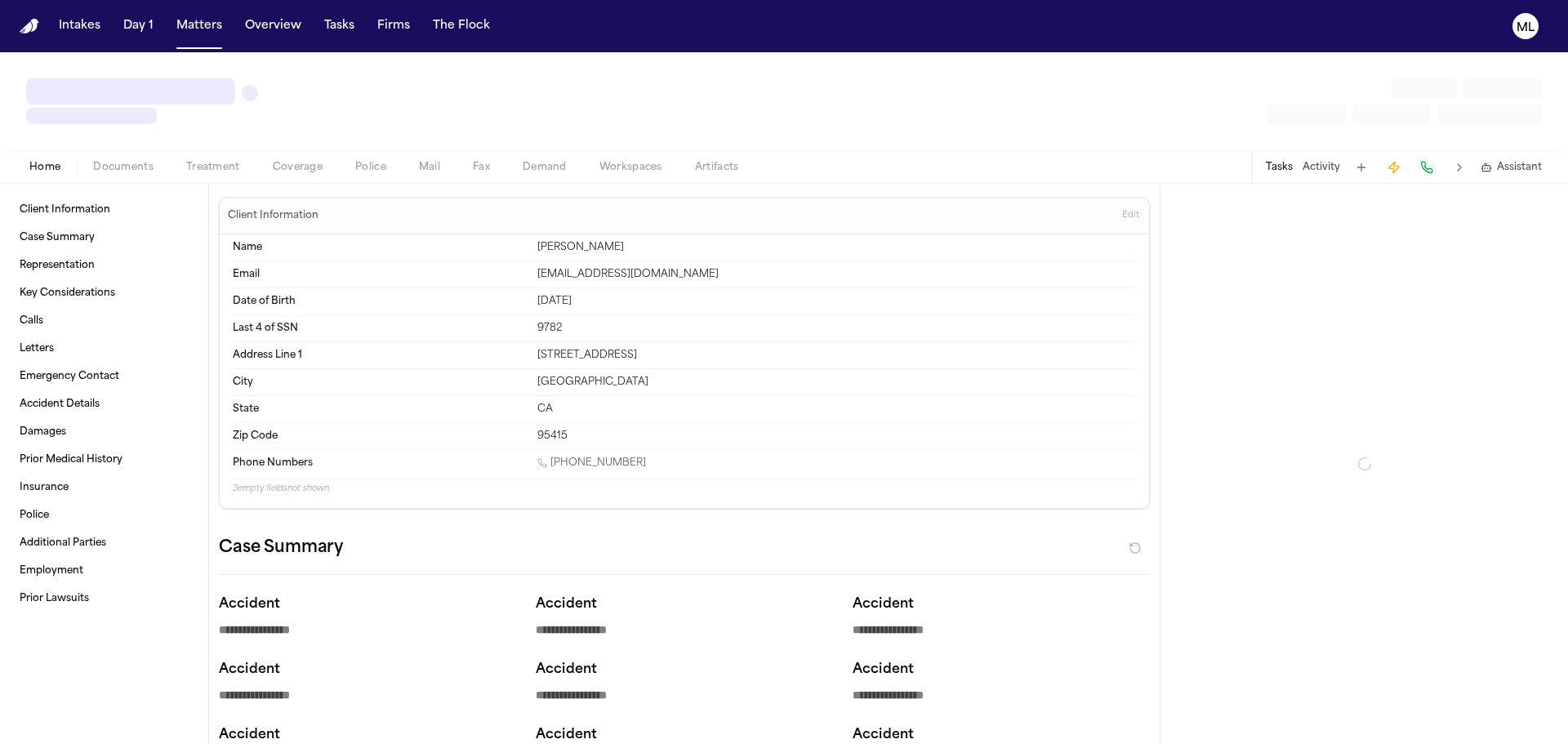
type textarea "*"
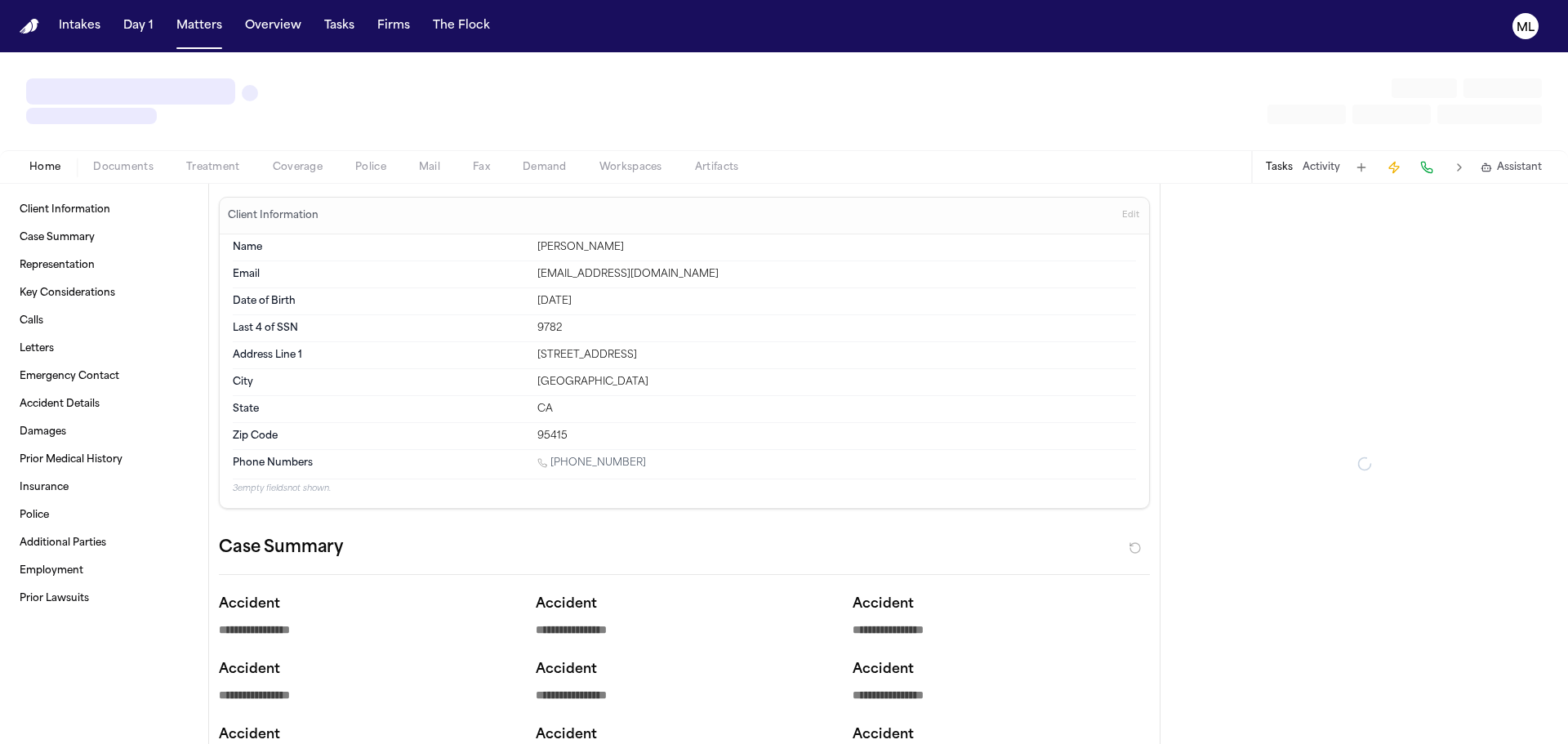
type textarea "*"
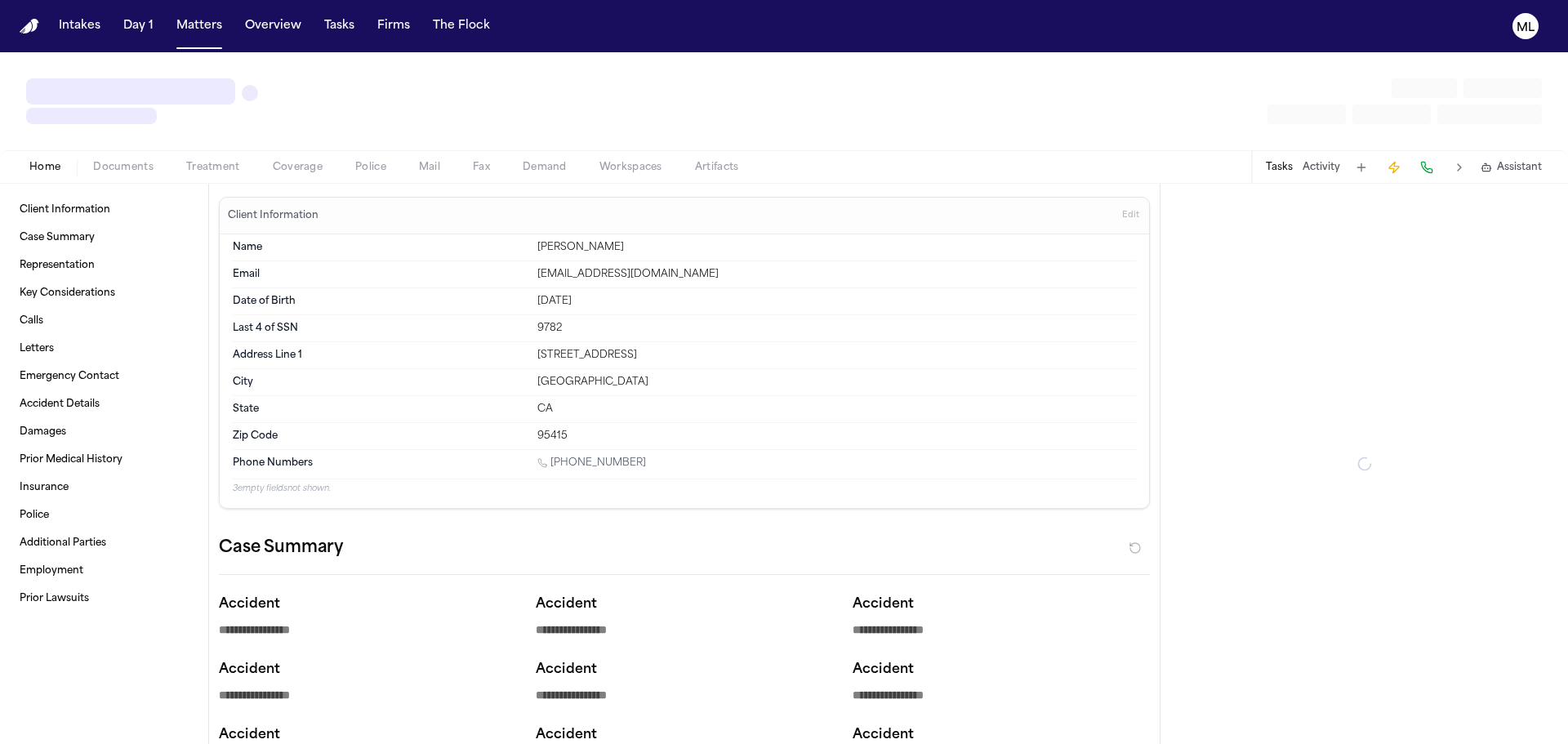
type textarea "*"
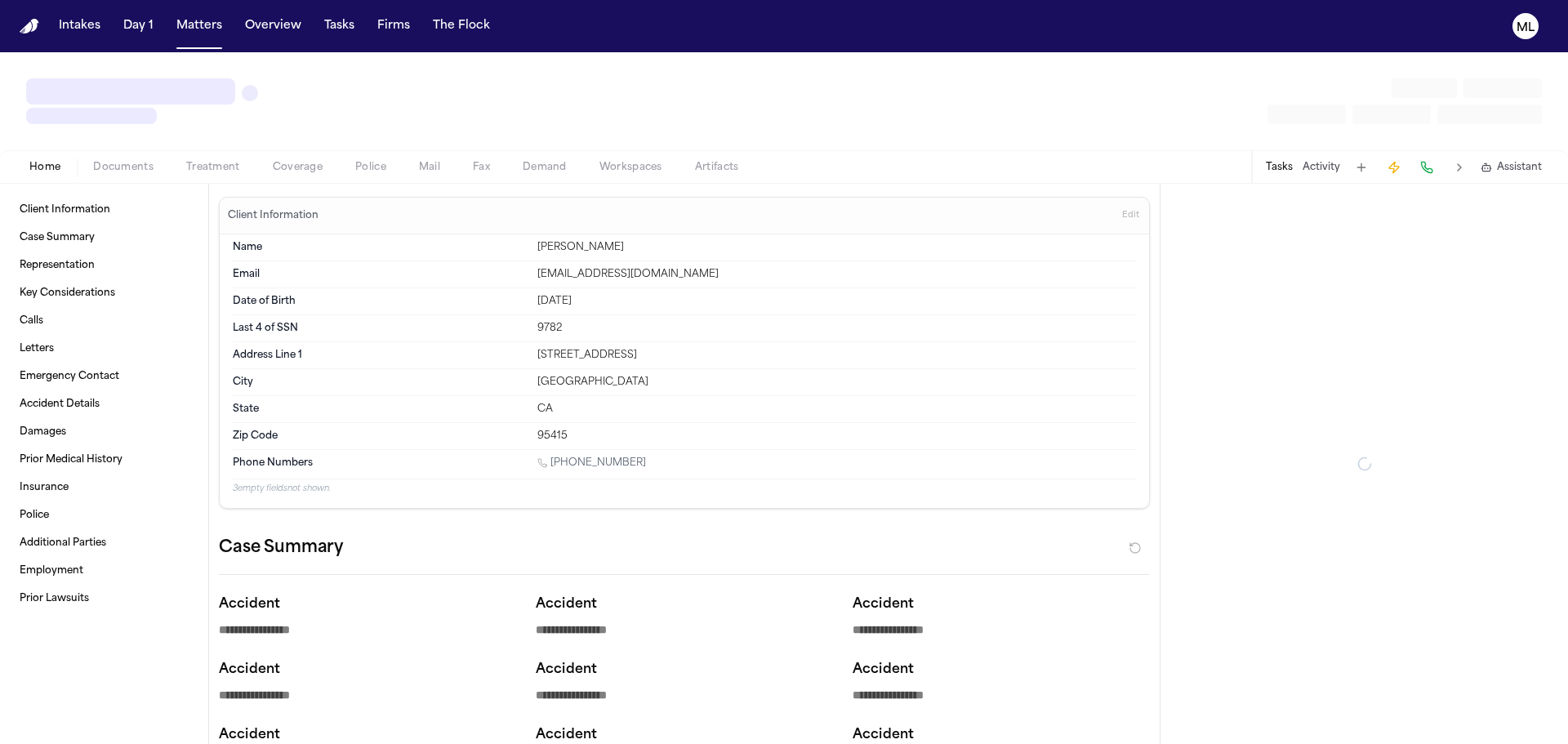
type textarea "*"
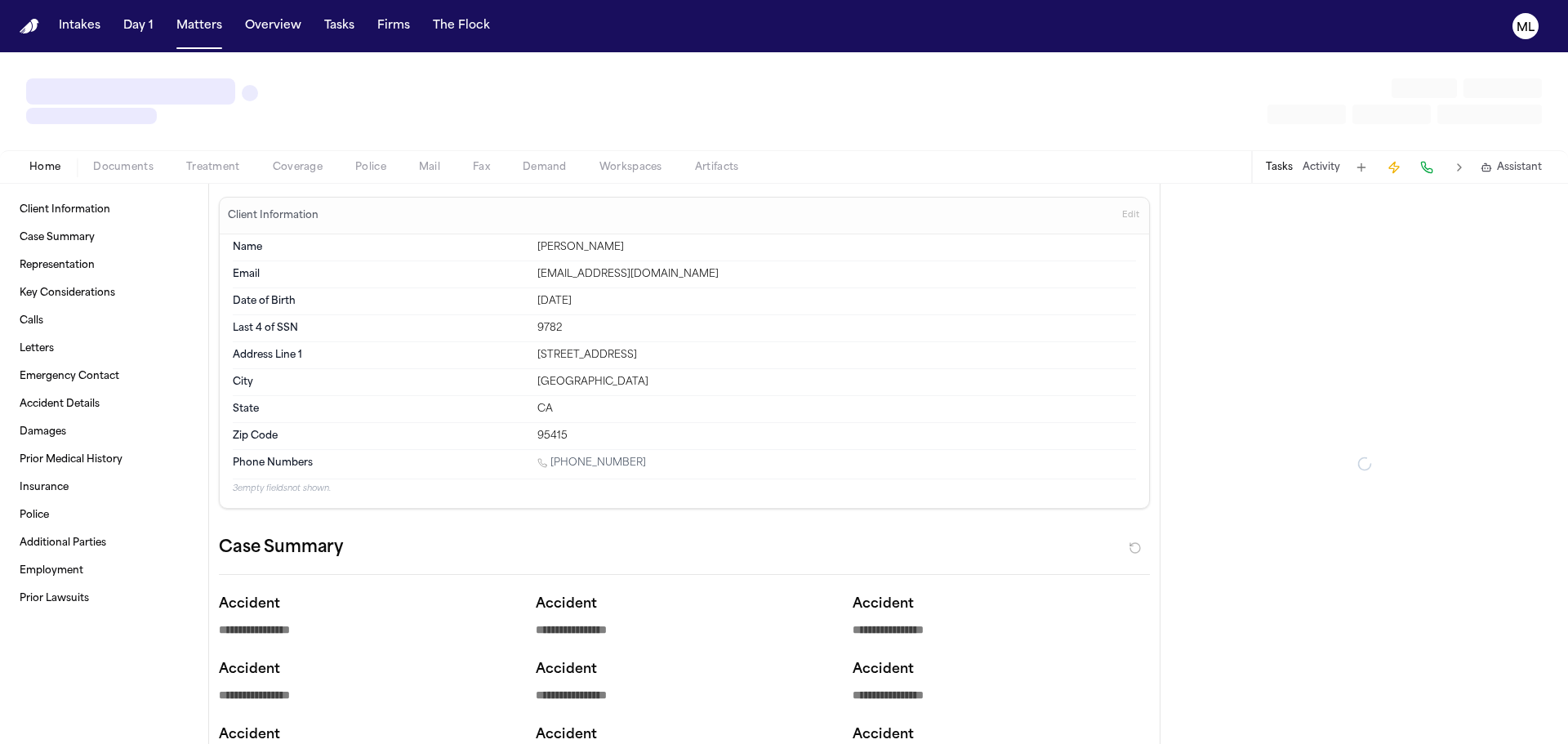
type textarea "*"
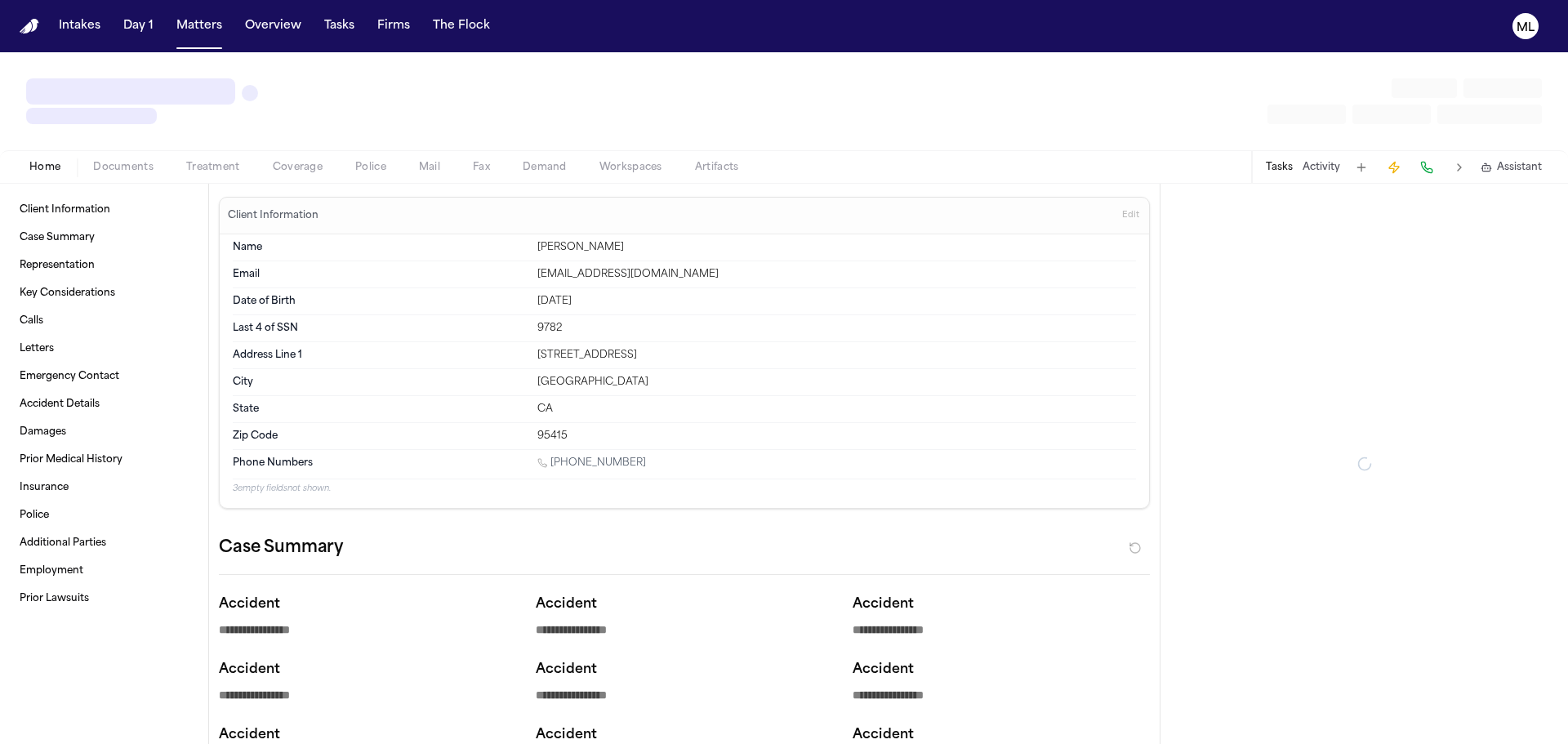
type textarea "*"
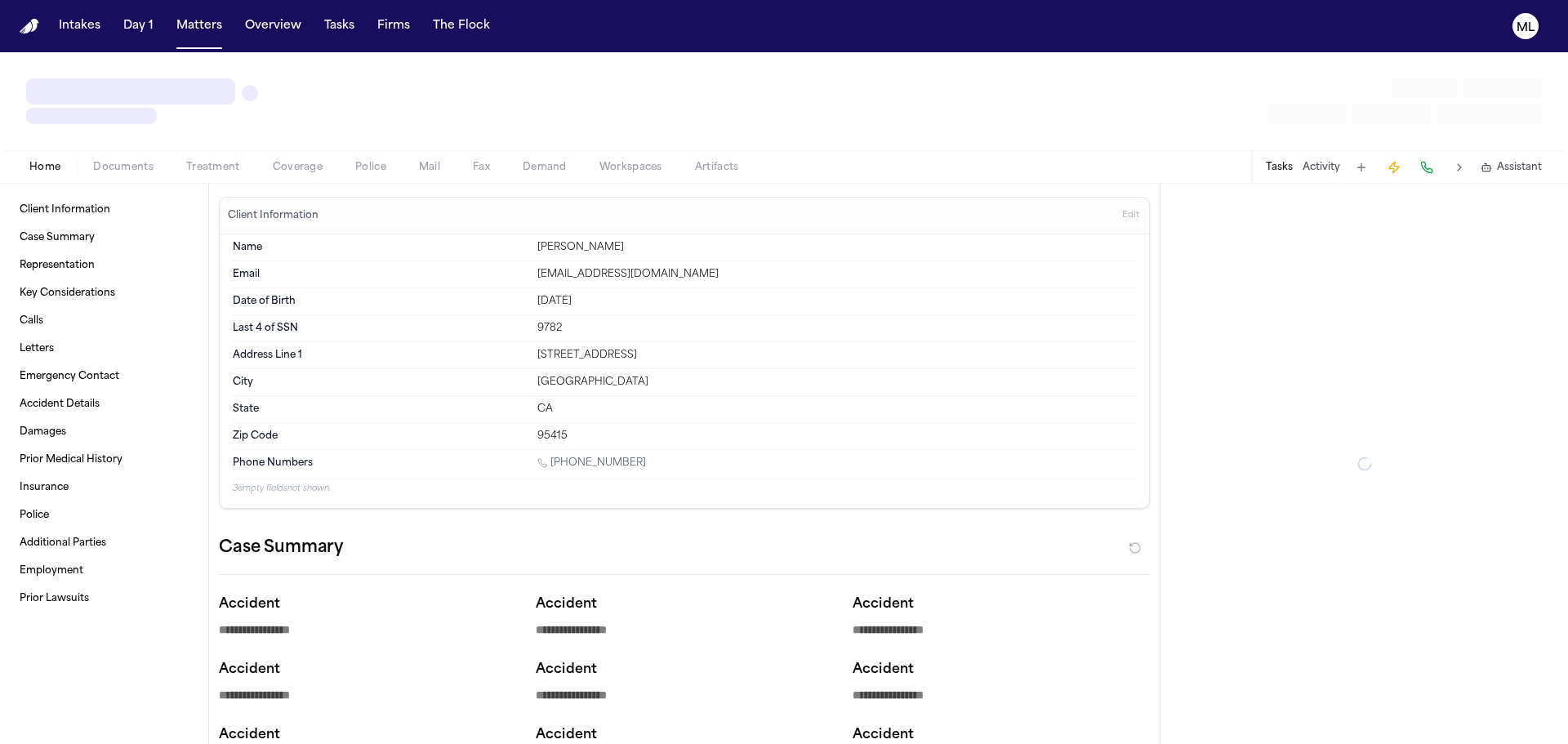
type textarea "*"
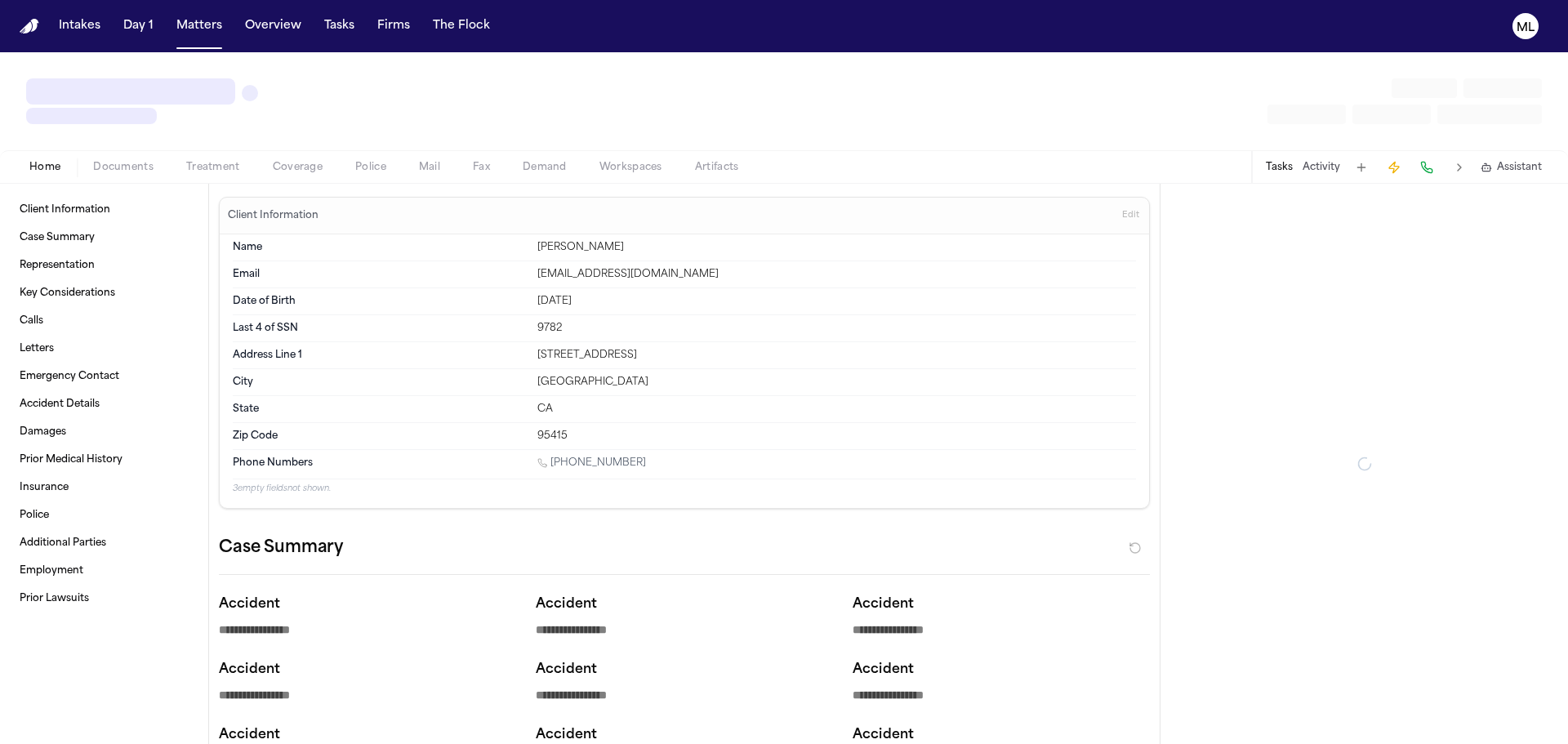
type textarea "*"
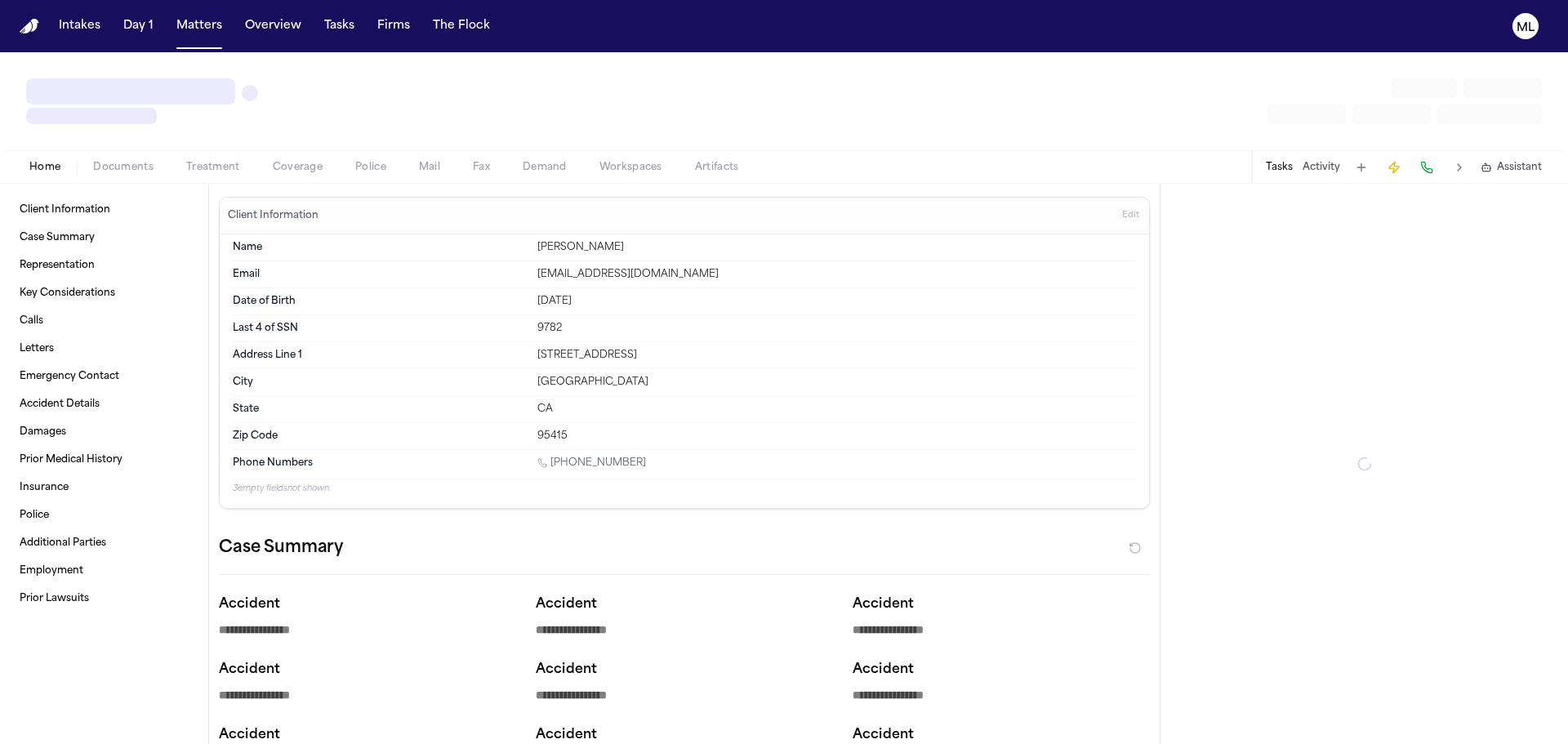
type textarea "*"
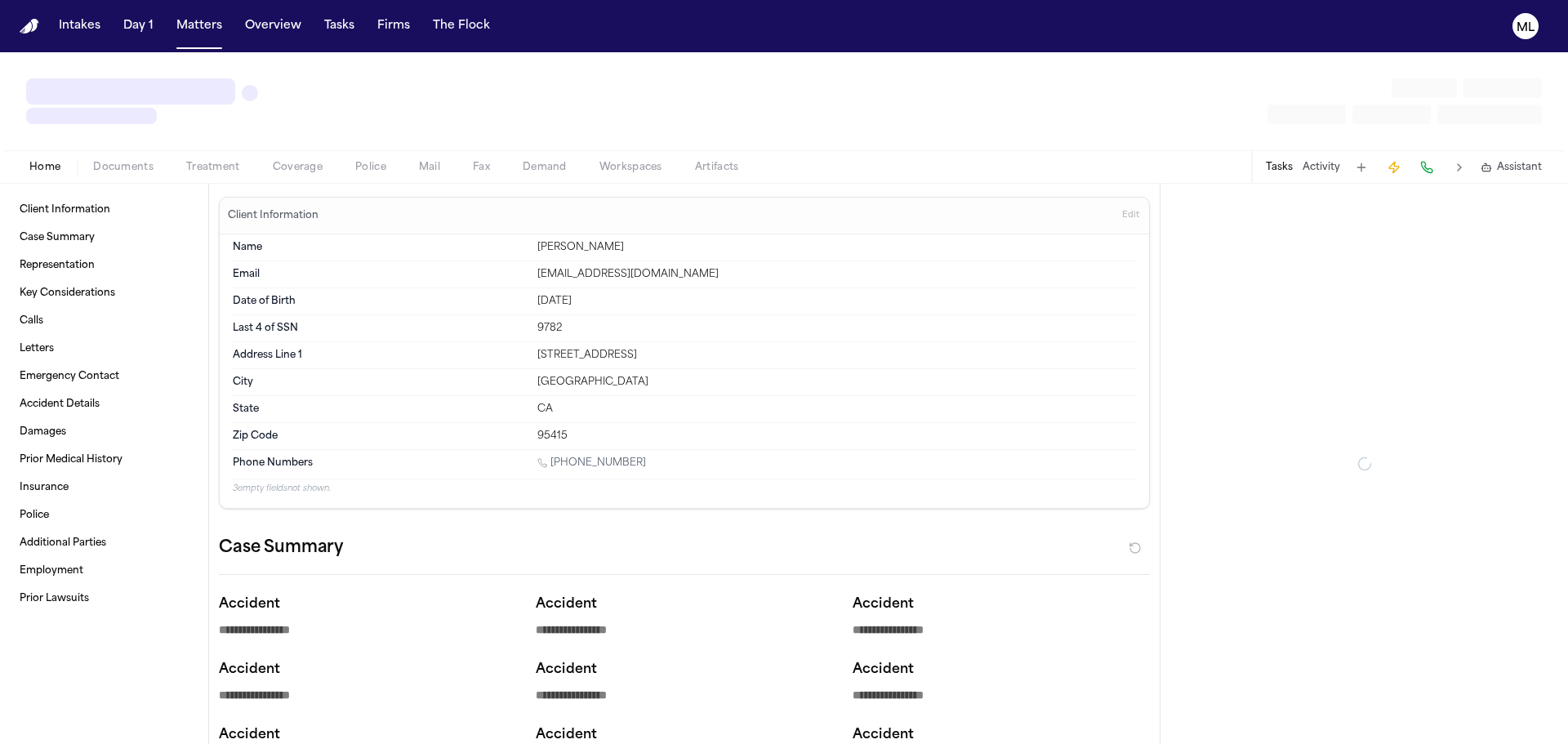
type textarea "*"
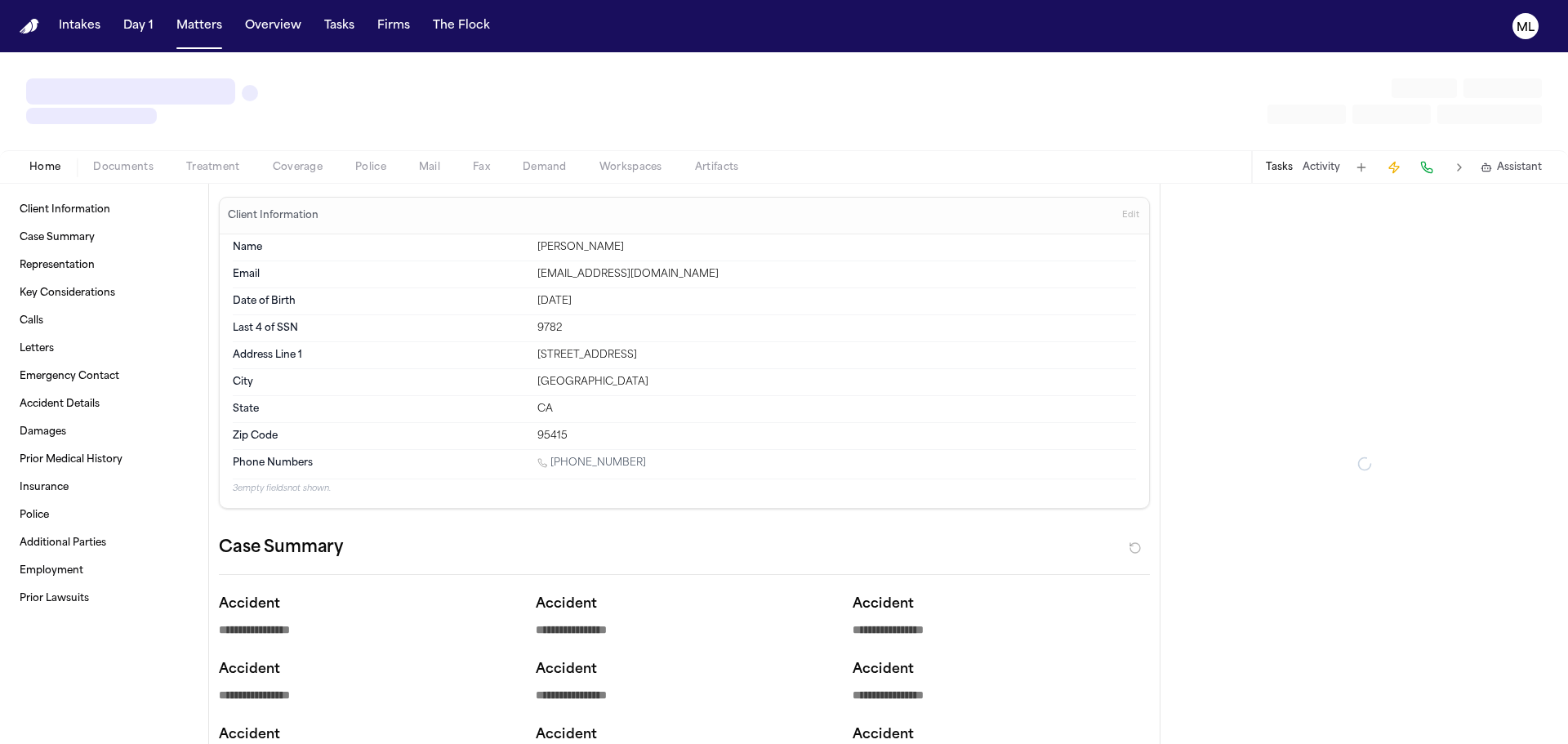
type textarea "*"
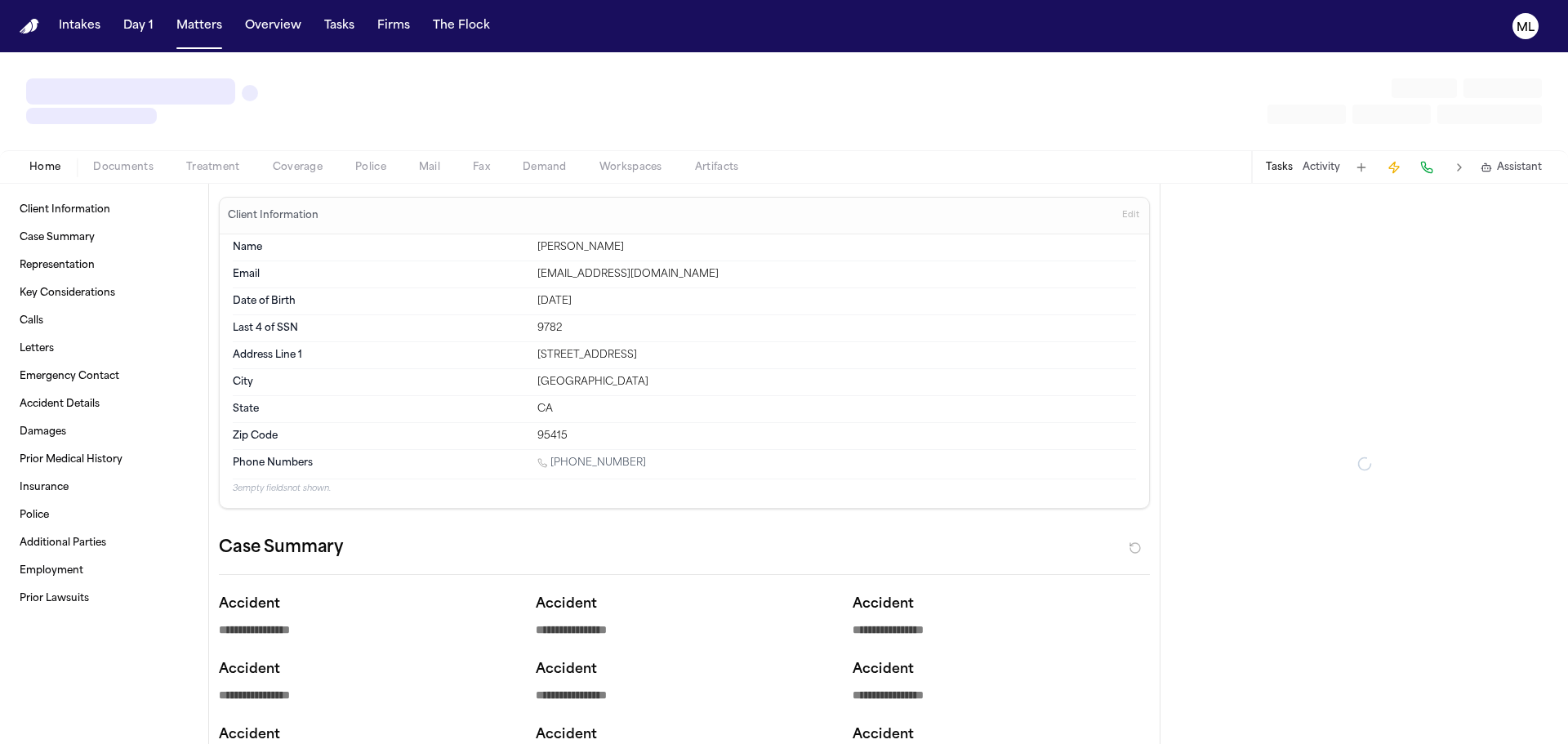
type textarea "*"
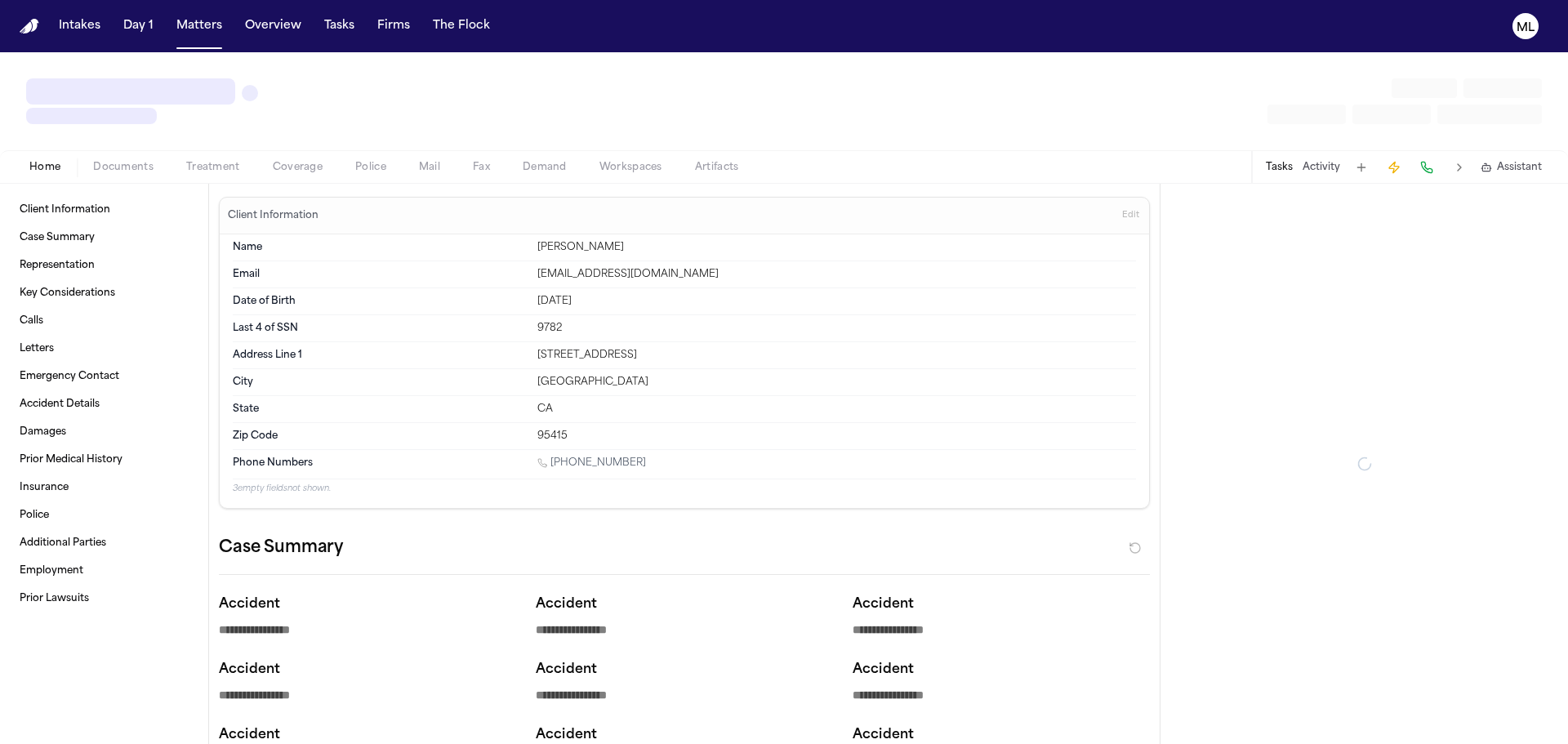
type textarea "*"
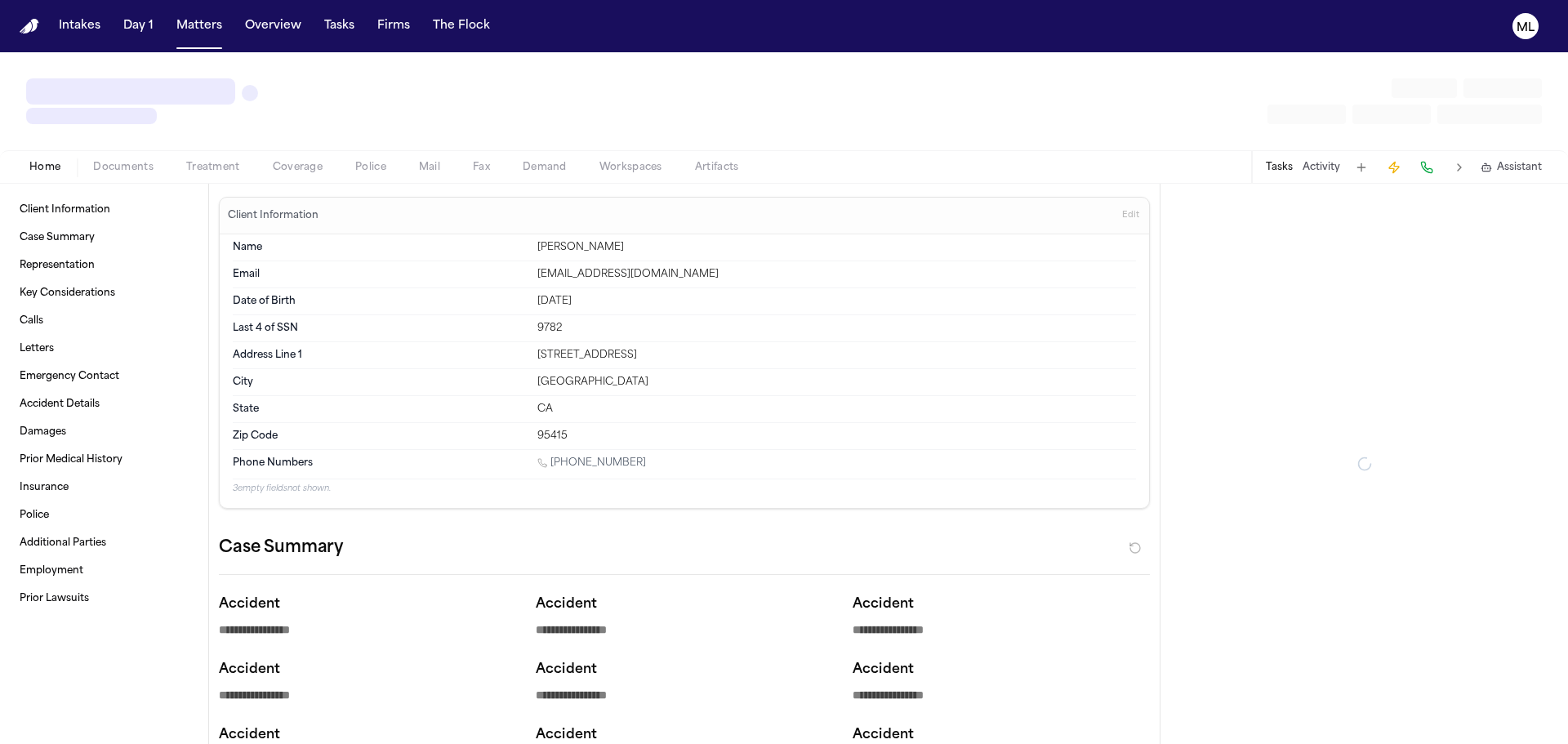
type textarea "*"
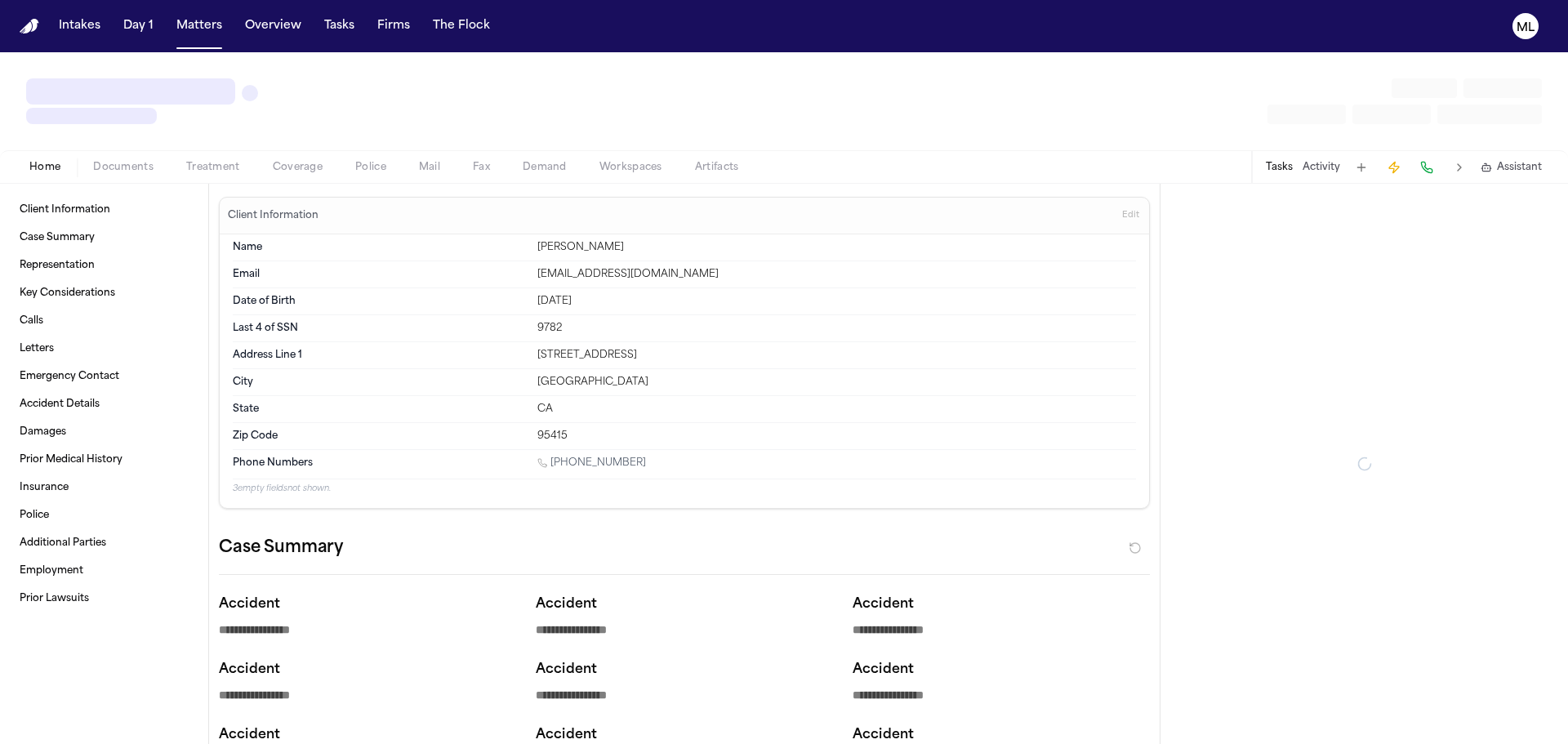
type textarea "*"
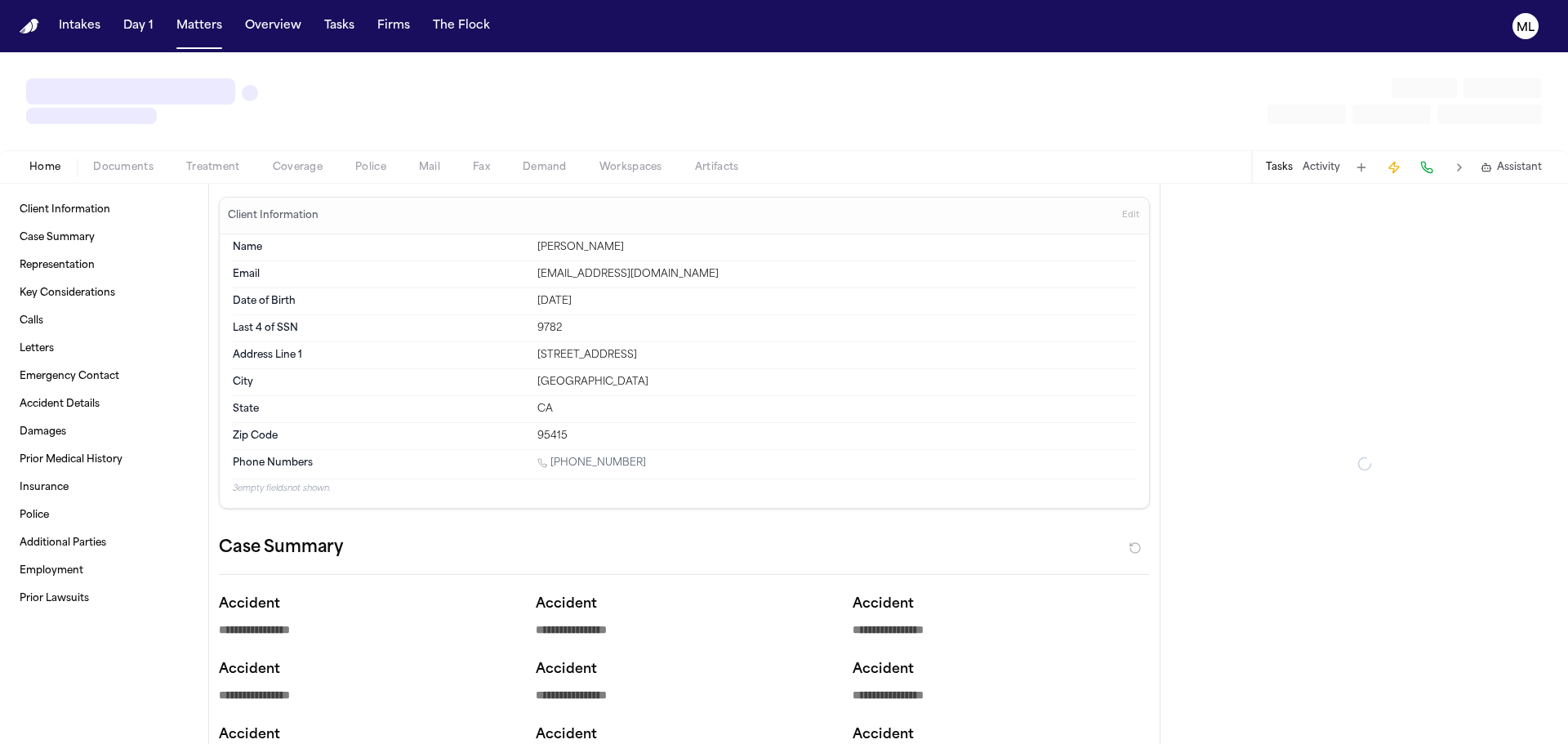
type textarea "*"
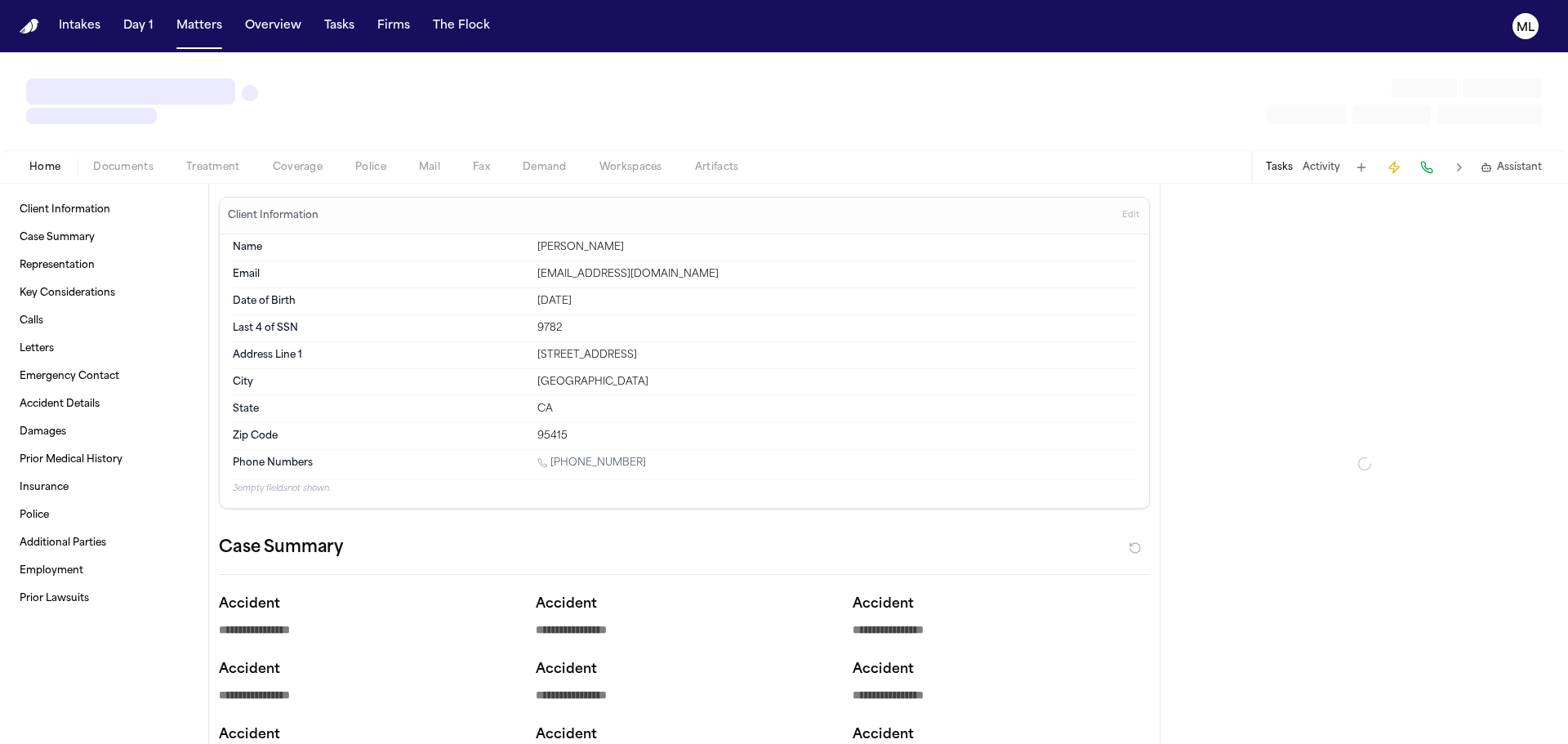
type textarea "*"
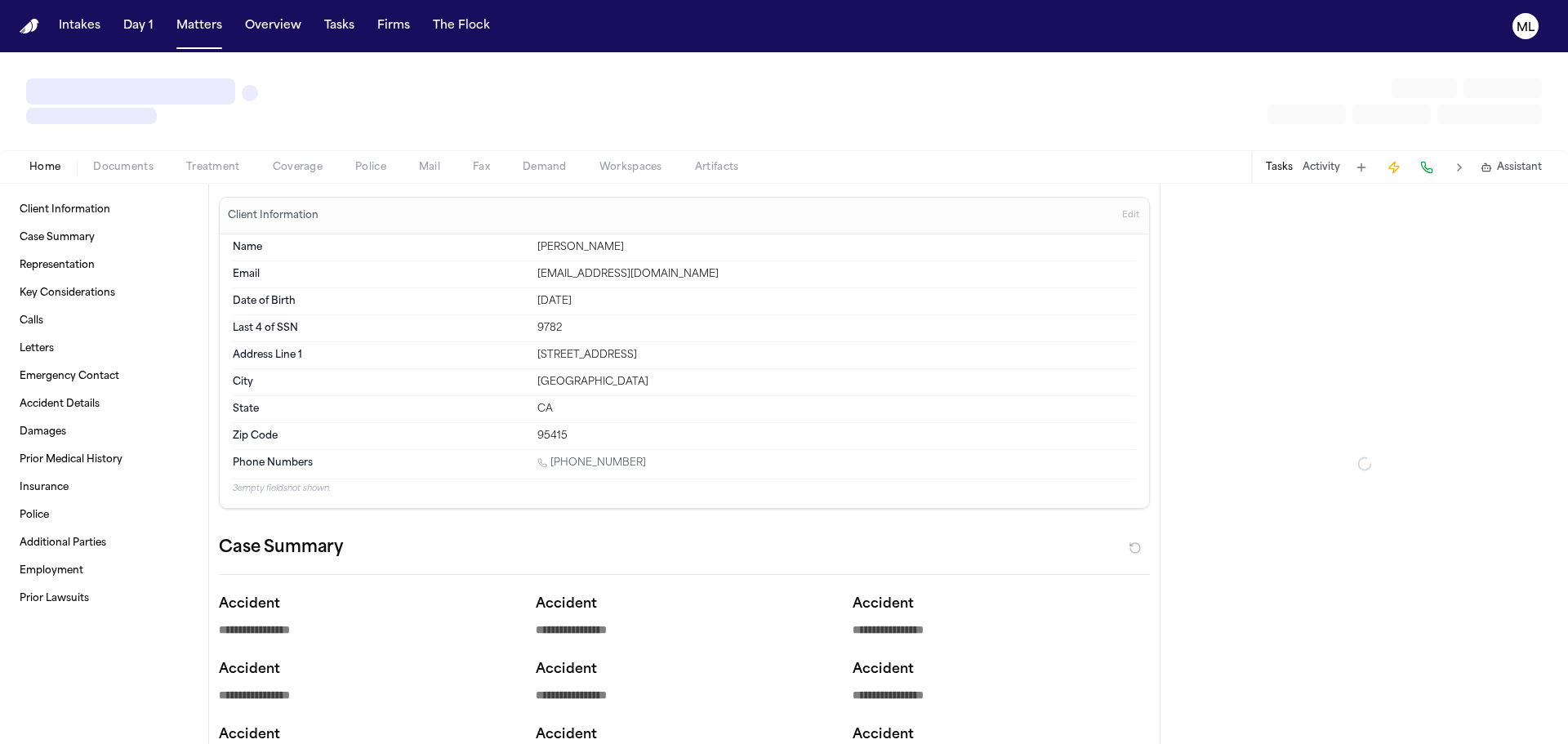
type textarea "*"
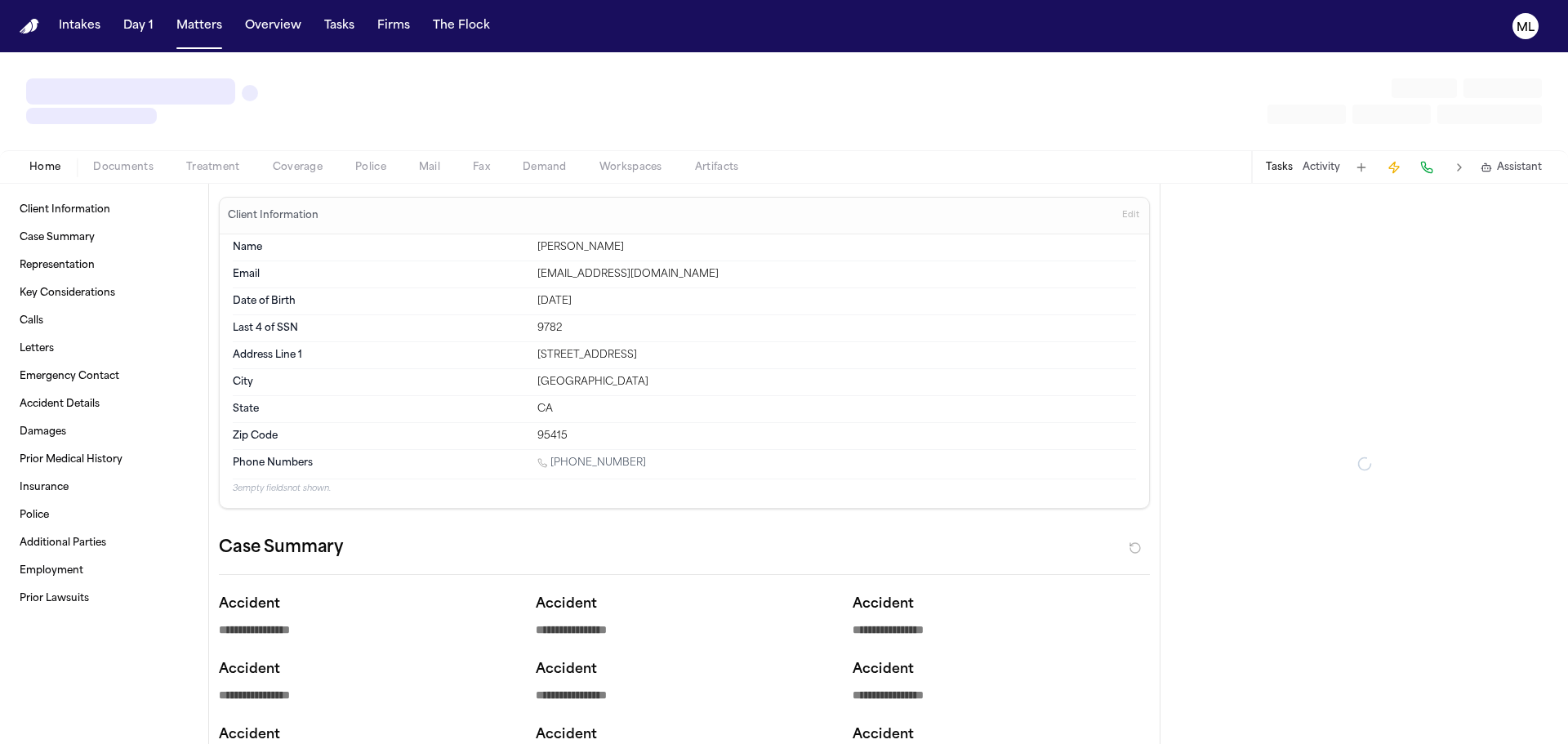
type textarea "*"
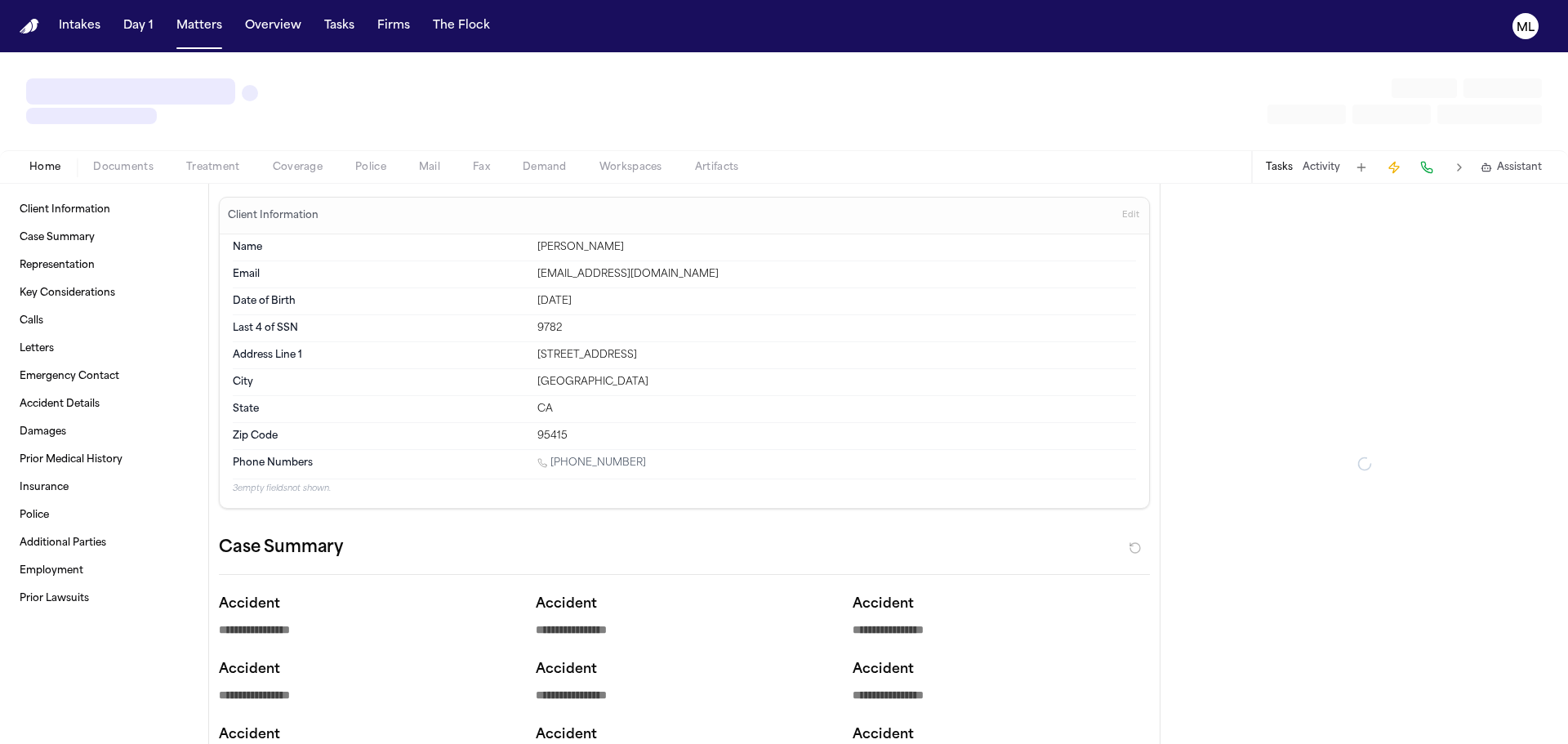
type textarea "*"
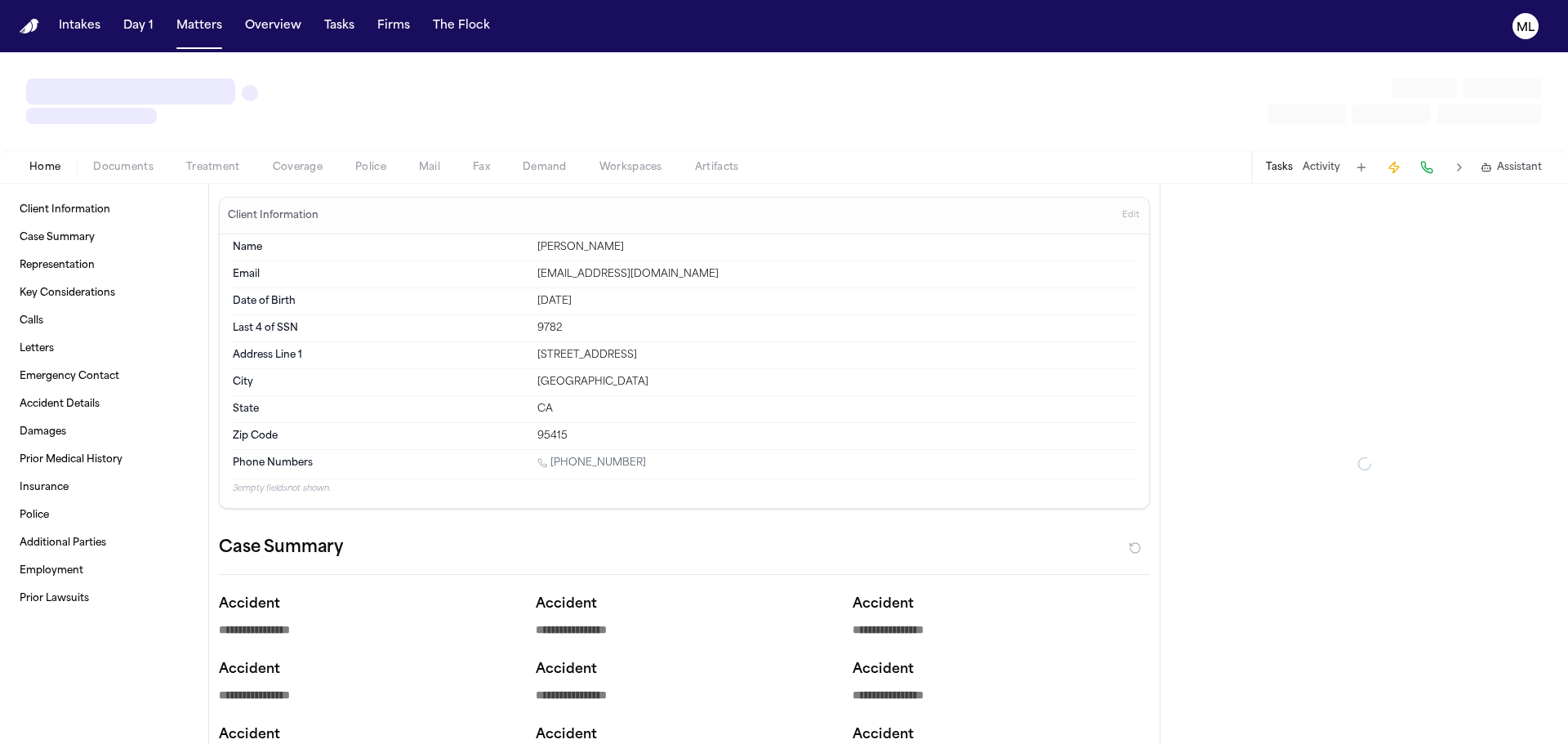
type textarea "*"
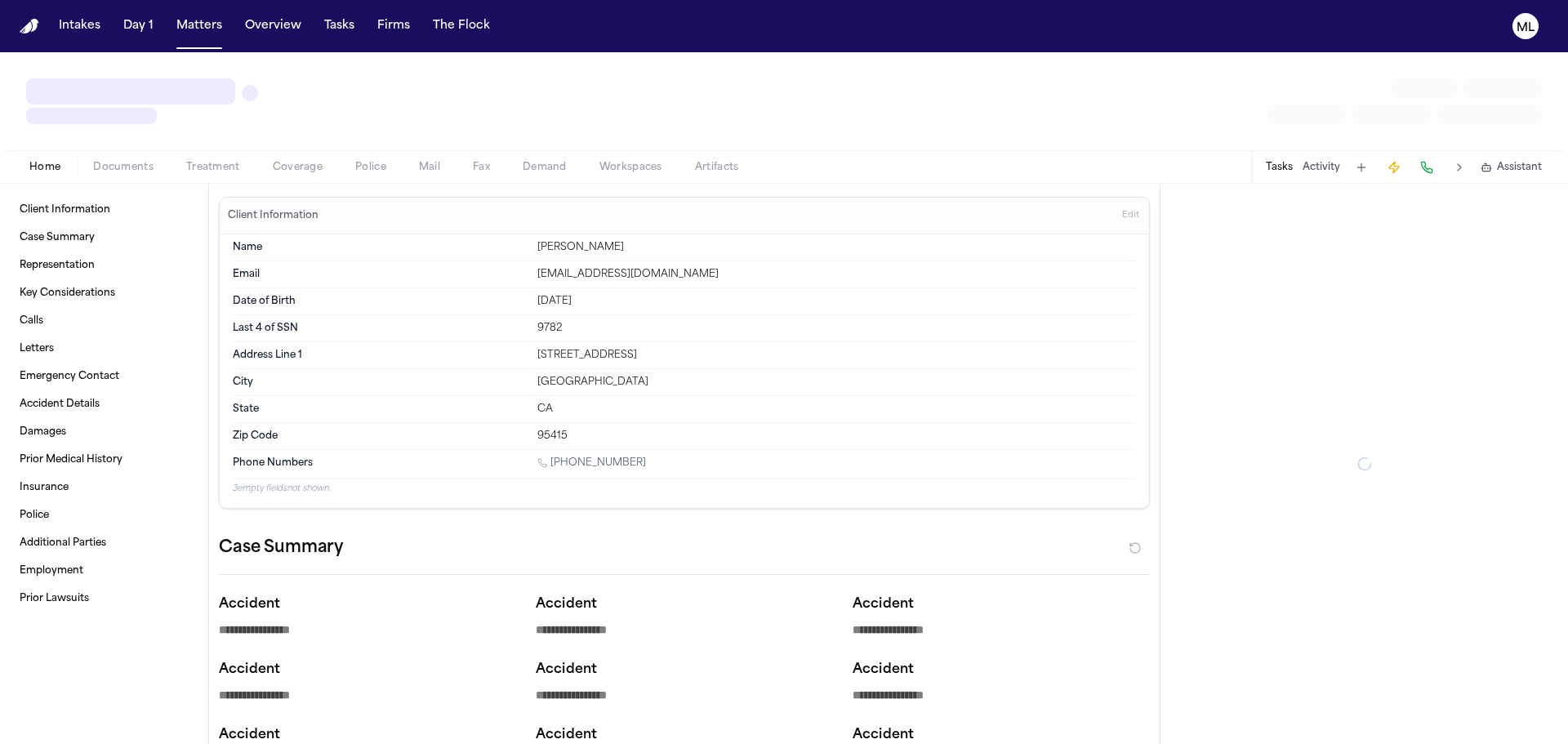
type textarea "*"
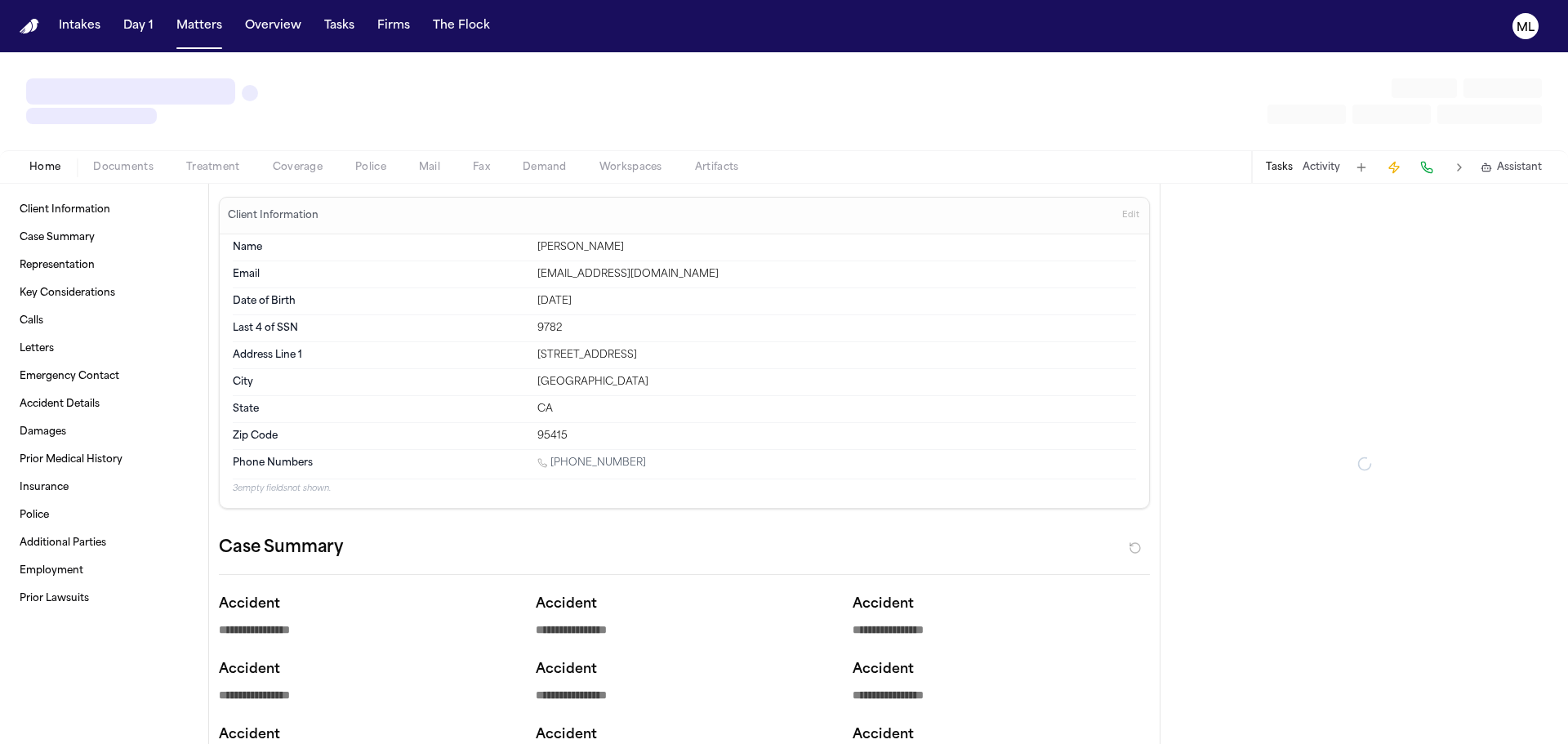
type textarea "*"
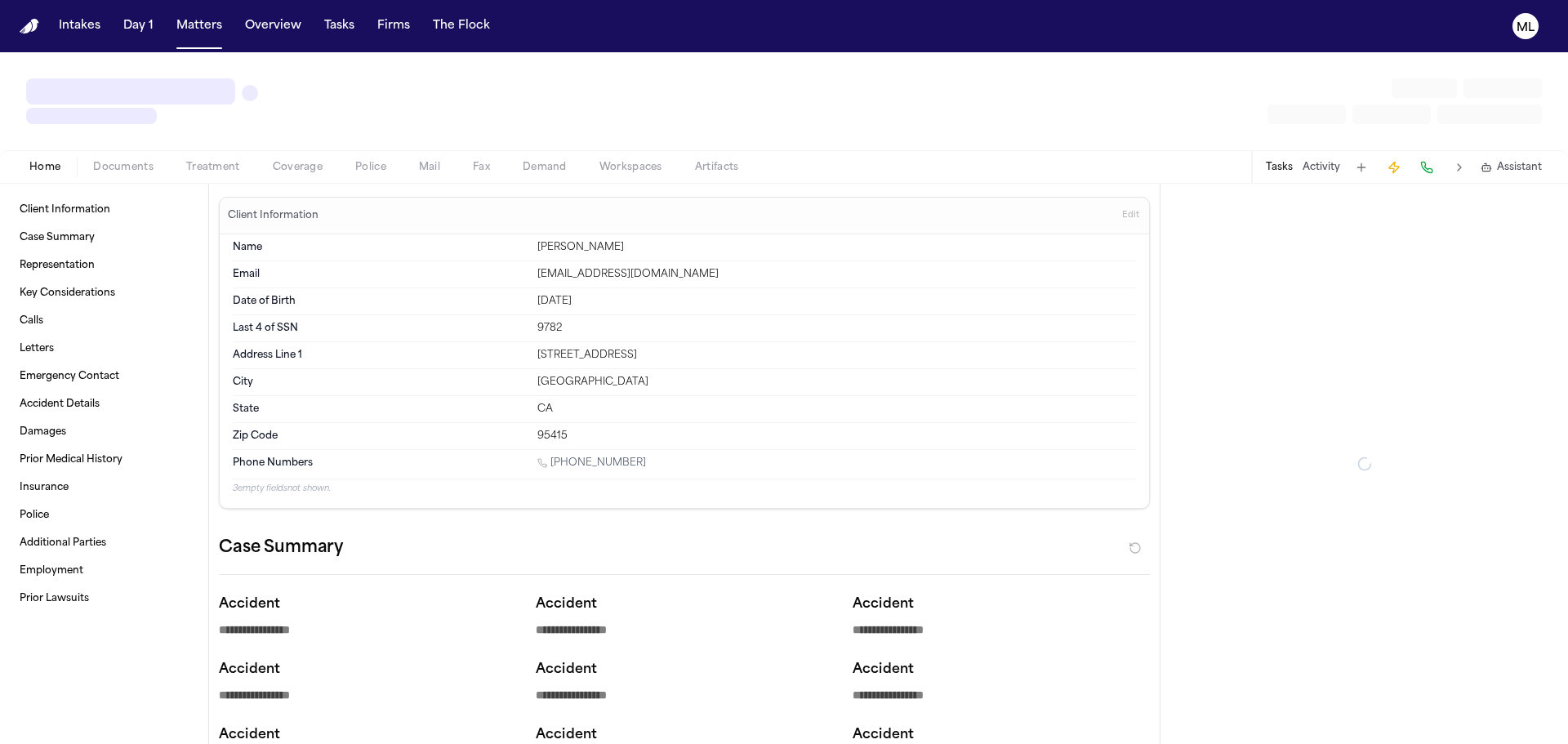
type textarea "*"
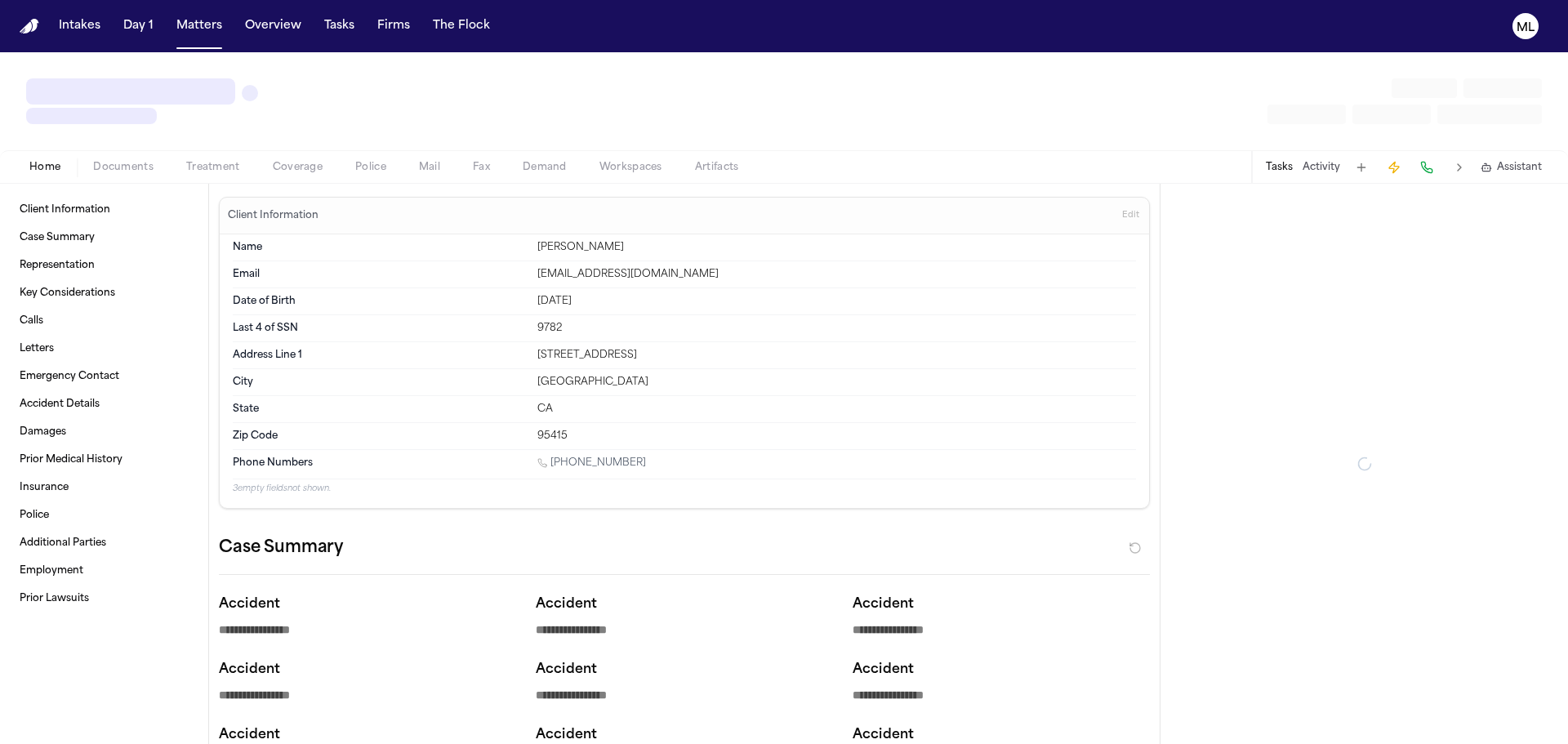
type textarea "*"
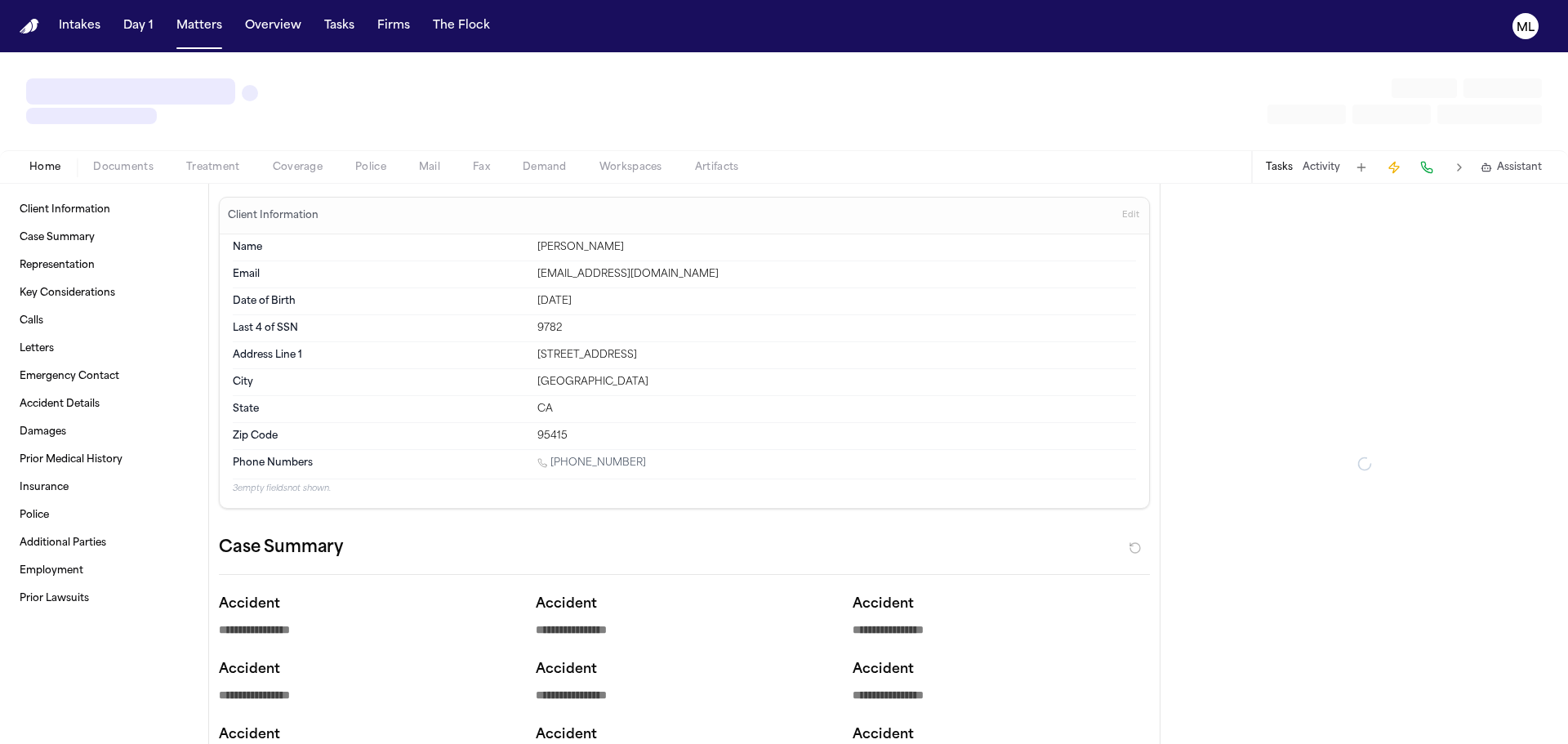
type textarea "*"
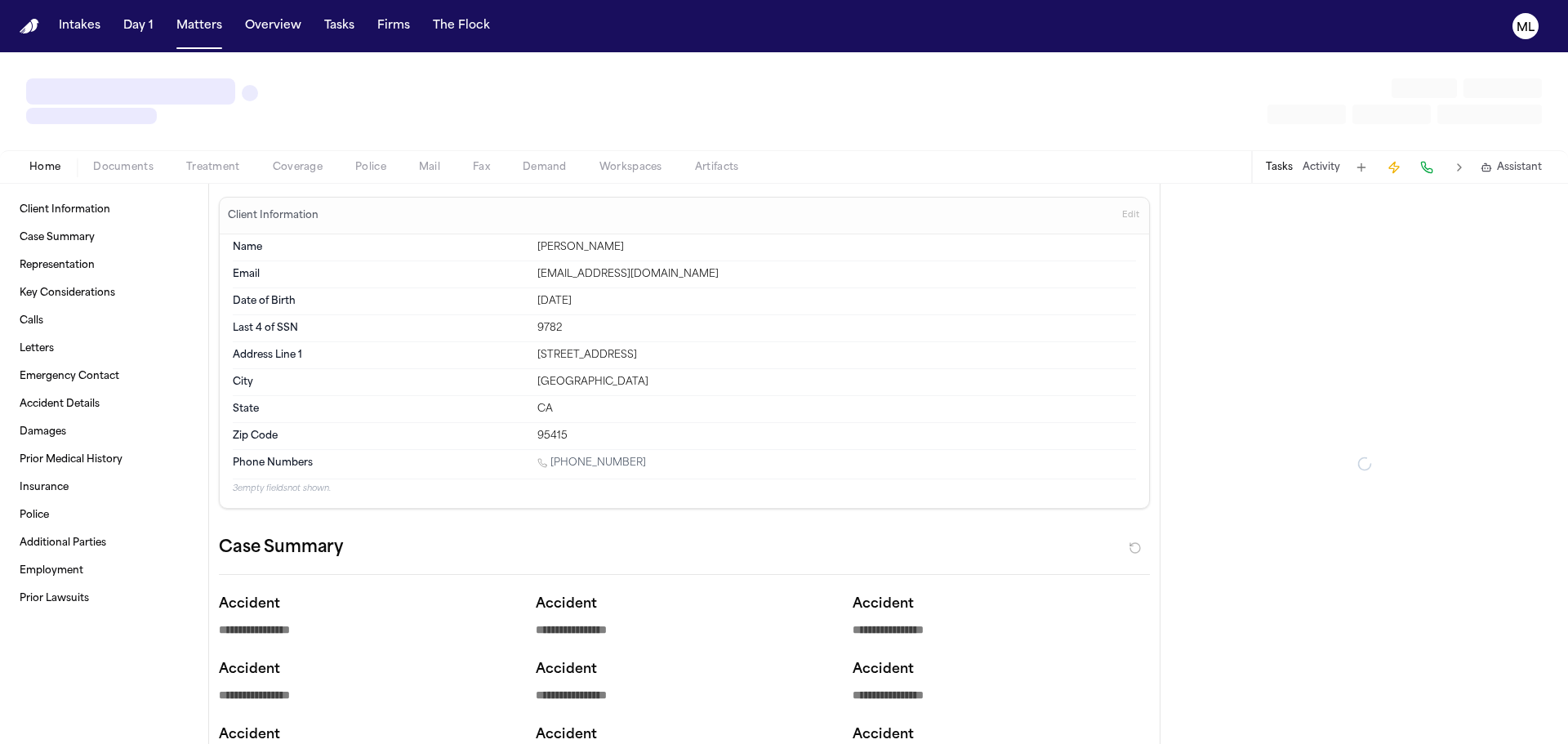
type textarea "*"
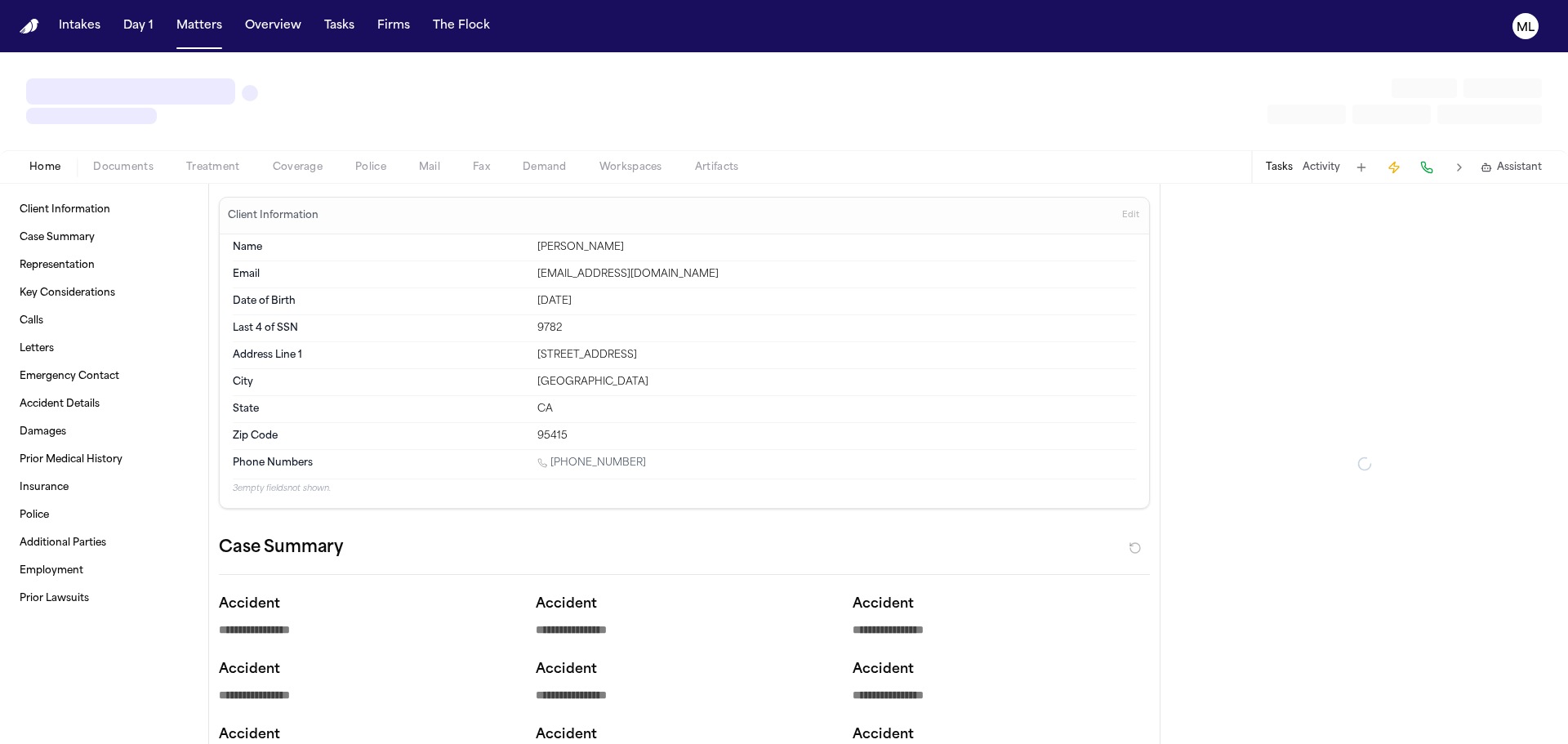
type textarea "*"
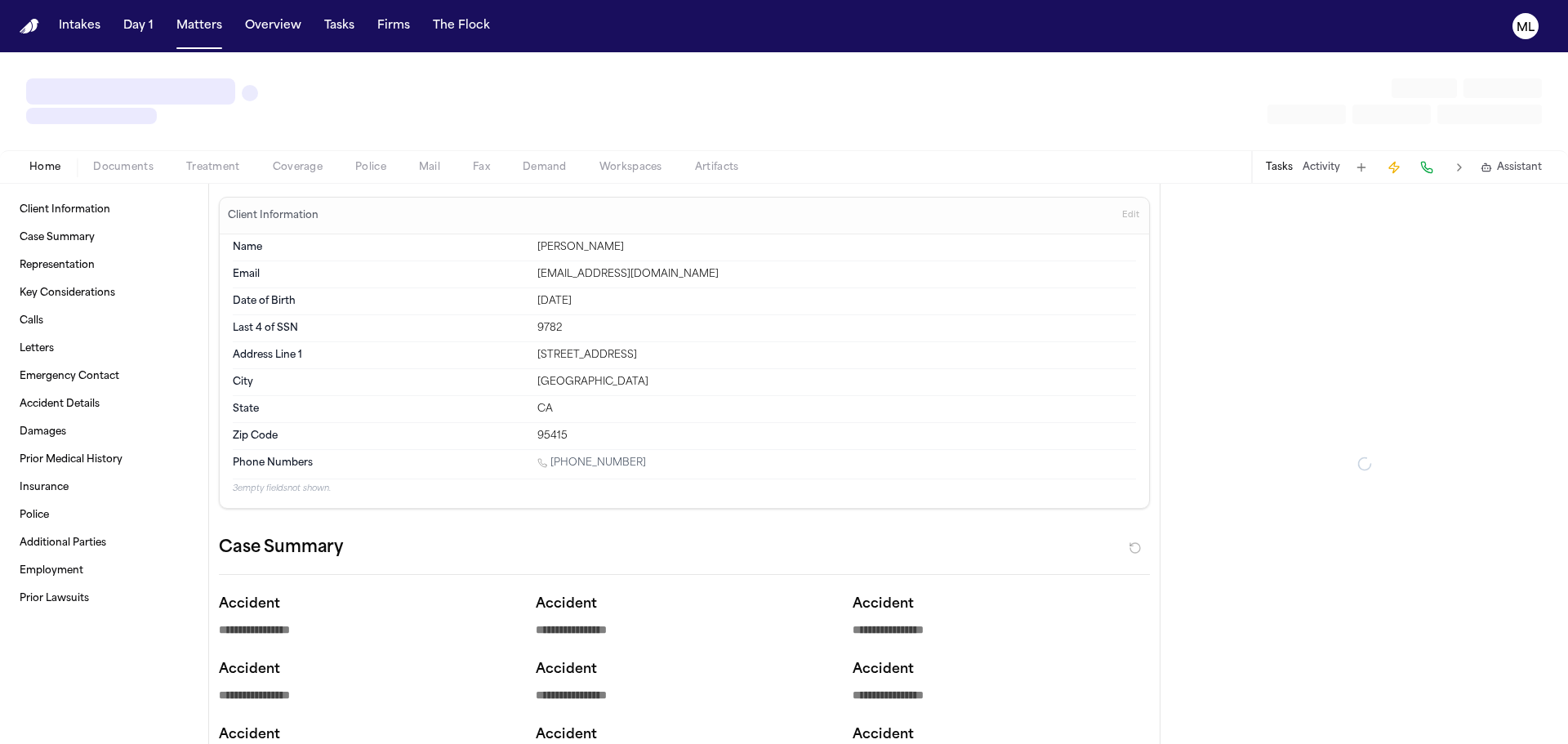
type textarea "*"
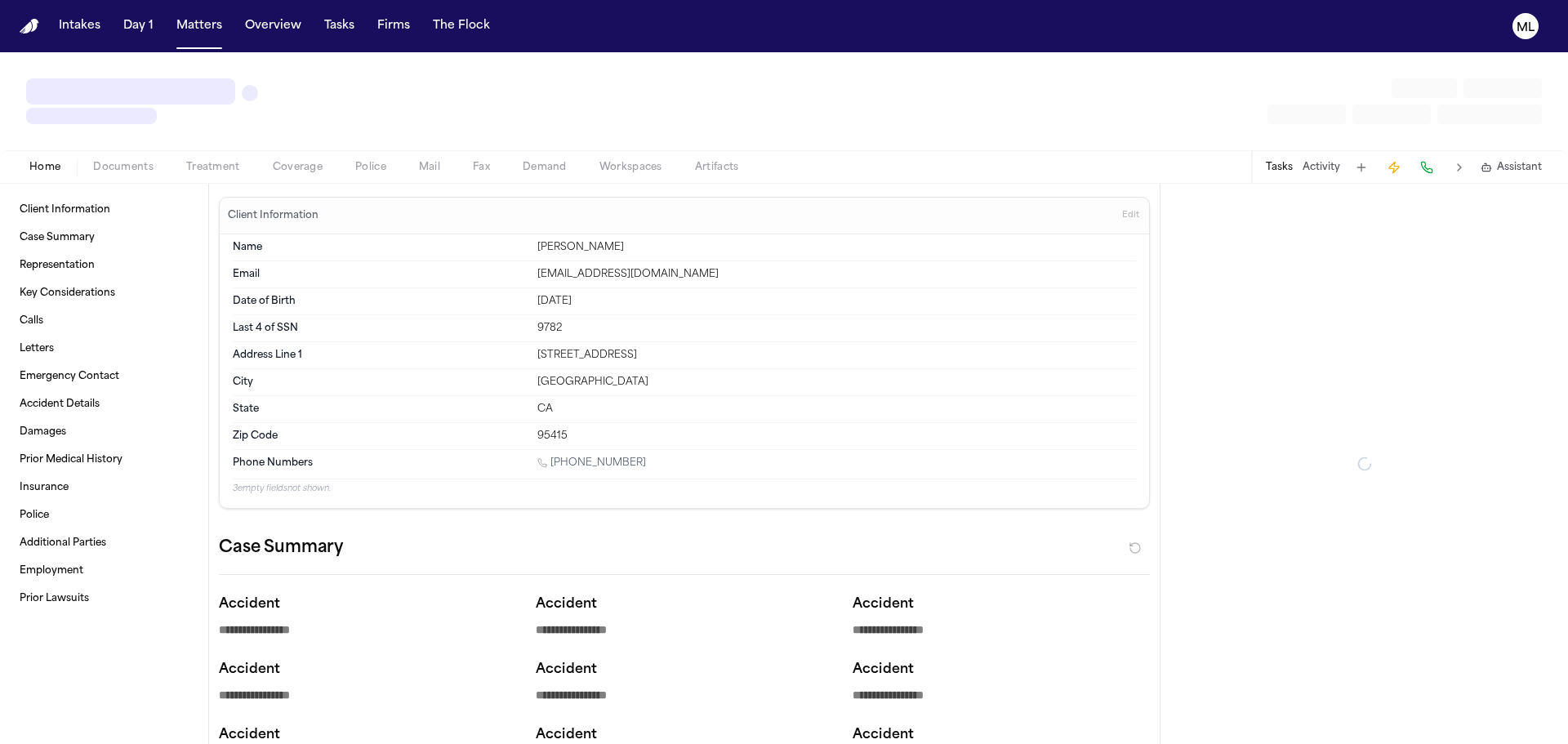
type textarea "*"
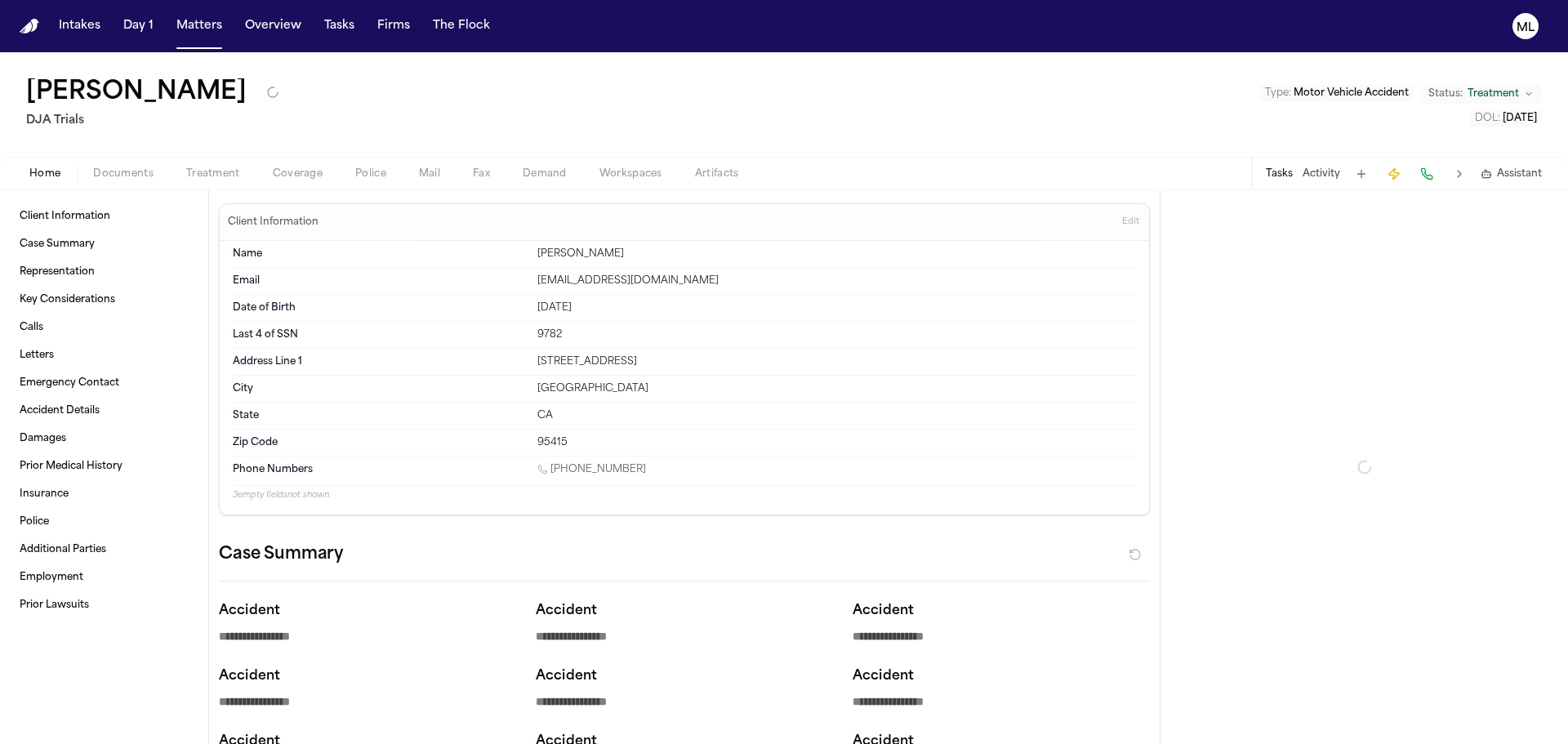
type textarea "*"
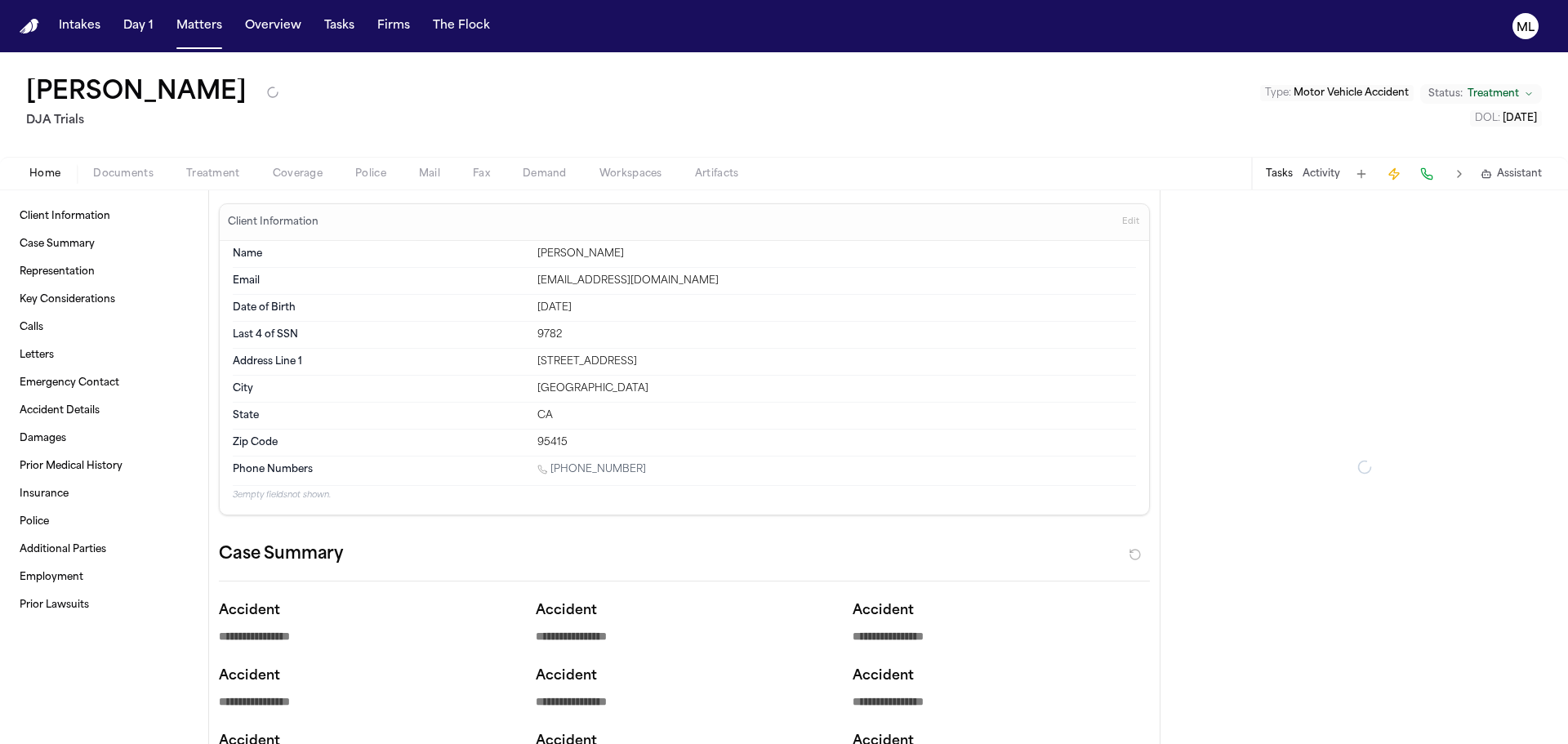
type textarea "*"
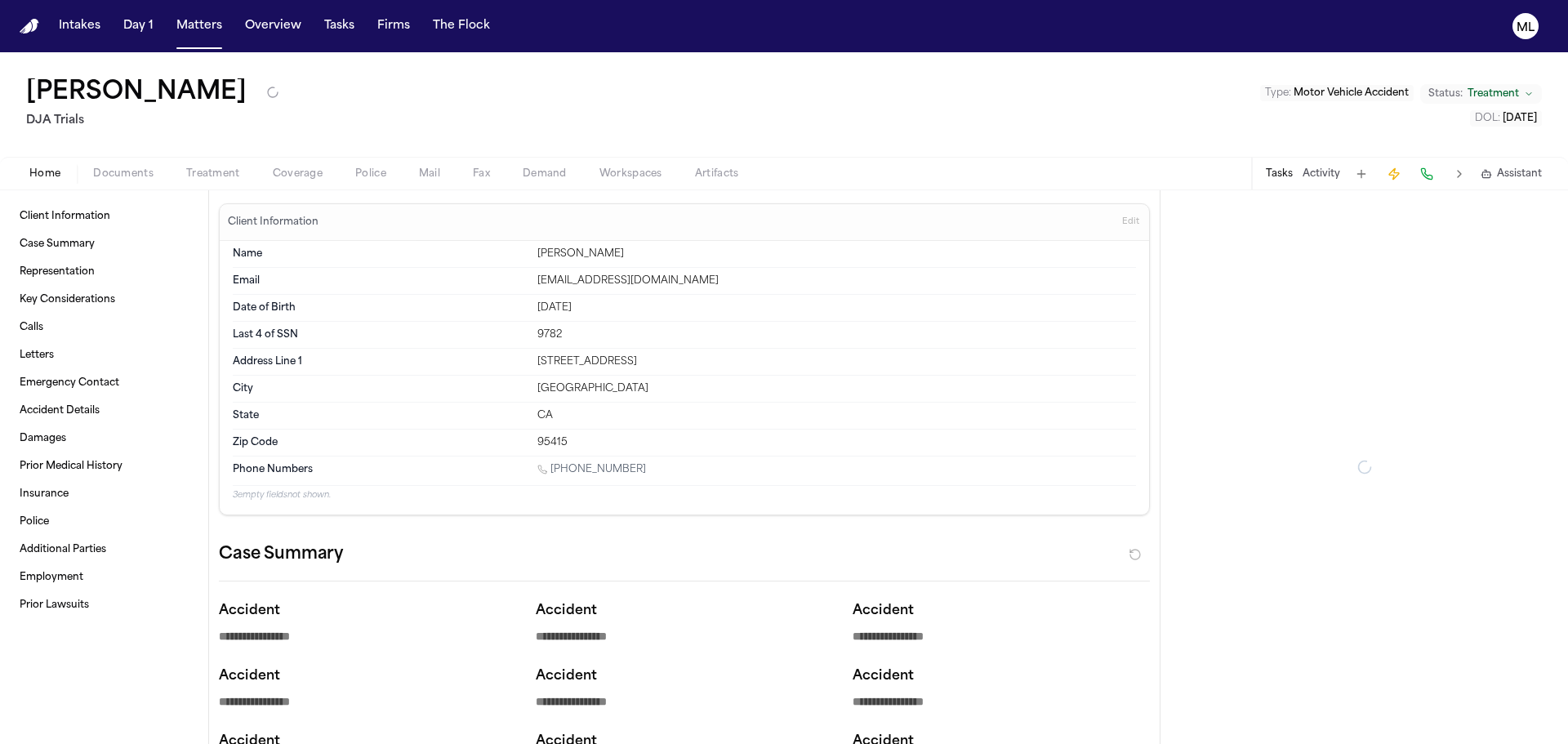
type textarea "*"
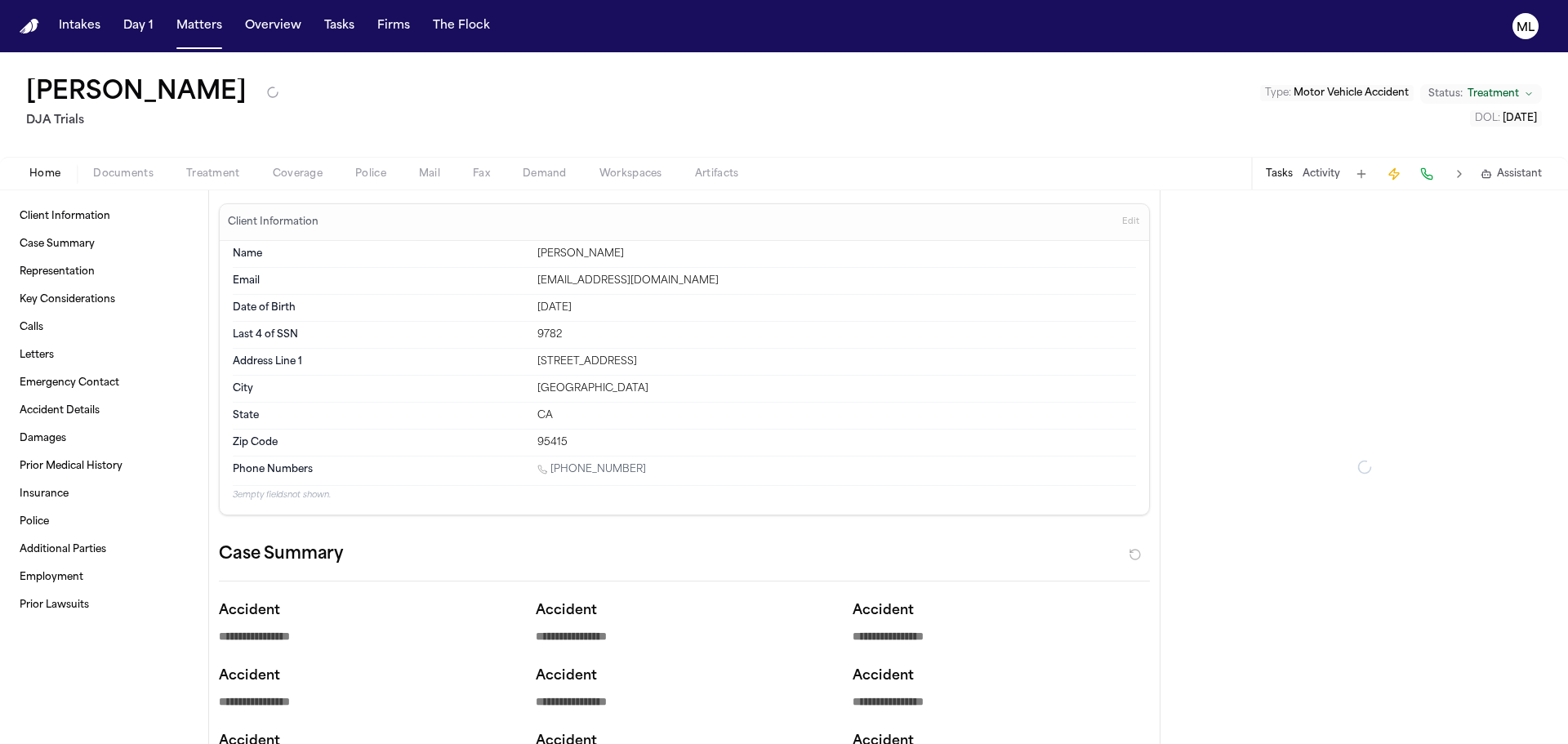
type textarea "*"
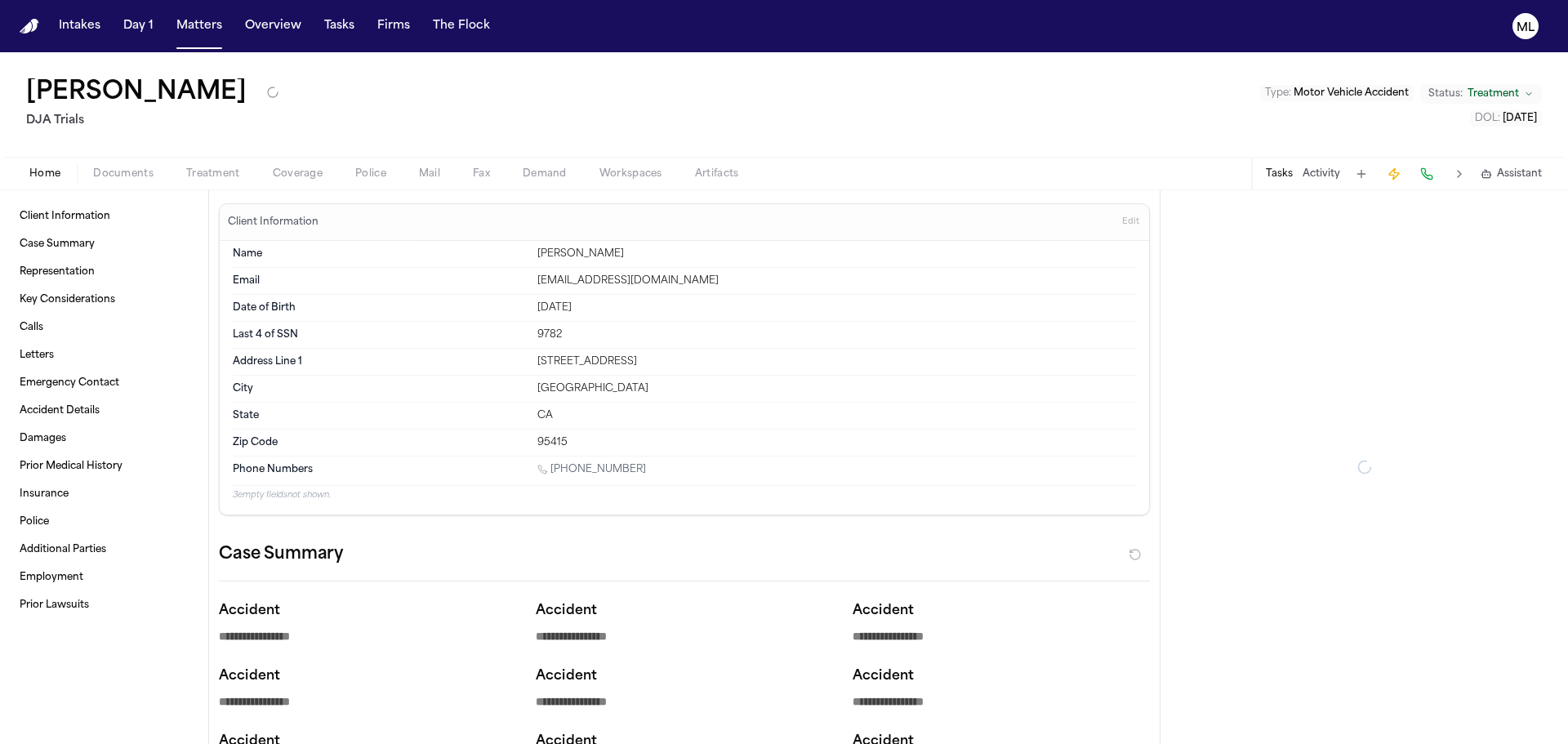
type textarea "*"
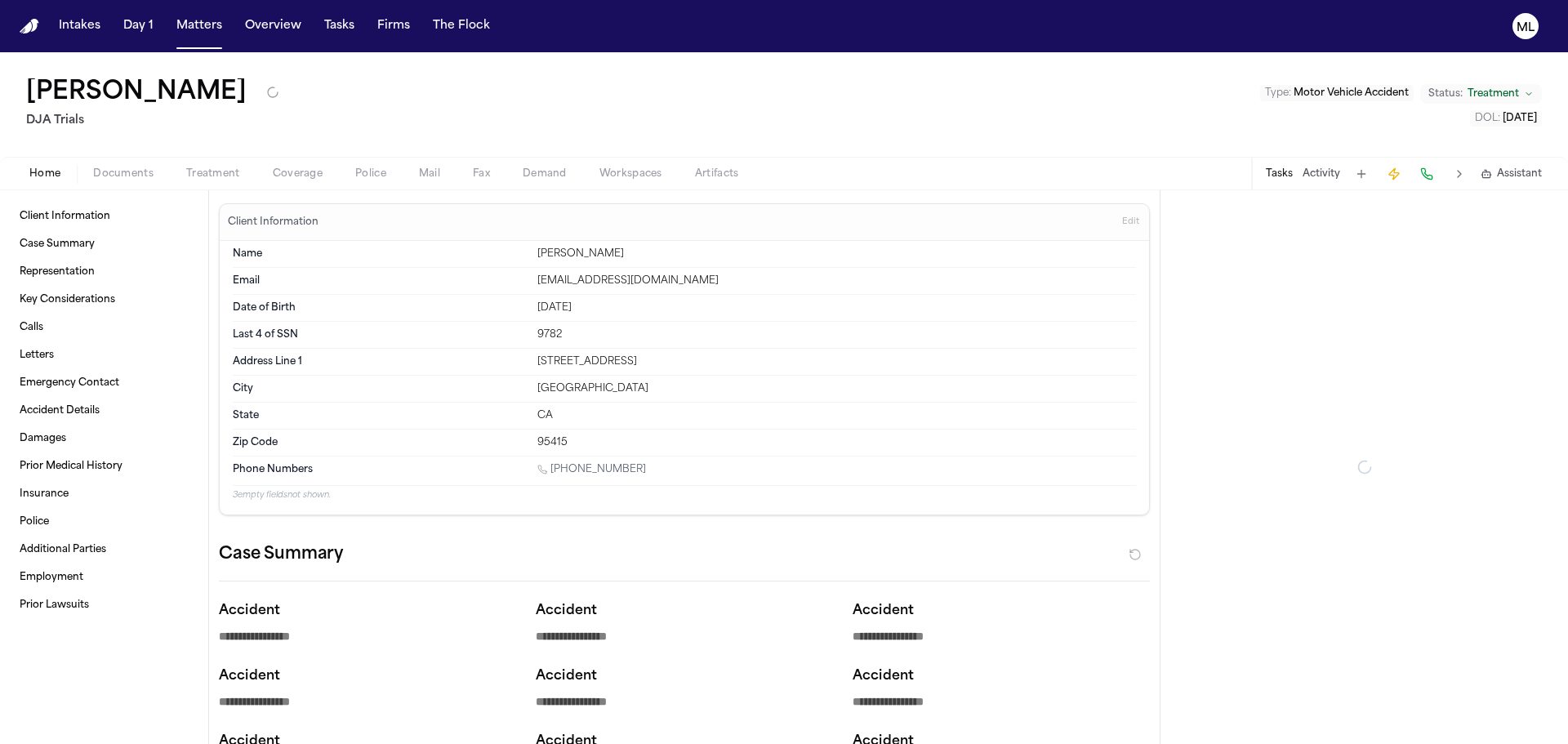
type textarea "*"
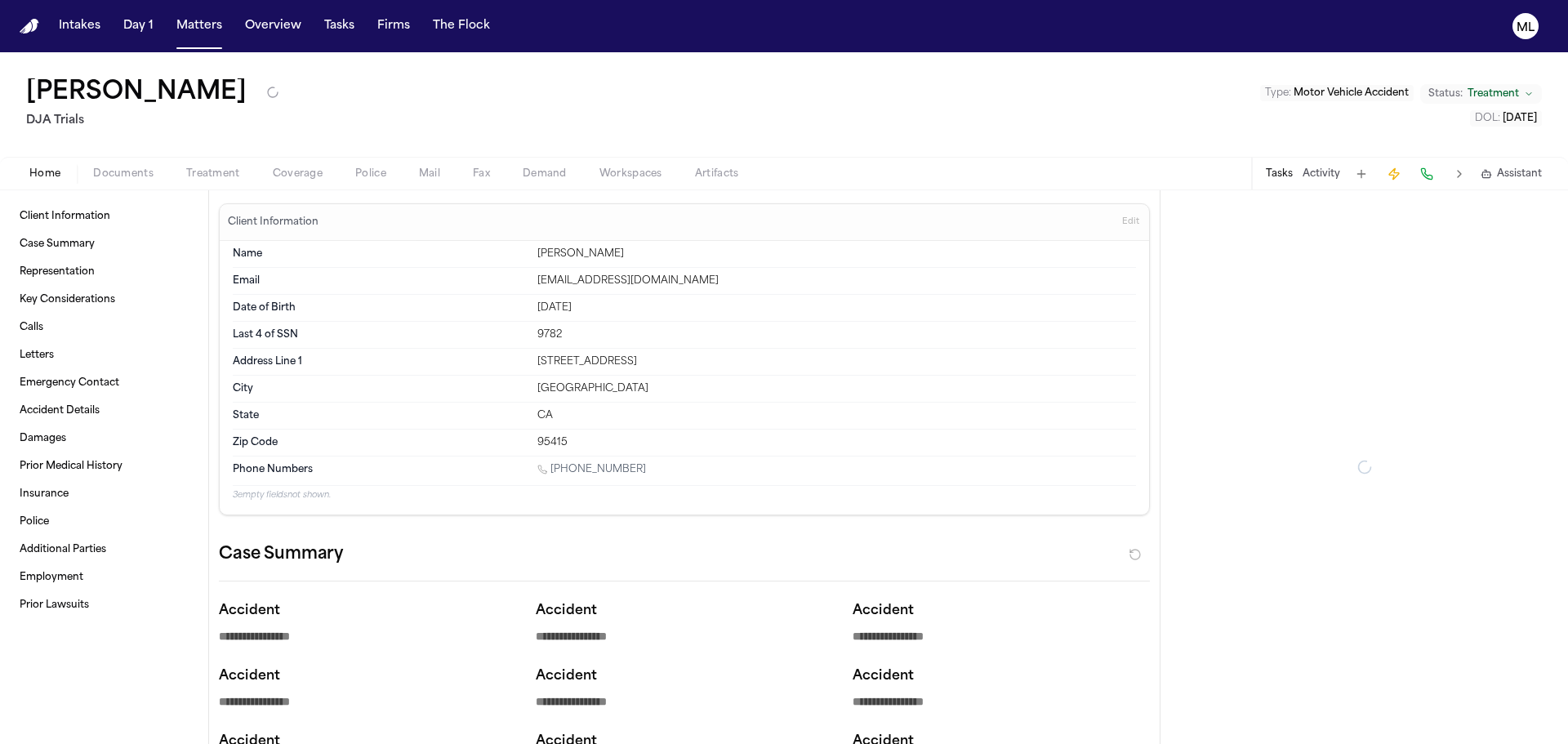
type textarea "*"
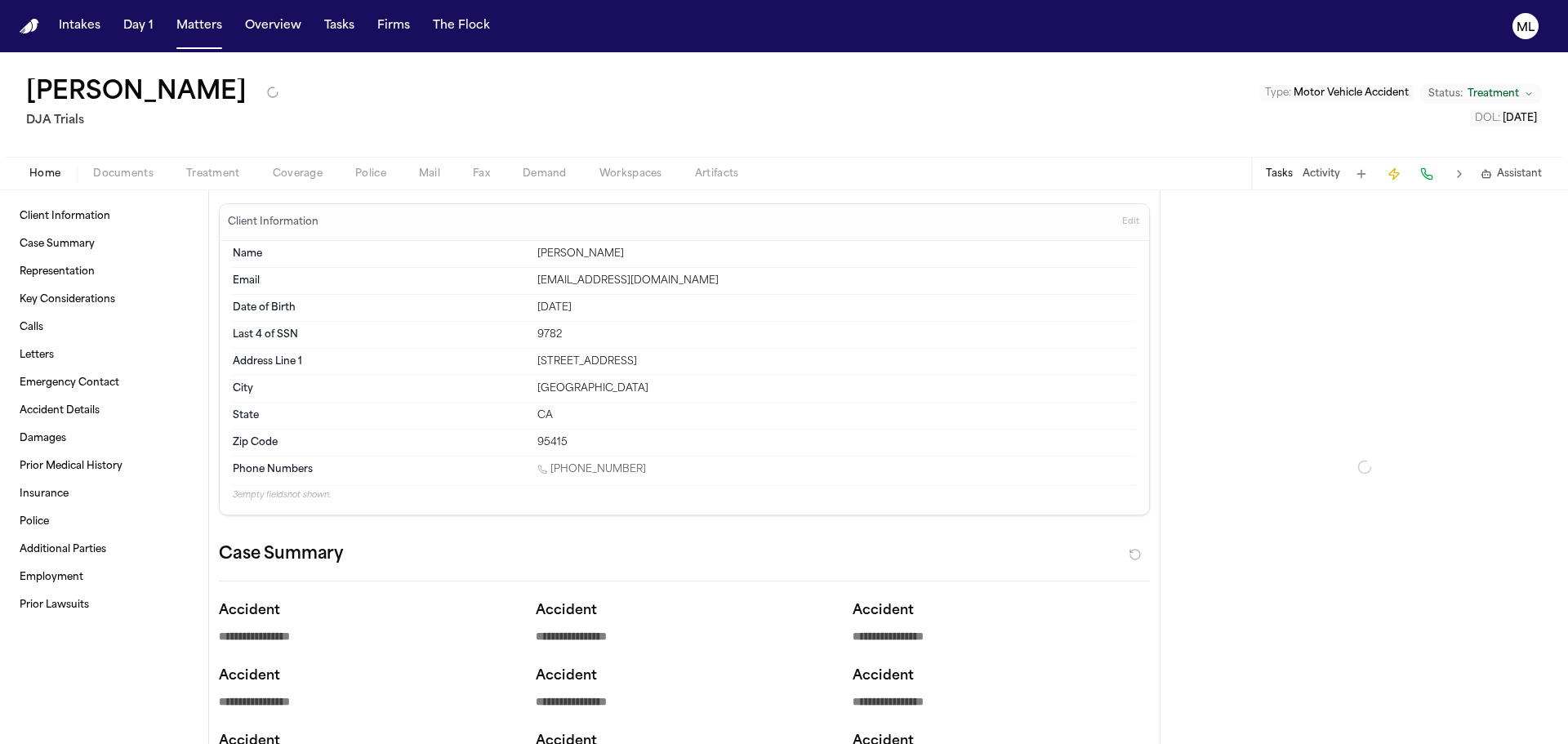
type textarea "*"
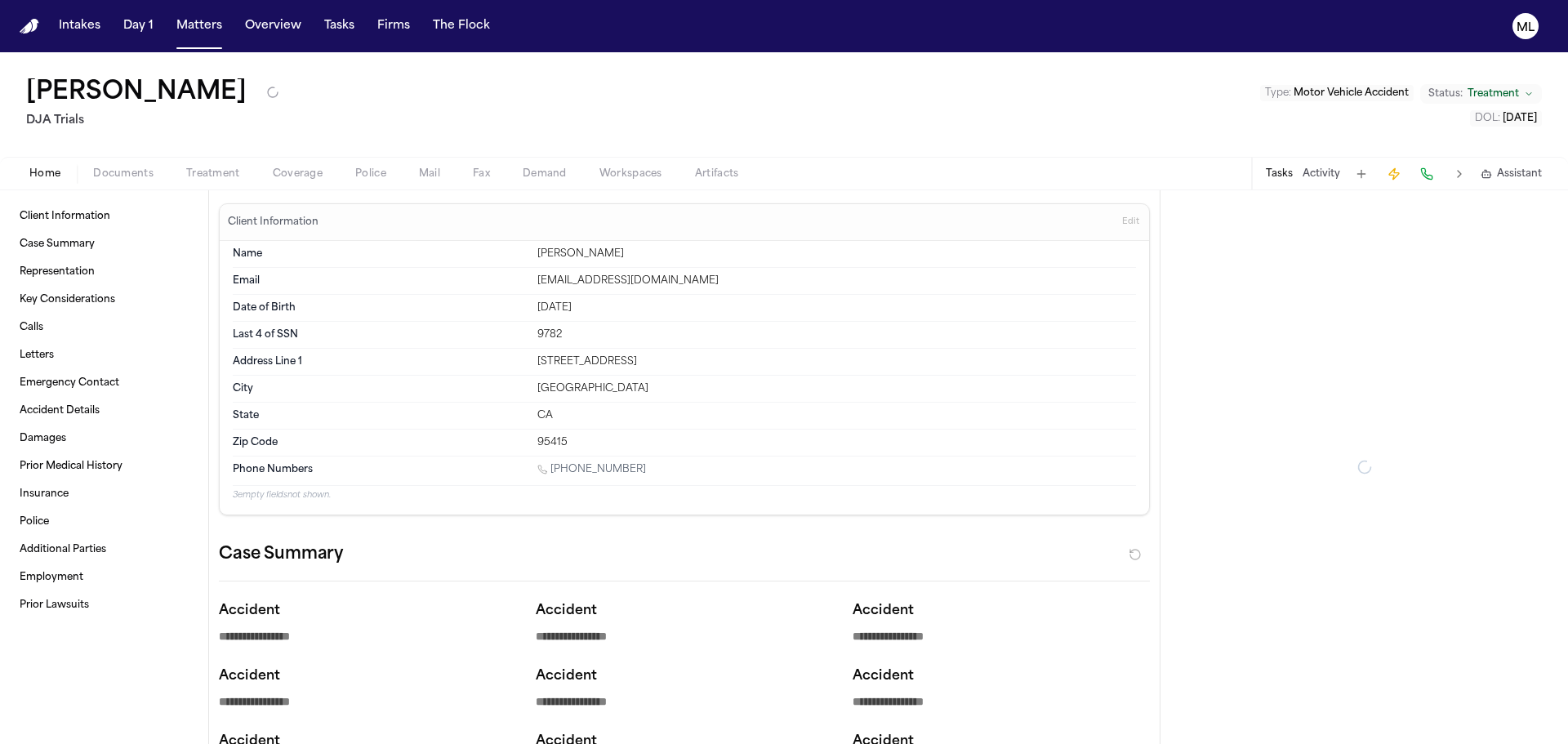
type textarea "*"
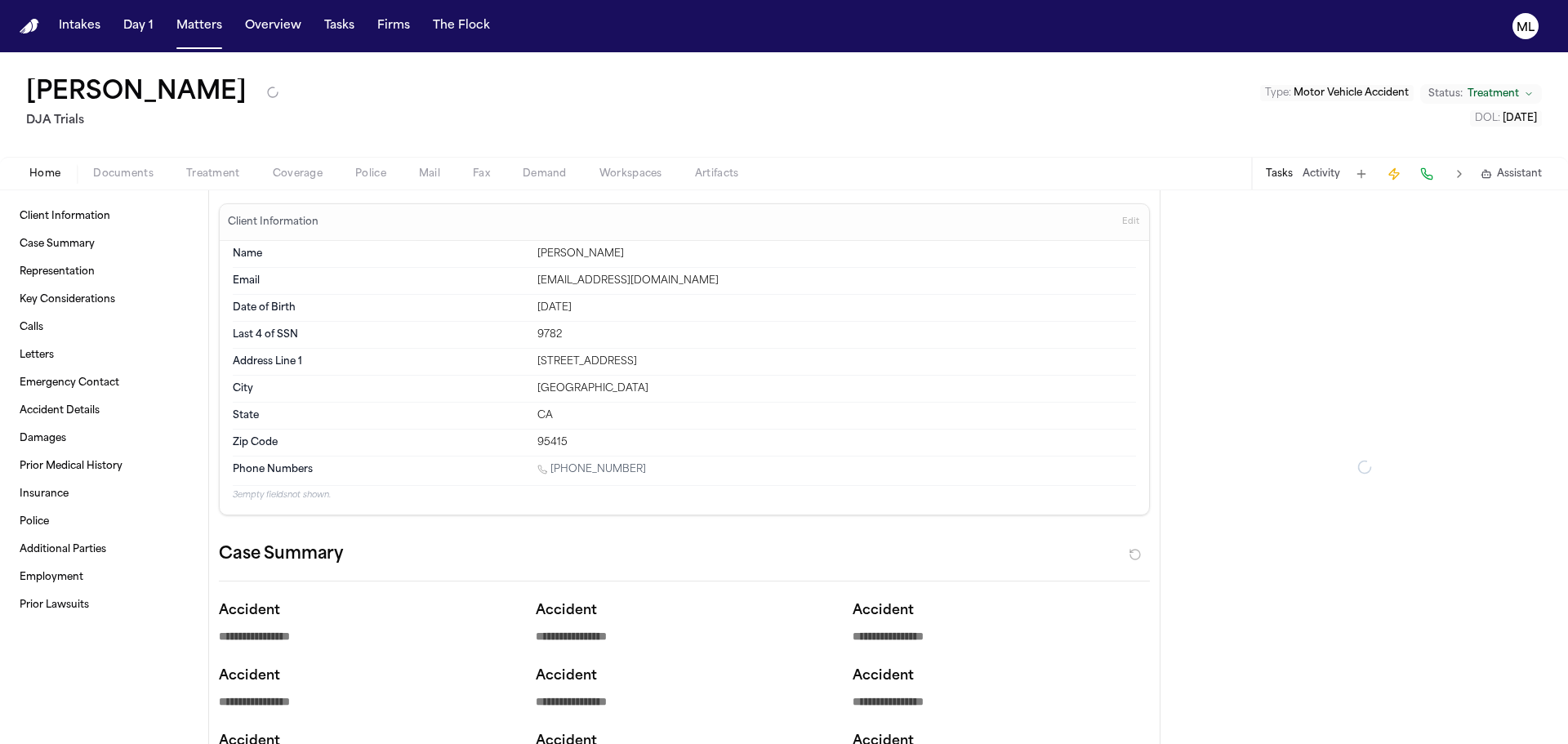
type textarea "*"
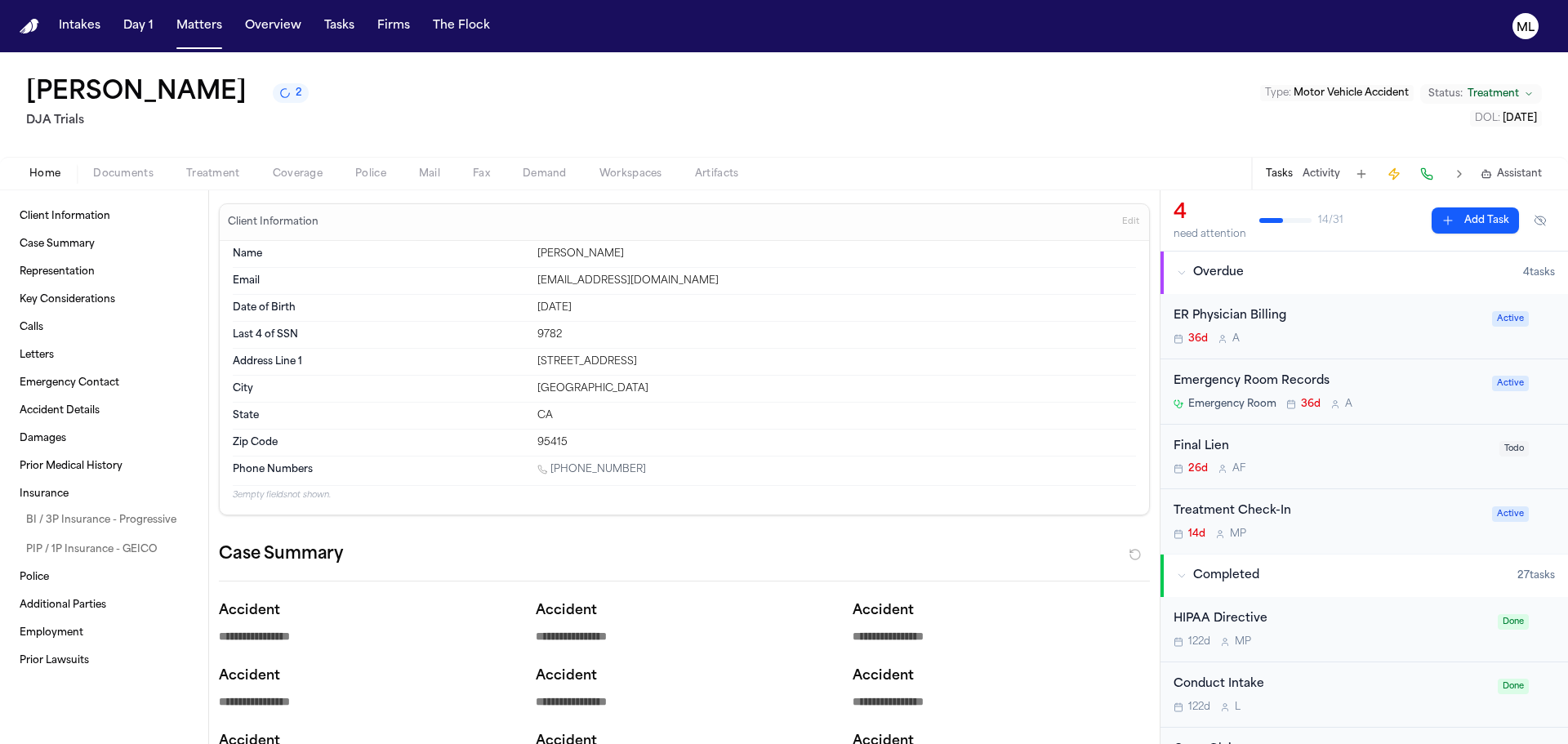
click at [120, 171] on span "Documents" at bounding box center [123, 173] width 60 height 13
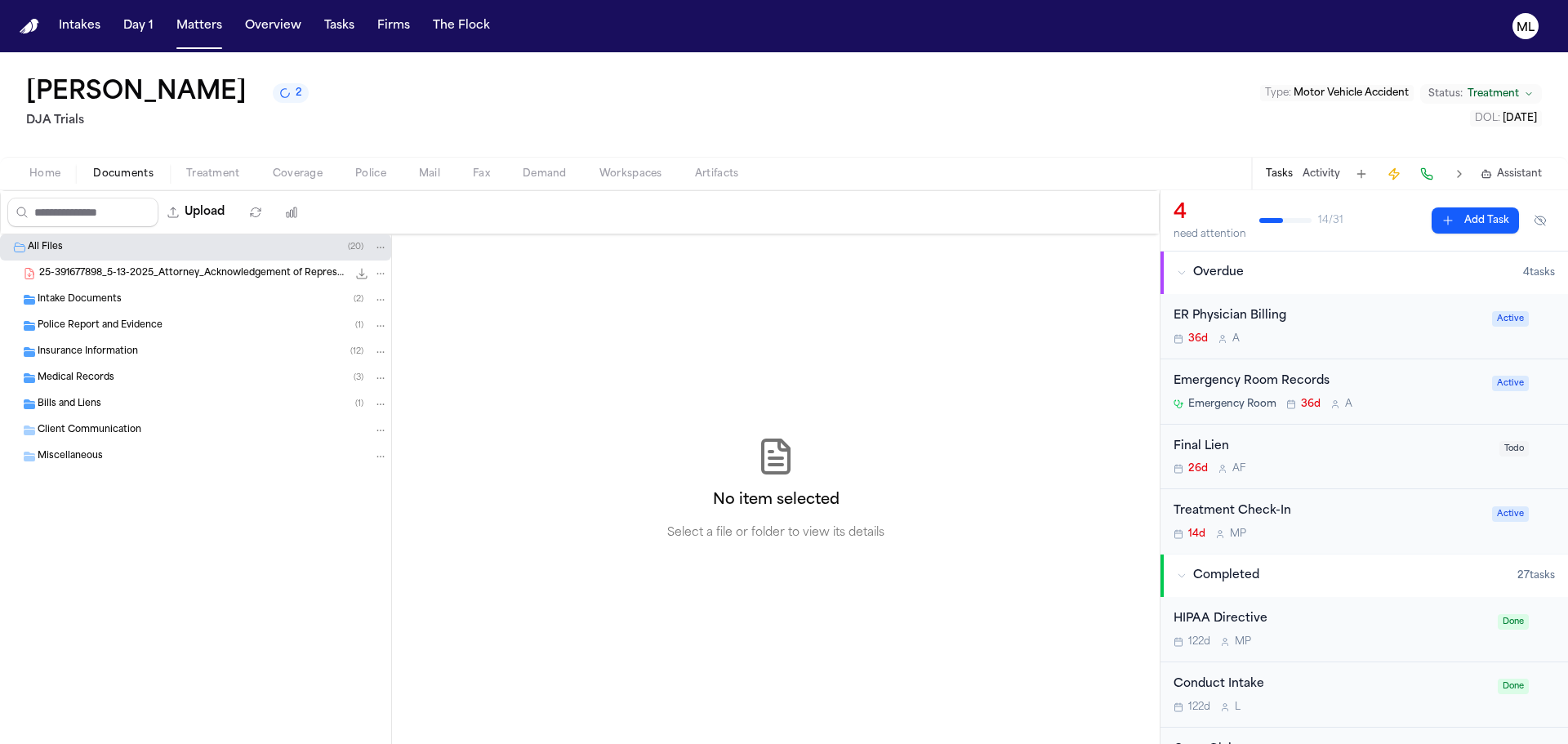
click at [52, 172] on span "Home" at bounding box center [45, 173] width 31 height 13
click at [122, 173] on span "Documents" at bounding box center [123, 173] width 60 height 13
click at [38, 172] on span "Home" at bounding box center [45, 173] width 31 height 13
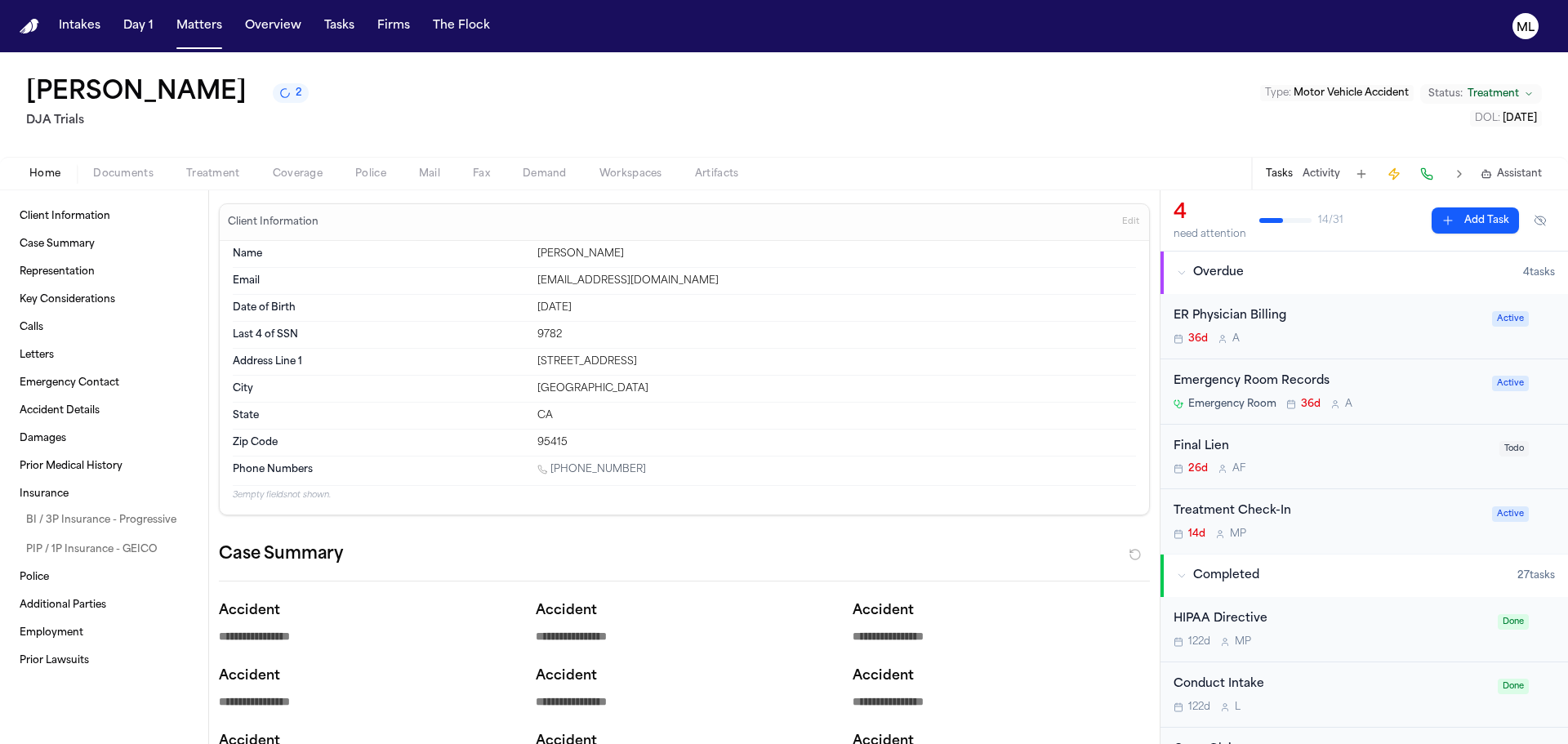
click at [131, 170] on span "Documents" at bounding box center [123, 173] width 60 height 13
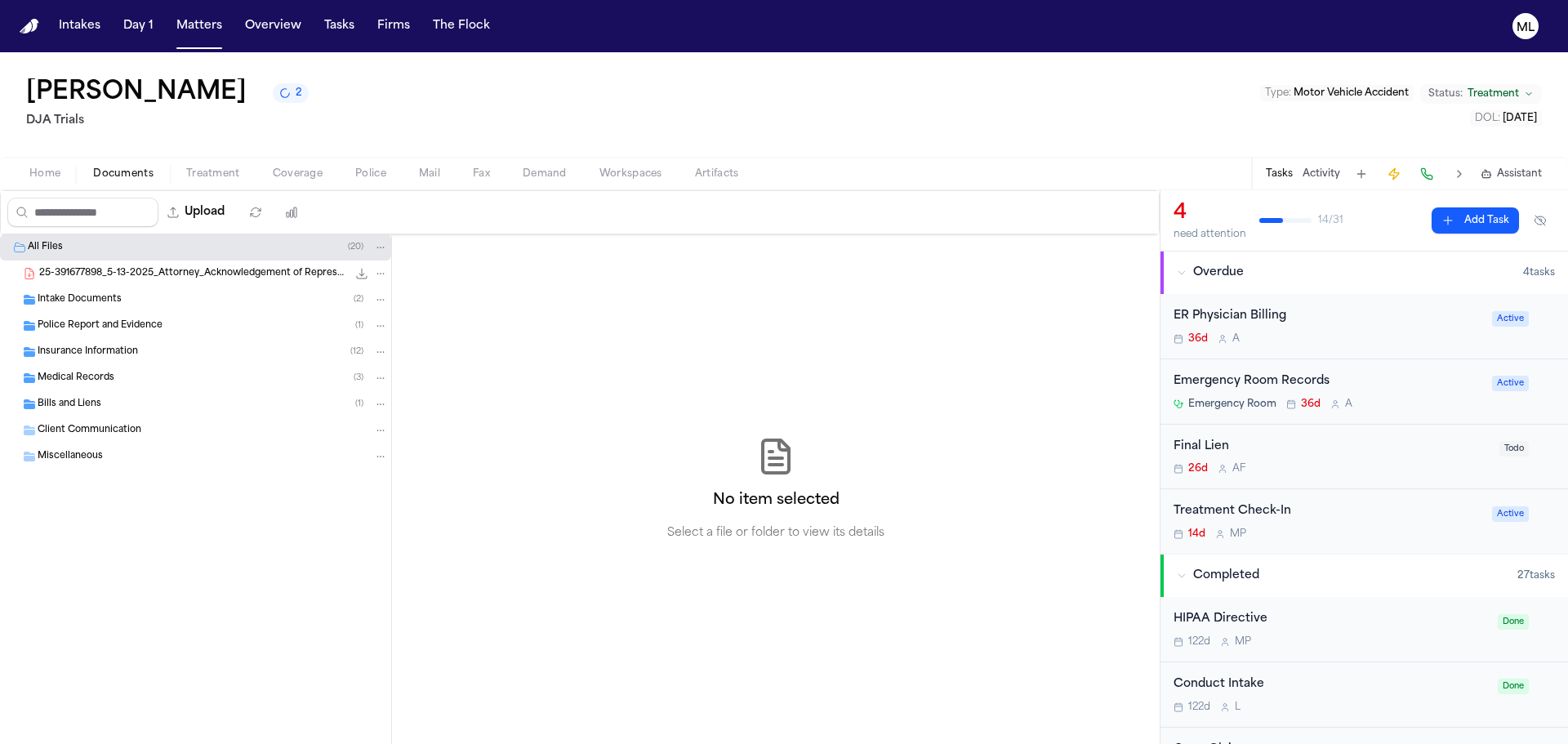
click at [116, 295] on span "Intake Documents" at bounding box center [79, 300] width 84 height 14
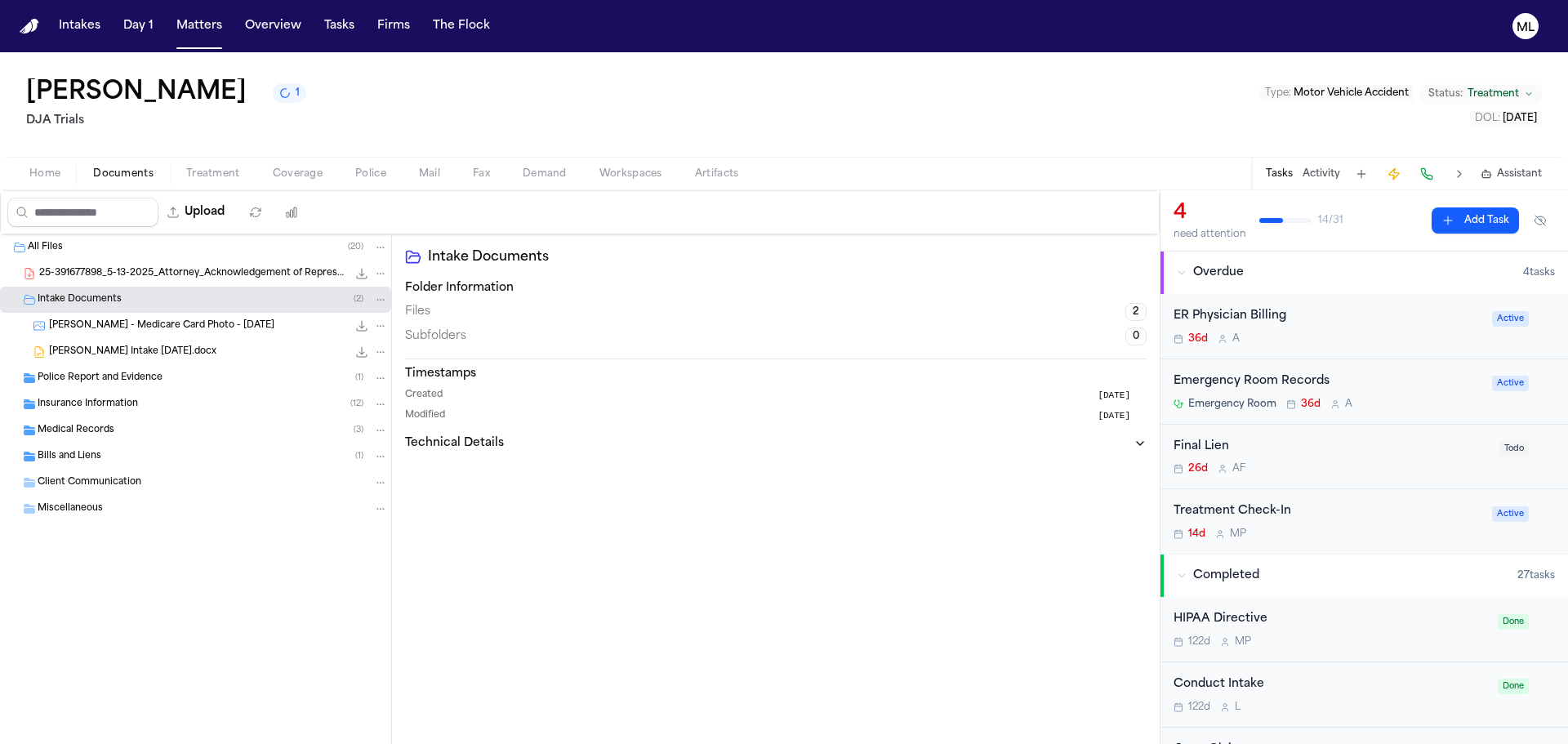
click at [1374, 376] on div "Emergency Room Records" at bounding box center [1328, 381] width 309 height 19
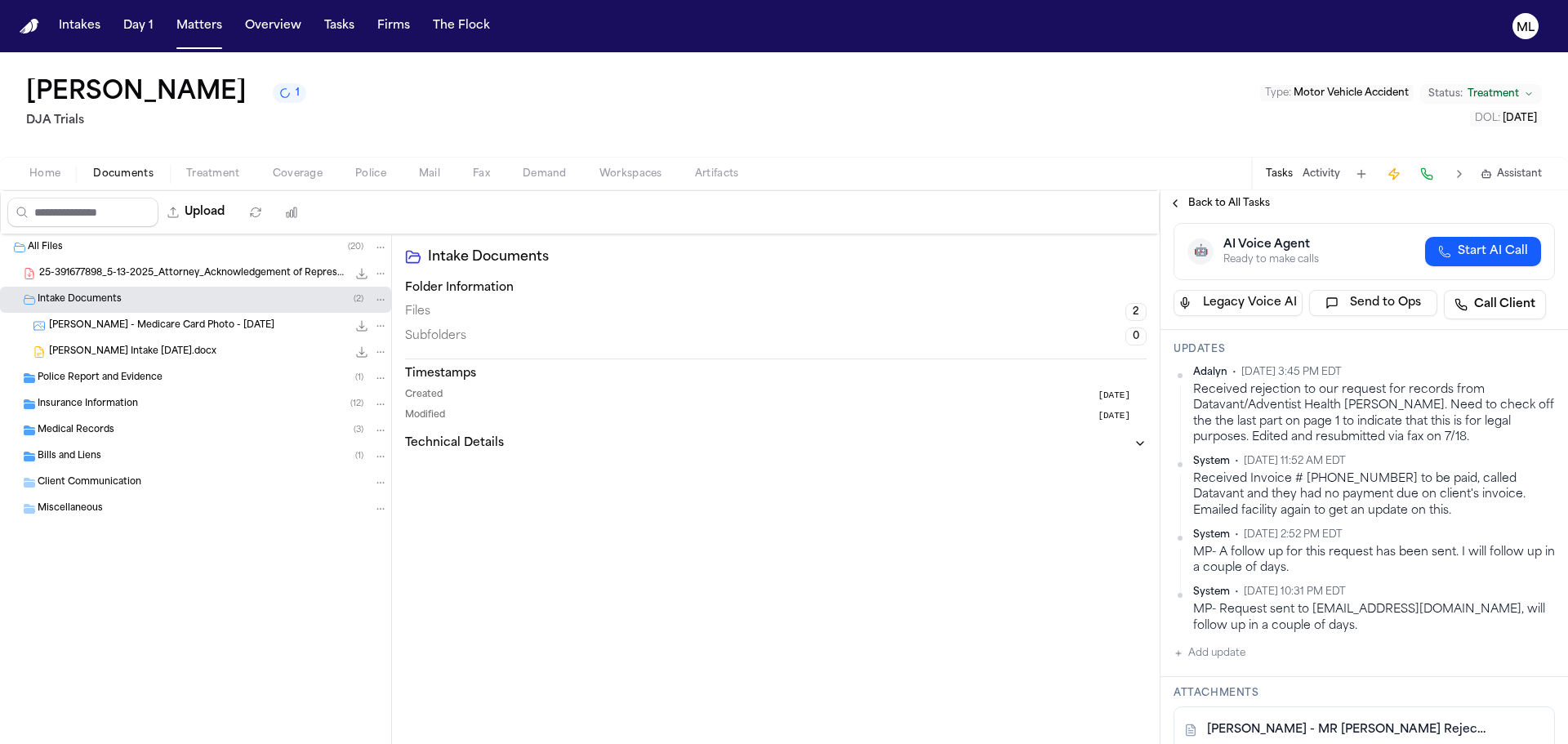
scroll to position [245, 0]
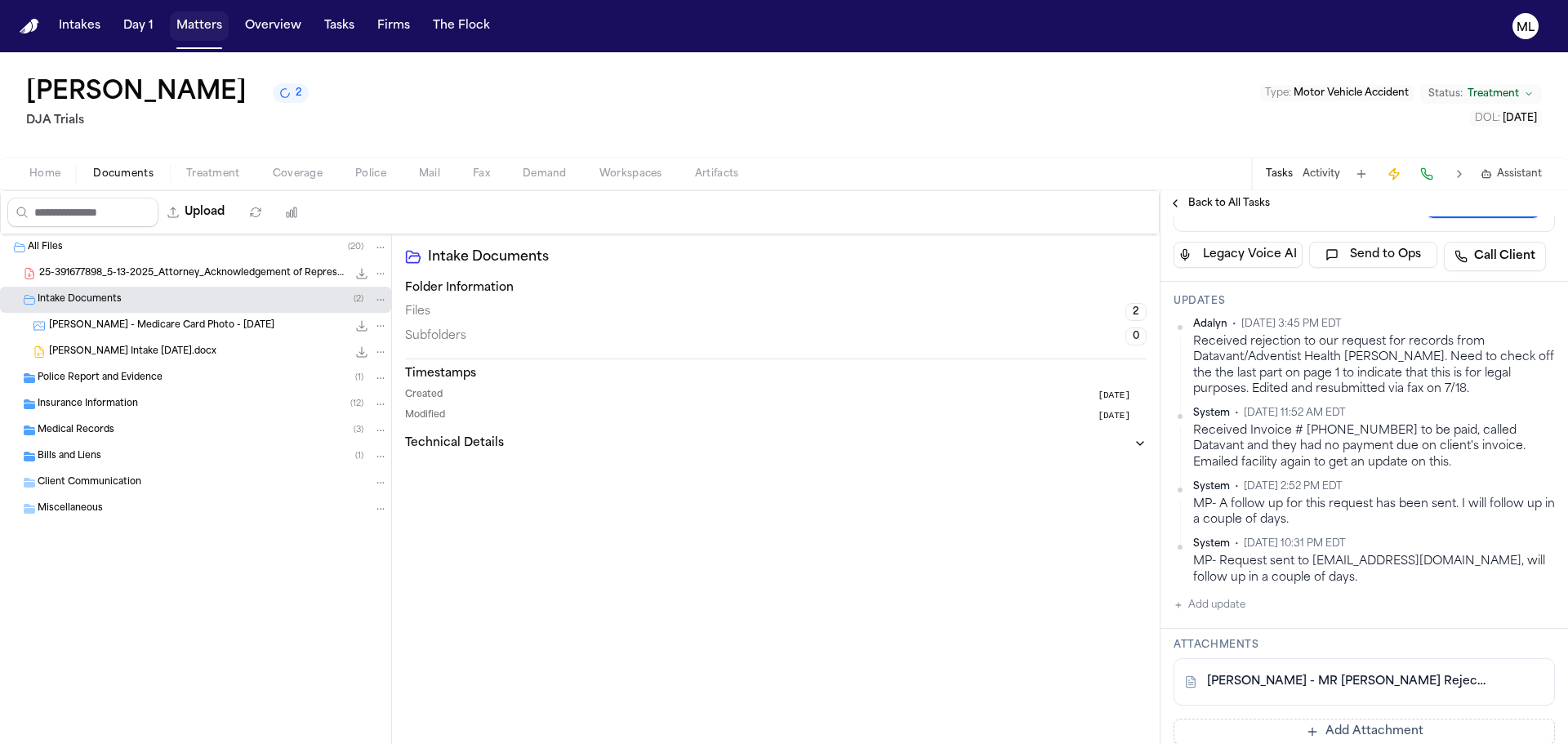
click at [185, 31] on button "Matters" at bounding box center [199, 27] width 58 height 30
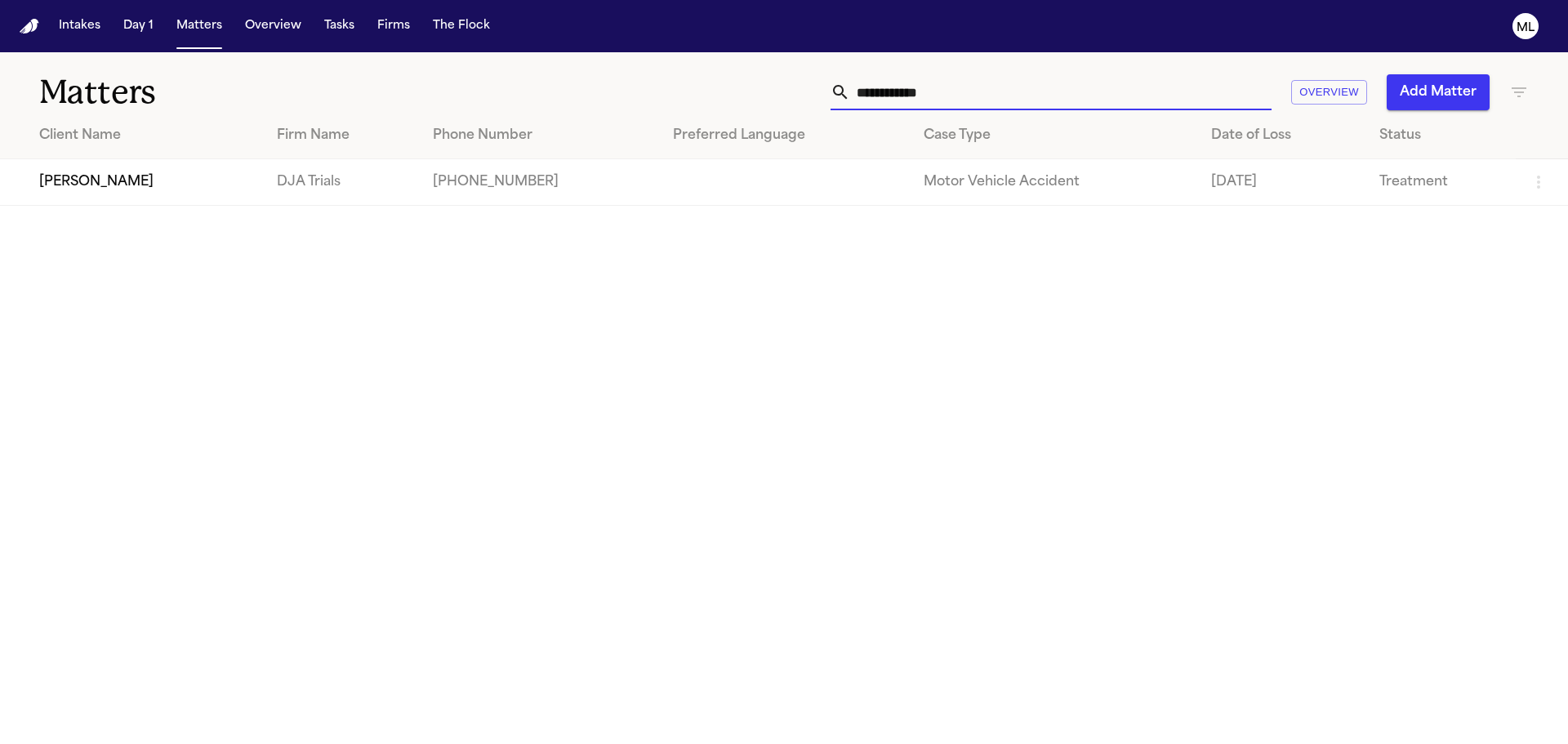
drag, startPoint x: 959, startPoint y: 104, endPoint x: 787, endPoint y: 93, distance: 172.4
click at [772, 104] on div "**********" at bounding box center [1001, 92] width 1057 height 36
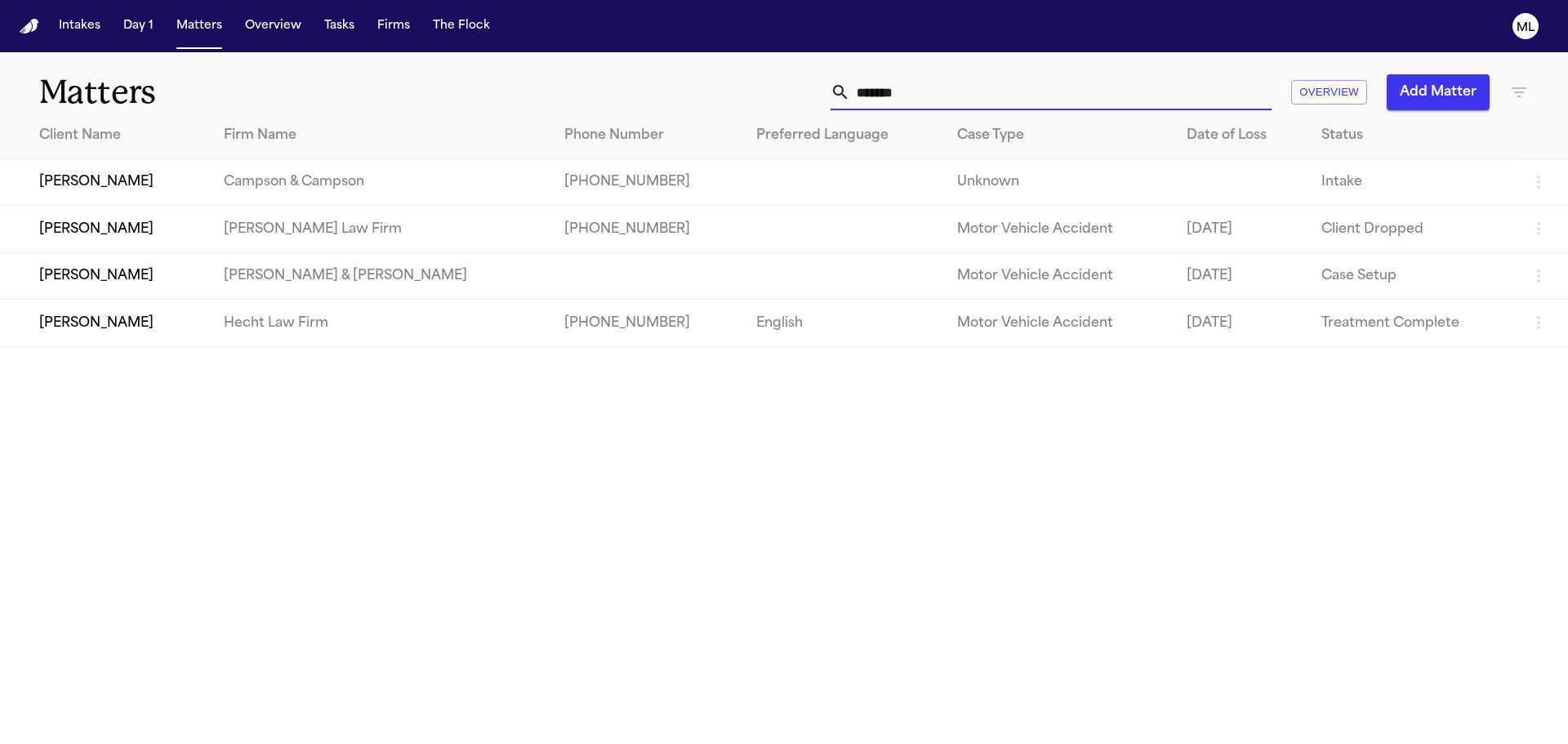
click at [293, 327] on td "Hecht Law Firm" at bounding box center [381, 323] width 340 height 46
click at [111, 315] on td "[PERSON_NAME]" at bounding box center [105, 323] width 211 height 46
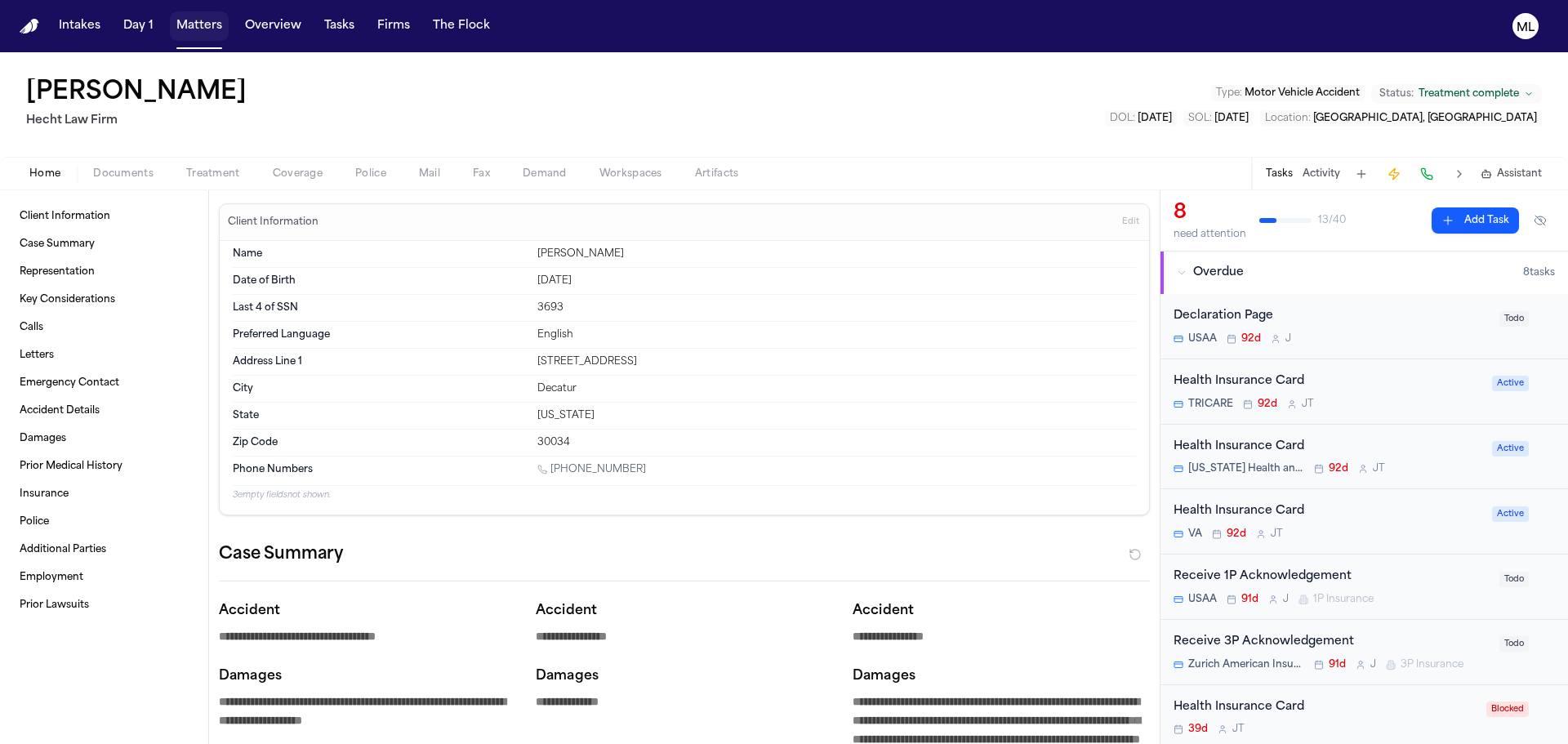
click at [186, 21] on button "Matters" at bounding box center [199, 27] width 58 height 30
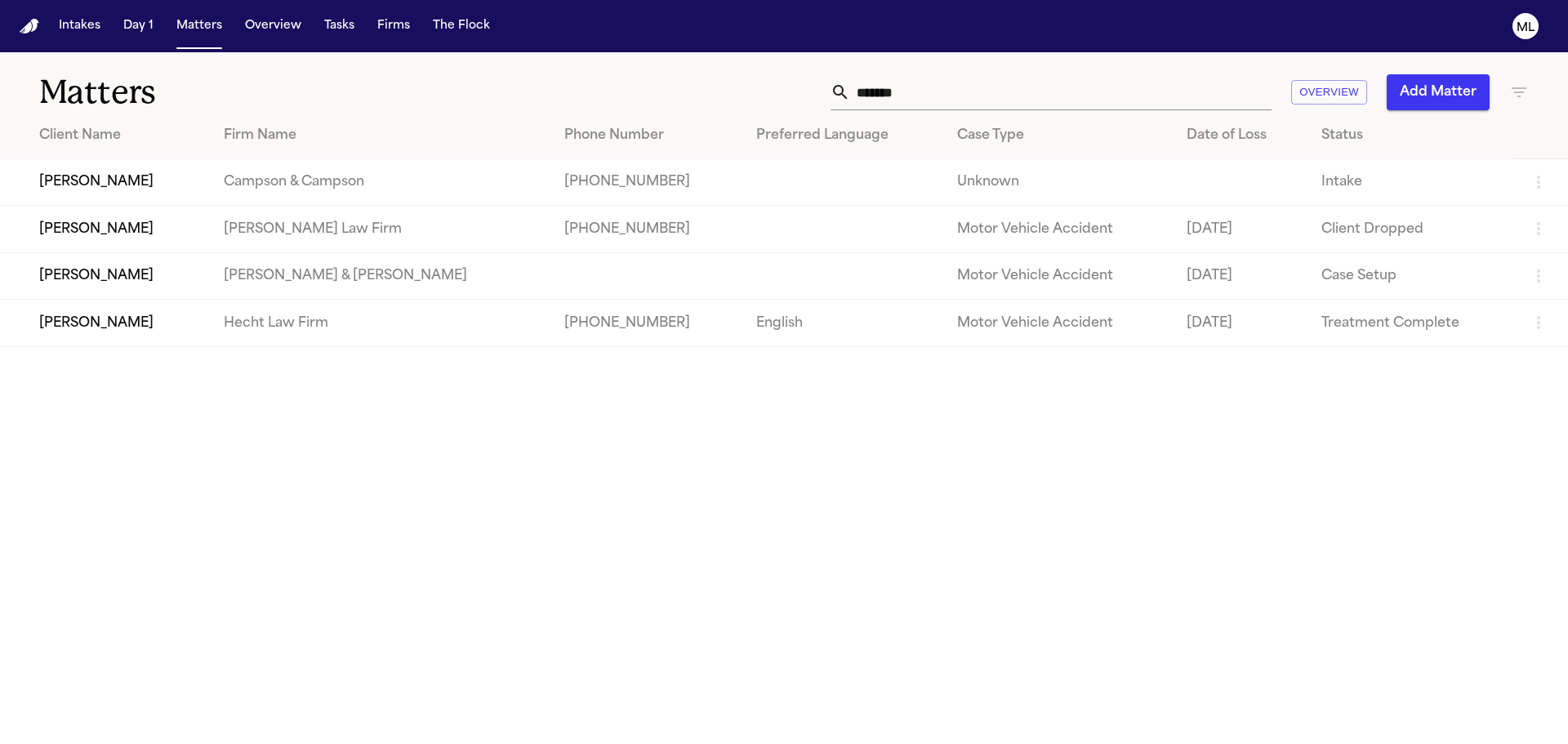
click at [1091, 99] on input "*******" at bounding box center [1061, 92] width 421 height 36
drag, startPoint x: 940, startPoint y: 89, endPoint x: 771, endPoint y: 63, distance: 171.0
click at [771, 63] on div "Matters ******* Overview Add Matter" at bounding box center [784, 82] width 1568 height 60
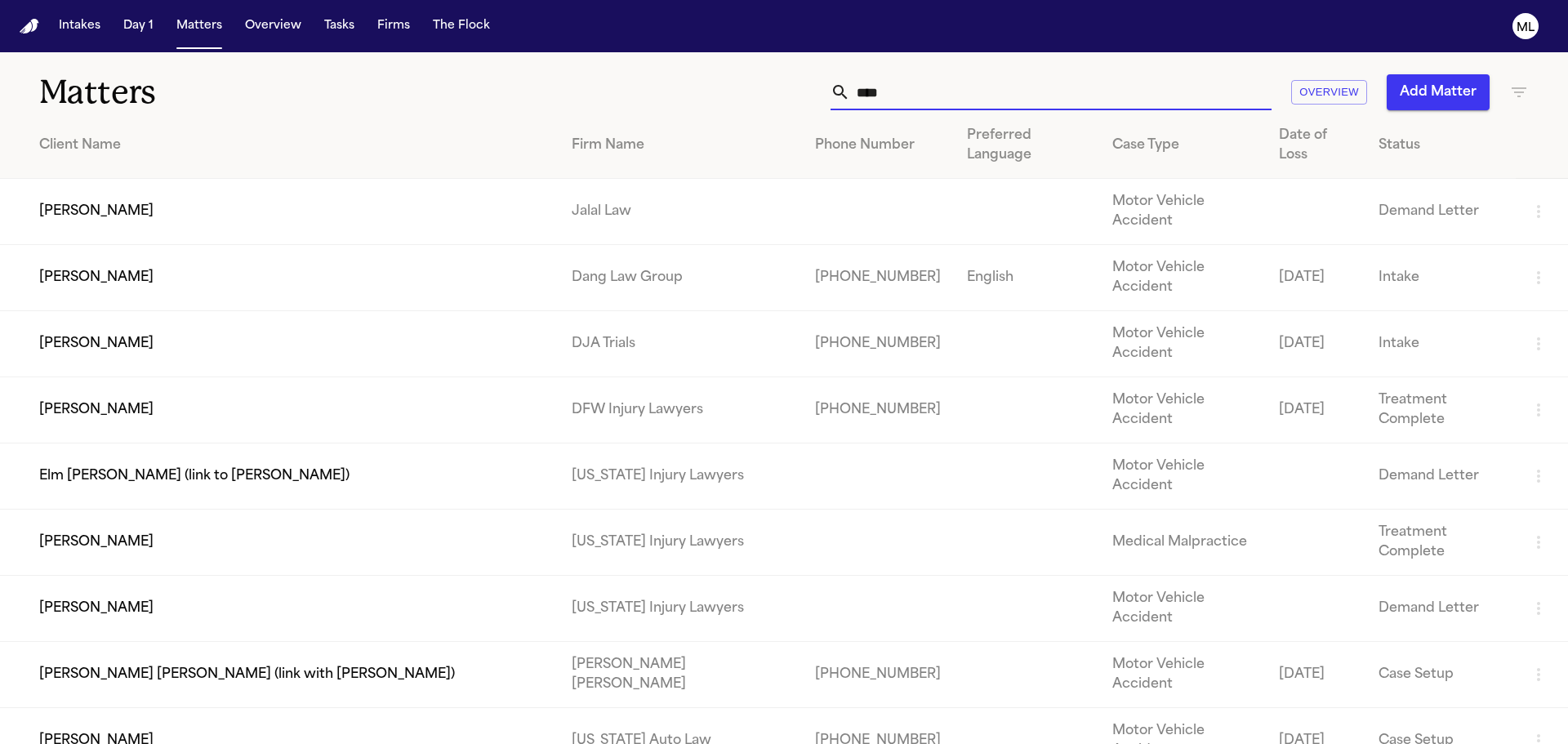
click at [287, 377] on td "[PERSON_NAME]" at bounding box center [279, 410] width 559 height 66
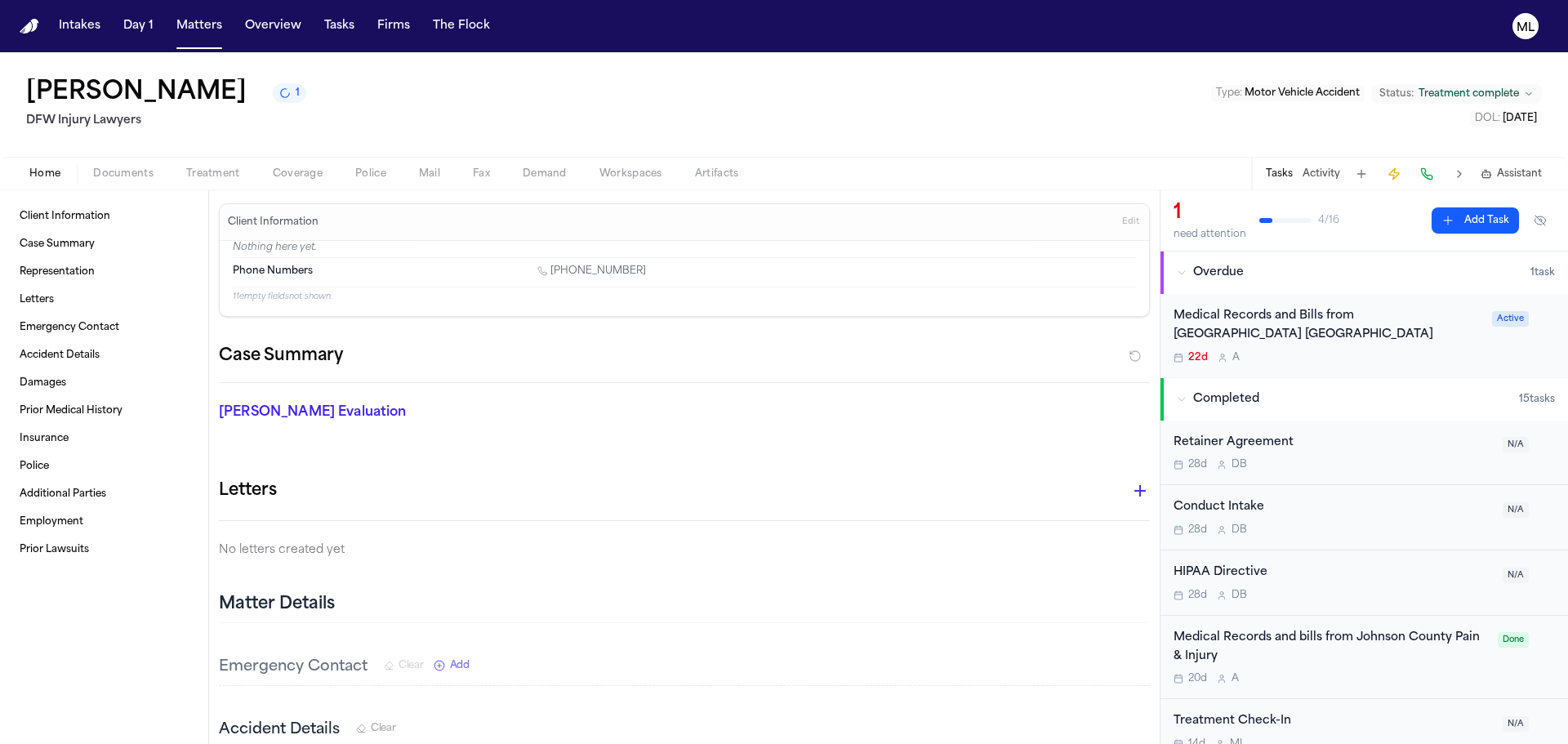
click at [1455, 228] on button "Add Task" at bounding box center [1475, 221] width 87 height 26
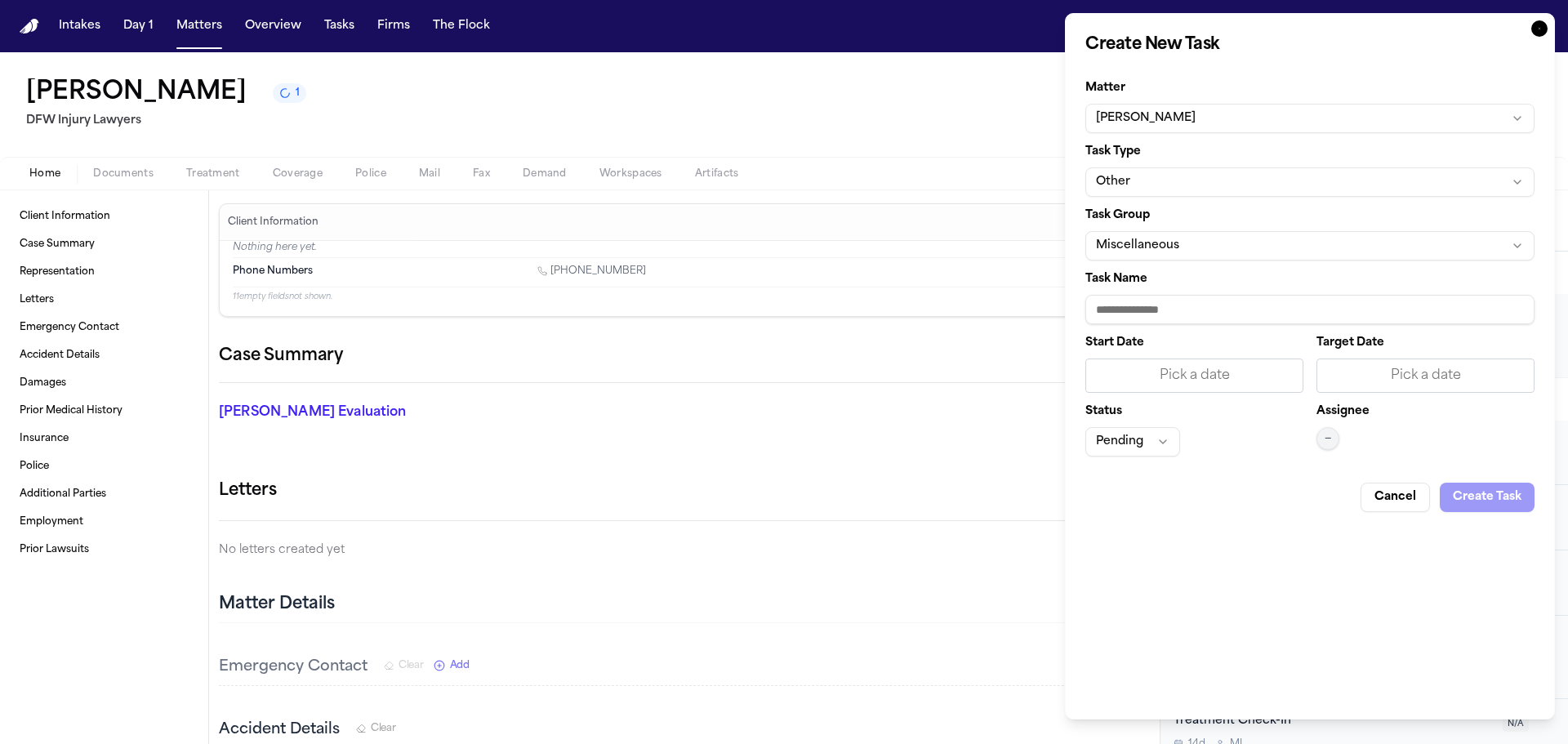
click at [1218, 176] on button "Other" at bounding box center [1310, 182] width 449 height 30
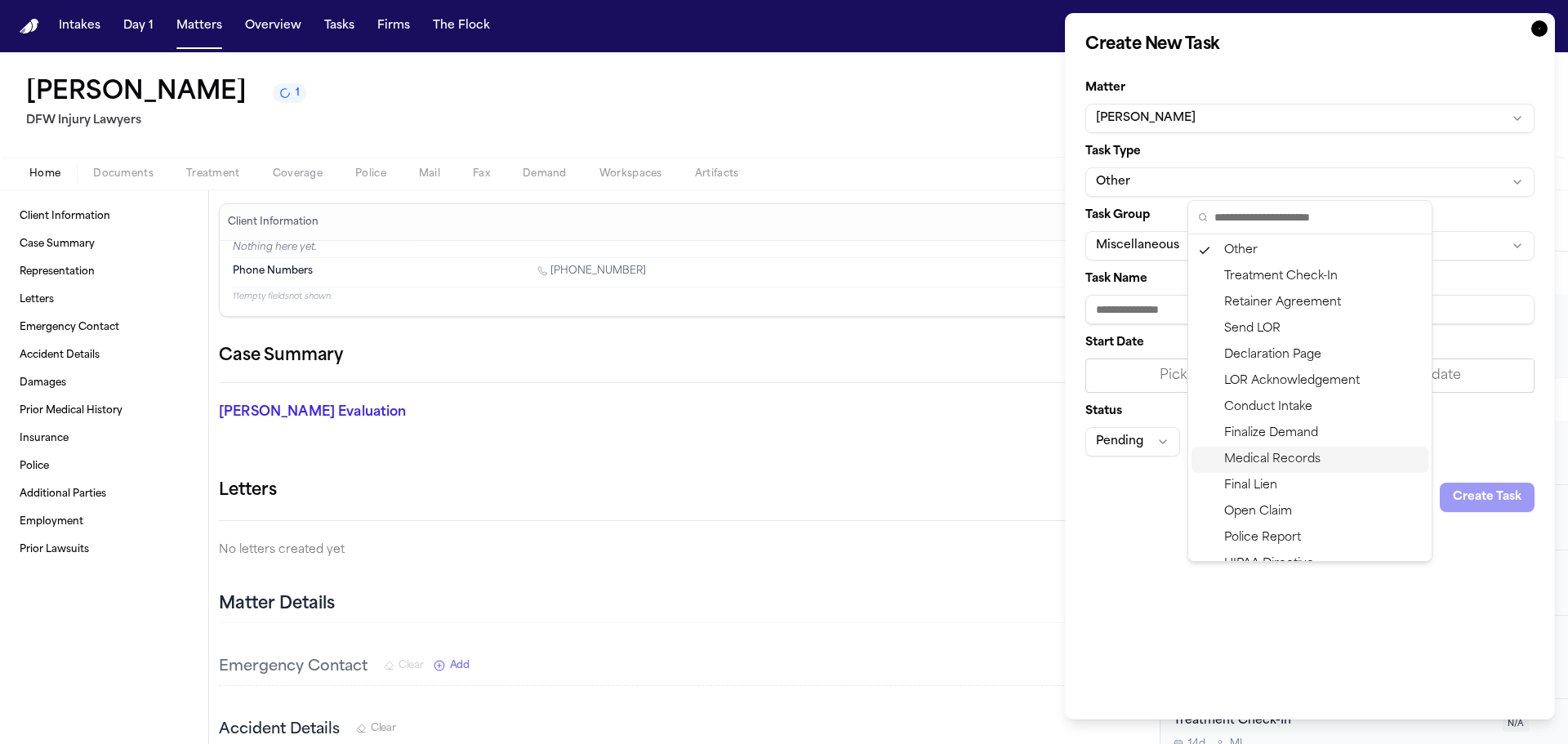
click at [1268, 459] on div "Medical Records" at bounding box center [1310, 460] width 236 height 26
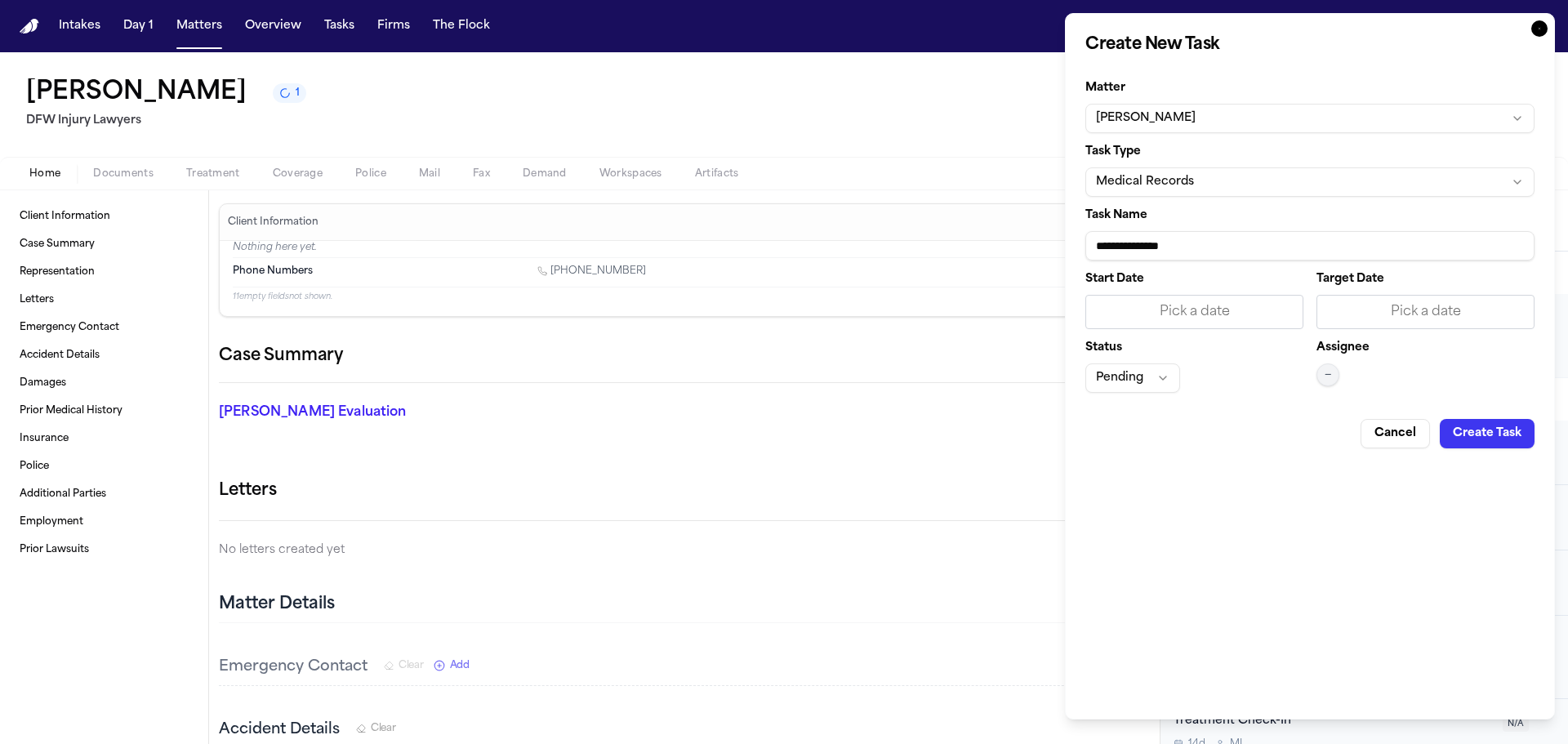
click at [1252, 243] on input "**********" at bounding box center [1310, 246] width 449 height 30
paste input "**********"
click at [1381, 312] on div "Pick a date" at bounding box center [1426, 312] width 197 height 20
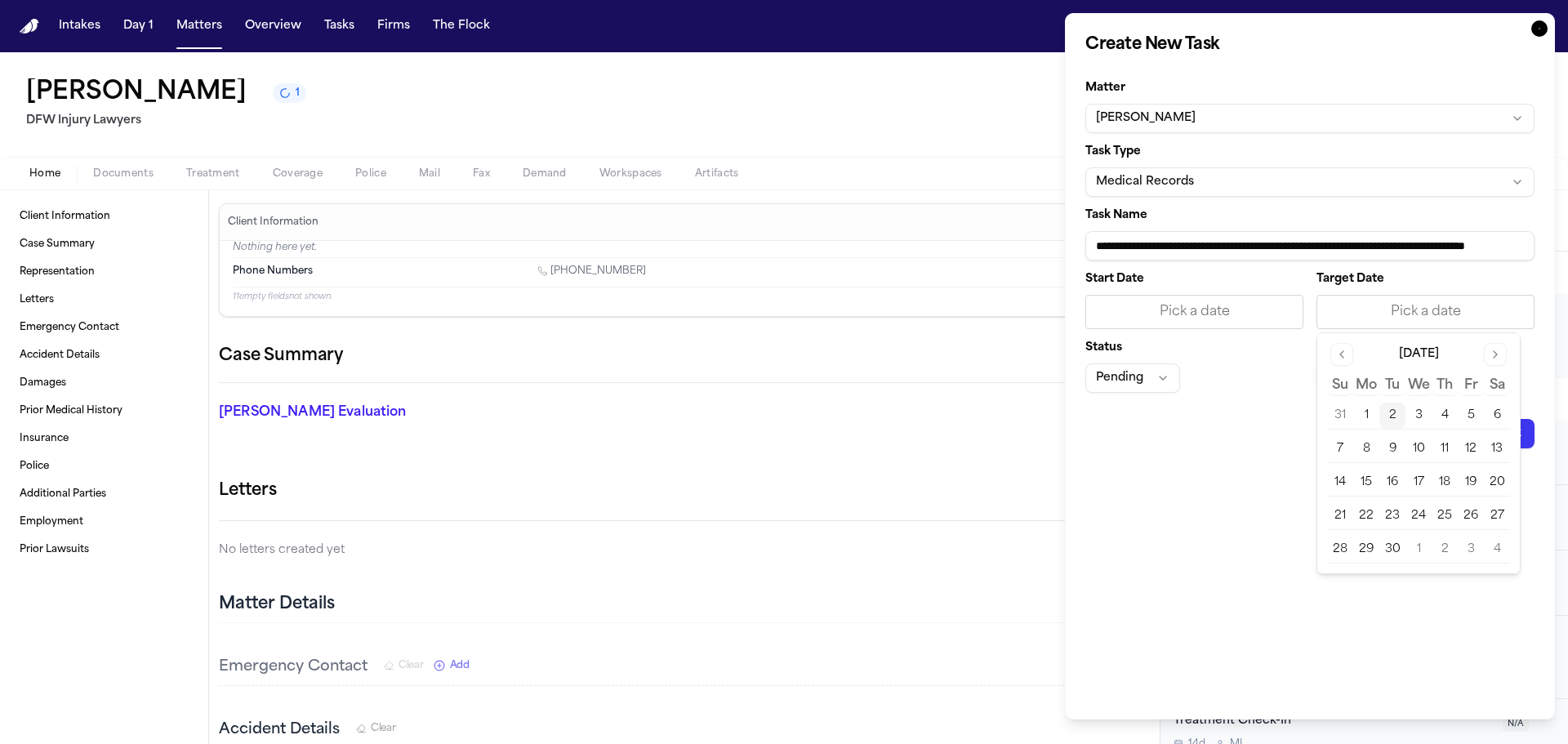
click at [1418, 412] on button "3" at bounding box center [1419, 416] width 26 height 26
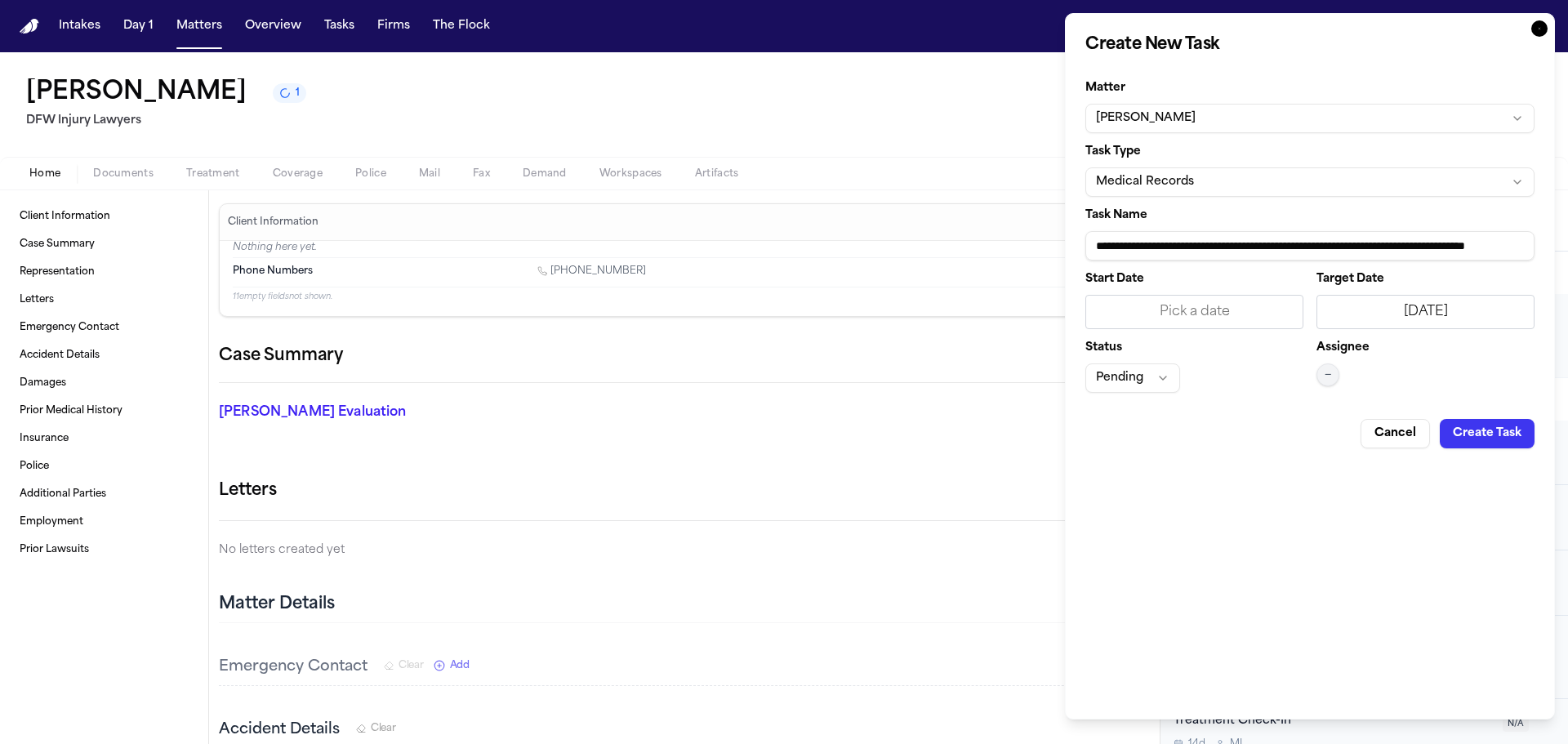
click at [1337, 378] on button "—" at bounding box center [1328, 374] width 23 height 23
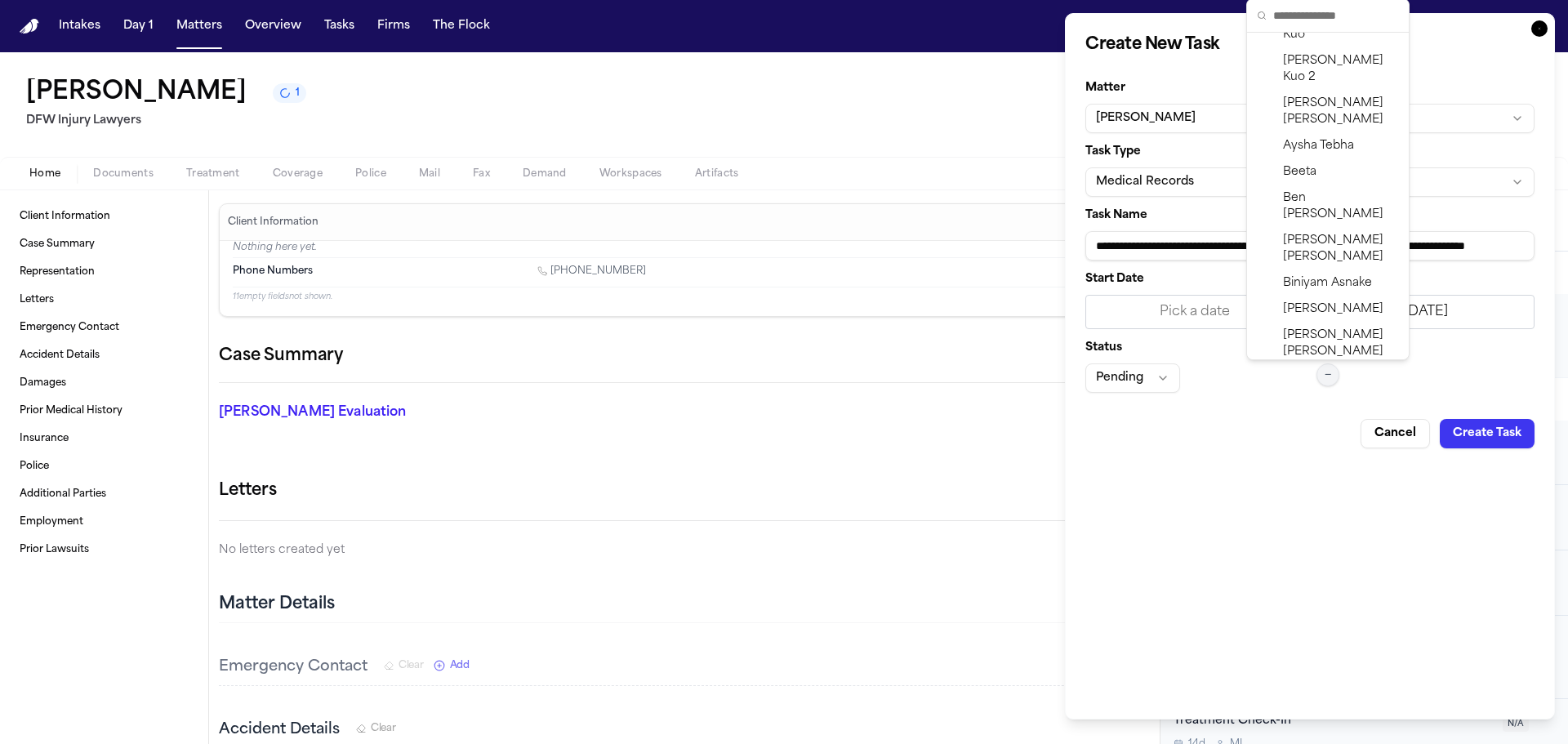
scroll to position [339, 0]
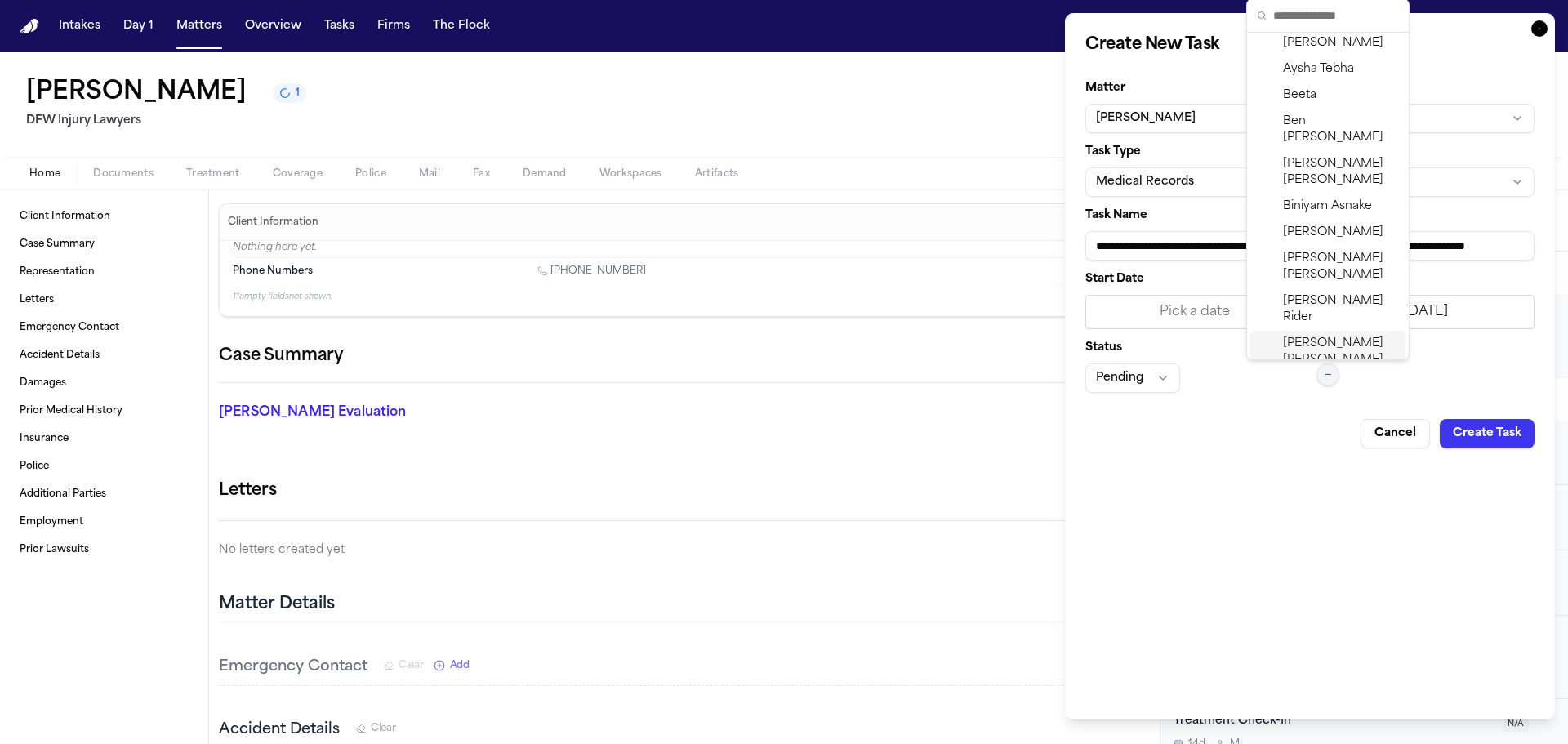
click at [1340, 335] on span "[PERSON_NAME]" at bounding box center [1340, 351] width 116 height 33
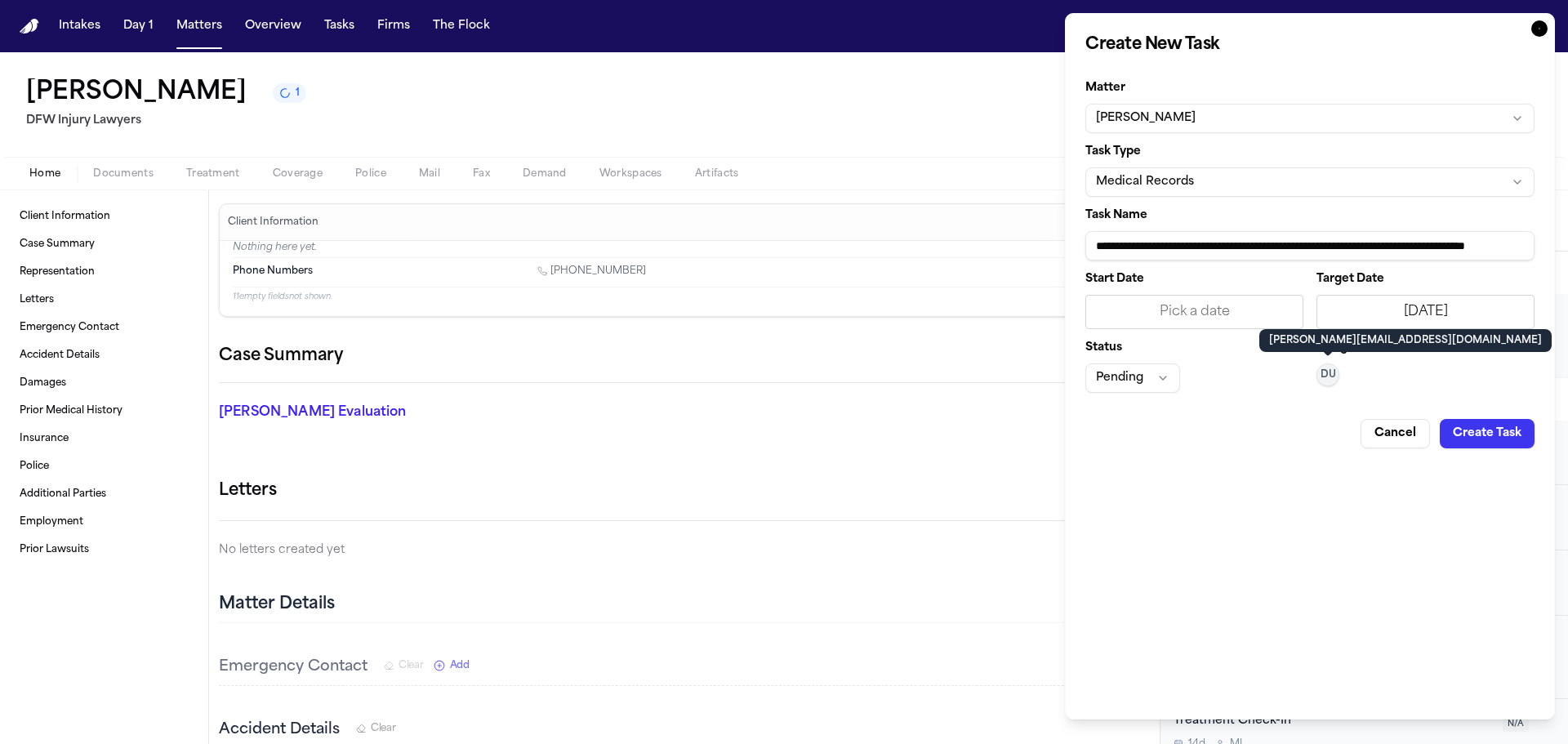
click at [1143, 372] on button "Pending" at bounding box center [1133, 378] width 95 height 30
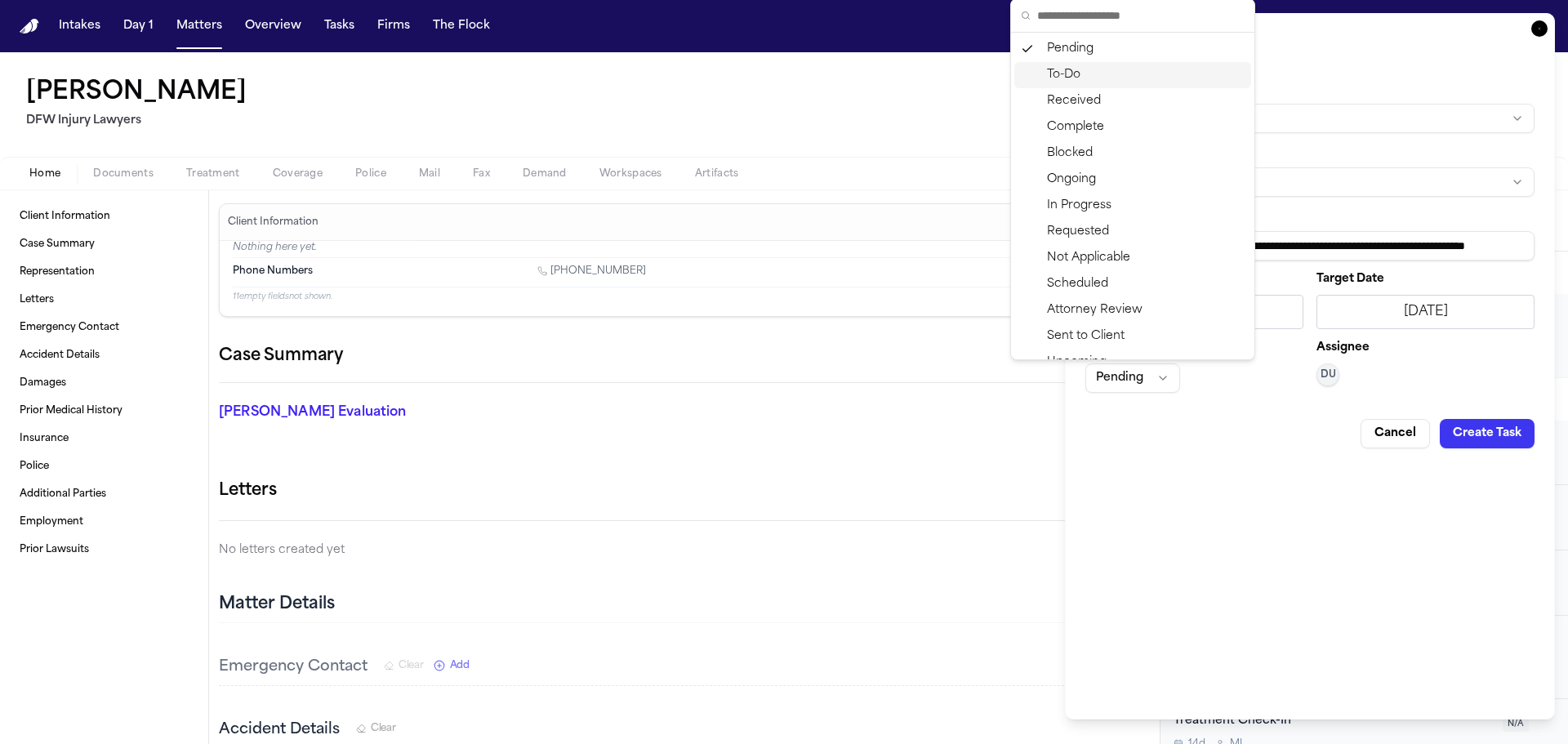
click at [1099, 77] on div "To-Do" at bounding box center [1132, 75] width 236 height 26
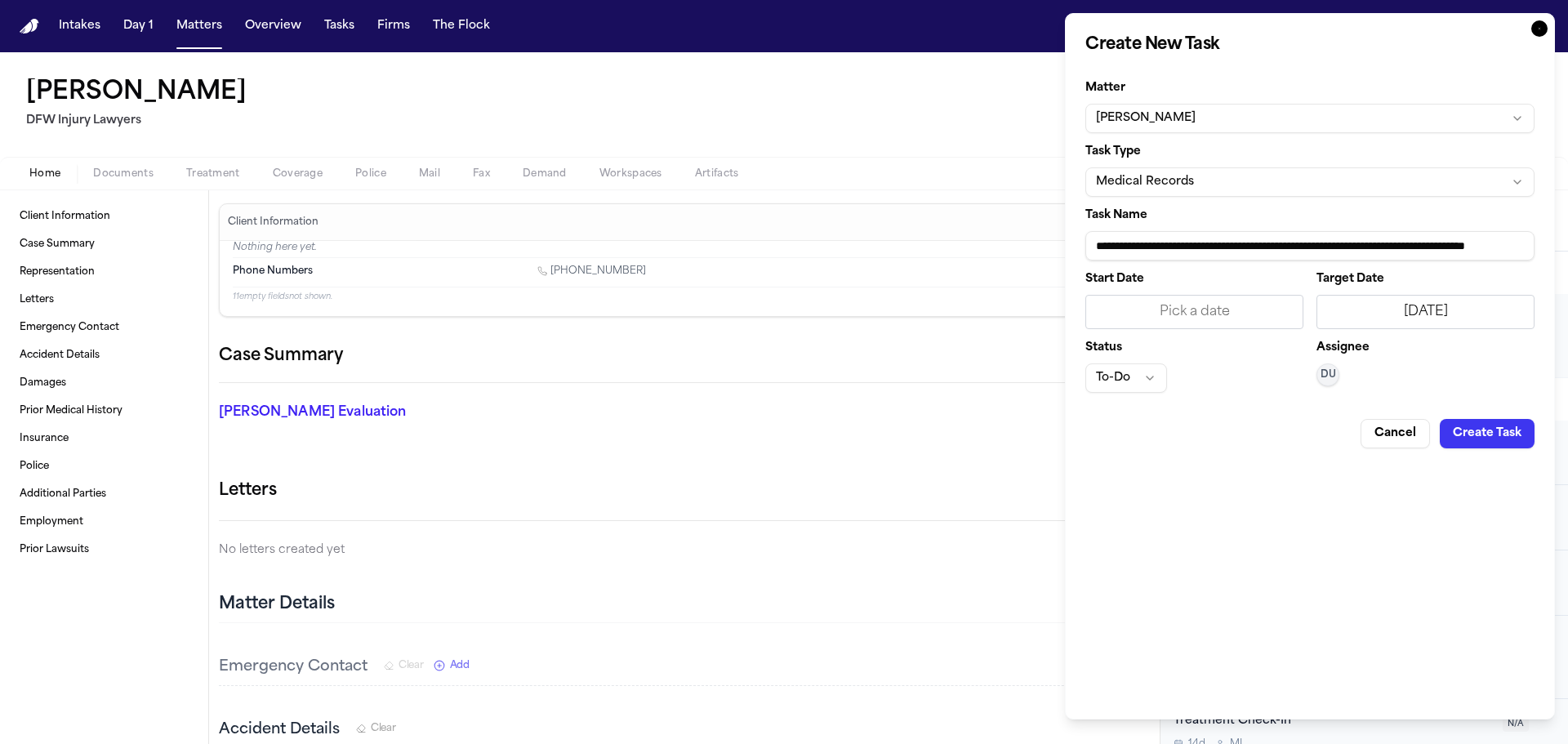
click at [1461, 436] on button "Create Task" at bounding box center [1488, 434] width 95 height 30
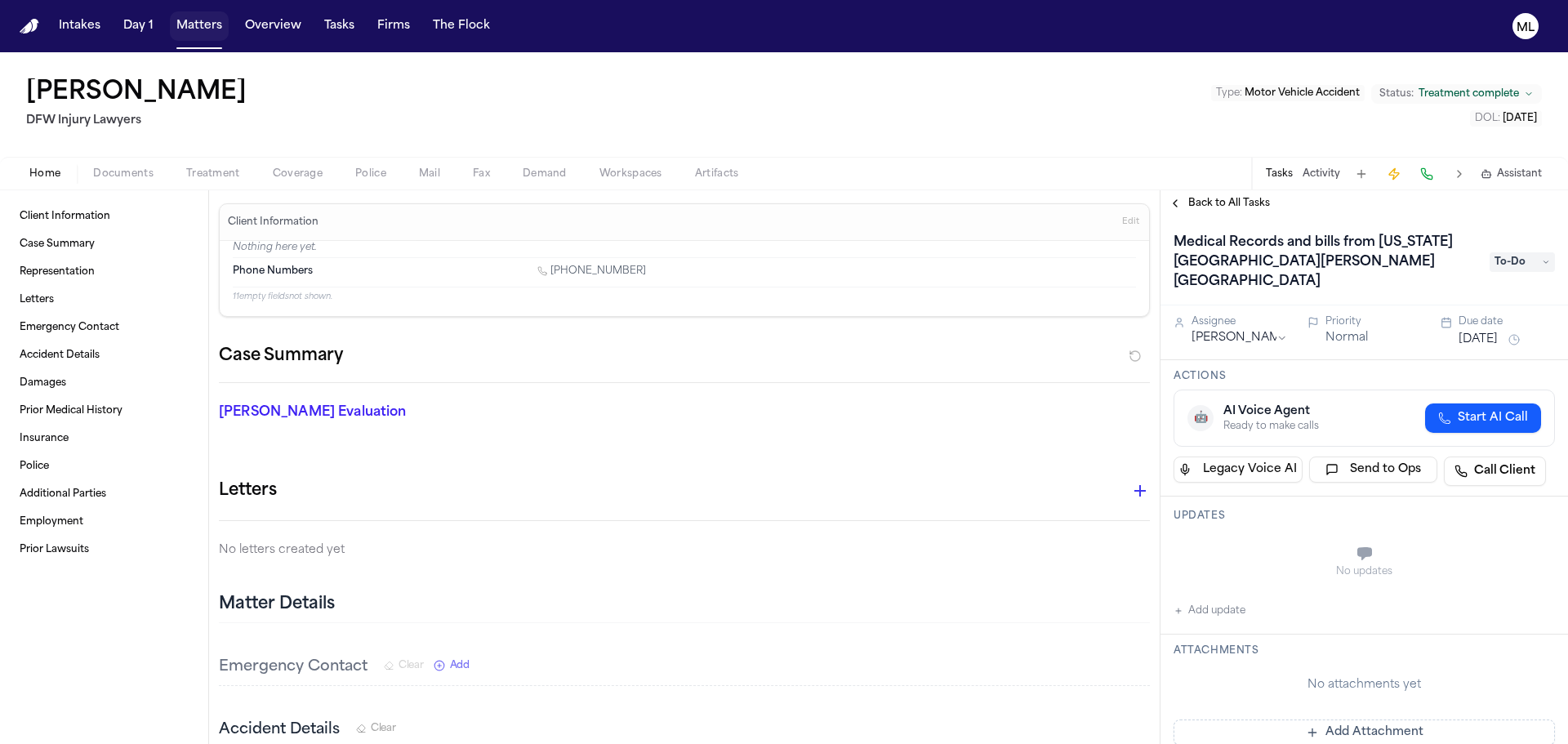
click at [187, 20] on button "Matters" at bounding box center [199, 27] width 58 height 30
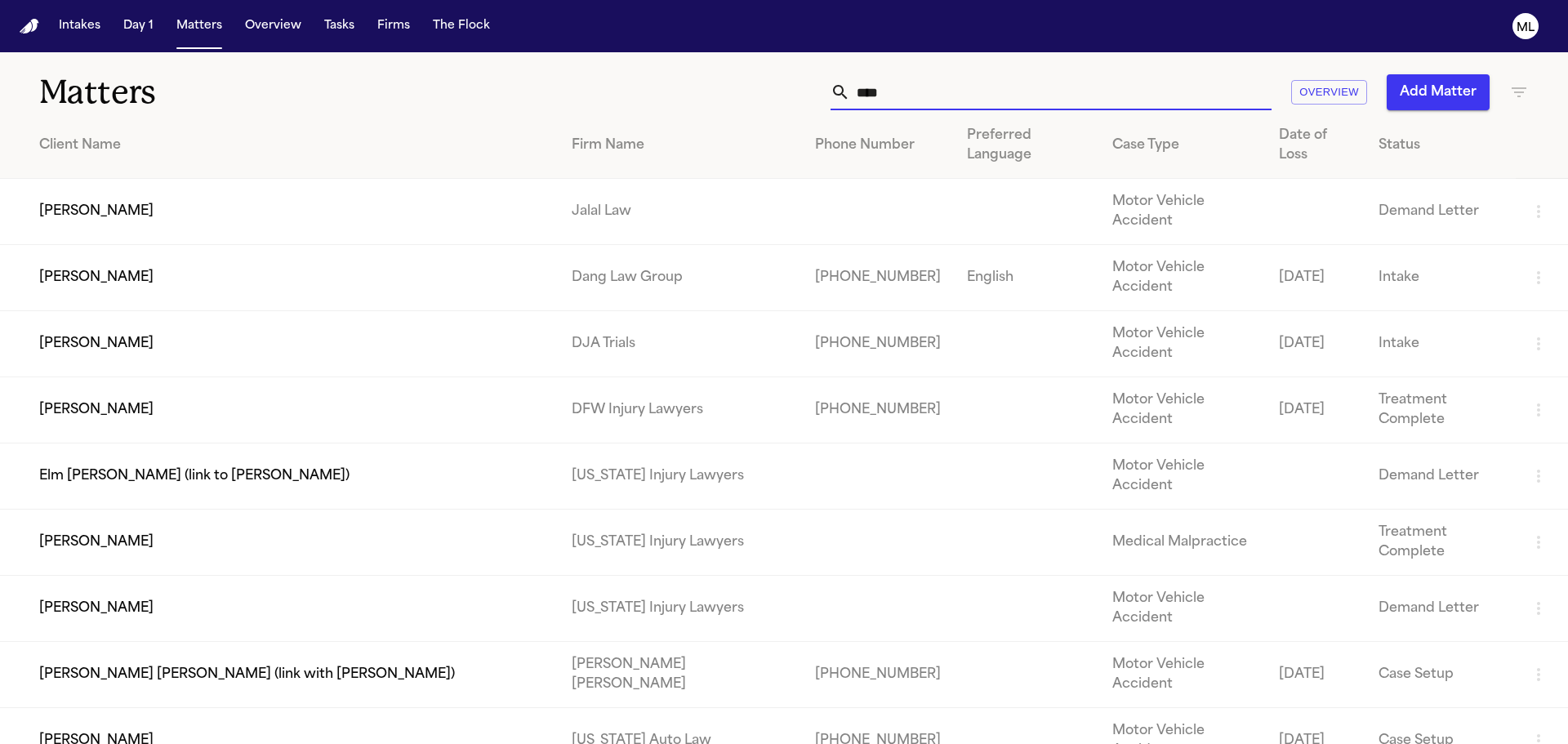
drag, startPoint x: 946, startPoint y: 90, endPoint x: 784, endPoint y: 91, distance: 162.0
click at [784, 91] on div "**** Overview Add Matter" at bounding box center [1001, 92] width 1057 height 36
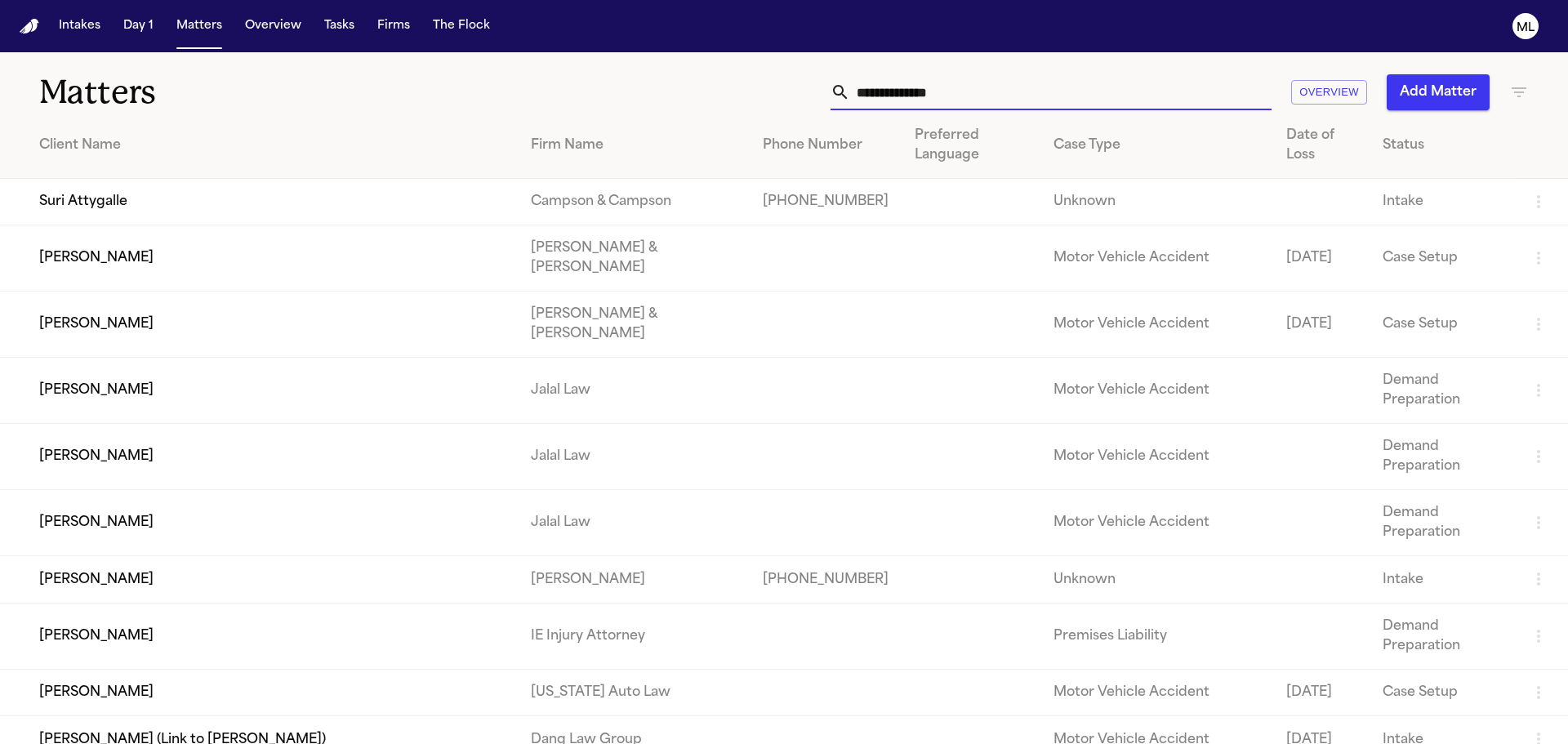
click at [1007, 82] on input "text" at bounding box center [1061, 92] width 421 height 36
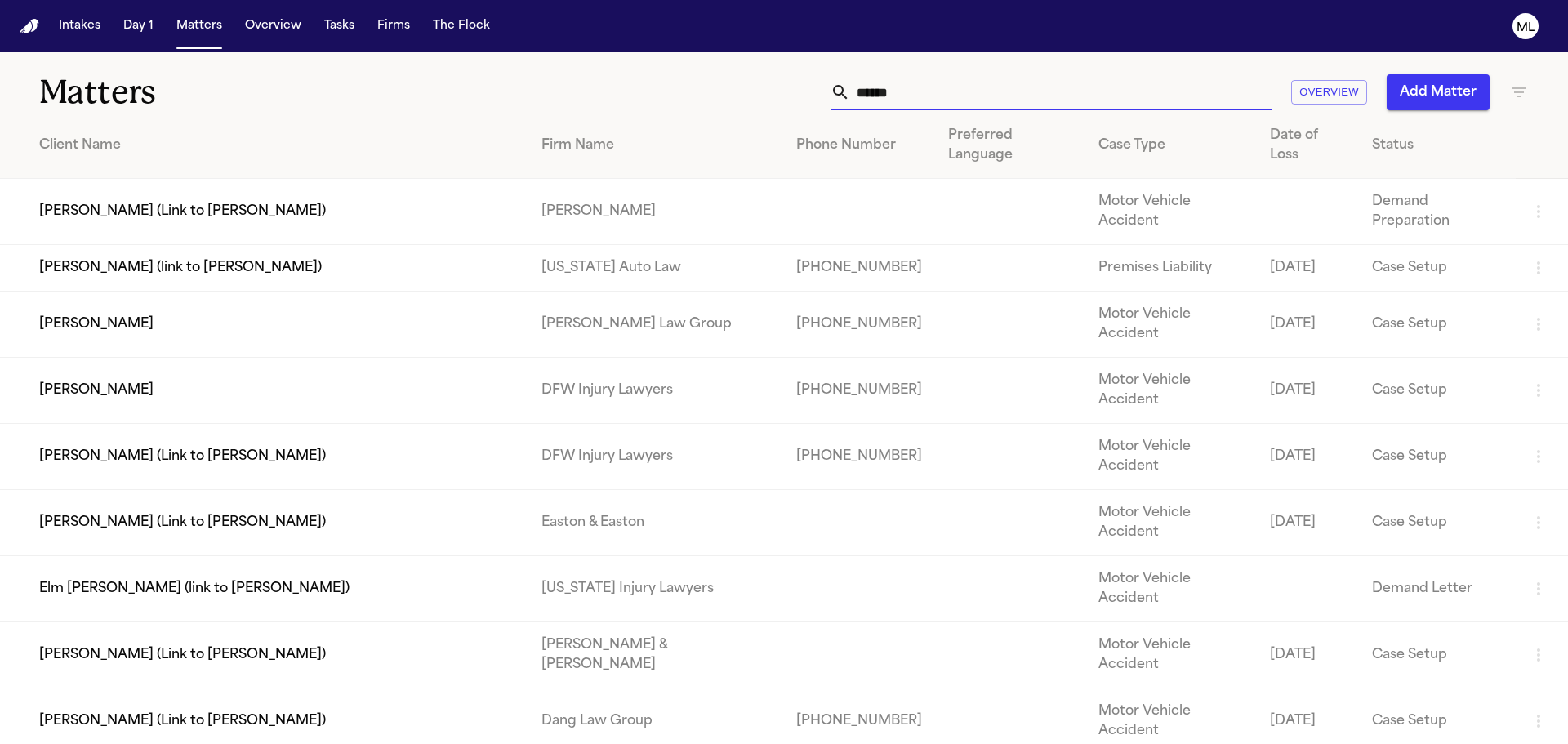
click at [902, 89] on input "******" at bounding box center [1061, 92] width 421 height 36
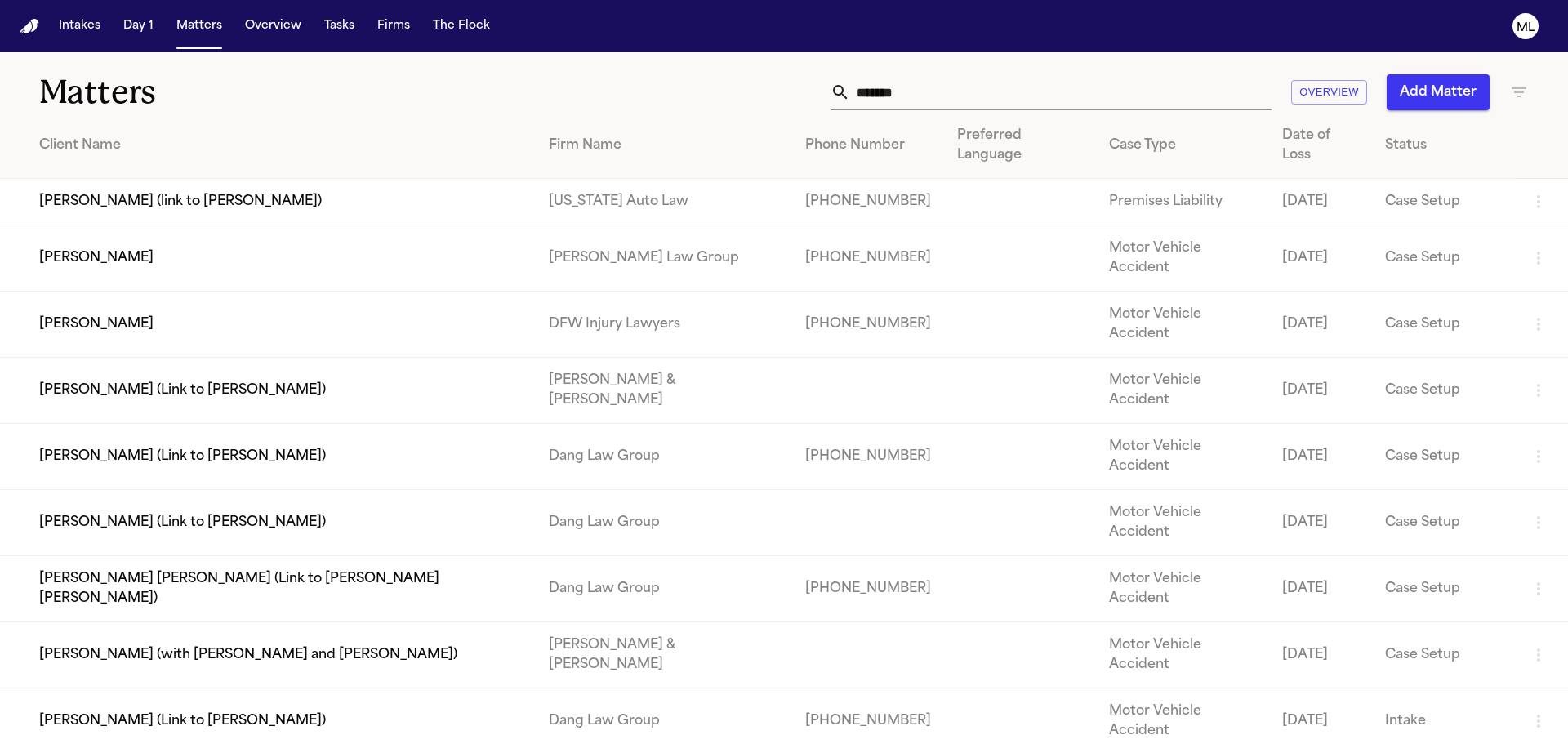
click at [250, 292] on td "[PERSON_NAME]" at bounding box center [268, 325] width 536 height 66
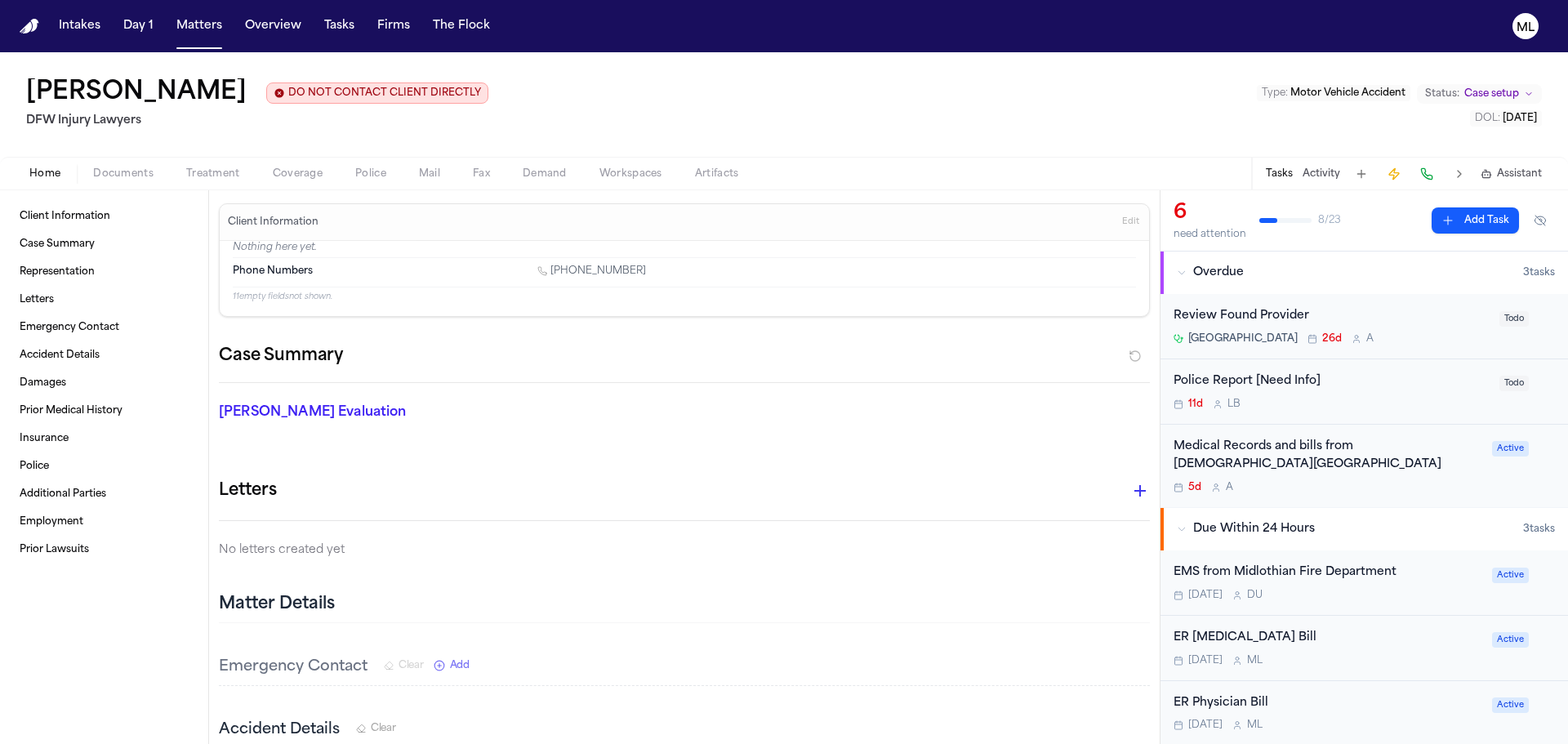
click at [1380, 466] on div "Medical Records and bills from [DEMOGRAPHIC_DATA][GEOGRAPHIC_DATA]" at bounding box center [1328, 457] width 309 height 38
